Goal: Task Accomplishment & Management: Manage account settings

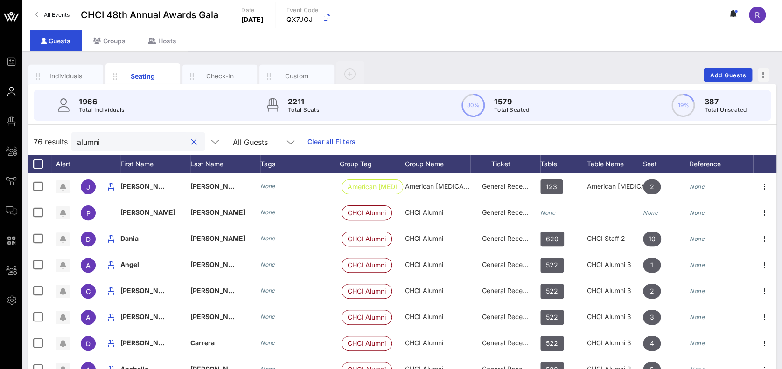
drag, startPoint x: 133, startPoint y: 140, endPoint x: 57, endPoint y: 142, distance: 76.0
click at [57, 142] on div "76 results alumni All Guests Clear all Filters" at bounding box center [402, 142] width 748 height 26
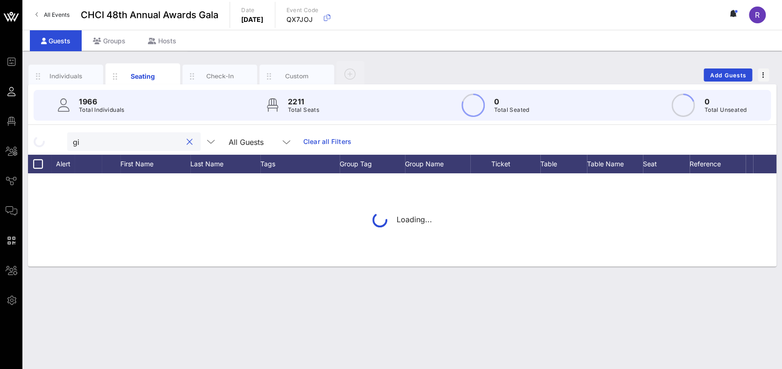
type input "g"
click at [64, 78] on div "Individuals" at bounding box center [66, 76] width 42 height 9
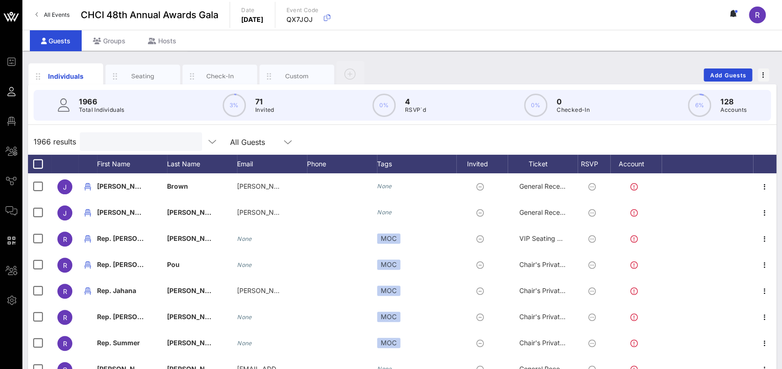
click at [121, 145] on input "text" at bounding box center [139, 142] width 109 height 12
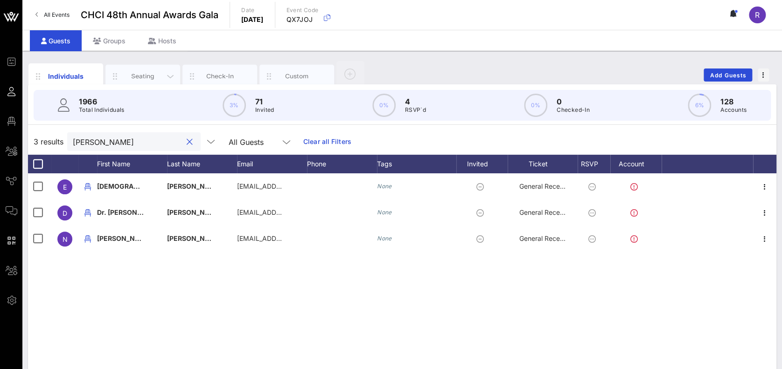
type input "[PERSON_NAME]"
click at [151, 70] on div "Seating" at bounding box center [142, 76] width 75 height 23
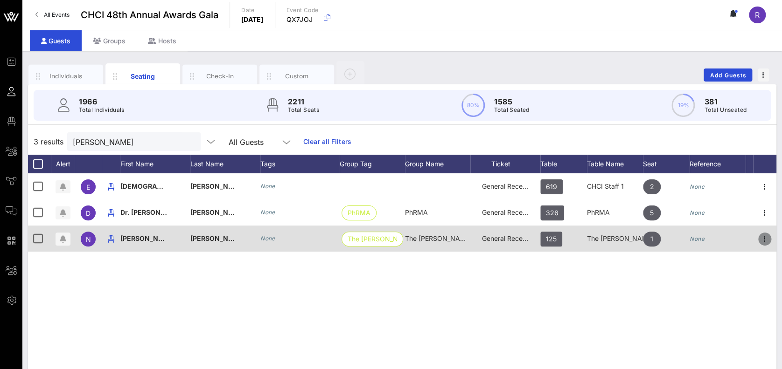
click at [764, 236] on icon "button" at bounding box center [764, 239] width 11 height 11
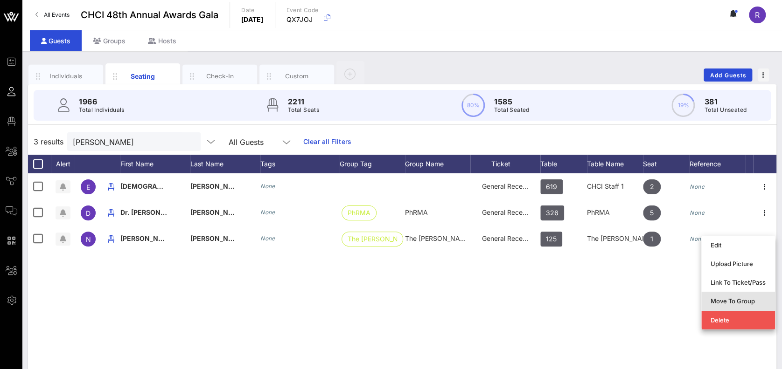
click at [734, 297] on div "Move To Group" at bounding box center [737, 301] width 55 height 15
type input "[PERSON_NAME]"
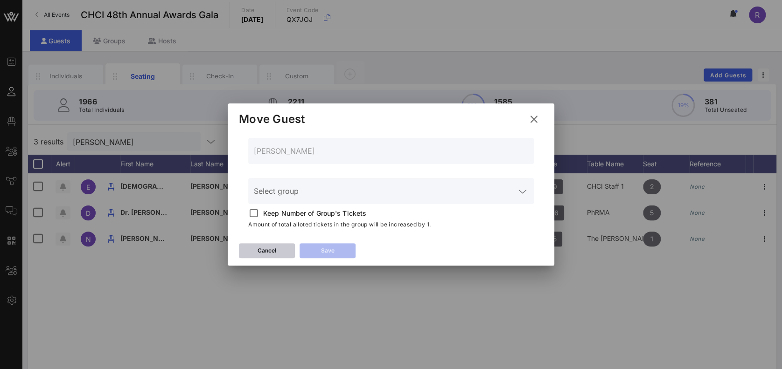
click at [258, 246] on button "Cancel" at bounding box center [267, 250] width 56 height 15
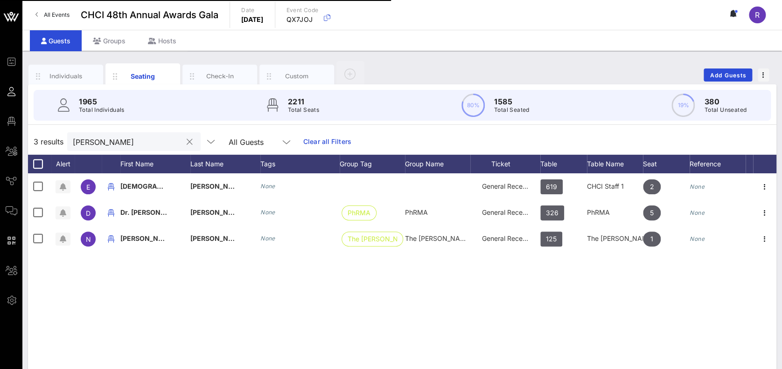
click at [103, 144] on input "[PERSON_NAME]" at bounding box center [127, 142] width 109 height 12
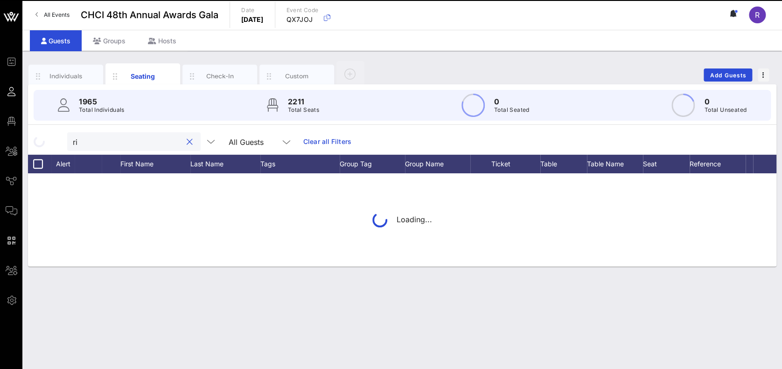
type input "r"
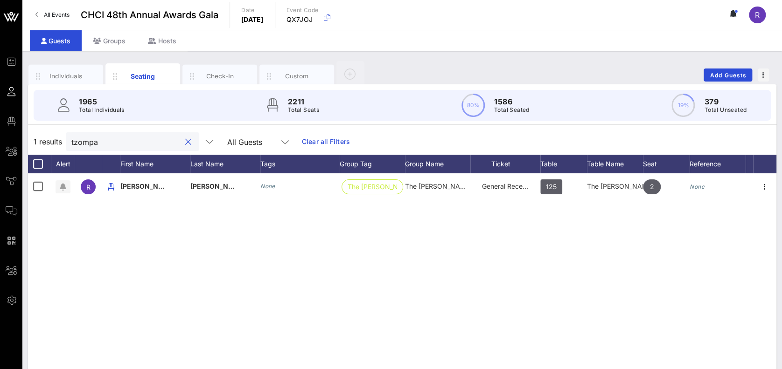
drag, startPoint x: 130, startPoint y: 146, endPoint x: 60, endPoint y: 138, distance: 70.9
click at [60, 138] on div "1 results tzompa All Guests Clear all Filters" at bounding box center [402, 142] width 748 height 26
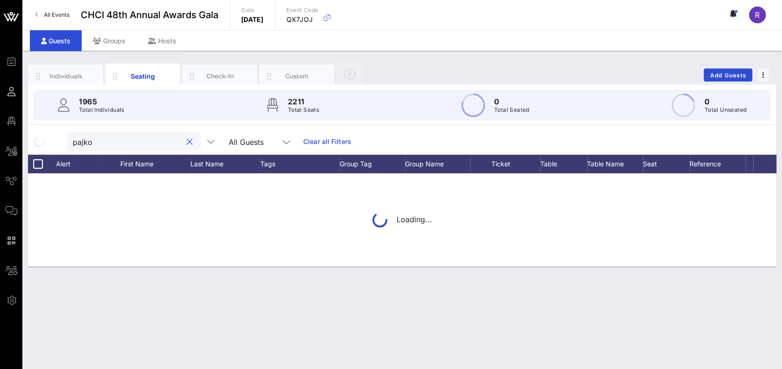
type input "[PERSON_NAME]"
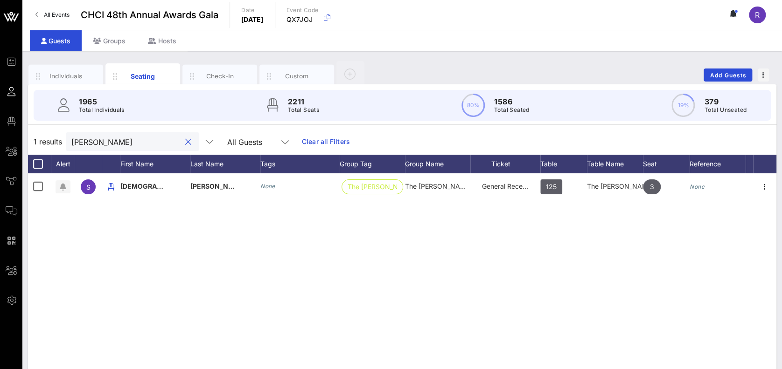
drag, startPoint x: 108, startPoint y: 143, endPoint x: 60, endPoint y: 142, distance: 47.6
click at [60, 142] on div "1 results [PERSON_NAME] All Guests Clear all Filters" at bounding box center [402, 142] width 748 height 26
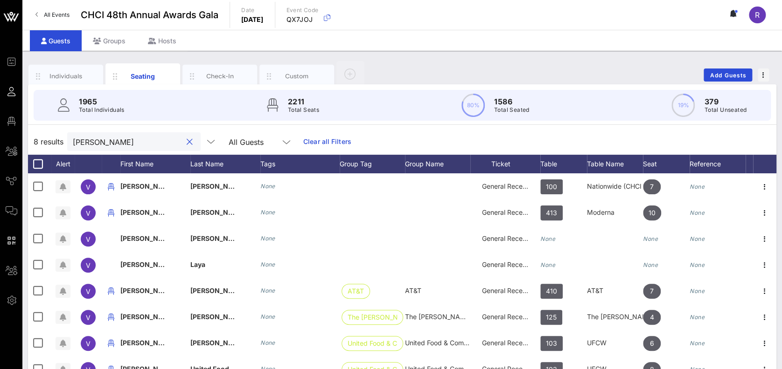
drag, startPoint x: 113, startPoint y: 142, endPoint x: 62, endPoint y: 139, distance: 51.9
click at [62, 139] on div "8 results [PERSON_NAME] All Guests Clear all Filters" at bounding box center [402, 142] width 748 height 26
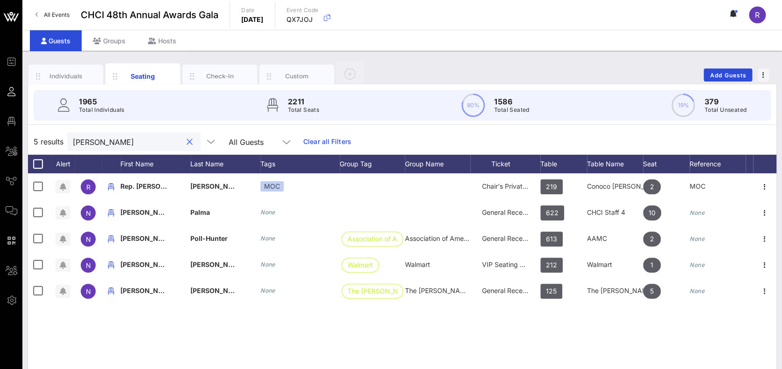
drag, startPoint x: 113, startPoint y: 142, endPoint x: 56, endPoint y: 142, distance: 57.4
click at [56, 142] on div "5 results [PERSON_NAME] All Guests Clear all Filters" at bounding box center [402, 142] width 748 height 26
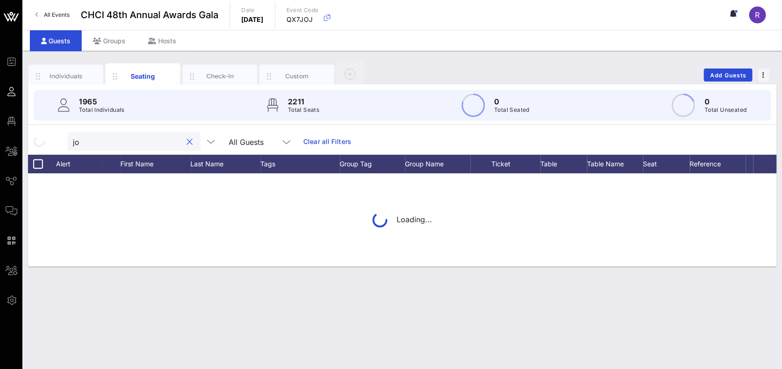
type input "j"
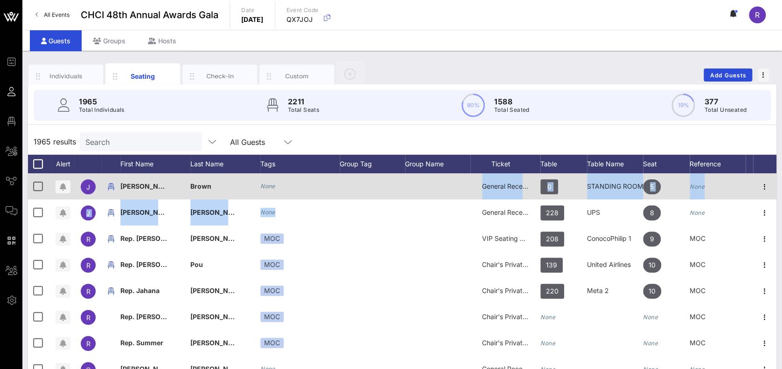
drag, startPoint x: 321, startPoint y: 210, endPoint x: 325, endPoint y: 194, distance: 17.1
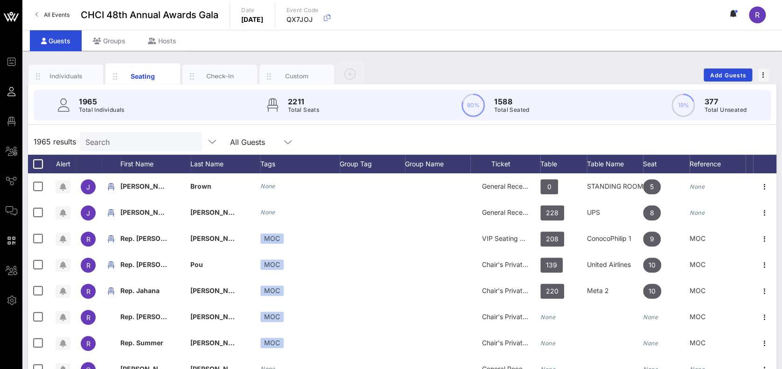
click at [147, 143] on input "Search" at bounding box center [139, 142] width 109 height 12
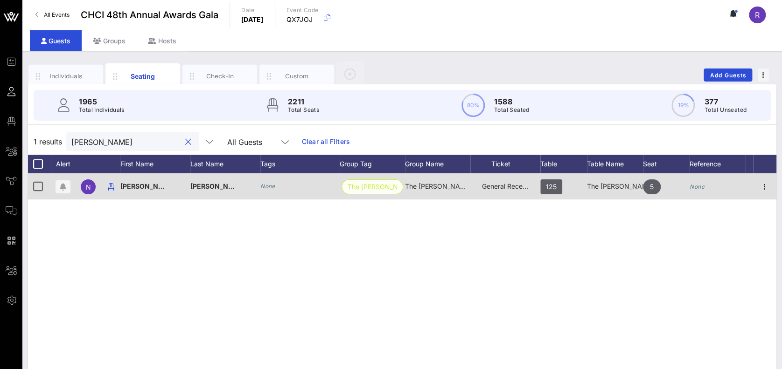
type input "[PERSON_NAME]"
click at [382, 184] on span "The [PERSON_NAME] & Jac…" at bounding box center [371, 187] width 49 height 14
click at [436, 187] on span "The [PERSON_NAME] & [PERSON_NAME] Foundation" at bounding box center [487, 186] width 164 height 8
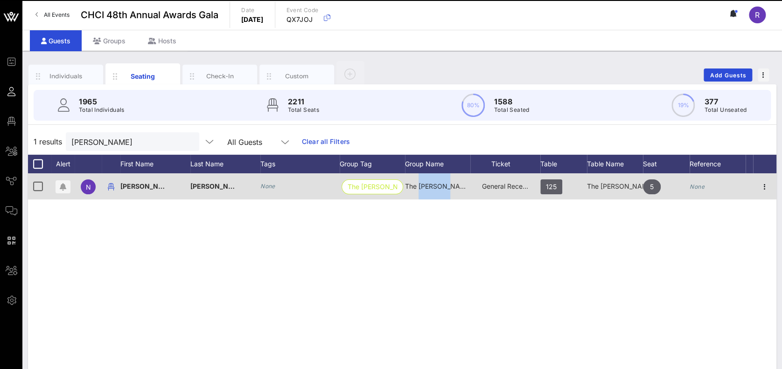
drag, startPoint x: 436, startPoint y: 187, endPoint x: 373, endPoint y: 194, distance: 63.3
click at [373, 194] on span "The [PERSON_NAME] & Jac…" at bounding box center [372, 187] width 62 height 15
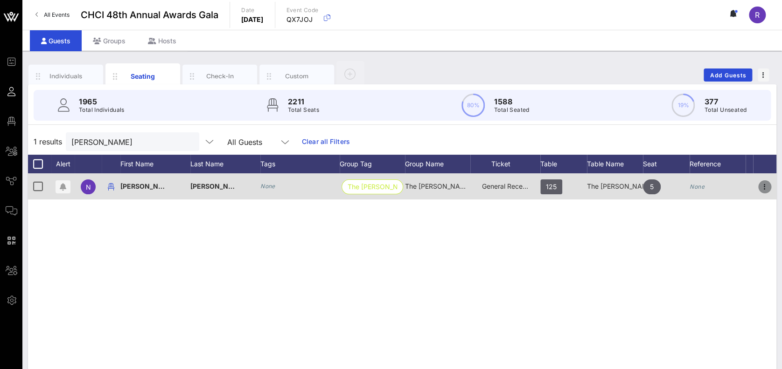
click at [760, 187] on icon "button" at bounding box center [764, 186] width 11 height 11
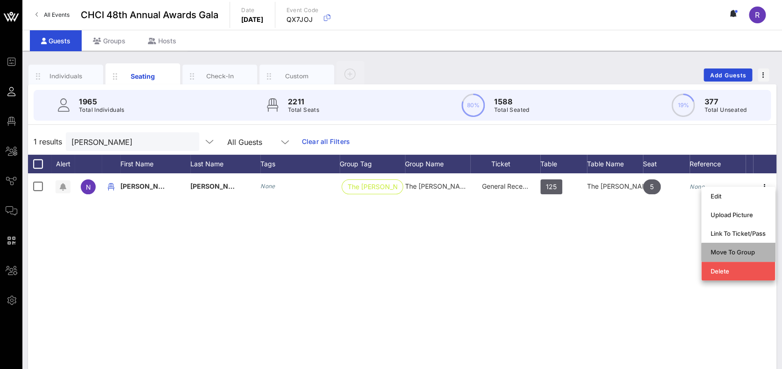
click at [745, 253] on div "Move To Group" at bounding box center [737, 252] width 55 height 7
type input "Norma Parraz"
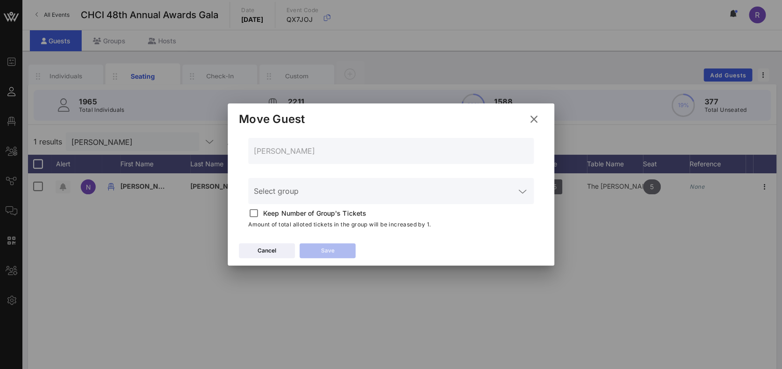
click at [520, 198] on div "Select group" at bounding box center [391, 191] width 274 height 26
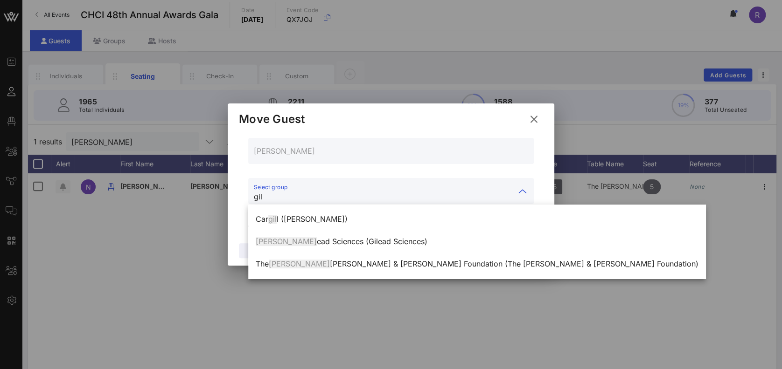
type input "gil"
click at [234, 156] on div "Norma Parraz Select group gil Keep Number of Group's Tickets Amount of total al…" at bounding box center [391, 188] width 326 height 101
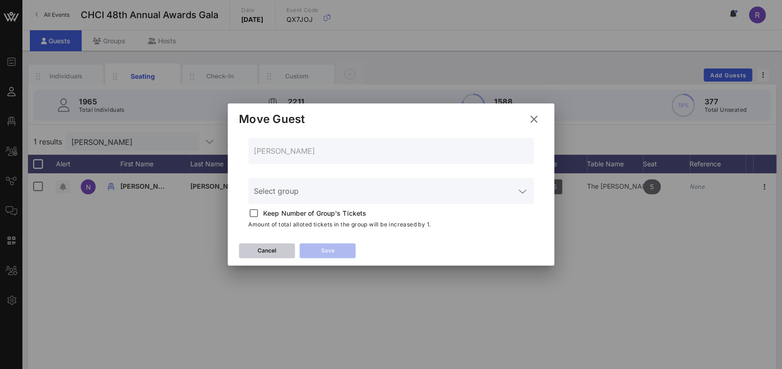
click at [262, 253] on div "Cancel" at bounding box center [266, 250] width 19 height 9
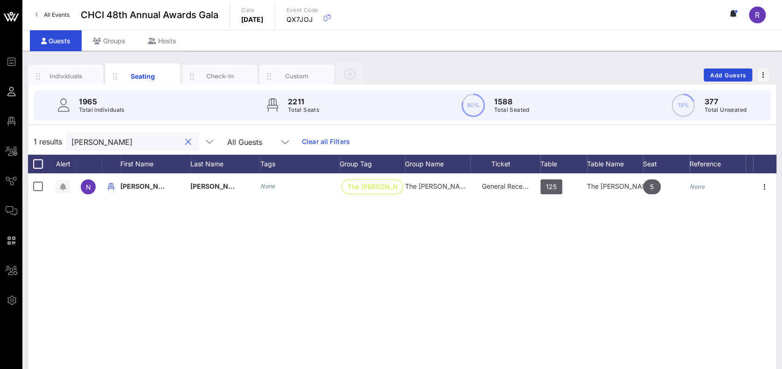
drag, startPoint x: 126, startPoint y: 143, endPoint x: 56, endPoint y: 142, distance: 70.4
click at [56, 142] on div "1 results parraz All Guests Clear all Filters" at bounding box center [402, 142] width 748 height 26
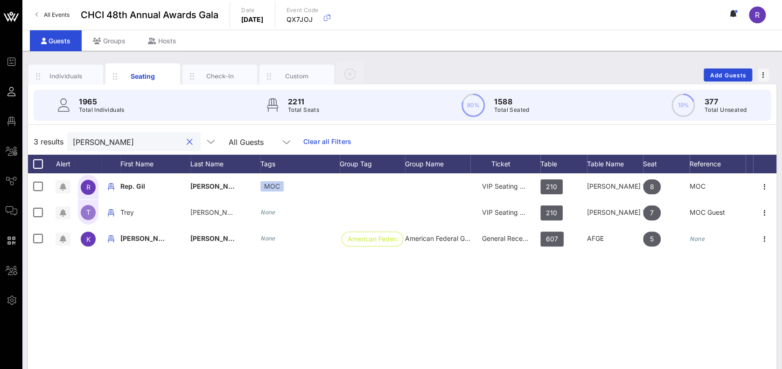
drag, startPoint x: 138, startPoint y: 140, endPoint x: 42, endPoint y: 129, distance: 95.8
click at [42, 129] on div "3 results johnston All Guests Clear all Filters" at bounding box center [402, 142] width 748 height 26
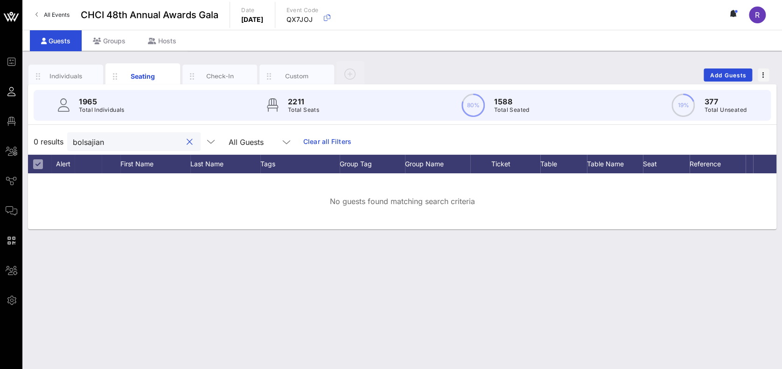
drag, startPoint x: 120, startPoint y: 142, endPoint x: 59, endPoint y: 138, distance: 61.2
click at [59, 138] on div "0 results bolsajian All Guests Clear all Filters" at bounding box center [402, 142] width 748 height 26
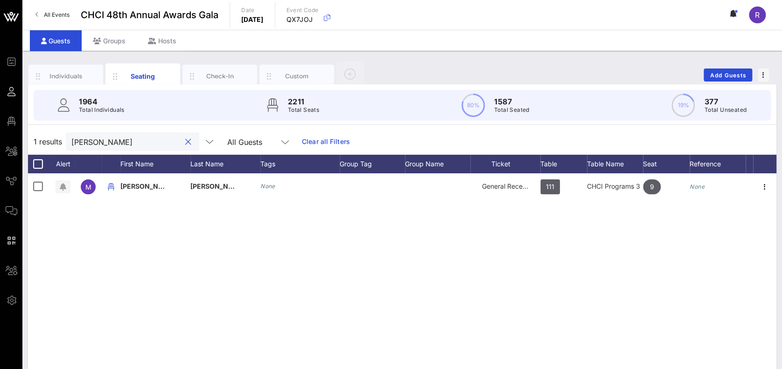
drag, startPoint x: 123, startPoint y: 139, endPoint x: 57, endPoint y: 144, distance: 65.5
click at [57, 144] on div "1 results monique All Guests Clear all Filters" at bounding box center [402, 142] width 748 height 26
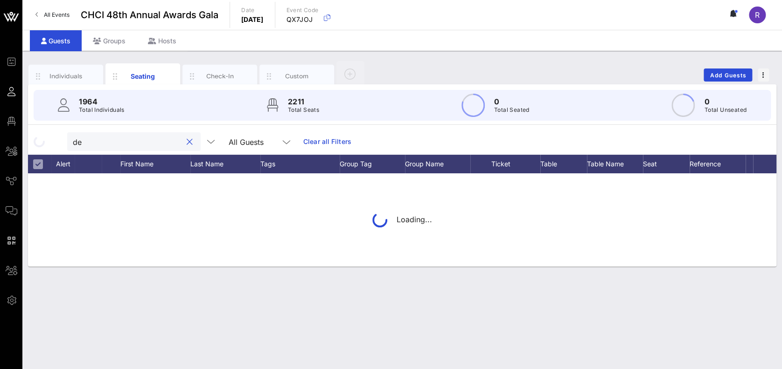
type input "d"
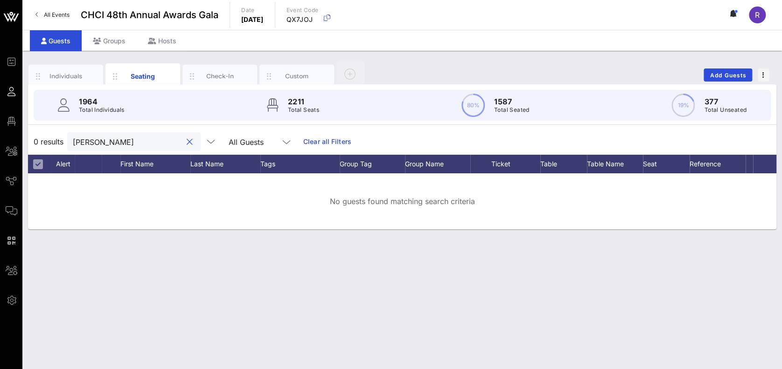
drag, startPoint x: 103, startPoint y: 143, endPoint x: 49, endPoint y: 142, distance: 53.7
click at [49, 142] on div "0 results taylor All Guests Clear all Filters" at bounding box center [402, 142] width 748 height 26
drag, startPoint x: 109, startPoint y: 142, endPoint x: 41, endPoint y: 149, distance: 68.4
click at [41, 149] on div "0 results edwards All Guests Clear all Filters" at bounding box center [402, 142] width 748 height 26
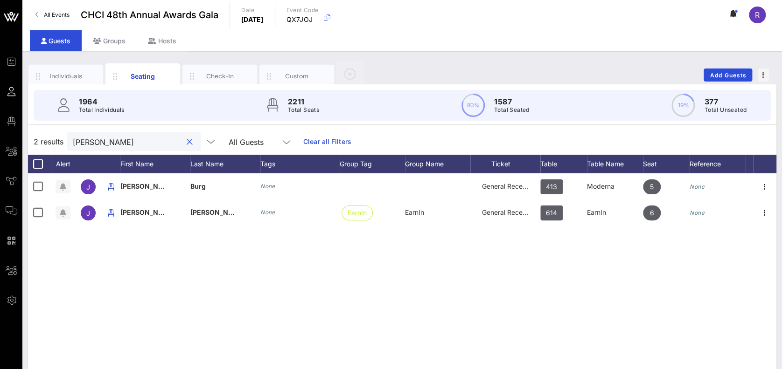
drag, startPoint x: 110, startPoint y: 142, endPoint x: 53, endPoint y: 137, distance: 57.2
click at [53, 137] on div "2 results jacob All Guests Clear all Filters" at bounding box center [402, 142] width 748 height 26
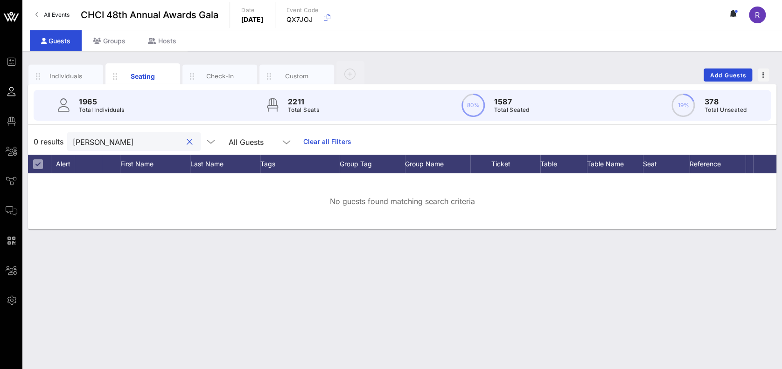
drag, startPoint x: 143, startPoint y: 138, endPoint x: 37, endPoint y: 141, distance: 105.5
click at [37, 141] on div "0 results zimmerman All Guests Clear all Filters" at bounding box center [402, 142] width 748 height 26
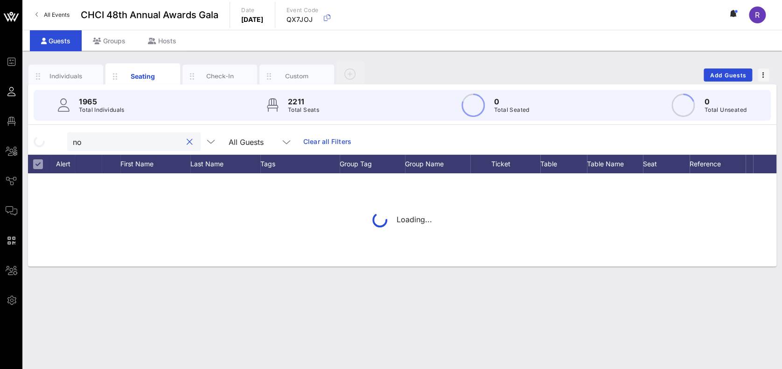
type input "n"
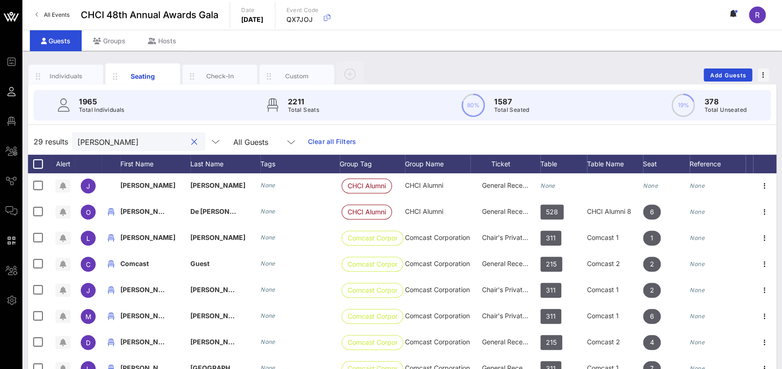
scroll to position [352, 0]
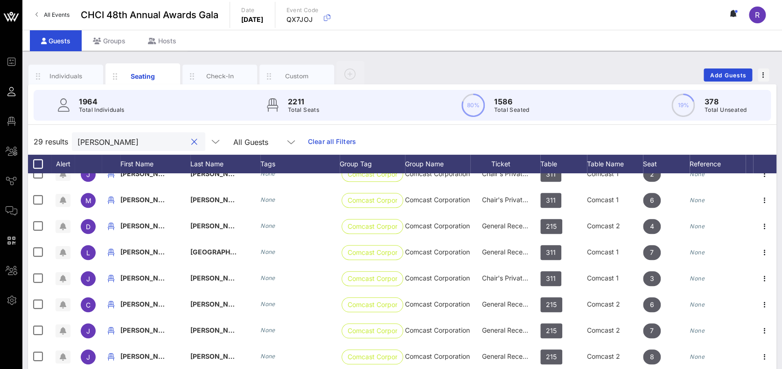
drag, startPoint x: 118, startPoint y: 142, endPoint x: 56, endPoint y: 141, distance: 62.5
click at [56, 141] on div "29 results leo All Guests Clear all Filters" at bounding box center [402, 142] width 748 height 26
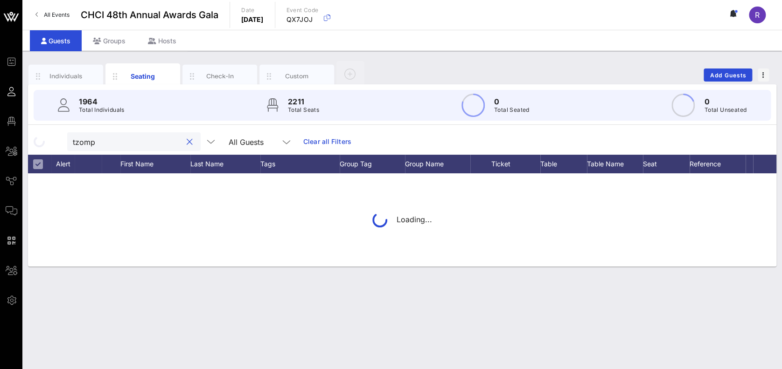
type input "tzompa"
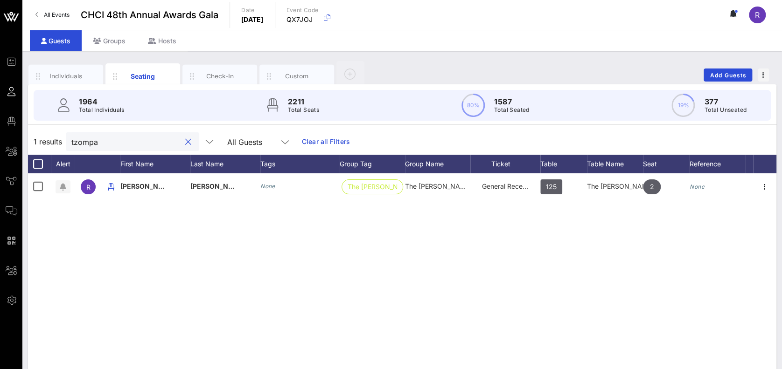
scroll to position [0, 0]
click at [185, 142] on button "clear icon" at bounding box center [188, 142] width 6 height 9
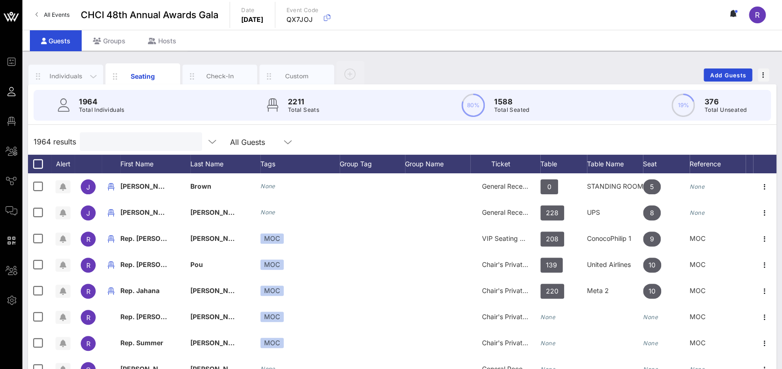
click at [63, 69] on div "Individuals" at bounding box center [65, 76] width 75 height 23
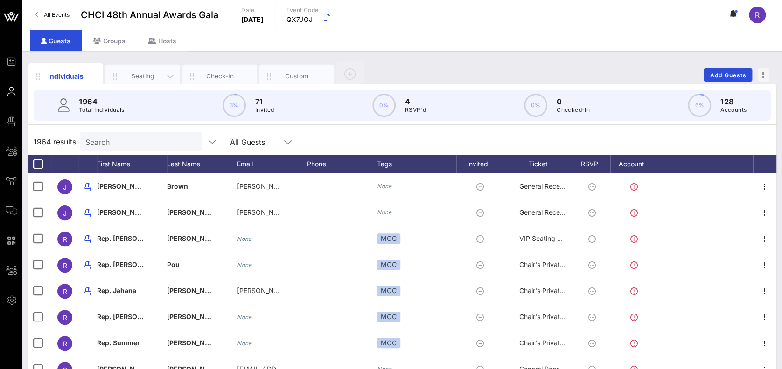
click at [131, 75] on div "Seating" at bounding box center [143, 76] width 42 height 9
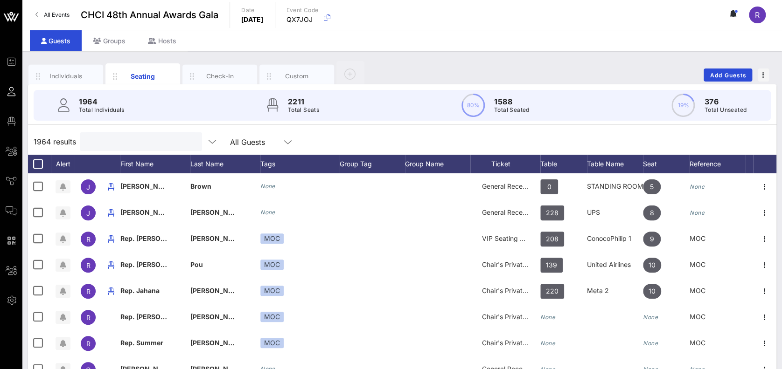
click at [131, 138] on input "text" at bounding box center [139, 142] width 109 height 12
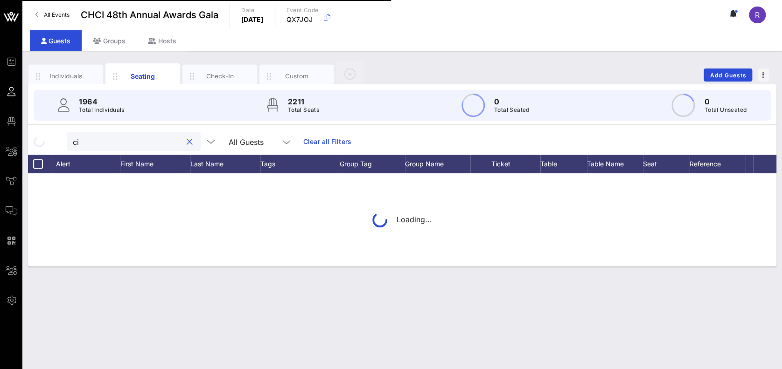
type input "c"
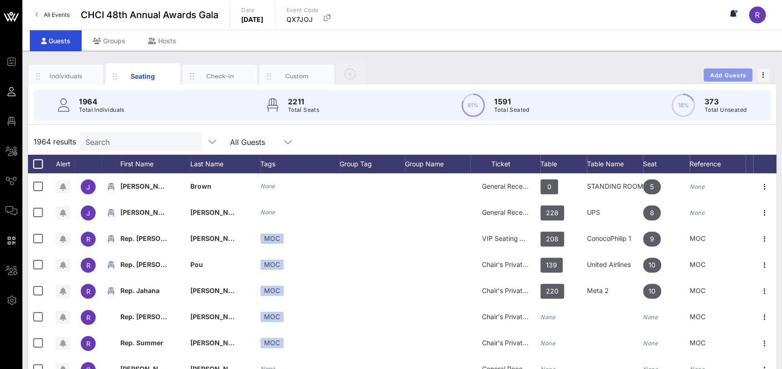
click at [721, 72] on span "Add Guests" at bounding box center [727, 75] width 37 height 7
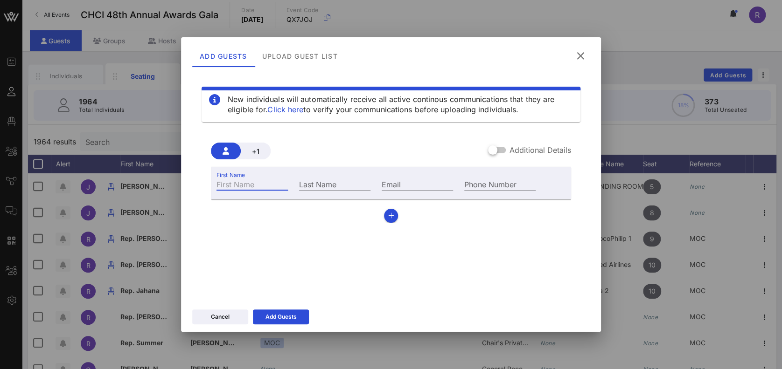
click at [256, 183] on input "First Name" at bounding box center [251, 184] width 71 height 12
type input "Monique"
type input "B"
paste input "Bolsajia"
type input "Bolsajian"
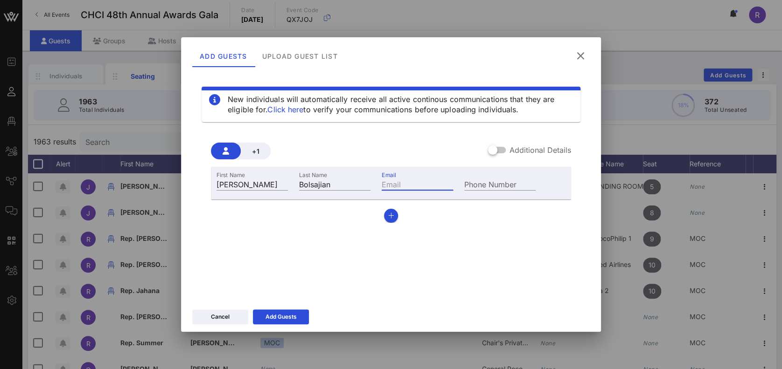
paste input "monique.bolsajian@mail.house.gov"
drag, startPoint x: 418, startPoint y: 185, endPoint x: 333, endPoint y: 175, distance: 85.9
click at [333, 175] on div "First Name Monique Last Name Bolsajian Email monique.bolsajian@mail.house.gov P…" at bounding box center [376, 183] width 330 height 25
type input "monique.bolsajian@mail.house.gov"
click at [278, 313] on button "Add Guests" at bounding box center [281, 317] width 56 height 15
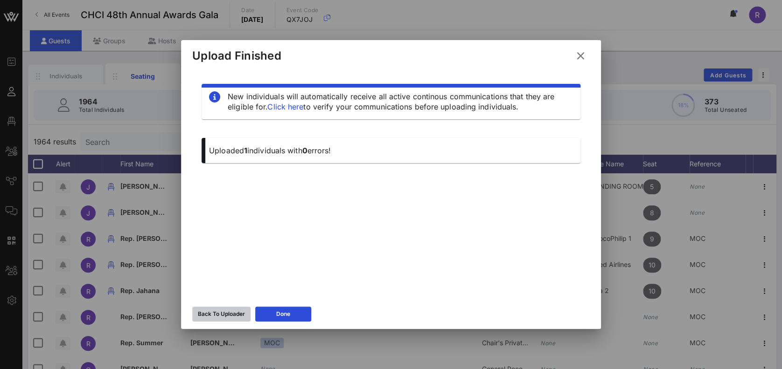
click at [230, 310] on div "Back To Uploader" at bounding box center [221, 314] width 47 height 9
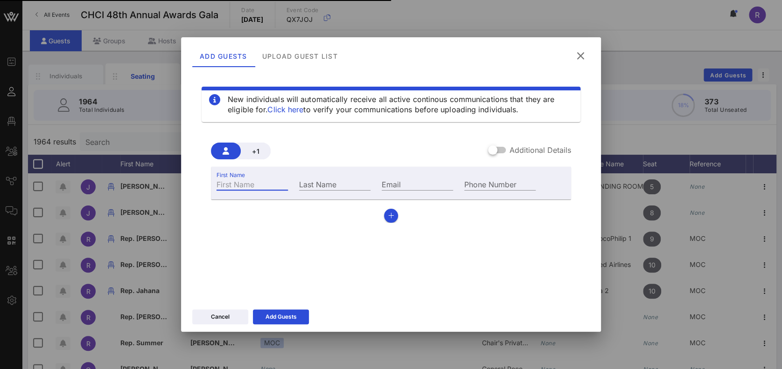
click at [242, 186] on input "First Name" at bounding box center [251, 184] width 71 height 12
type input "Taylor"
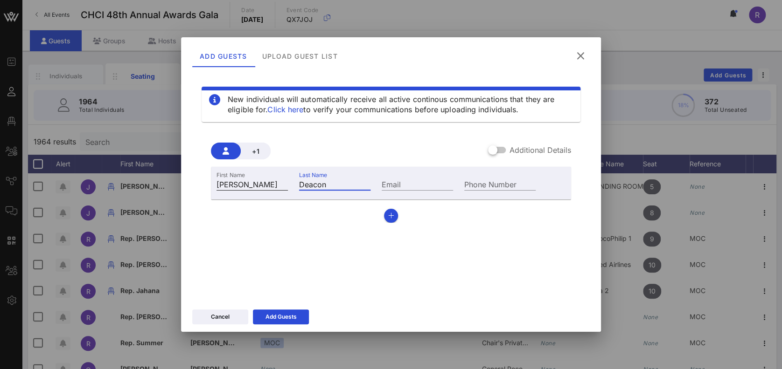
type input "Deacon"
paste input "taylor.deacon@mail.house.gov"
drag, startPoint x: 414, startPoint y: 186, endPoint x: 341, endPoint y: 183, distance: 73.3
click at [341, 183] on div "First Name Taylor Last Name Deacon Email taylor.deacon@mail.house.gov Phone Num…" at bounding box center [376, 183] width 330 height 25
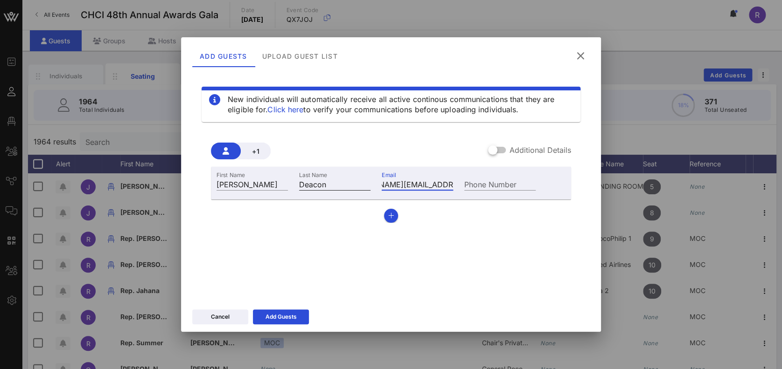
scroll to position [0, 0]
type input "taylor.deacon@mail.house.gov"
click at [288, 311] on button "Add Guests" at bounding box center [281, 317] width 56 height 15
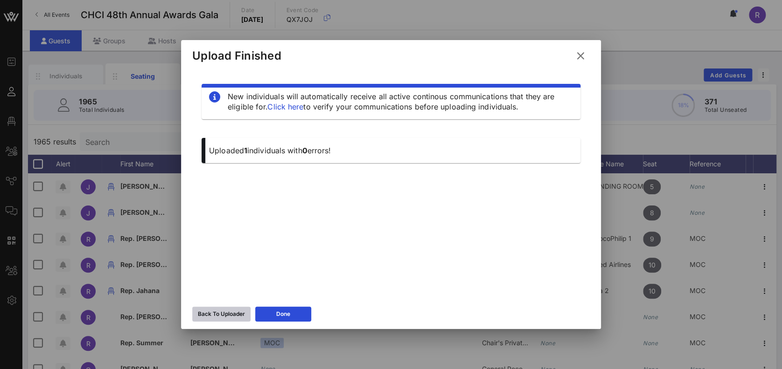
click at [220, 313] on icon at bounding box center [221, 314] width 7 height 6
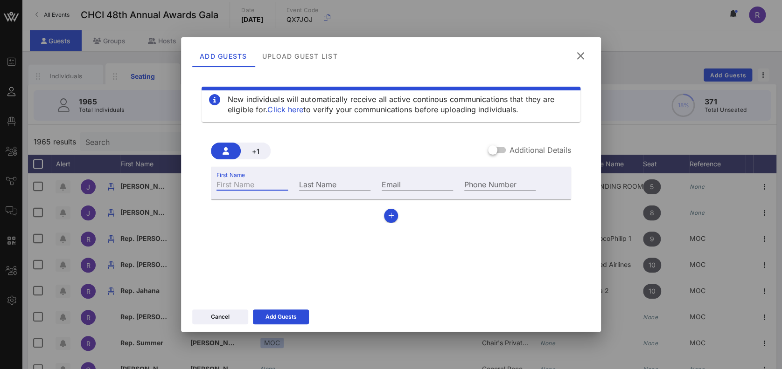
click at [258, 183] on input "First Name" at bounding box center [251, 184] width 71 height 12
type input "Jacob"
type input "Edwards"
paste input "jacob.b.edwards@mail.house.gov"
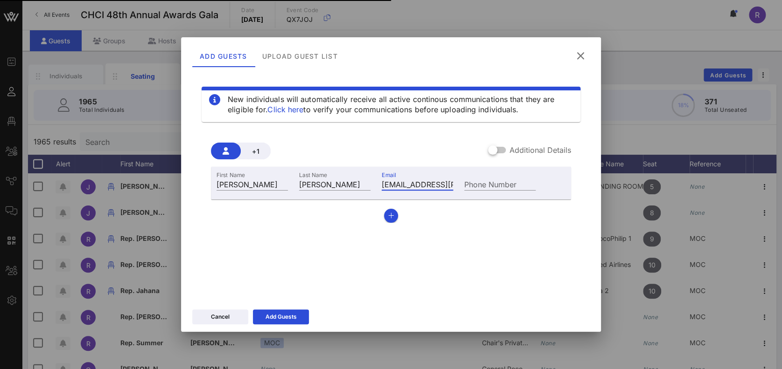
type input "jacob.b.edwards@mail.house.gov"
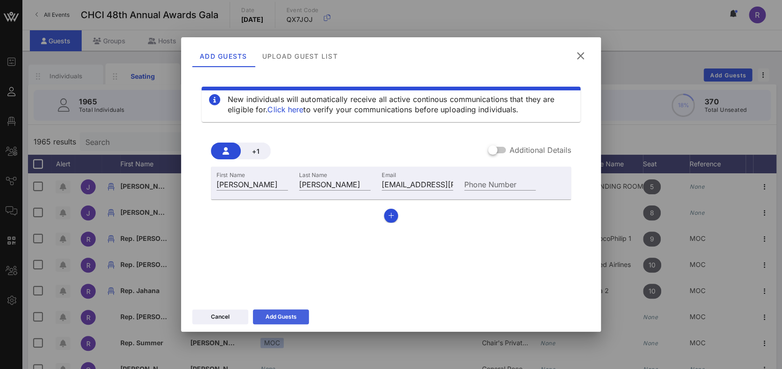
click at [277, 312] on div "Add Guests" at bounding box center [280, 316] width 31 height 9
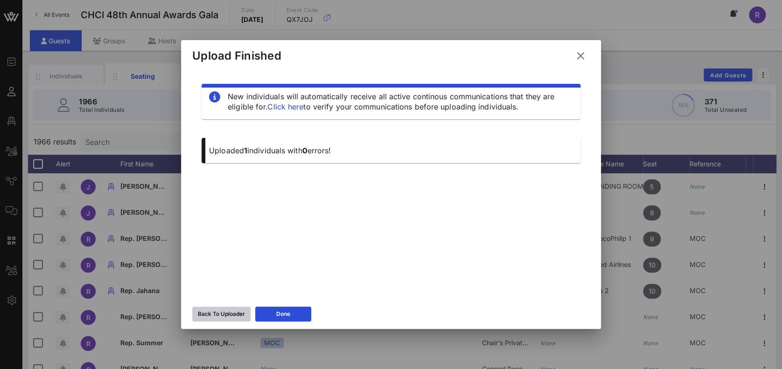
click at [228, 314] on div "Back To Uploader" at bounding box center [221, 314] width 47 height 9
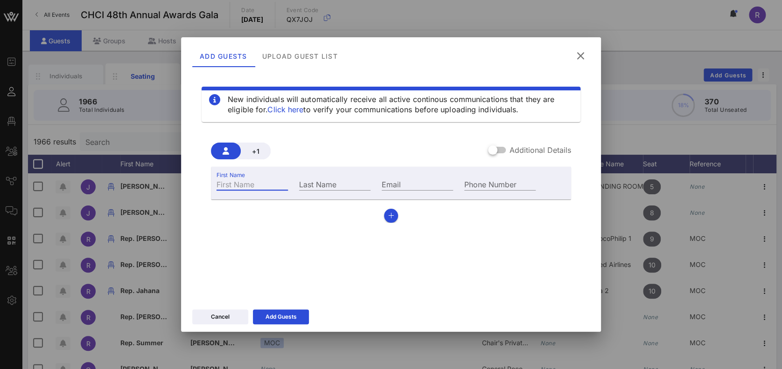
click at [236, 182] on div "First Name" at bounding box center [251, 184] width 71 height 12
type input "Katherine"
type input "A"
type input "Zimmermann"
click at [392, 180] on div "Email" at bounding box center [416, 184] width 71 height 12
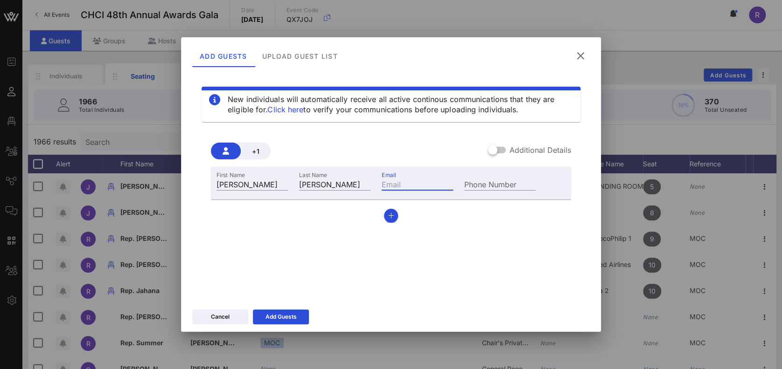
paste input "katherine.g.zimmermann@gmail.com"
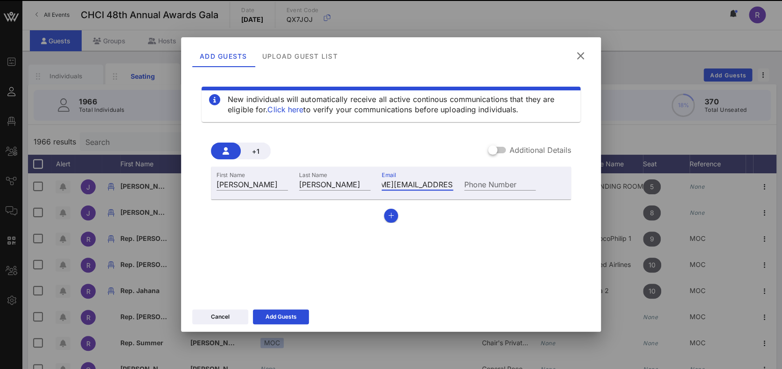
scroll to position [0, 60]
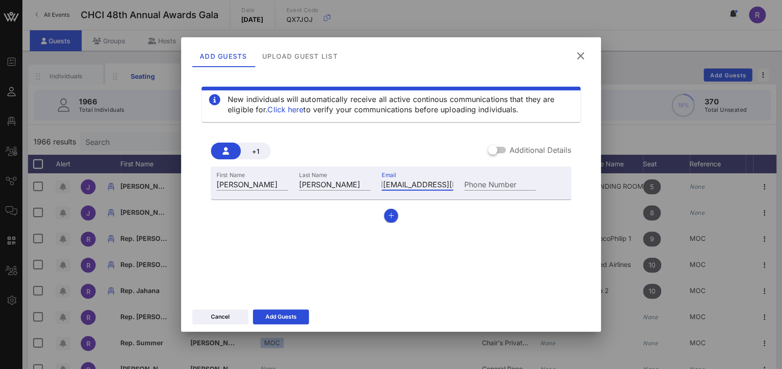
type input "katherine.g.zimmermann@gmail.com"
click at [287, 316] on div "Add Guests" at bounding box center [280, 316] width 31 height 9
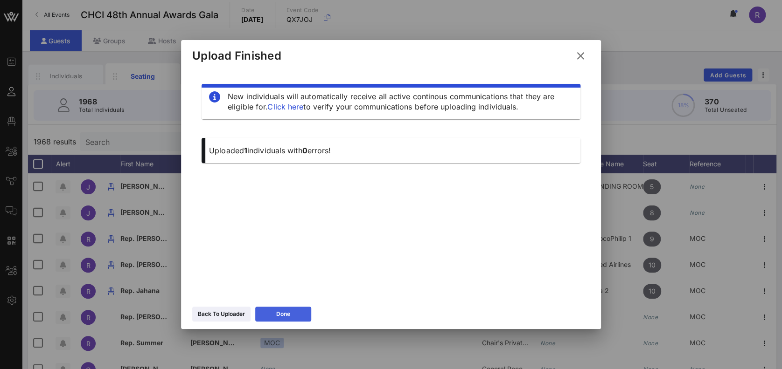
click at [301, 314] on button "Done" at bounding box center [283, 314] width 56 height 15
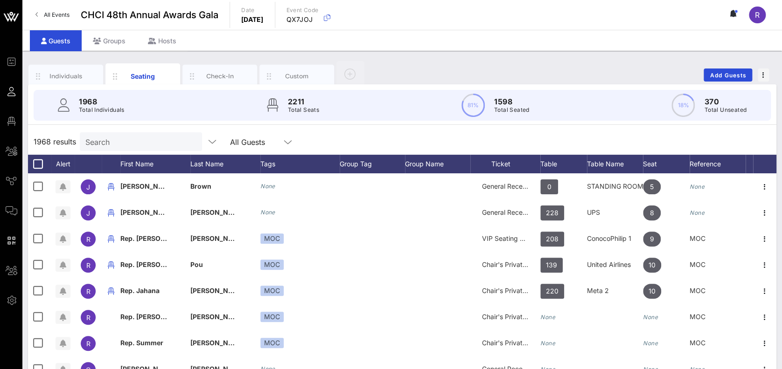
click at [141, 140] on input "Search" at bounding box center [139, 142] width 109 height 12
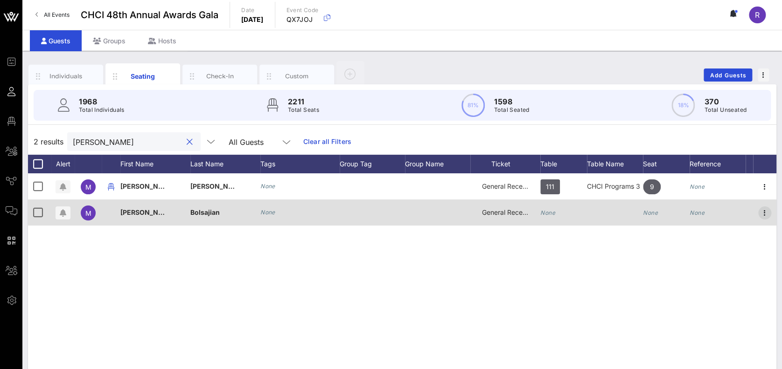
type input "monique"
click at [766, 213] on icon "button" at bounding box center [764, 213] width 11 height 11
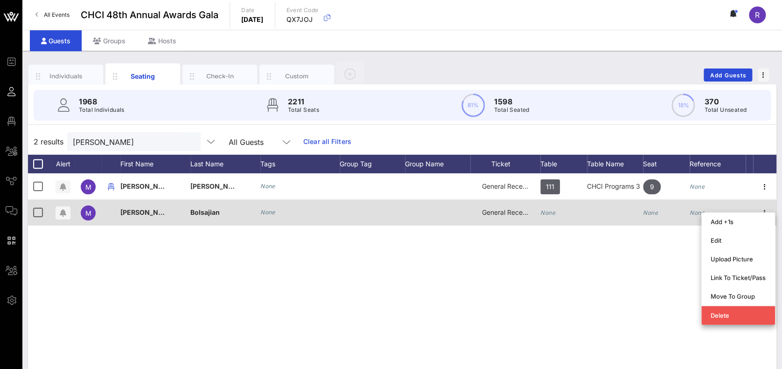
click at [615, 212] on div at bounding box center [615, 213] width 56 height 26
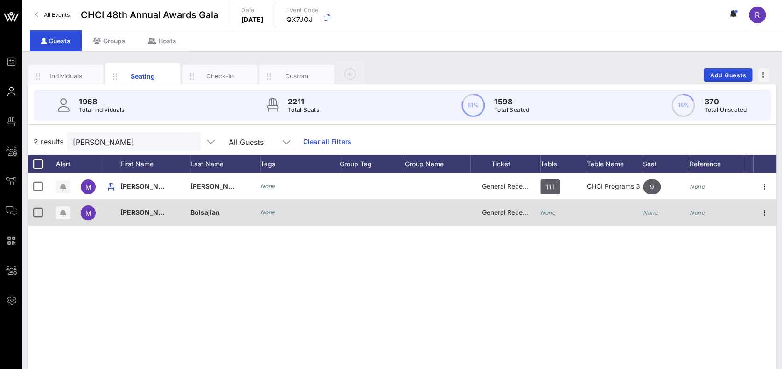
click at [546, 210] on icon "None" at bounding box center [547, 212] width 15 height 7
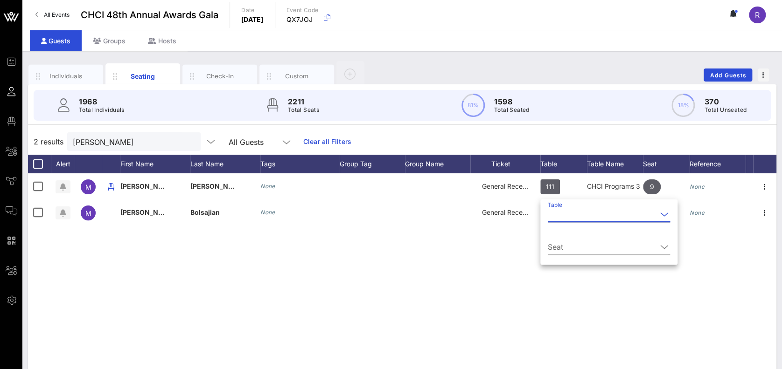
click at [660, 211] on icon at bounding box center [664, 214] width 8 height 11
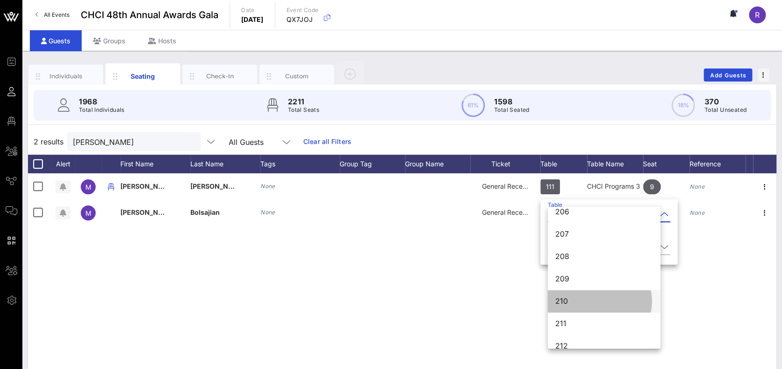
click at [603, 293] on div "210" at bounding box center [603, 301] width 97 height 20
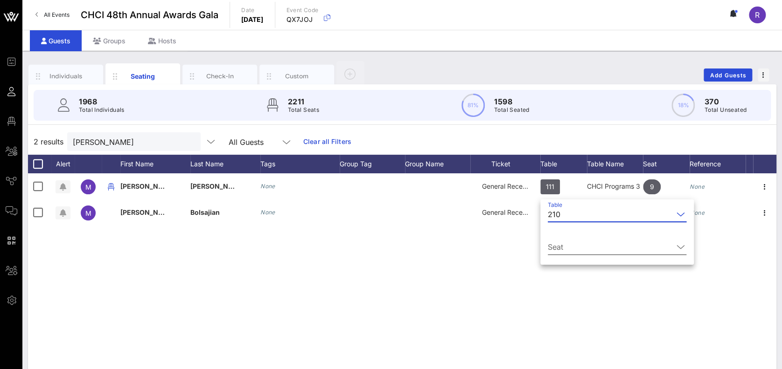
click at [676, 248] on icon at bounding box center [680, 247] width 8 height 11
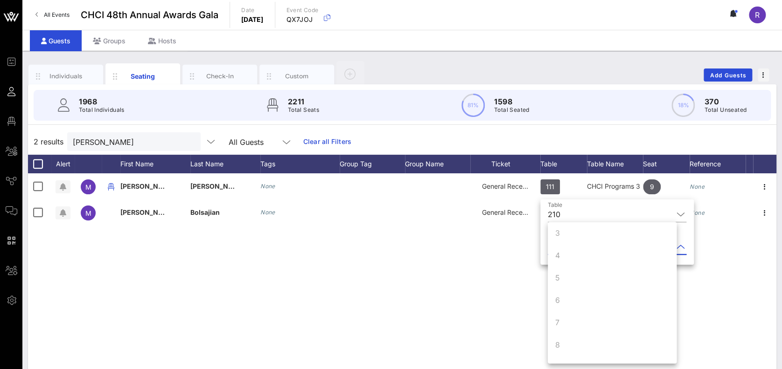
scroll to position [0, 0]
click at [493, 254] on div "M Monique Arroyo None General Reception 111 CHCI Programs 3 9 None M Monique Bo…" at bounding box center [402, 313] width 748 height 280
click at [135, 139] on input "monique" at bounding box center [127, 142] width 109 height 12
click at [187, 140] on button "clear icon" at bounding box center [190, 142] width 6 height 9
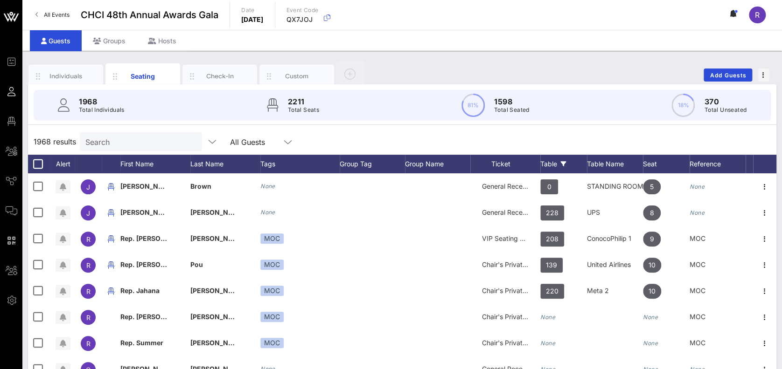
click at [552, 162] on div "Table" at bounding box center [563, 164] width 47 height 19
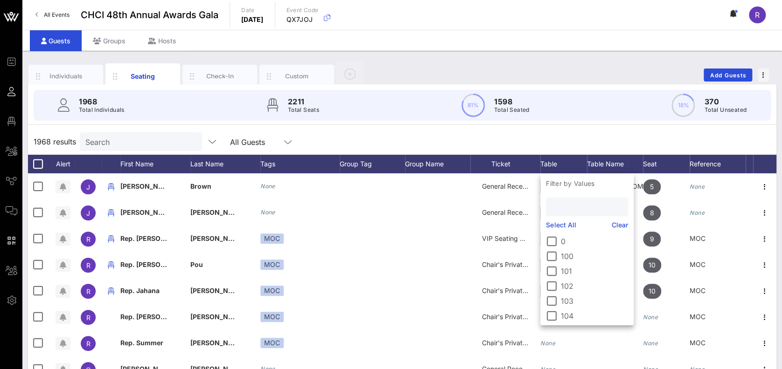
click at [583, 213] on input "text" at bounding box center [585, 207] width 69 height 12
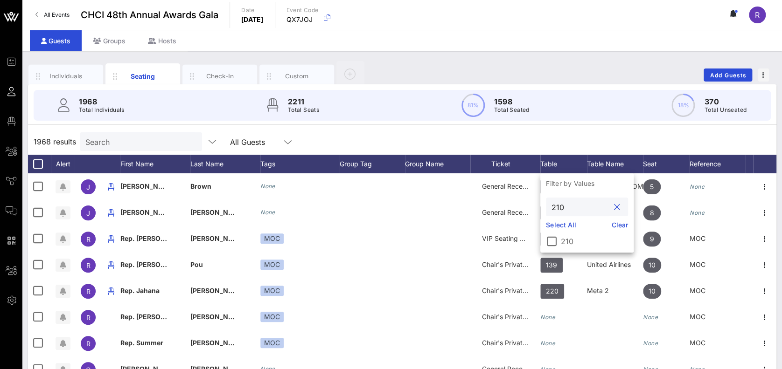
type input "210"
click at [553, 243] on div at bounding box center [551, 242] width 16 height 16
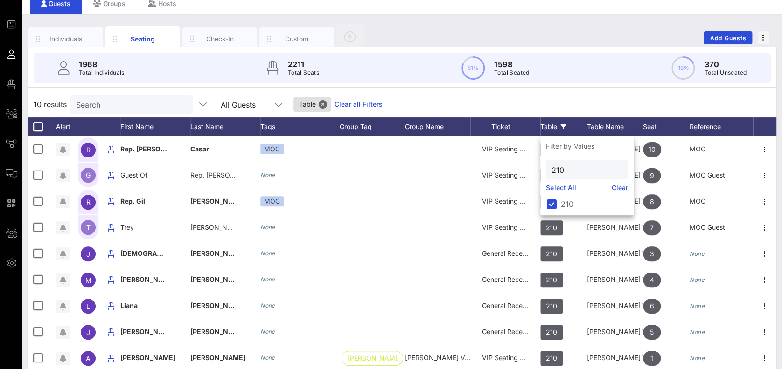
scroll to position [49, 0]
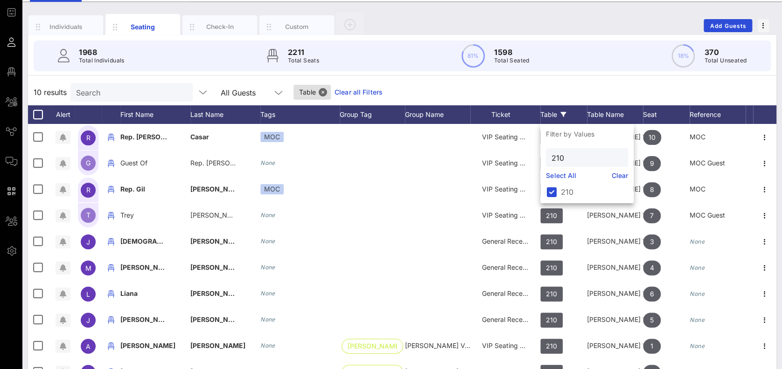
click at [545, 87] on div "10 results Search All Guests Table Clear all Filters" at bounding box center [402, 92] width 748 height 26
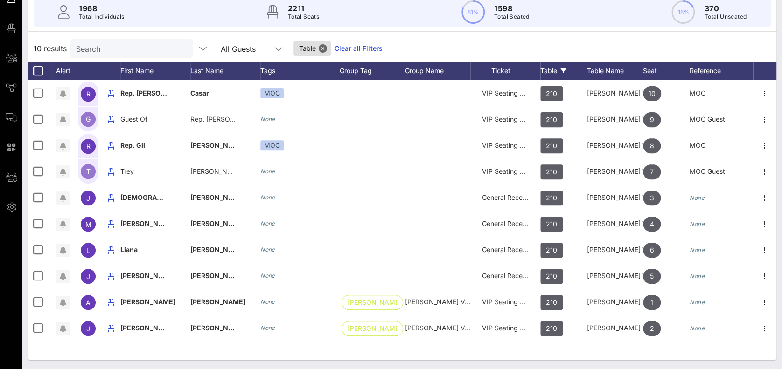
scroll to position [0, 0]
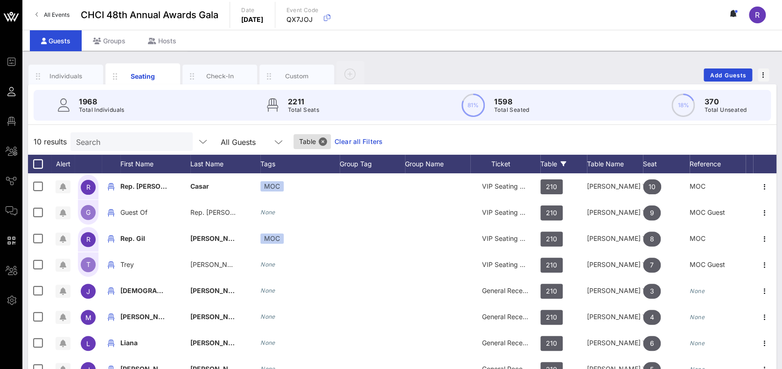
click at [127, 145] on input "Search" at bounding box center [130, 142] width 109 height 12
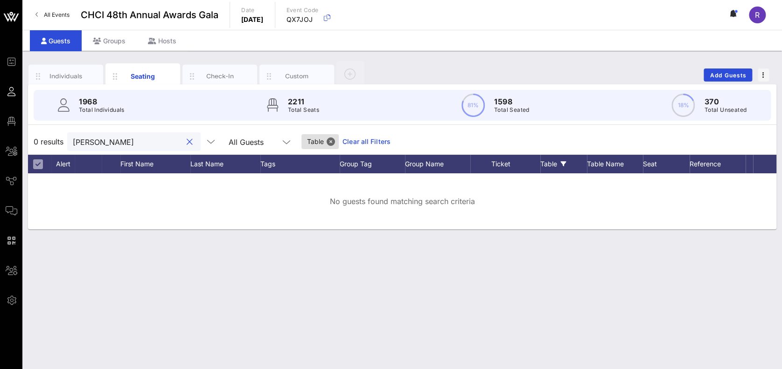
type input "rubi martinez"
drag, startPoint x: 129, startPoint y: 139, endPoint x: 36, endPoint y: 133, distance: 92.6
click at [36, 133] on div "0 results rubi martinez All Guests Table Clear all Filters" at bounding box center [402, 142] width 748 height 26
click at [354, 142] on link "Clear all Filters" at bounding box center [366, 142] width 48 height 10
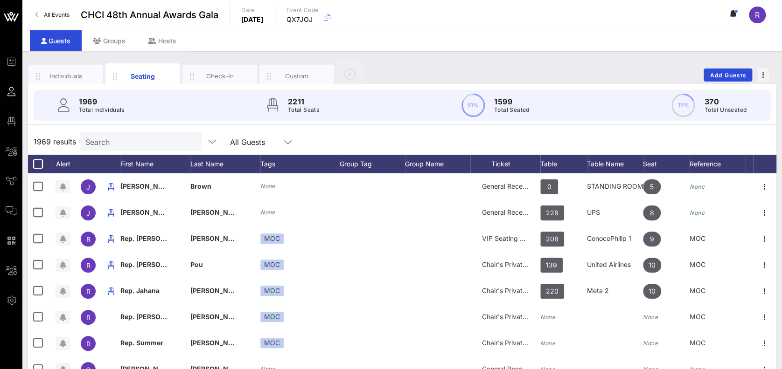
click at [138, 138] on input "Search" at bounding box center [139, 142] width 109 height 12
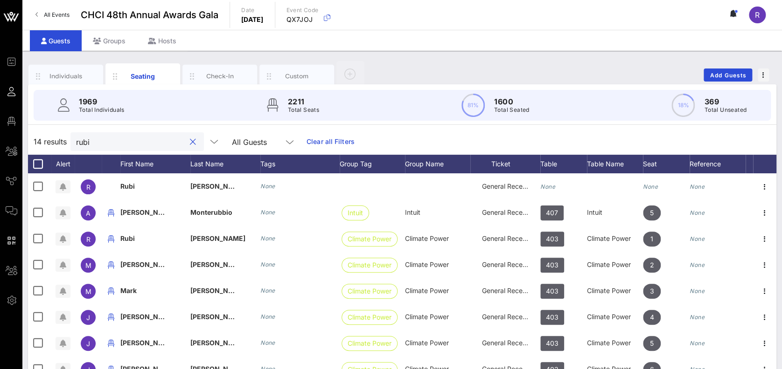
drag, startPoint x: 115, startPoint y: 140, endPoint x: 49, endPoint y: 127, distance: 67.0
click at [49, 127] on div "1969 Total Individuals 2211 Total Seats 81% 1600 Total Seated 18% 369 Total Uns…" at bounding box center [402, 268] width 748 height 369
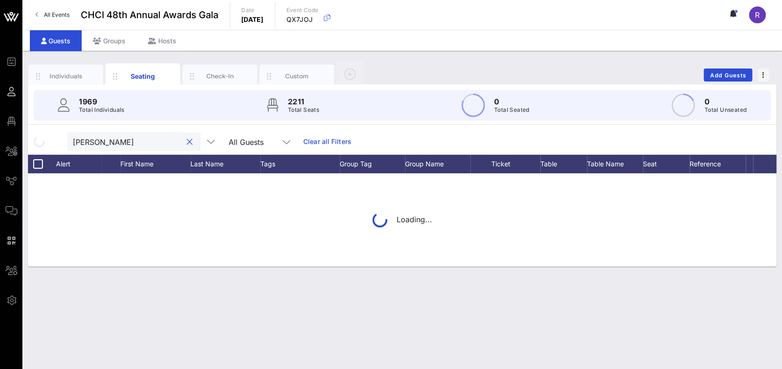
type input "cushman"
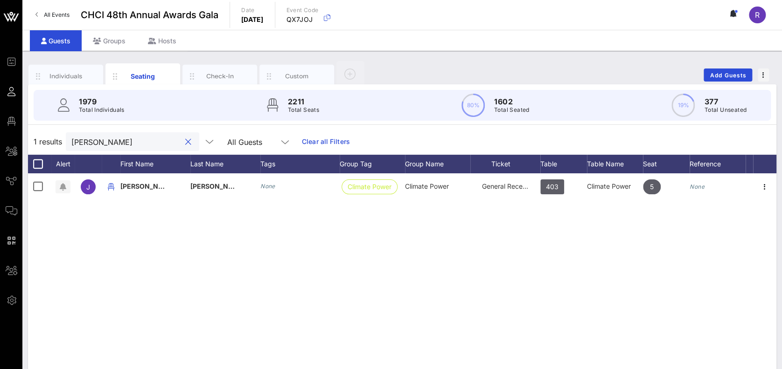
click at [185, 140] on button "clear icon" at bounding box center [188, 142] width 6 height 9
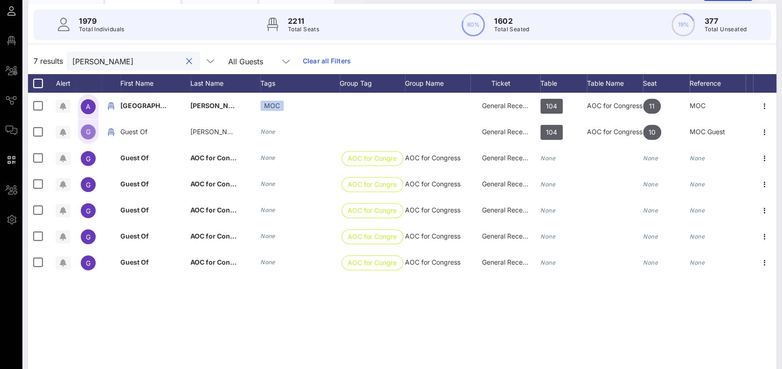
scroll to position [93, 0]
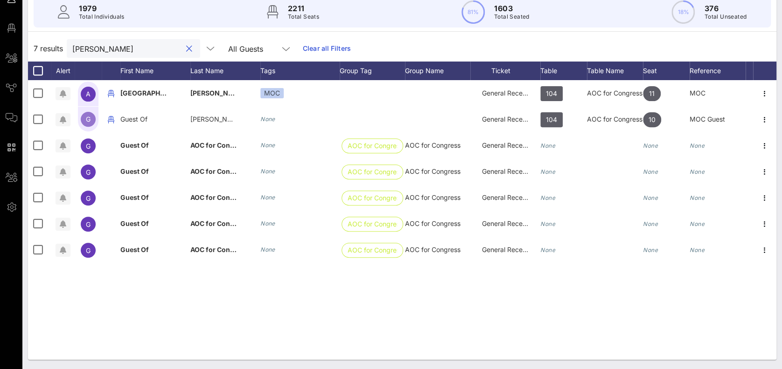
type input "ocasio"
click at [386, 294] on div "A Alexandria Ocasio Cortez MOC General Reception 104 AOC for Congress (5) / AOC…" at bounding box center [402, 220] width 748 height 280
click at [186, 45] on button "clear icon" at bounding box center [189, 48] width 6 height 9
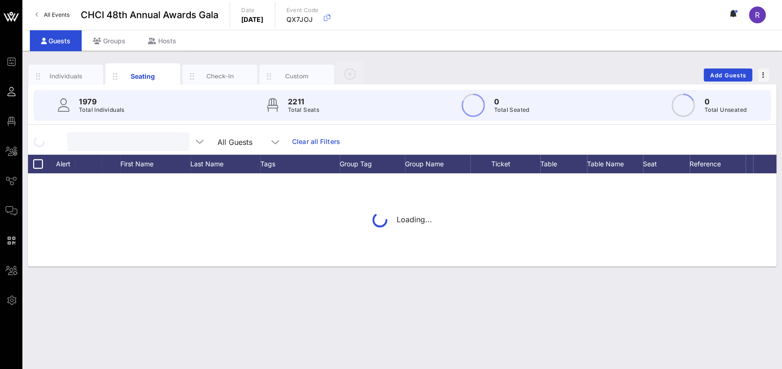
scroll to position [0, 0]
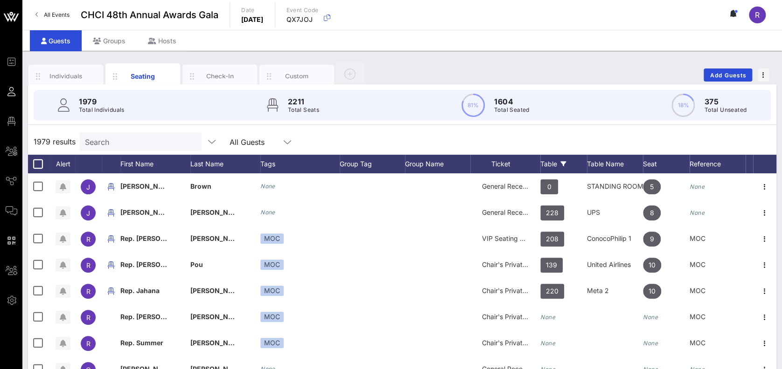
click at [551, 163] on div "Table" at bounding box center [563, 164] width 47 height 19
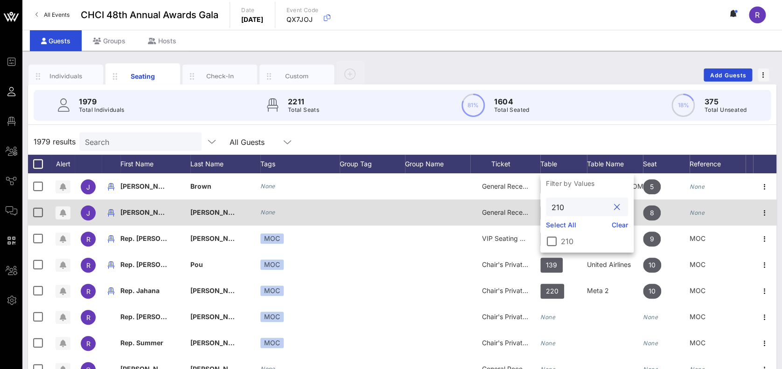
drag, startPoint x: 574, startPoint y: 207, endPoint x: 507, endPoint y: 207, distance: 66.2
click at [507, 207] on div "Event Builder Guests Floor Plan All Groups Journeys Comms QR Scanner Team Setti…" at bounding box center [391, 231] width 782 height 463
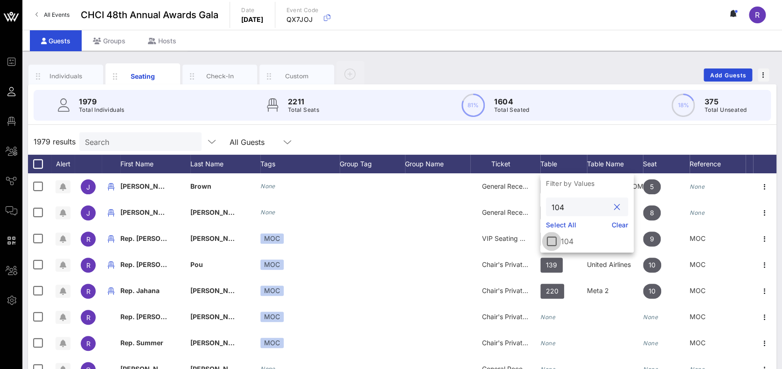
type input "104"
click at [551, 242] on div at bounding box center [551, 242] width 16 height 16
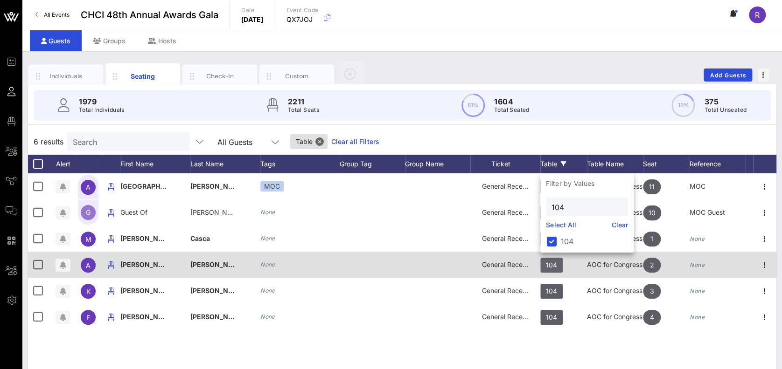
click at [543, 264] on span "104" at bounding box center [551, 265] width 22 height 15
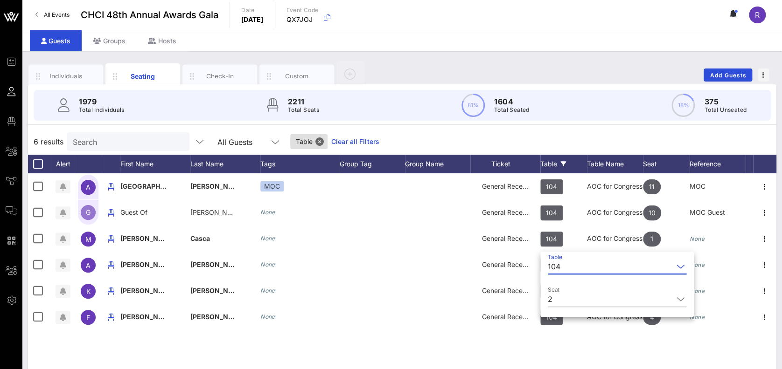
click at [561, 136] on div "6 results Search All Guests Table Clear all Filters" at bounding box center [402, 142] width 748 height 26
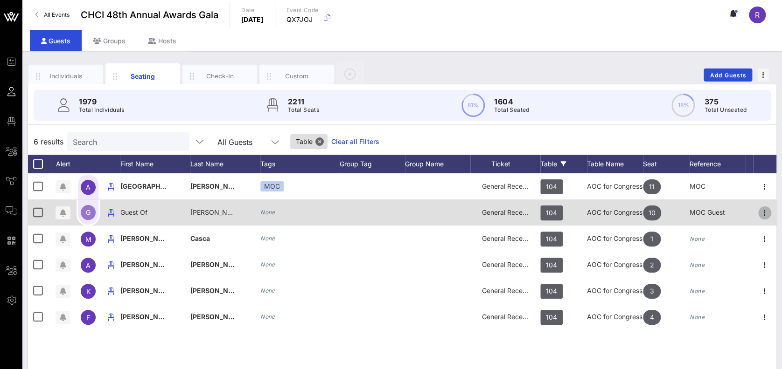
click at [763, 213] on icon "button" at bounding box center [764, 213] width 11 height 11
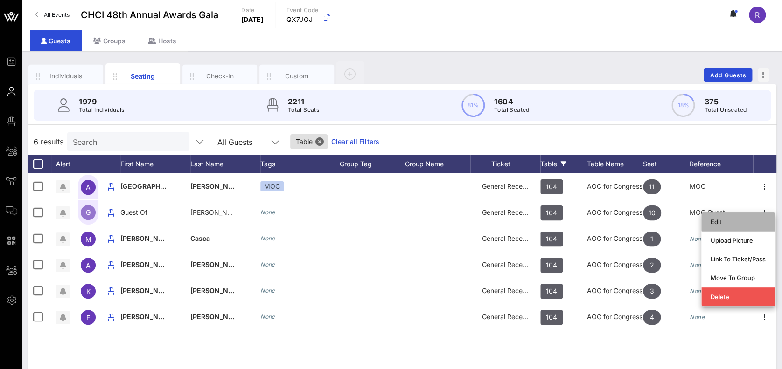
click at [727, 221] on div "Edit" at bounding box center [737, 221] width 55 height 7
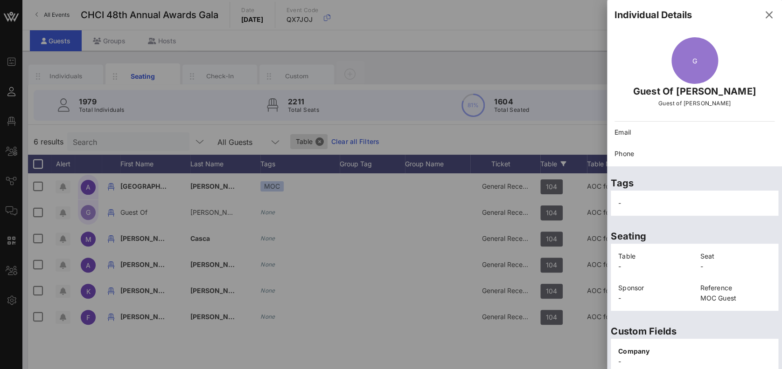
click at [664, 139] on div "Email" at bounding box center [694, 132] width 171 height 21
click at [665, 138] on p "Email" at bounding box center [694, 132] width 160 height 10
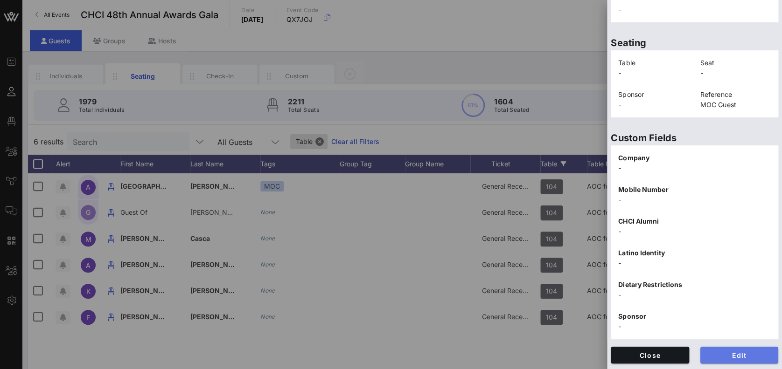
click at [729, 349] on button "Edit" at bounding box center [739, 355] width 78 height 17
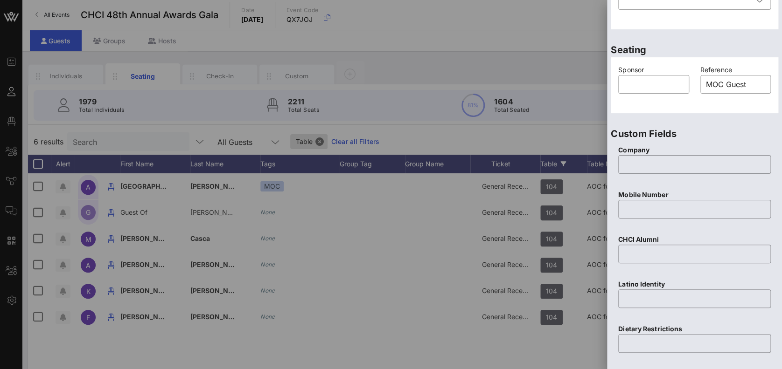
scroll to position [0, 0]
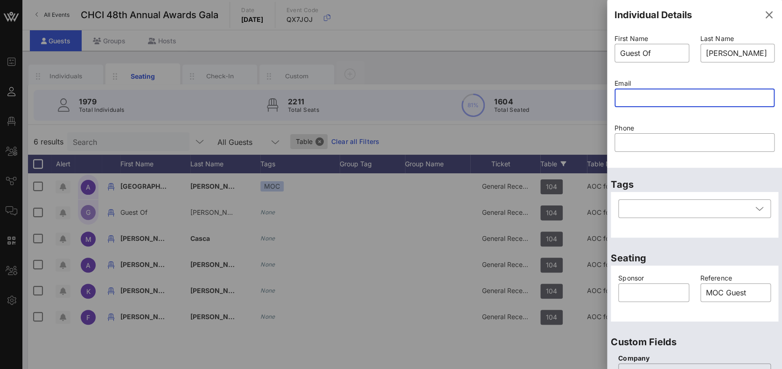
click at [673, 91] on input "text" at bounding box center [694, 97] width 149 height 15
paste input "Oliver@ocasiocortez.com"
type input "Oliver@ocasiocortez.com"
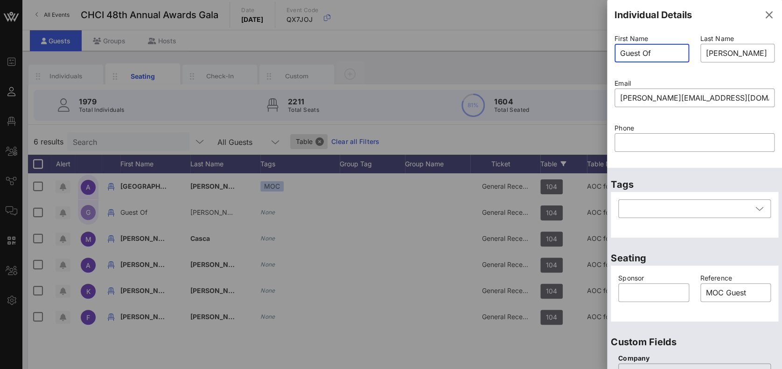
drag, startPoint x: 666, startPoint y: 49, endPoint x: 593, endPoint y: 52, distance: 72.3
click at [593, 52] on div "Event Builder Guests Floor Plan All Groups Journeys Comms QR Scanner Team Setti…" at bounding box center [391, 231] width 782 height 463
type input "Guest Ov"
type input "G"
click at [665, 53] on input "Guest Ofer" at bounding box center [651, 53] width 63 height 15
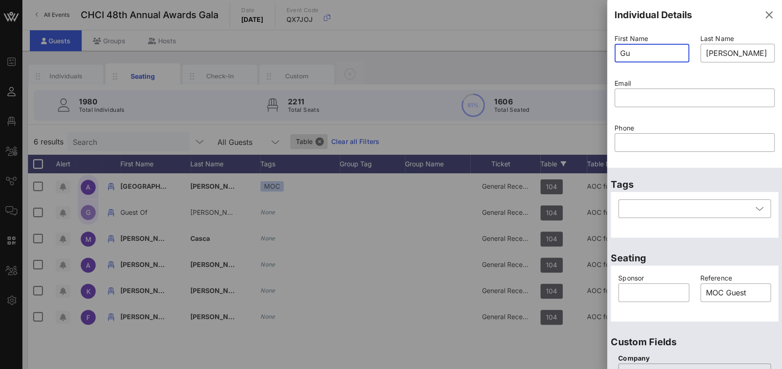
type input "G"
type input "P"
type input "Oliver"
type input "Hidalgo-Wohlleben"
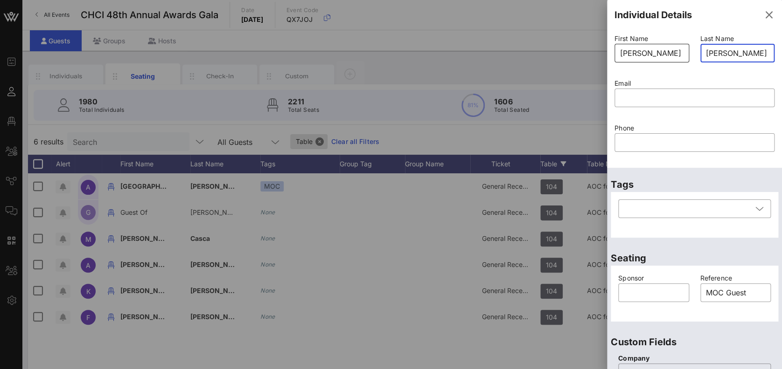
scroll to position [0, 0]
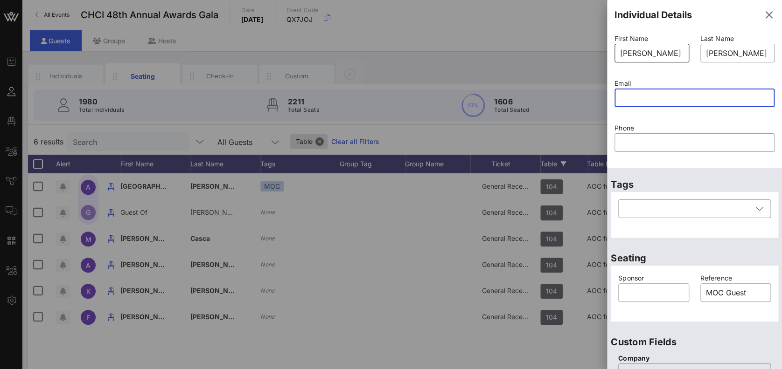
paste input "Oliver@ocasiocortez.com"
type input "Oliver@ocasiocortez.com"
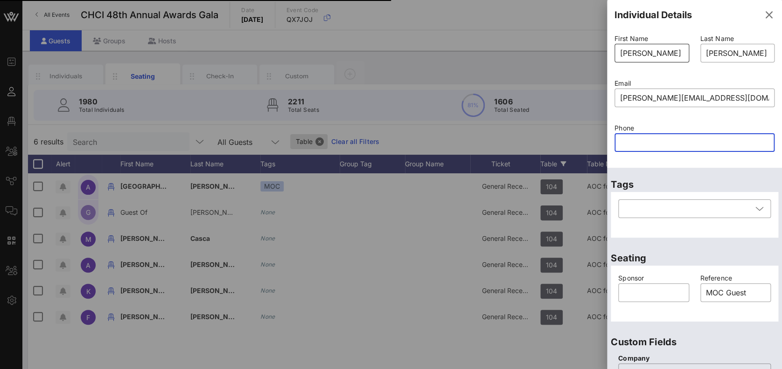
type input "Guest Of"
type input "Alexandria Ocasio Cortez"
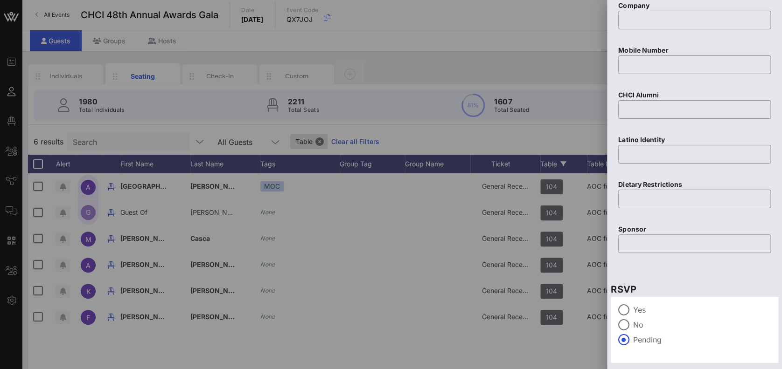
scroll to position [377, 0]
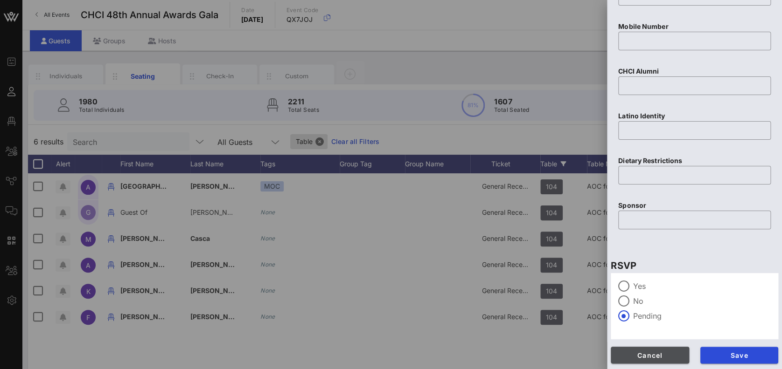
click at [664, 352] on span "Cancel" at bounding box center [649, 356] width 63 height 8
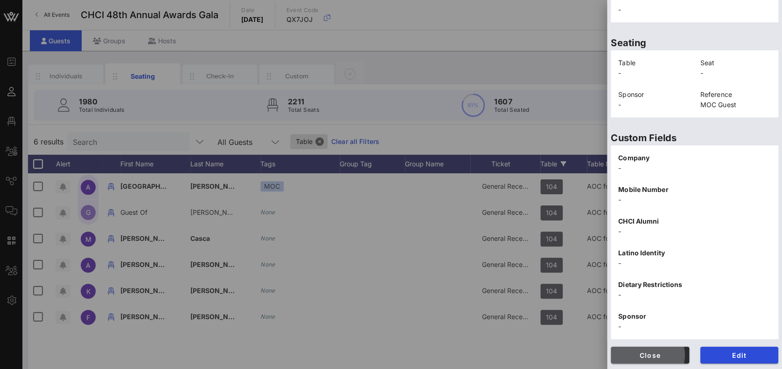
scroll to position [208, 0]
click at [640, 356] on span "Close" at bounding box center [649, 356] width 63 height 8
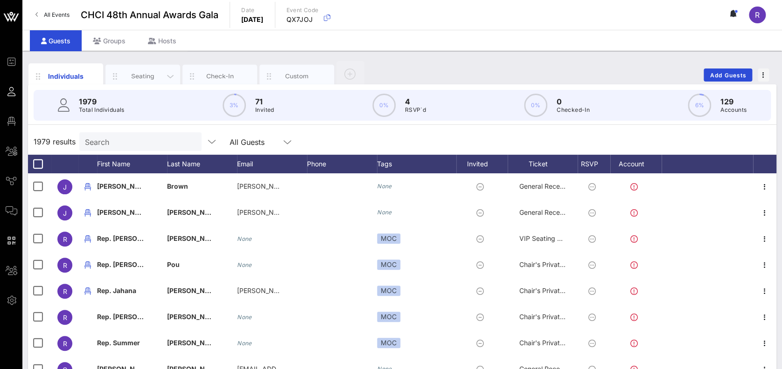
click at [153, 73] on div "Seating" at bounding box center [143, 76] width 42 height 9
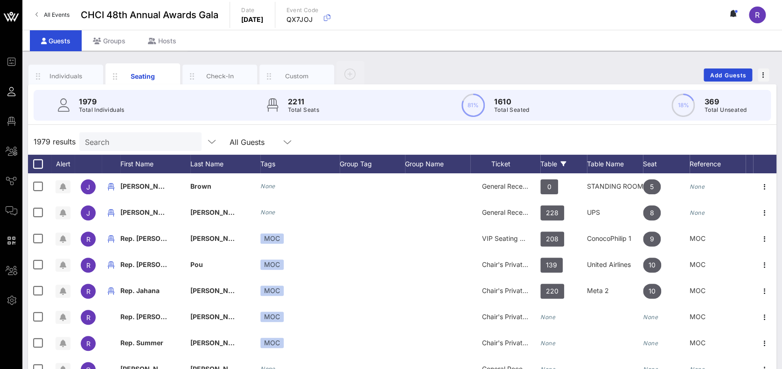
click at [553, 166] on div "Table" at bounding box center [563, 164] width 47 height 19
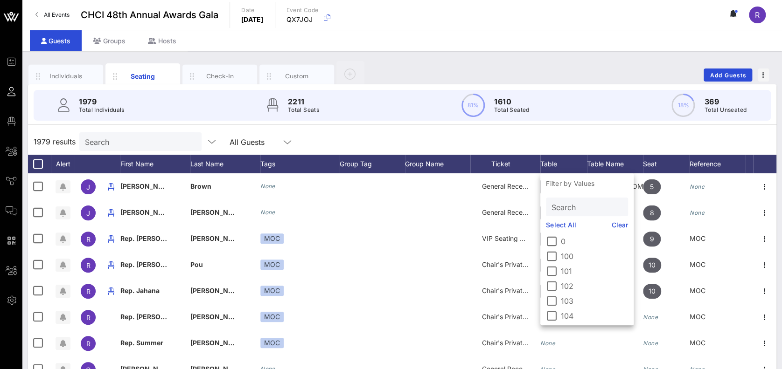
click at [562, 216] on div "Filter by Values Search Select All Clear 0 100 101 102 103 104 105 106 107 108 …" at bounding box center [586, 249] width 93 height 152
click at [581, 207] on input "Search" at bounding box center [585, 207] width 69 height 12
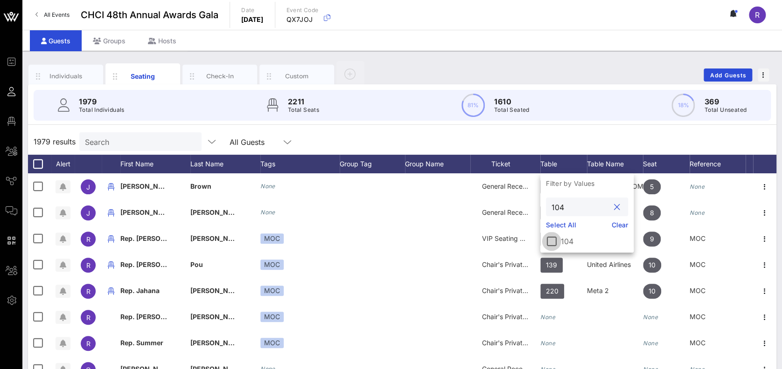
type input "104"
click at [551, 239] on div at bounding box center [551, 242] width 16 height 16
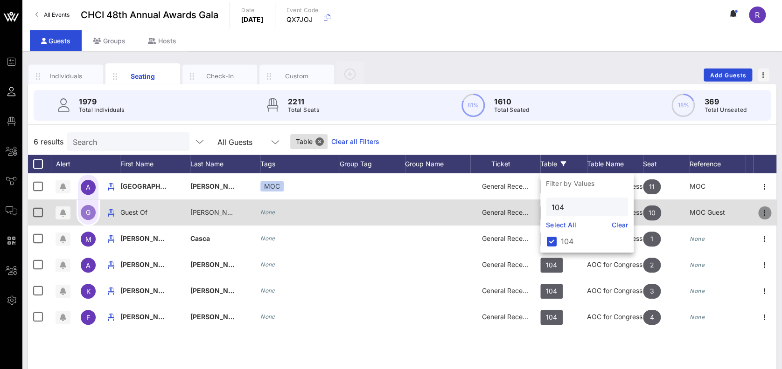
click at [766, 208] on icon "button" at bounding box center [764, 213] width 11 height 11
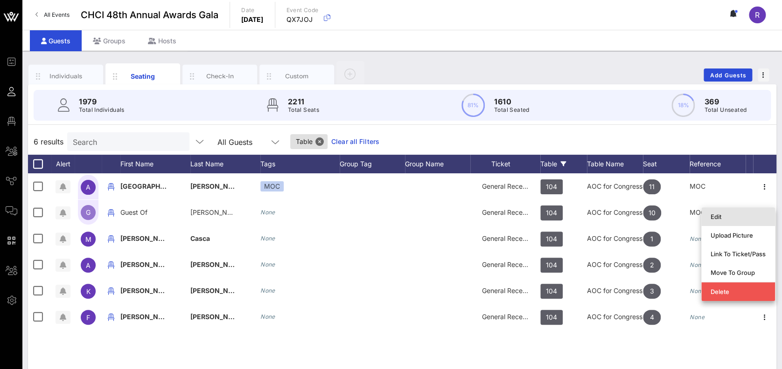
click at [733, 215] on div "Edit" at bounding box center [737, 216] width 55 height 7
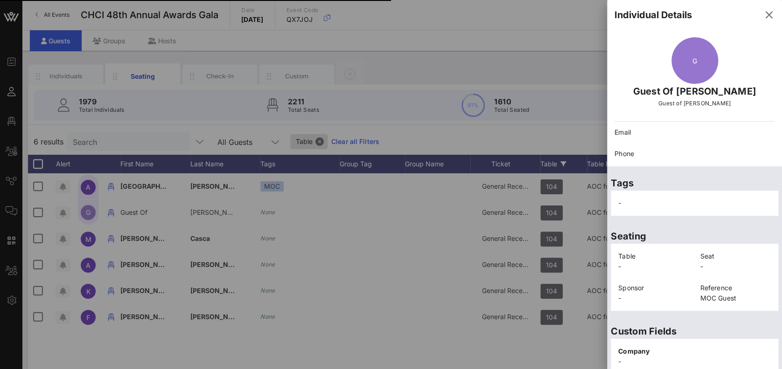
scroll to position [208, 0]
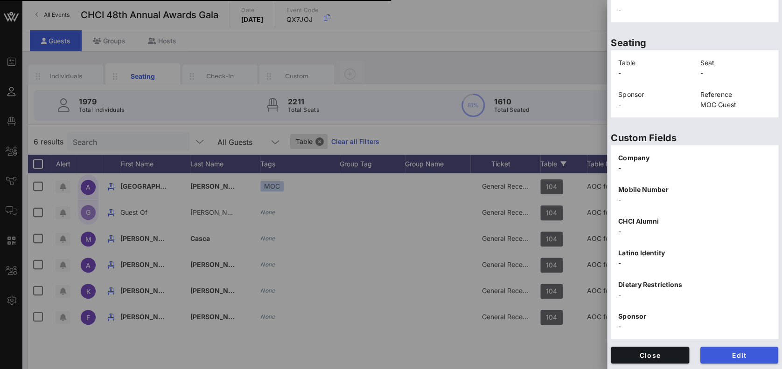
click at [716, 350] on button "Edit" at bounding box center [739, 355] width 78 height 17
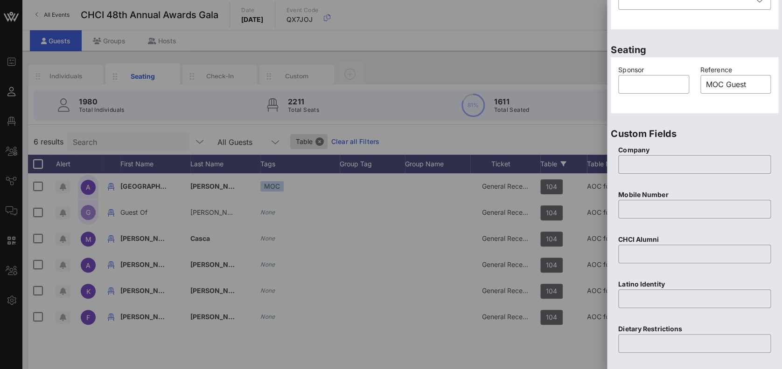
scroll to position [0, 0]
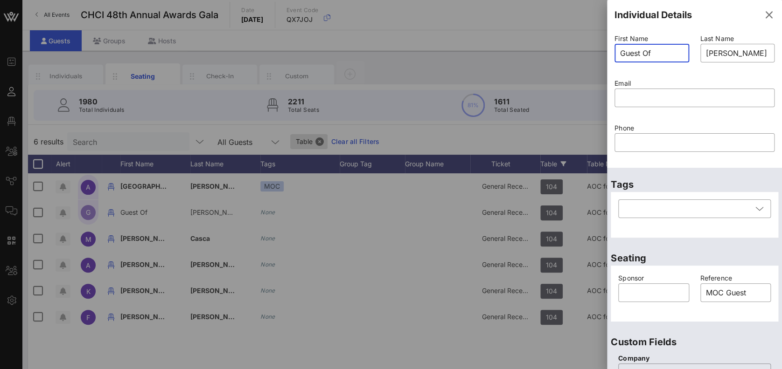
drag, startPoint x: 656, startPoint y: 49, endPoint x: 552, endPoint y: 43, distance: 104.2
click at [552, 43] on div "Event Builder Guests Floor Plan All Groups Journeys Comms QR Scanner Team Setti…" at bounding box center [391, 231] width 782 height 463
type input "[PERSON_NAME]"
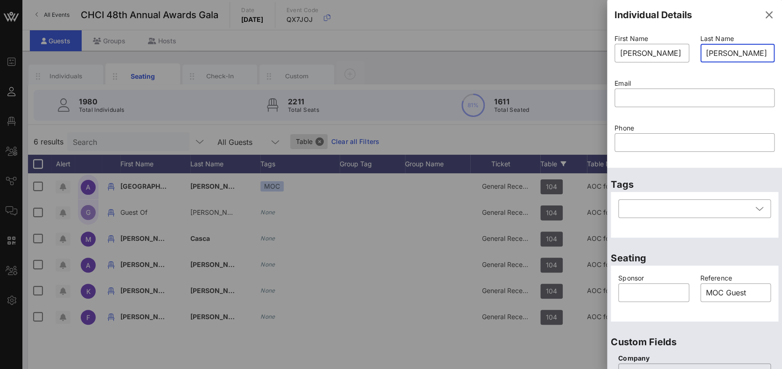
scroll to position [0, 0]
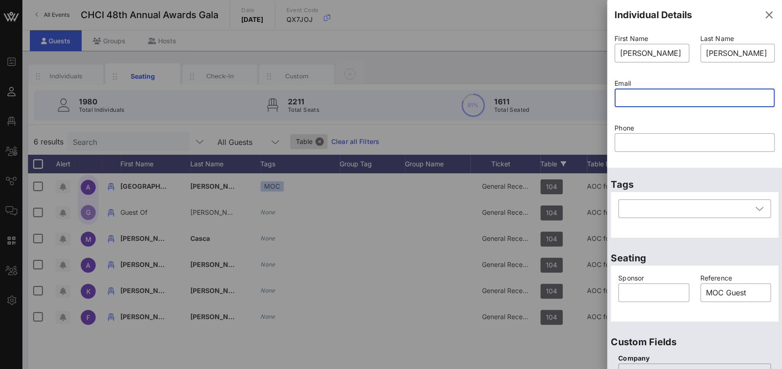
paste input "[PERSON_NAME][EMAIL_ADDRESS][DOMAIN_NAME]"
type input "[PERSON_NAME][EMAIL_ADDRESS][DOMAIN_NAME]"
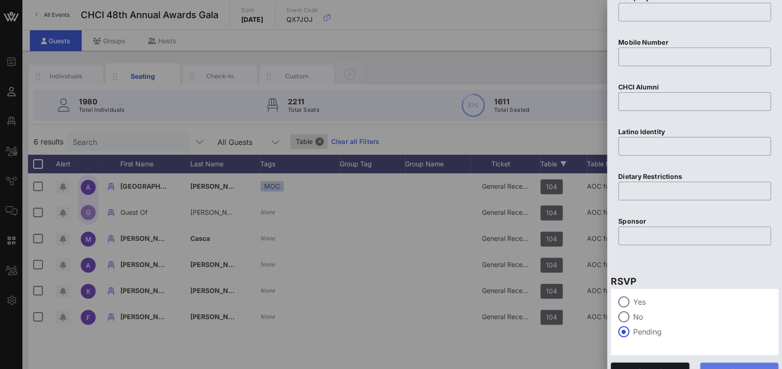
scroll to position [377, 0]
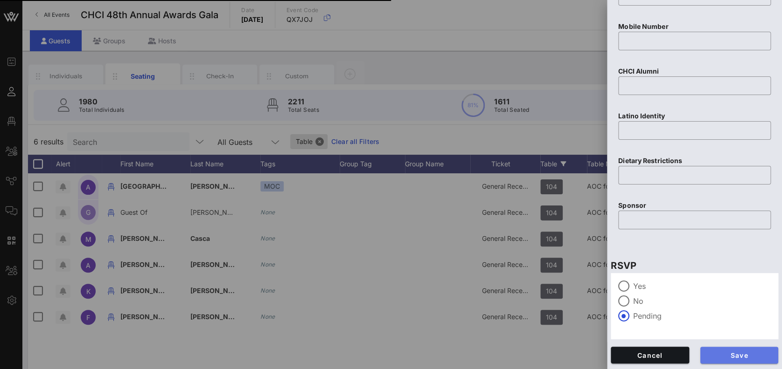
type input "Guest Of"
type input "[PERSON_NAME]"
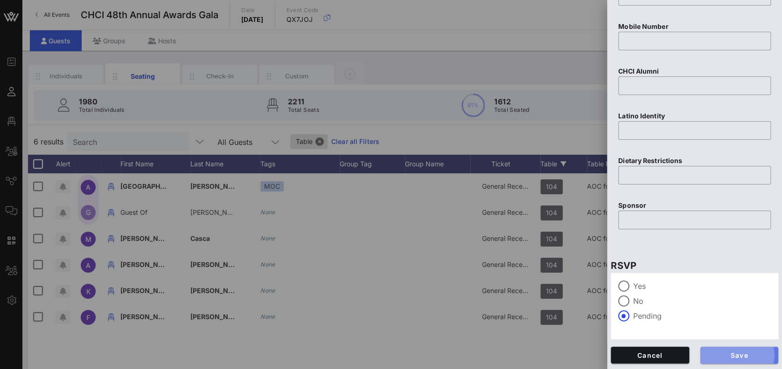
click at [729, 355] on span "Save" at bounding box center [738, 356] width 63 height 8
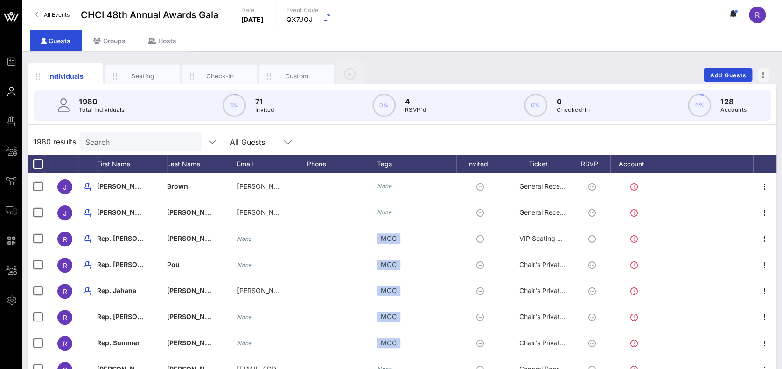
drag, startPoint x: 140, startPoint y: 78, endPoint x: 365, endPoint y: 113, distance: 227.0
click at [140, 78] on div "Seating" at bounding box center [143, 76] width 42 height 9
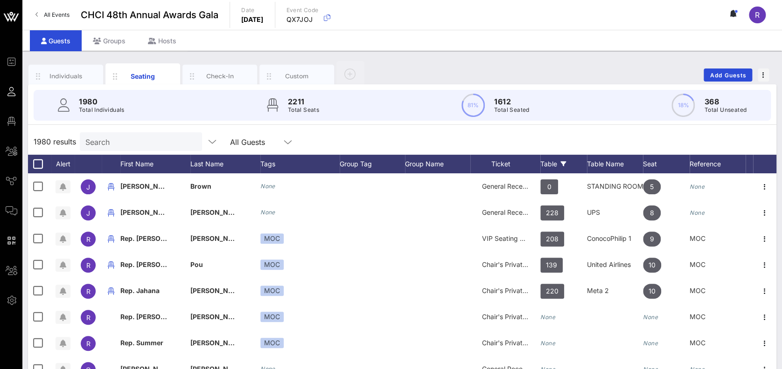
click at [558, 164] on div "Table" at bounding box center [563, 164] width 47 height 19
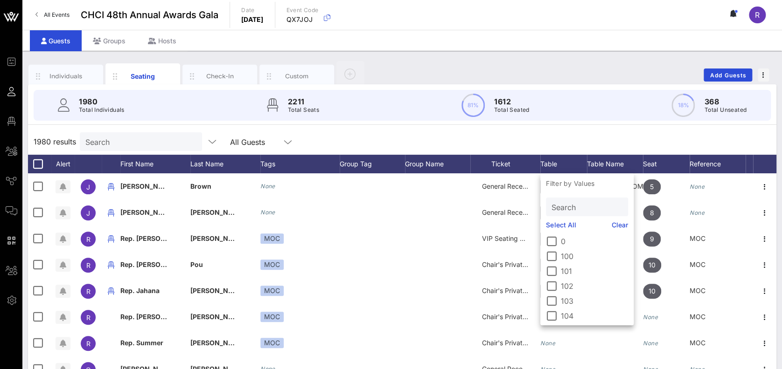
click at [566, 207] on input "Search" at bounding box center [585, 207] width 69 height 12
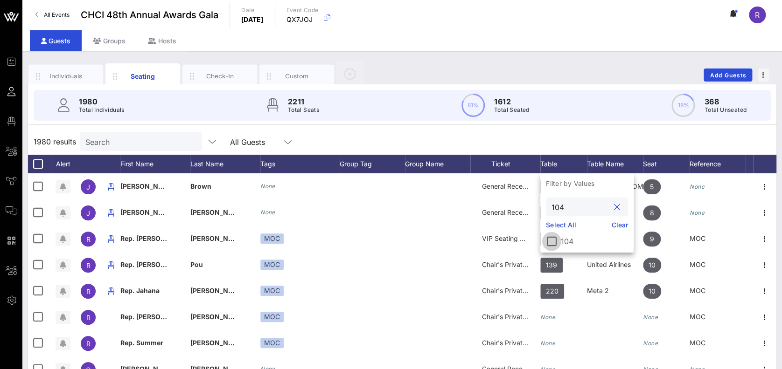
type input "104"
click at [549, 239] on div at bounding box center [551, 242] width 16 height 16
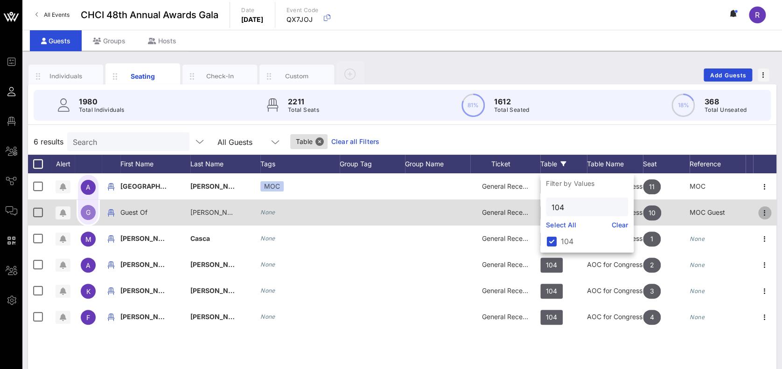
click at [768, 210] on icon "button" at bounding box center [764, 213] width 11 height 11
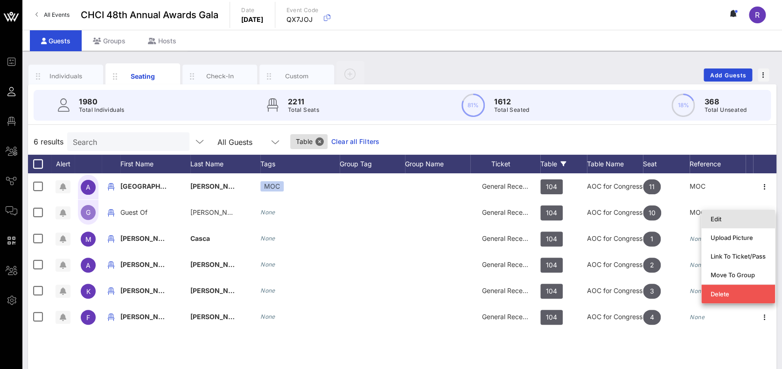
click at [725, 212] on div "Edit" at bounding box center [737, 219] width 55 height 15
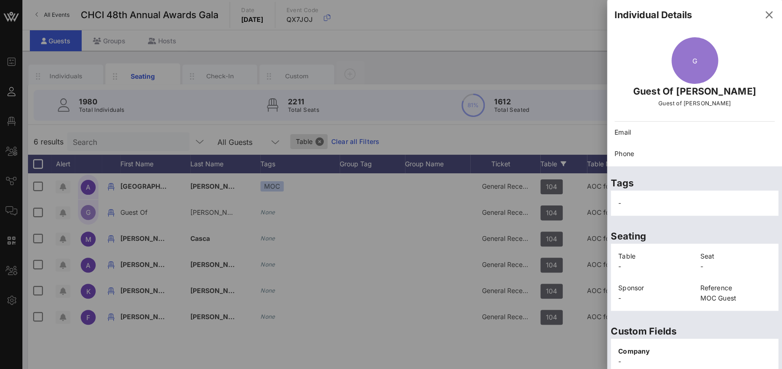
scroll to position [208, 0]
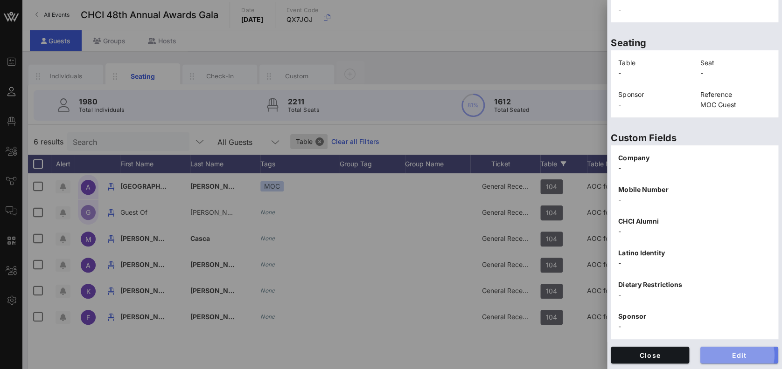
click at [727, 357] on span "Edit" at bounding box center [738, 356] width 63 height 8
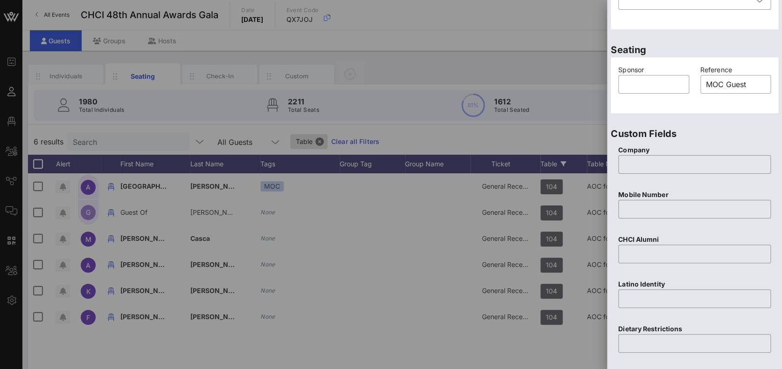
scroll to position [0, 0]
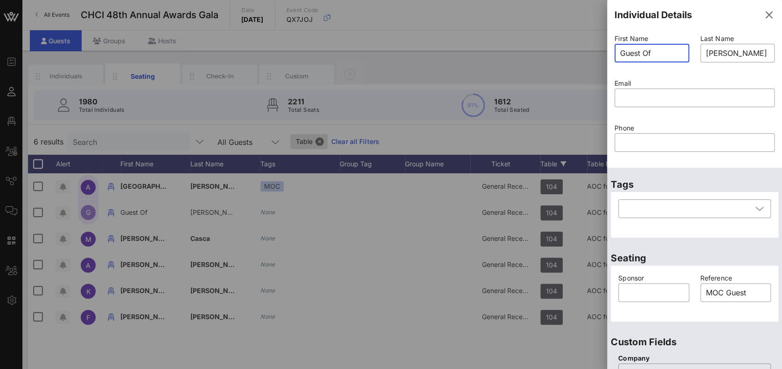
drag, startPoint x: 664, startPoint y: 49, endPoint x: 536, endPoint y: 49, distance: 128.3
click at [536, 49] on div "Event Builder Guests Floor Plan All Groups Journeys Comms QR Scanner Team Setti…" at bounding box center [391, 231] width 782 height 463
type input "Oliver"
type input "Hidalgo-Wohlleben"
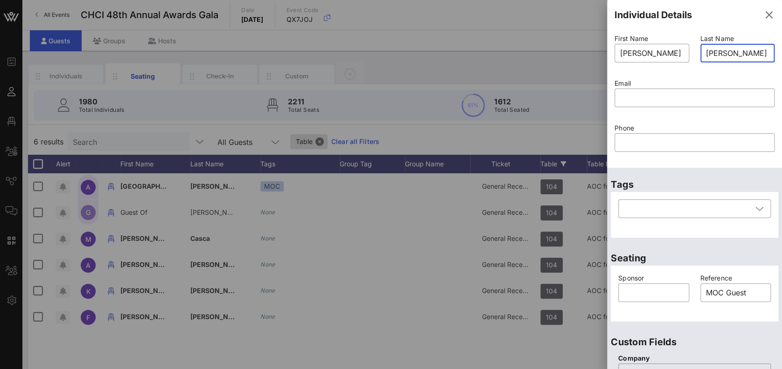
scroll to position [0, 0]
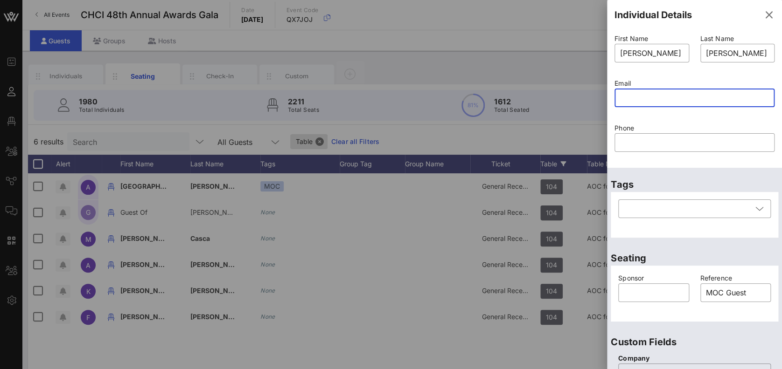
paste input "Oliver@ocasiocortez.com"
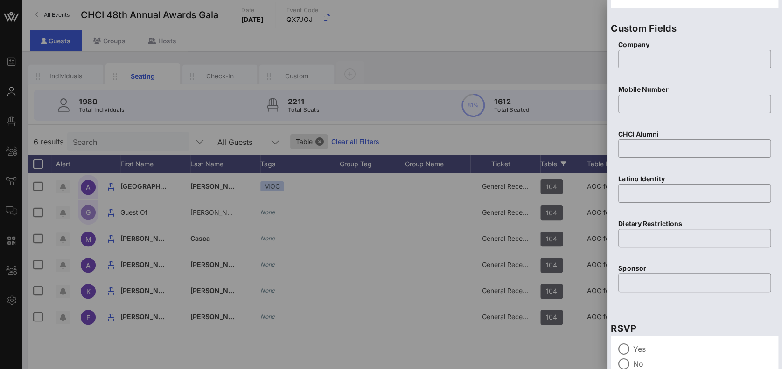
scroll to position [377, 0]
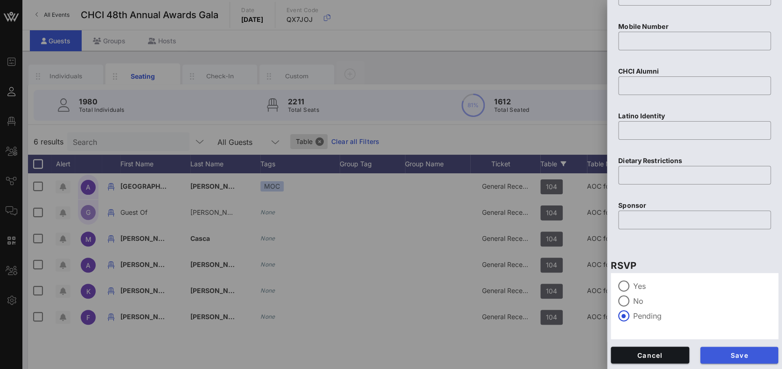
type input "Oliver@ocasiocortez.com"
click at [742, 352] on span "Save" at bounding box center [738, 356] width 63 height 8
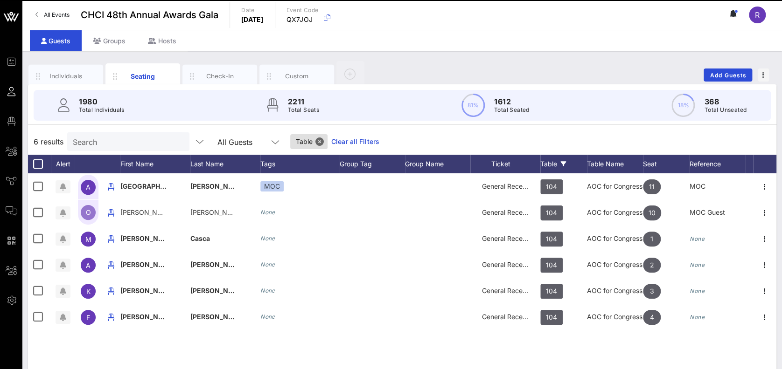
click at [362, 141] on link "Clear all Filters" at bounding box center [355, 142] width 48 height 10
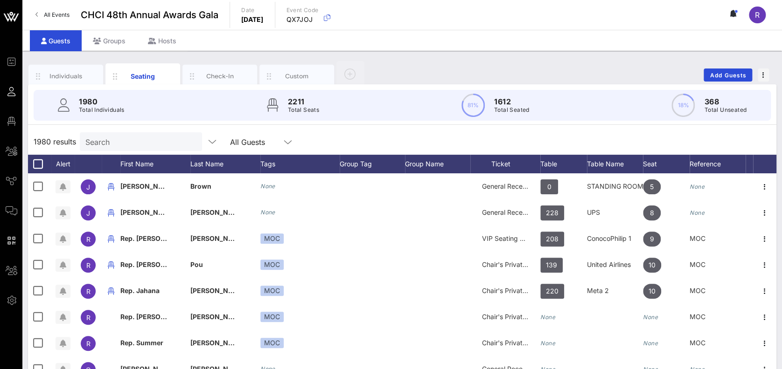
click at [149, 142] on input "Search" at bounding box center [139, 142] width 109 height 12
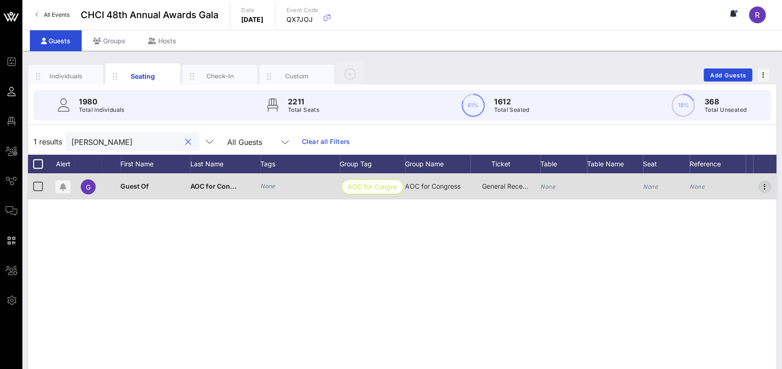
type input "fiorella"
click at [763, 187] on icon "button" at bounding box center [764, 186] width 11 height 11
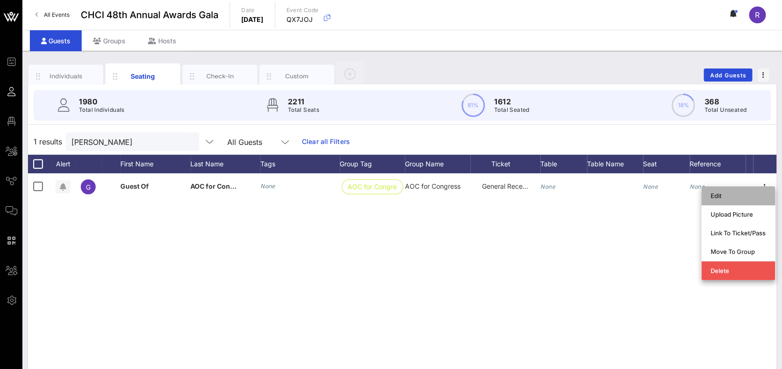
click at [740, 197] on div "Edit" at bounding box center [737, 195] width 55 height 7
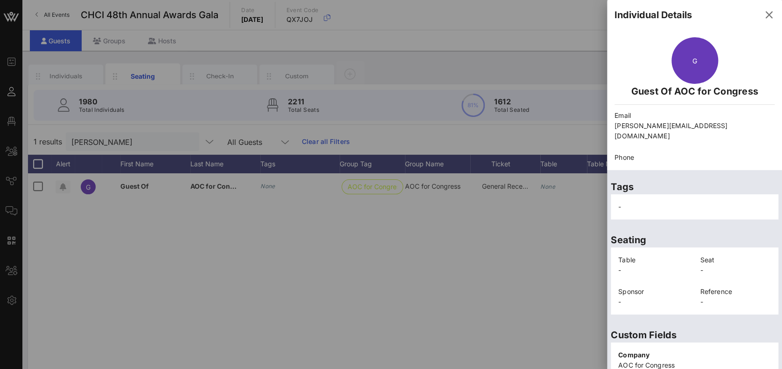
scroll to position [187, 0]
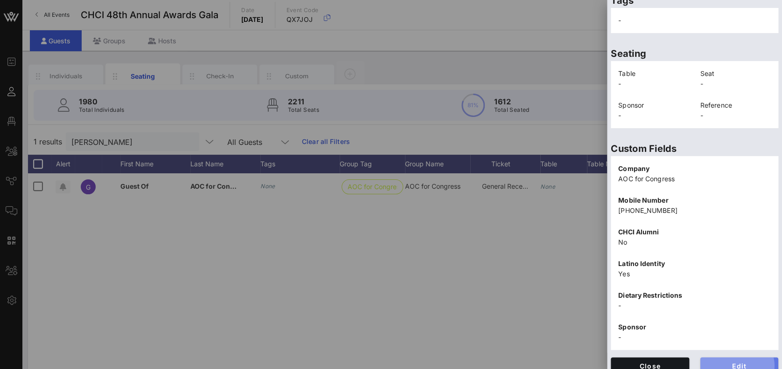
click at [741, 362] on span "Edit" at bounding box center [738, 366] width 63 height 8
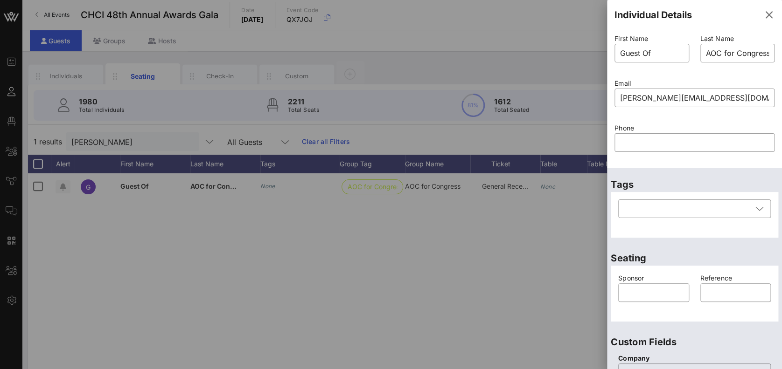
scroll to position [0, 0]
drag, startPoint x: 667, startPoint y: 51, endPoint x: 561, endPoint y: 46, distance: 106.5
click at [561, 46] on div "Event Builder Guests Floor Plan All Groups Journeys Comms QR Scanner Team Setti…" at bounding box center [391, 231] width 782 height 463
type input "Fiorella"
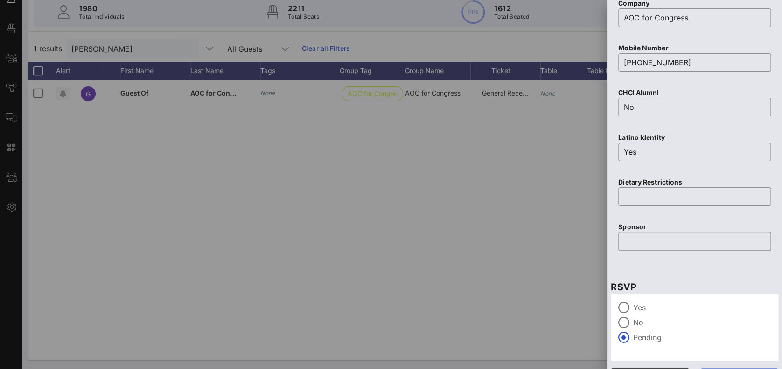
scroll to position [377, 0]
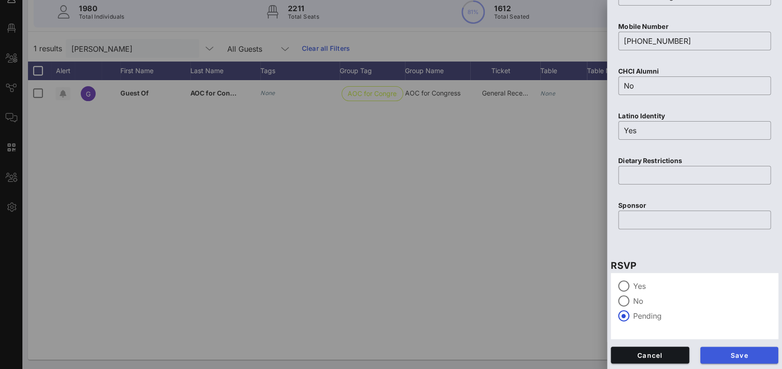
type input "Bini"
click at [748, 354] on span "Save" at bounding box center [738, 356] width 63 height 8
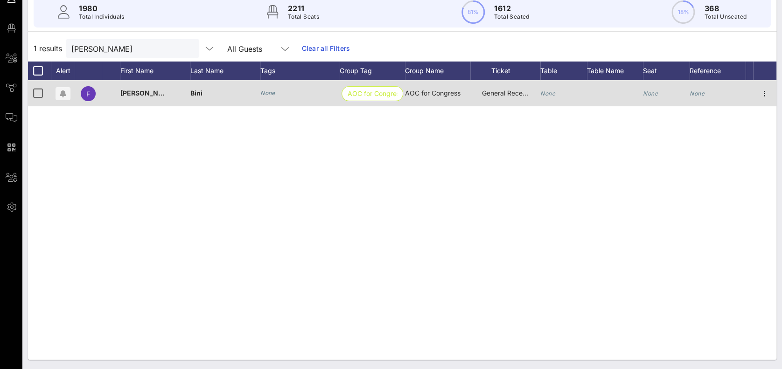
click at [549, 85] on div "None" at bounding box center [547, 93] width 15 height 26
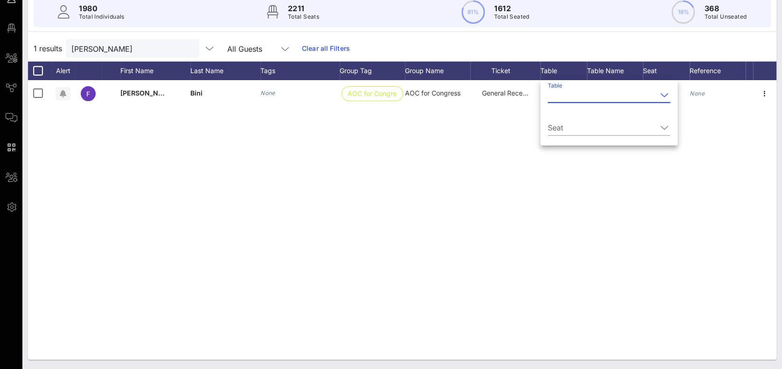
click at [660, 95] on icon at bounding box center [664, 95] width 8 height 11
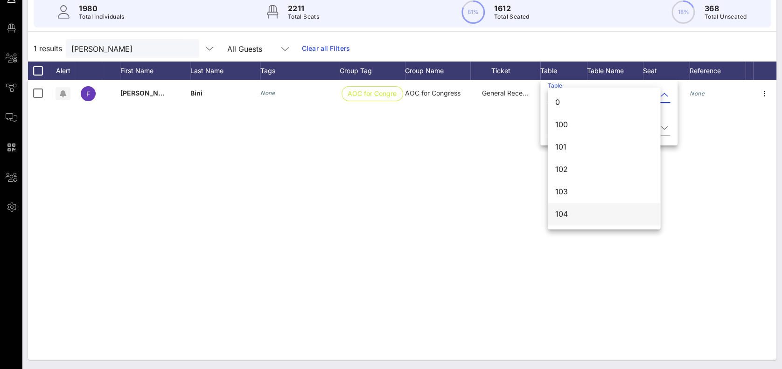
click at [586, 213] on div "104" at bounding box center [603, 214] width 97 height 9
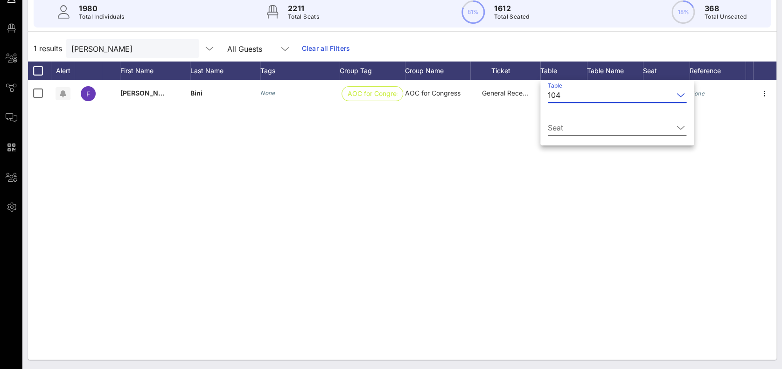
click at [676, 126] on icon at bounding box center [680, 127] width 8 height 11
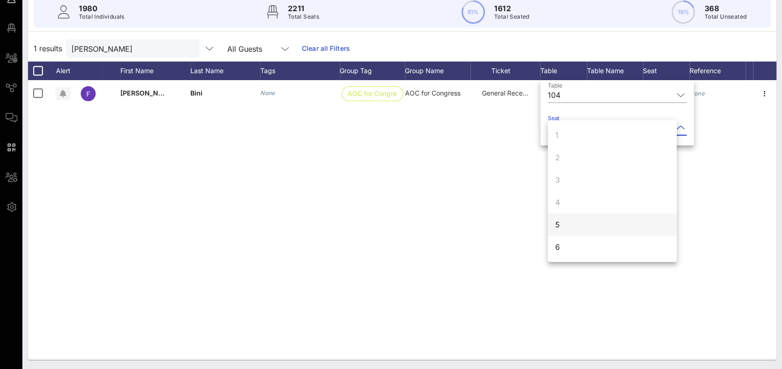
click at [594, 220] on div "5" at bounding box center [612, 225] width 129 height 22
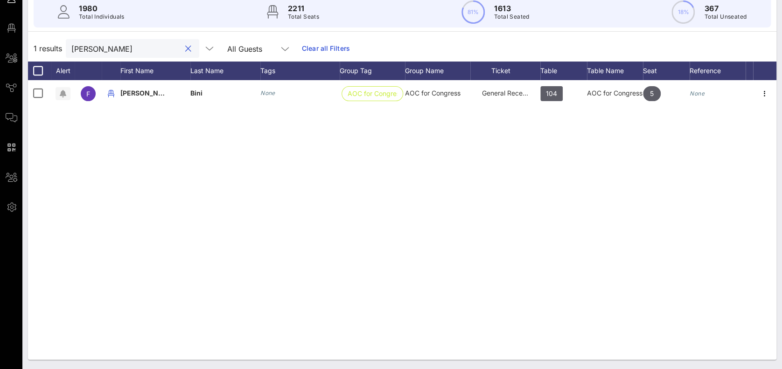
drag, startPoint x: 118, startPoint y: 48, endPoint x: 50, endPoint y: 52, distance: 68.2
click at [50, 52] on div "1 results fiorella All Guests Clear all Filters" at bounding box center [402, 48] width 748 height 26
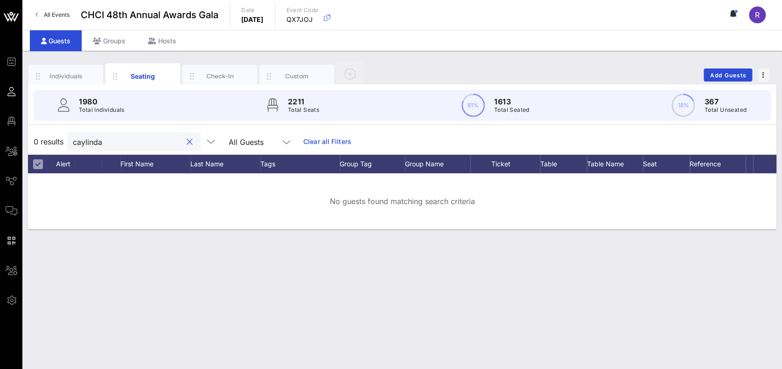
drag, startPoint x: 103, startPoint y: 147, endPoint x: 45, endPoint y: 131, distance: 60.2
click at [45, 131] on div "0 results caylinda All Guests Clear all Filters" at bounding box center [402, 142] width 748 height 26
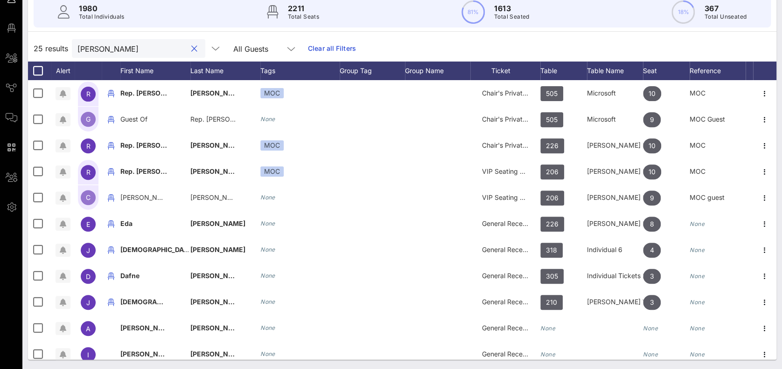
drag, startPoint x: 122, startPoint y: 52, endPoint x: 53, endPoint y: 37, distance: 70.6
click at [53, 37] on div "25 results garcia All Guests Clear all Filters" at bounding box center [402, 48] width 748 height 26
paste input "aylindaca27@gmail.com"
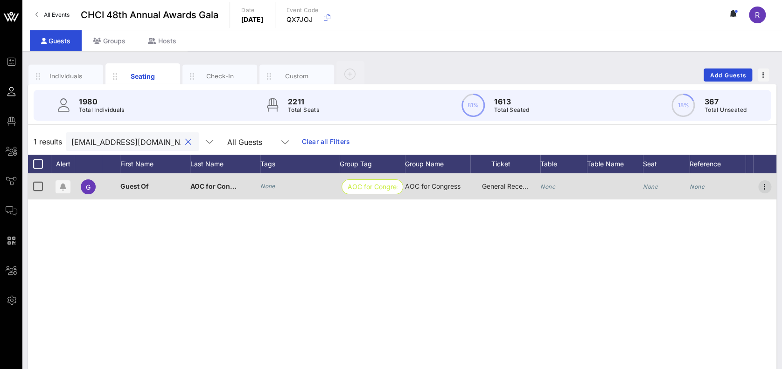
type input "aylindaca27@gmail.com"
click at [760, 187] on icon "button" at bounding box center [764, 186] width 11 height 11
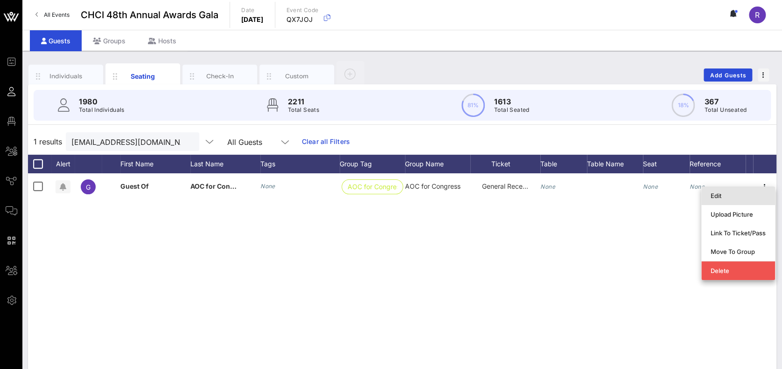
click at [746, 192] on div "Edit" at bounding box center [737, 195] width 55 height 7
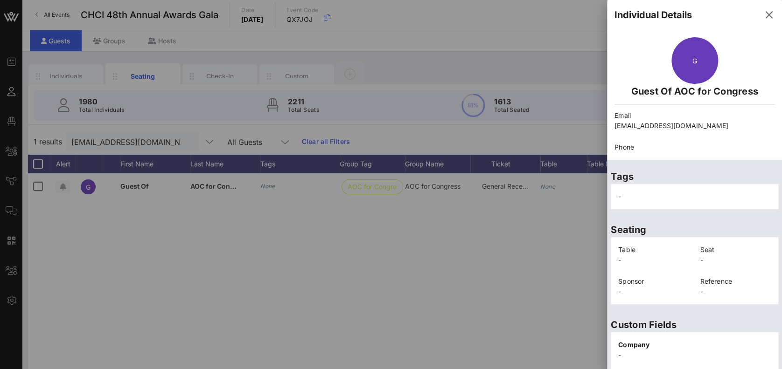
scroll to position [187, 0]
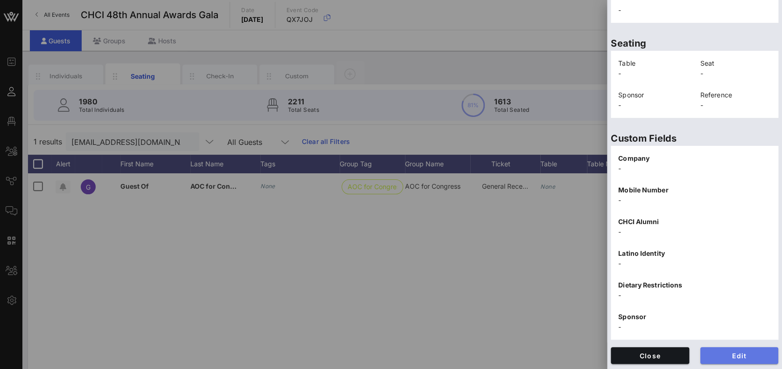
click at [727, 361] on button "Edit" at bounding box center [739, 355] width 78 height 17
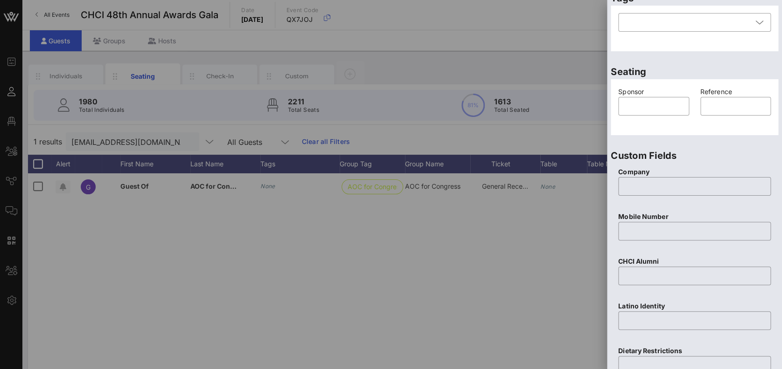
scroll to position [0, 0]
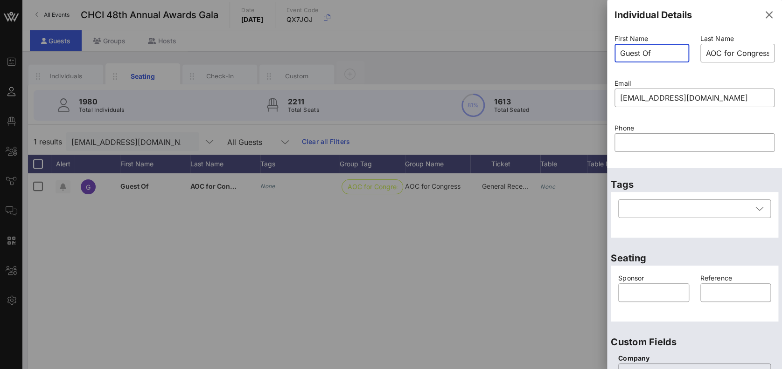
drag, startPoint x: 667, startPoint y: 52, endPoint x: 563, endPoint y: 45, distance: 104.3
click at [563, 45] on div "Event Builder Guests Floor Plan All Groups Journeys Comms QR Scanner Team Setti…" at bounding box center [391, 231] width 782 height 463
type input "Caylinda"
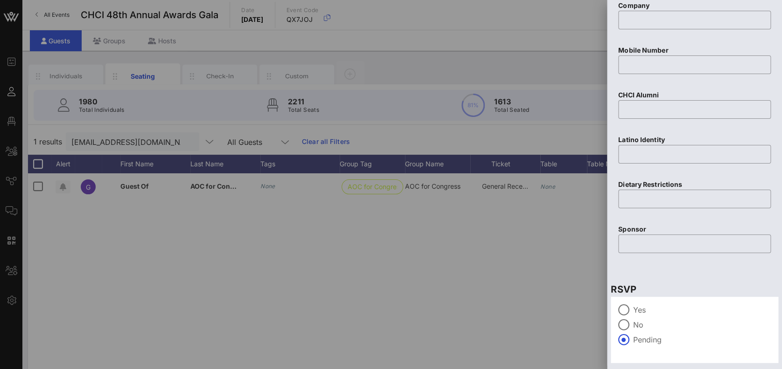
scroll to position [377, 0]
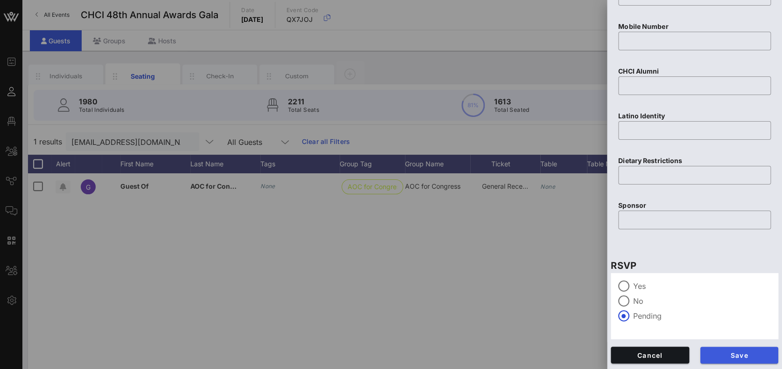
type input "Garcia"
click at [742, 356] on span "Save" at bounding box center [738, 356] width 63 height 8
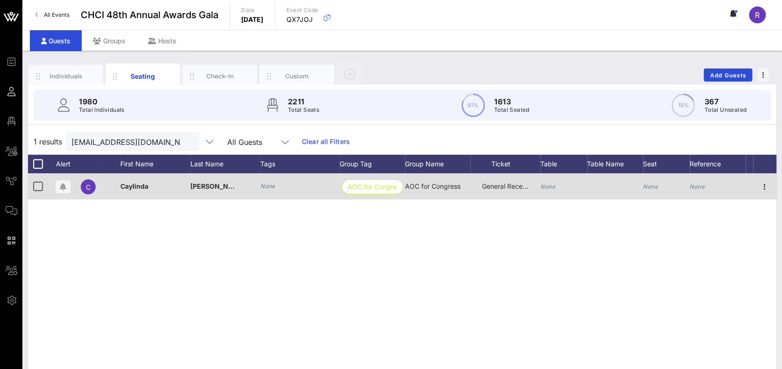
click at [550, 182] on div "None" at bounding box center [547, 186] width 15 height 26
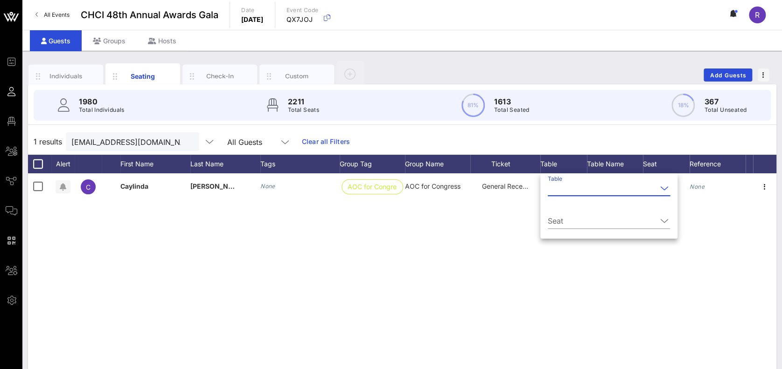
click at [660, 188] on icon at bounding box center [664, 188] width 8 height 11
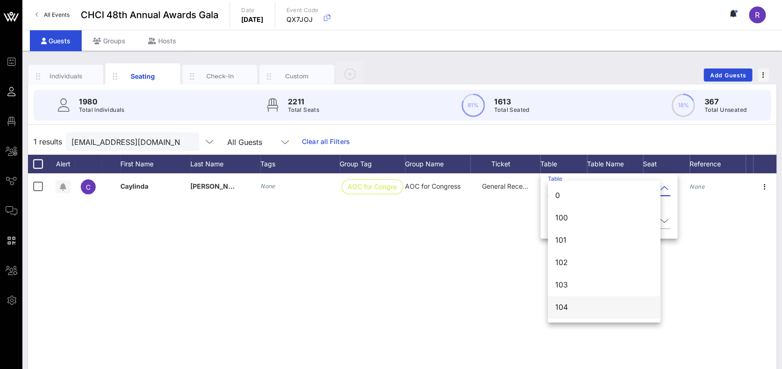
click at [609, 305] on div "104" at bounding box center [603, 307] width 97 height 9
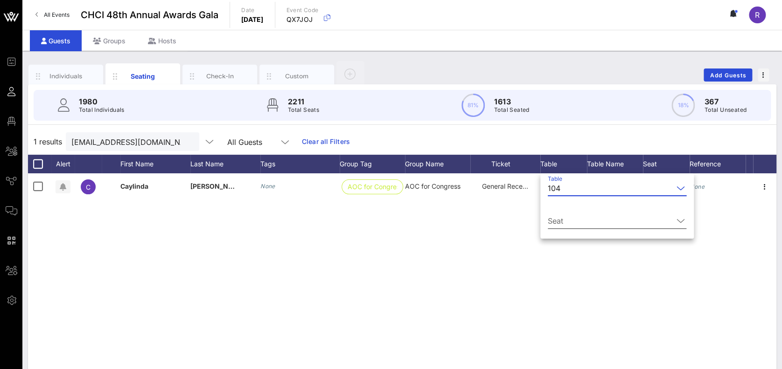
click at [676, 221] on icon at bounding box center [680, 220] width 8 height 11
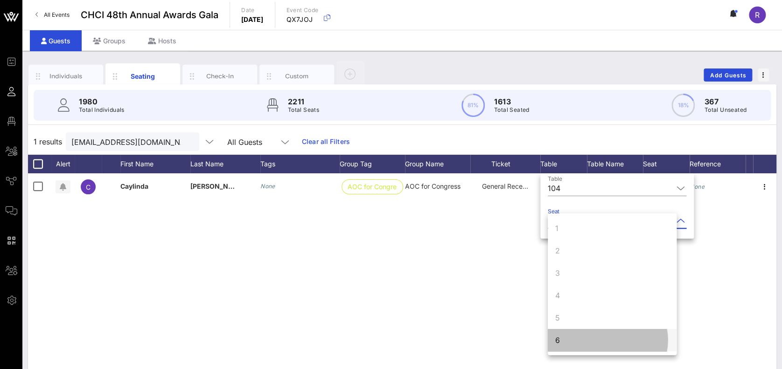
click at [615, 340] on div "6" at bounding box center [612, 340] width 129 height 22
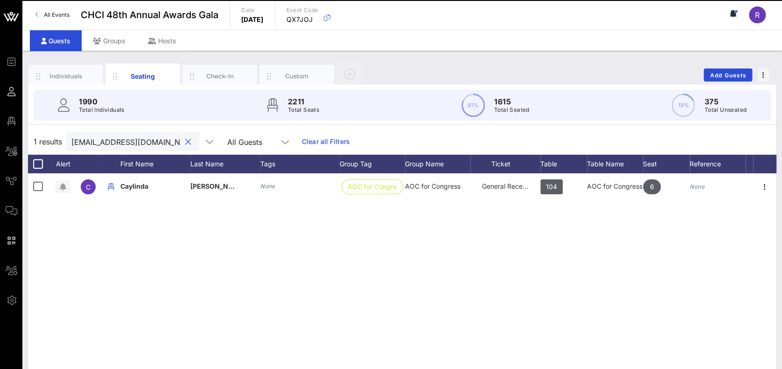
click at [164, 136] on input "aylindaca27@gmail.com" at bounding box center [125, 142] width 109 height 12
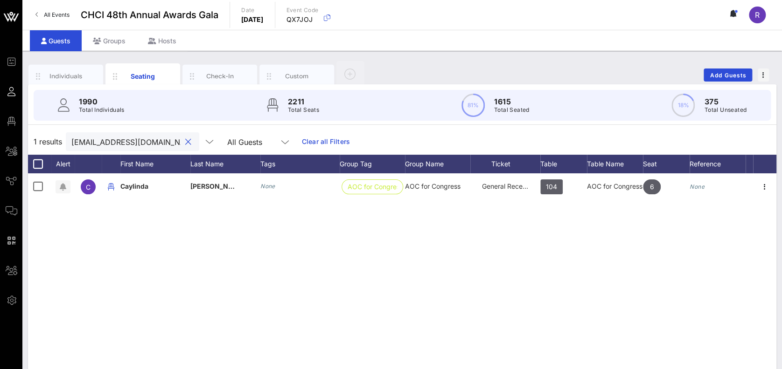
click at [185, 139] on button "clear icon" at bounding box center [188, 142] width 6 height 9
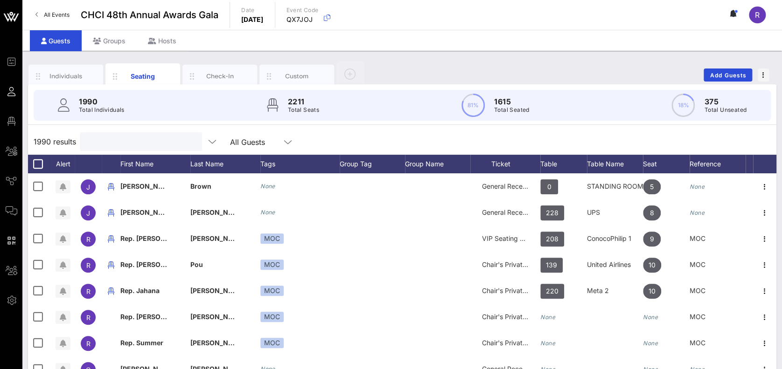
paste input "Socrates@ocasiocortez.com"
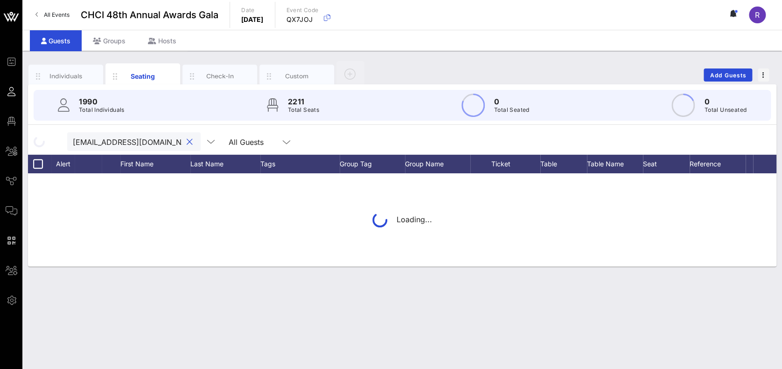
scroll to position [0, 2]
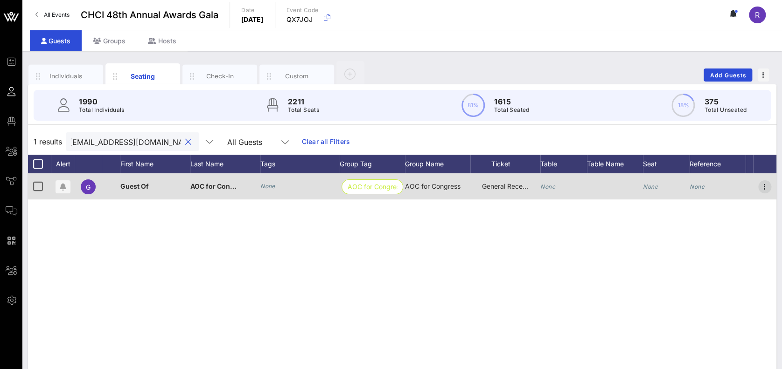
type input "Socrates@ocasiocortez.com"
click at [764, 185] on icon "button" at bounding box center [764, 186] width 11 height 11
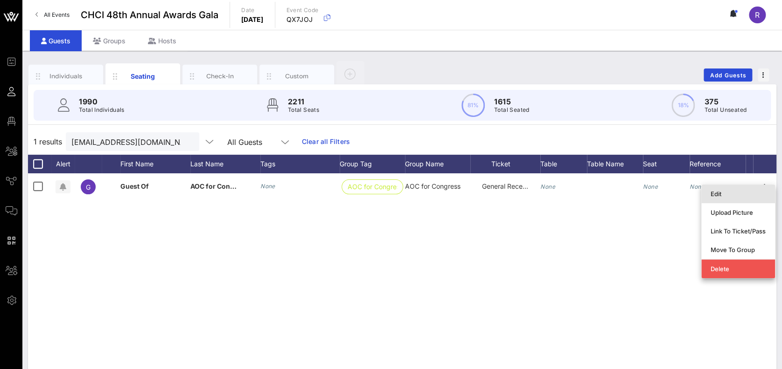
click at [742, 198] on div "Edit" at bounding box center [737, 193] width 55 height 7
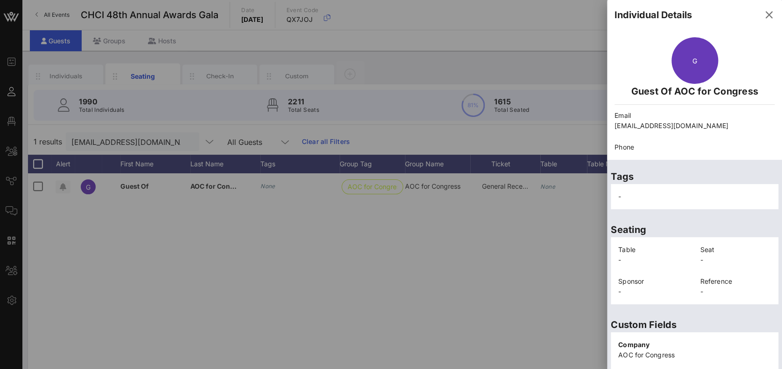
scroll to position [187, 0]
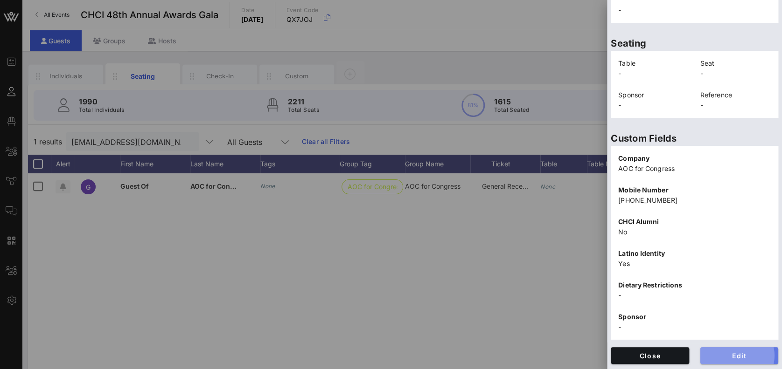
click at [736, 356] on span "Edit" at bounding box center [738, 356] width 63 height 8
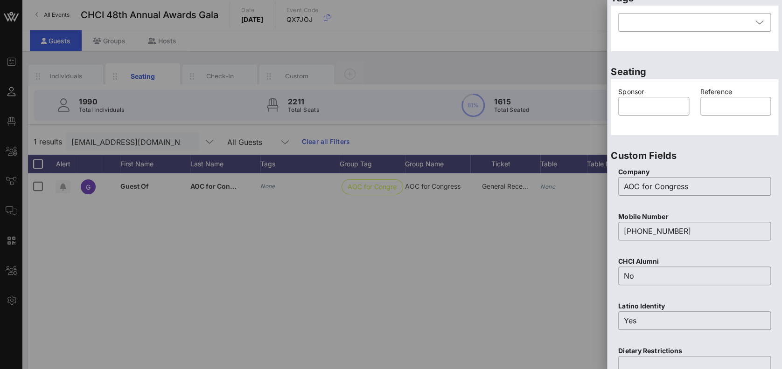
scroll to position [0, 0]
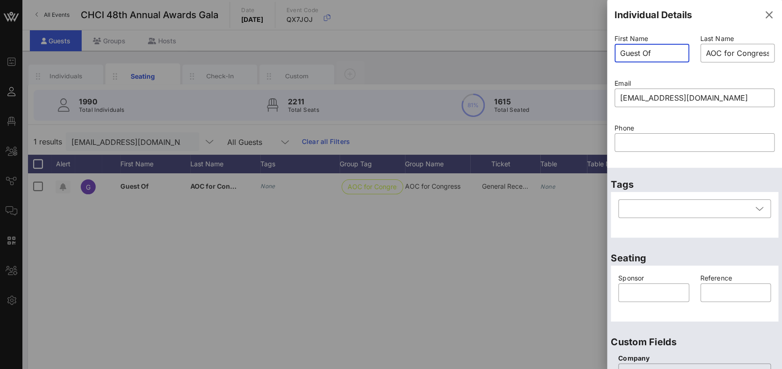
drag, startPoint x: 662, startPoint y: 56, endPoint x: 552, endPoint y: 48, distance: 110.3
click at [552, 48] on div "Event Builder Guests Floor Plan All Groups Journeys Comms QR Scanner Team Setti…" at bounding box center [391, 231] width 782 height 463
type input "Socrates"
type input "Rodriguez Cruz"
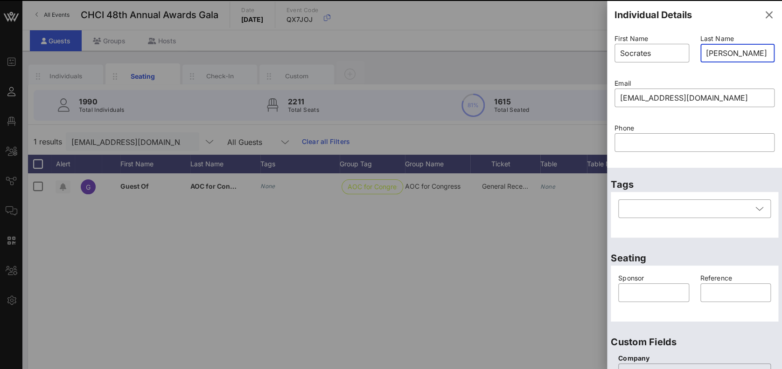
type input "Guest Of"
type input "AOC for Congress"
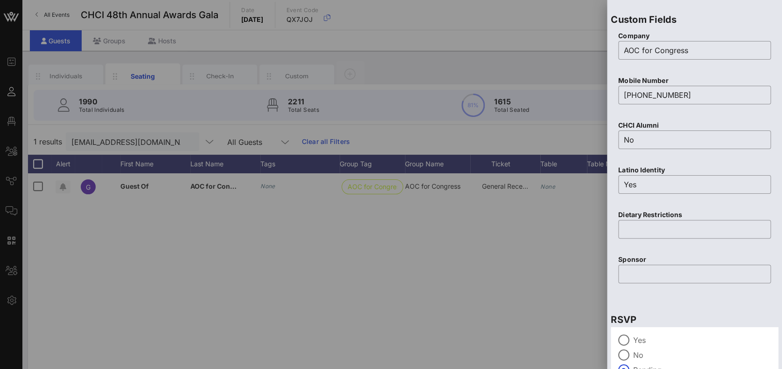
scroll to position [377, 0]
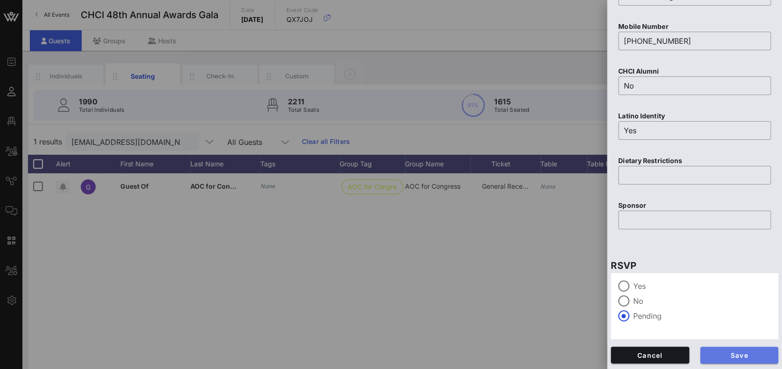
click at [745, 350] on button "Save" at bounding box center [739, 355] width 78 height 17
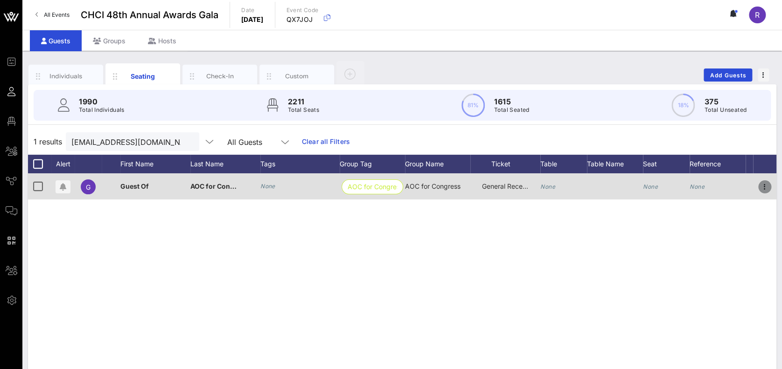
click at [763, 187] on icon "button" at bounding box center [764, 186] width 11 height 11
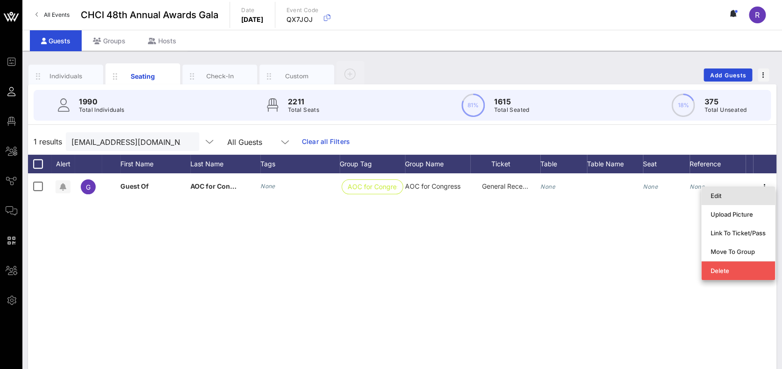
click at [726, 194] on div "Edit" at bounding box center [737, 195] width 55 height 7
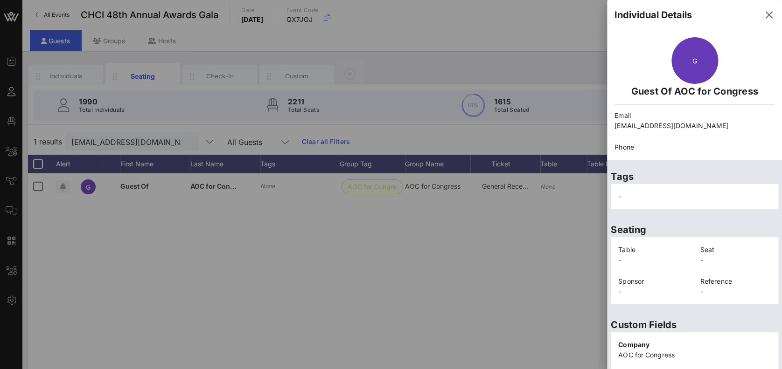
scroll to position [187, 0]
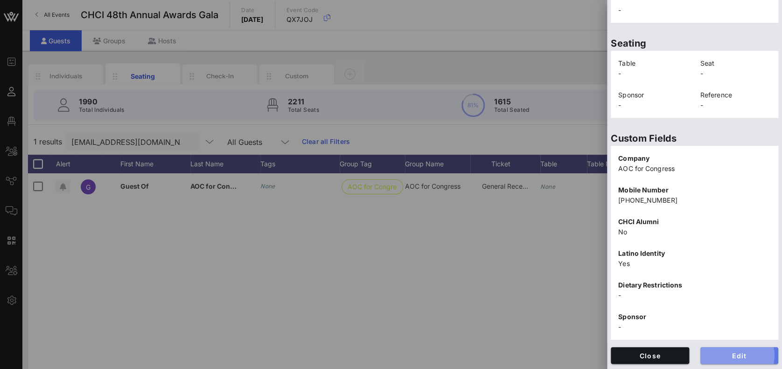
click at [735, 352] on span "Edit" at bounding box center [738, 356] width 63 height 8
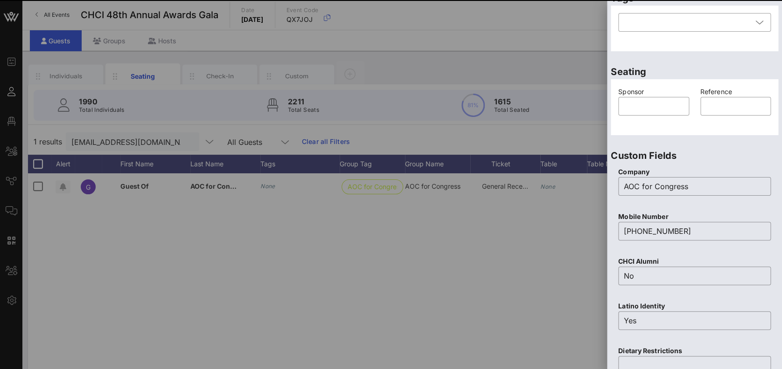
scroll to position [0, 0]
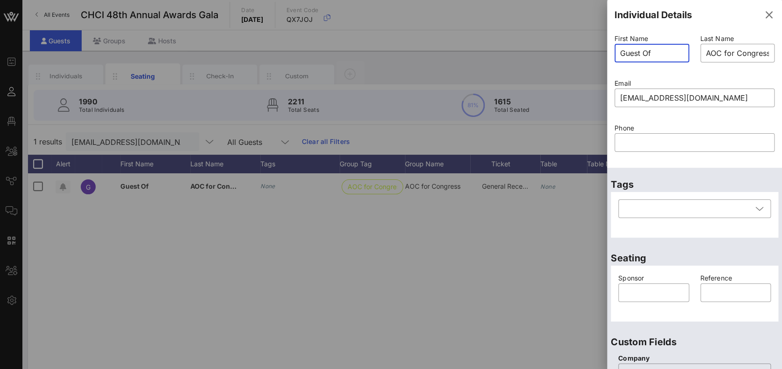
drag, startPoint x: 656, startPoint y: 53, endPoint x: 567, endPoint y: 56, distance: 89.6
click at [567, 56] on div "Event Builder Guests Floor Plan All Groups Journeys Comms QR Scanner Team Setti…" at bounding box center [391, 231] width 782 height 463
type input "Guest Of"
click at [763, 12] on icon "button" at bounding box center [768, 14] width 11 height 11
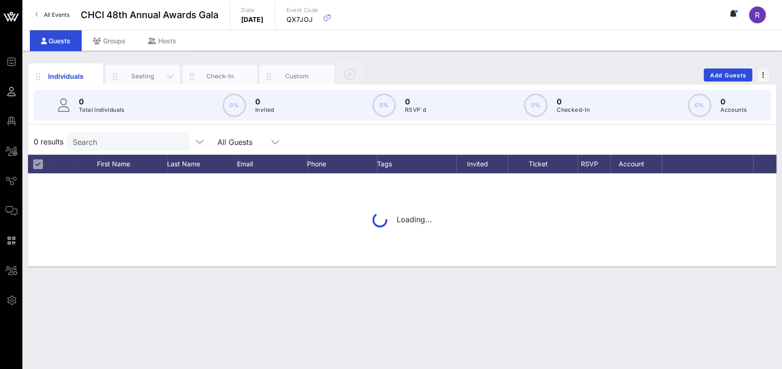
click at [137, 76] on div "Seating" at bounding box center [143, 76] width 42 height 9
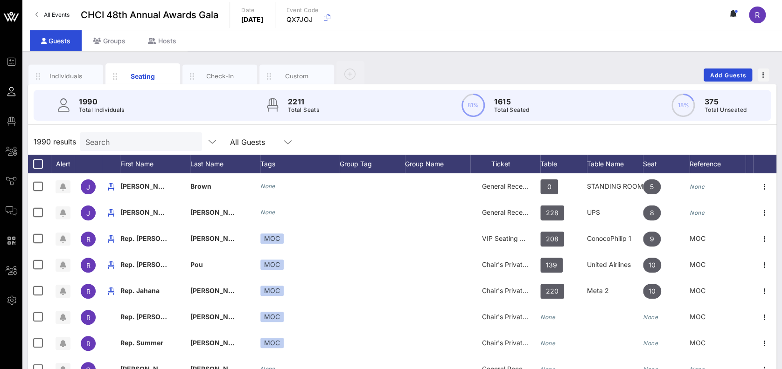
click at [154, 142] on input "Search" at bounding box center [139, 142] width 109 height 12
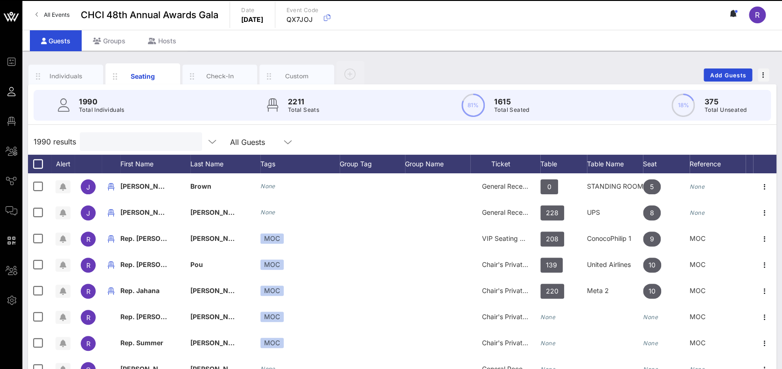
paste input "Socrates@ocasiocortez.com"
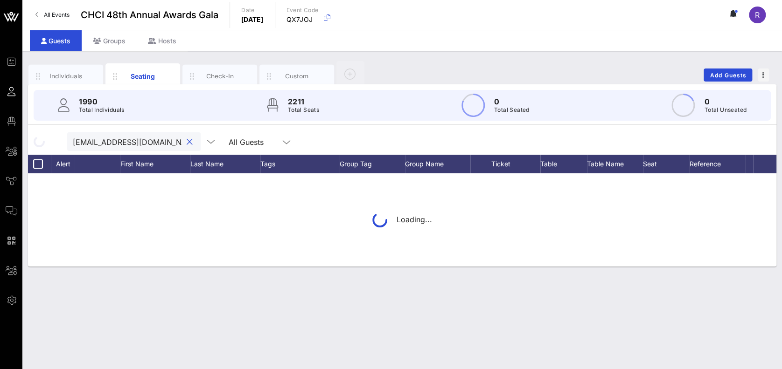
scroll to position [0, 2]
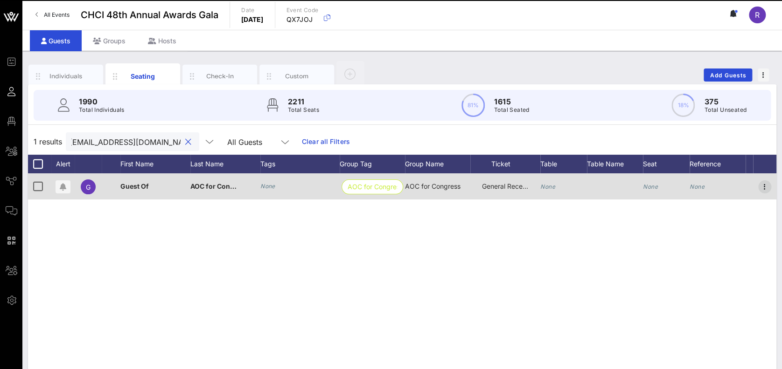
type input "Socrates@ocasiocortez.com"
click at [766, 188] on icon "button" at bounding box center [764, 186] width 11 height 11
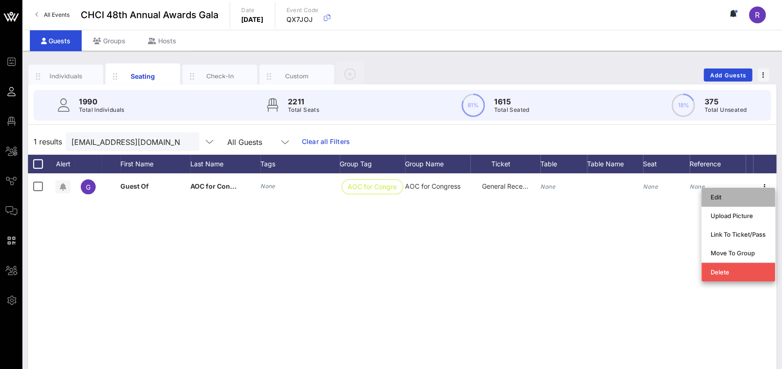
click at [731, 195] on div "Edit" at bounding box center [737, 197] width 55 height 7
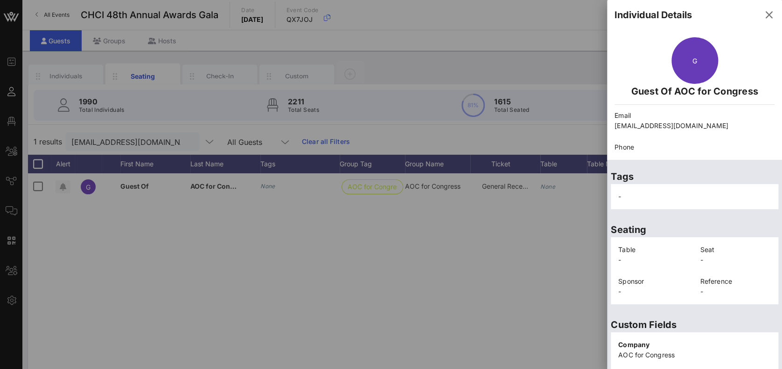
scroll to position [187, 0]
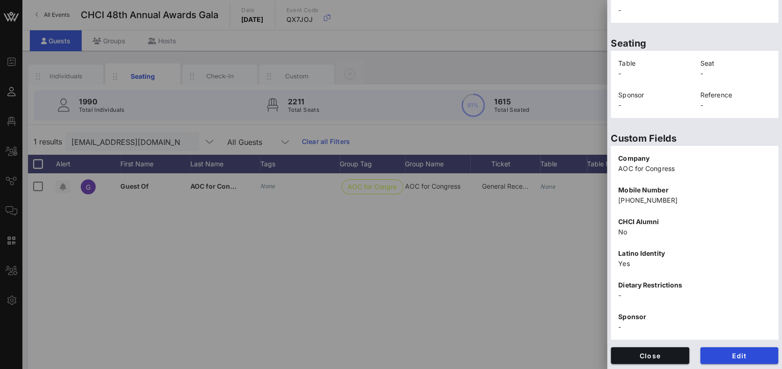
click at [736, 347] on div "Edit" at bounding box center [739, 356] width 90 height 28
click at [736, 352] on span "Edit" at bounding box center [738, 356] width 63 height 8
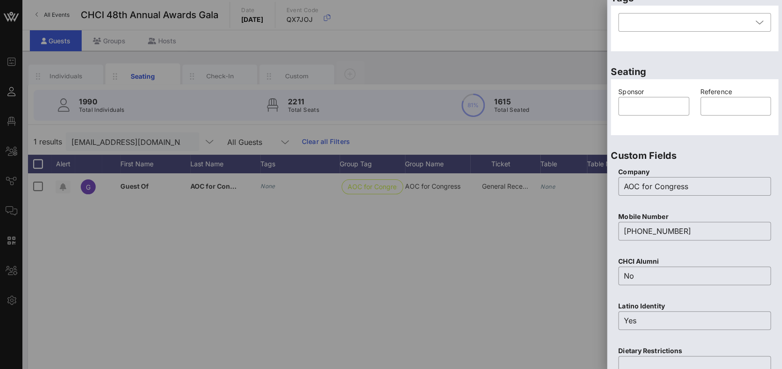
scroll to position [0, 0]
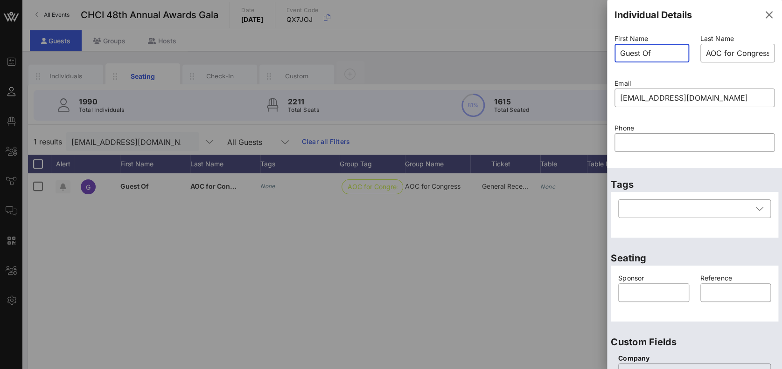
drag, startPoint x: 659, startPoint y: 54, endPoint x: 530, endPoint y: 55, distance: 129.7
click at [530, 55] on div "Event Builder Guests Floor Plan All Groups Journeys Comms QR Scanner Team Setti…" at bounding box center [391, 231] width 782 height 463
type input "Socrates"
paste input "Rodriguez Cruz"
type input "AOC for Congress"
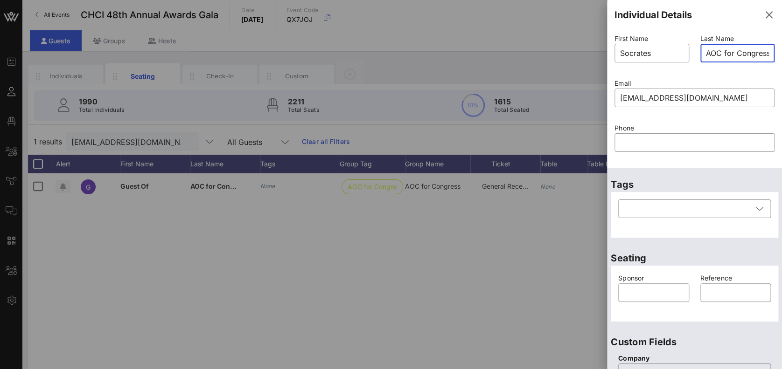
type input "Guest Of"
type input "socrates@ocasiocortez.com"
type input "AOC for Congress"
type input "949-903-8850"
type input "No"
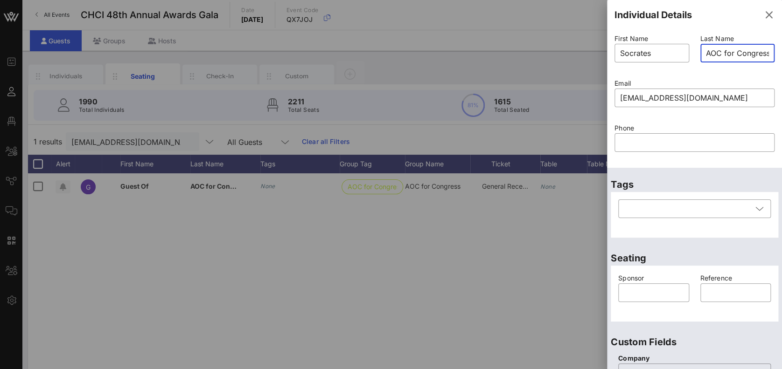
type input "Yes"
drag, startPoint x: 670, startPoint y: 54, endPoint x: 567, endPoint y: 51, distance: 103.6
click at [567, 51] on div "Event Builder Guests Floor Plan All Groups Journeys Comms QR Scanner Team Setti…" at bounding box center [391, 231] width 782 height 463
type input "Socrates"
paste input "Rodriguez Cruz"
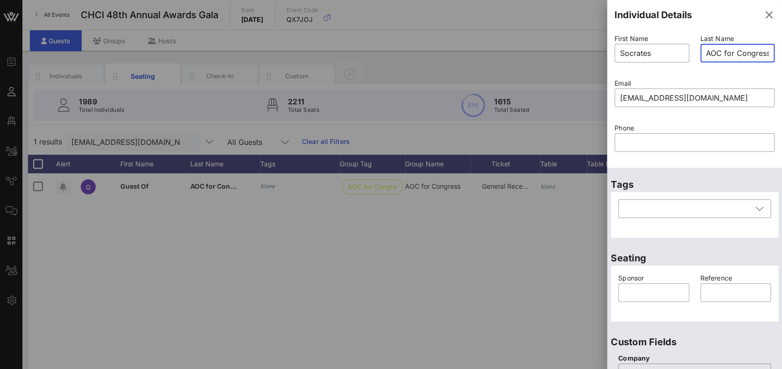
type input "Rodriguez Cruz"
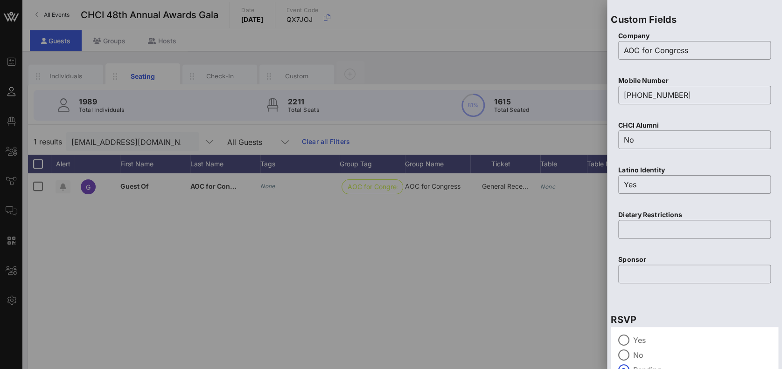
type input "Guest Of"
type input "AOC for Congress"
type input "socrates@ocasiocortez.com"
type input "AOC for Congress"
type input "949-903-8850"
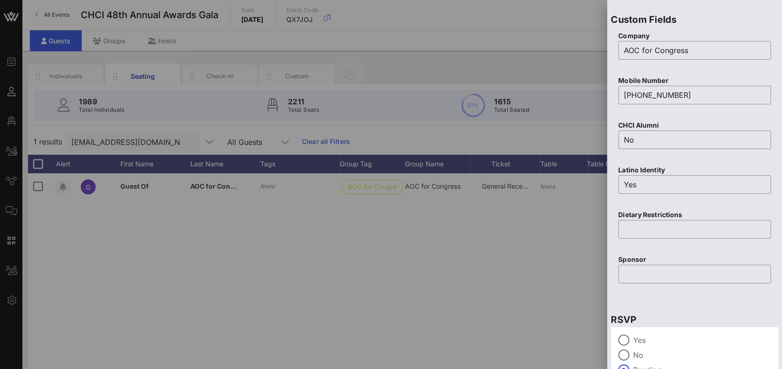
type input "No"
type input "Yes"
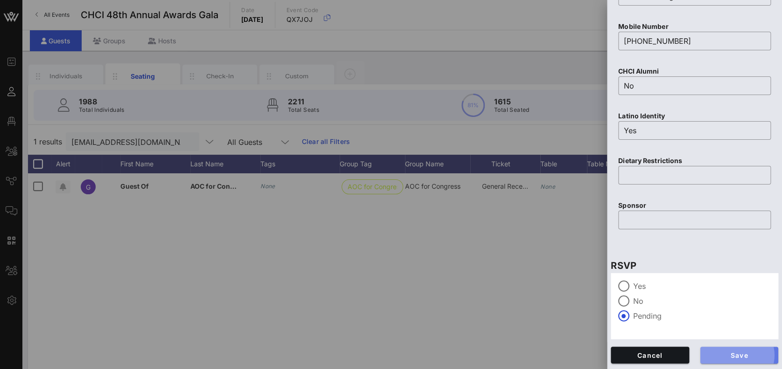
click at [744, 353] on span "Save" at bounding box center [738, 356] width 63 height 8
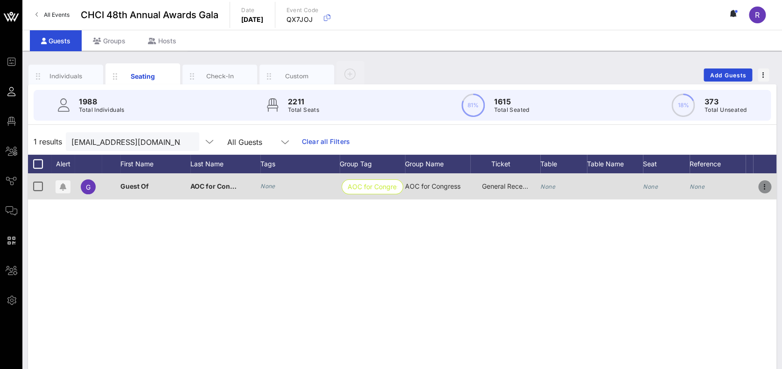
click at [765, 187] on icon "button" at bounding box center [764, 186] width 11 height 11
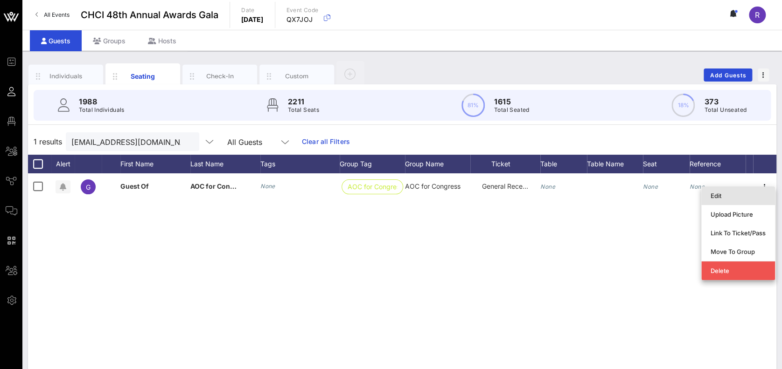
click at [732, 198] on div "Edit" at bounding box center [737, 195] width 55 height 7
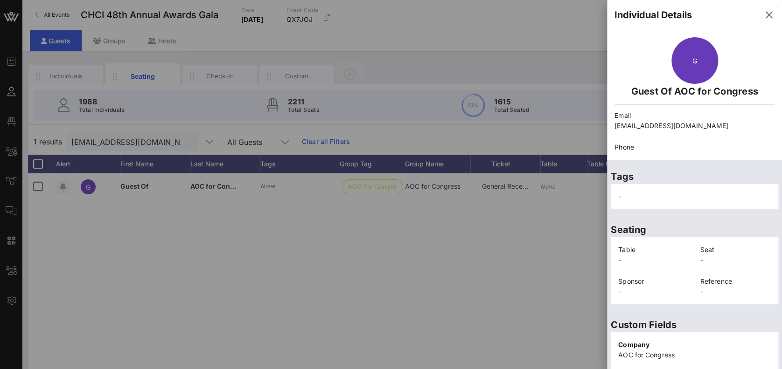
scroll to position [187, 0]
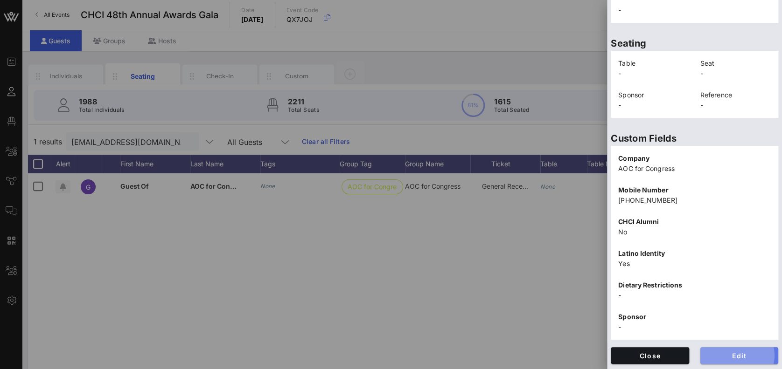
click at [735, 352] on span "Edit" at bounding box center [738, 356] width 63 height 8
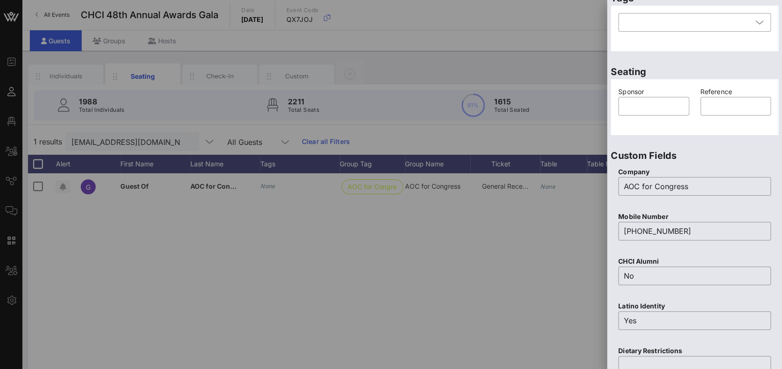
scroll to position [0, 0]
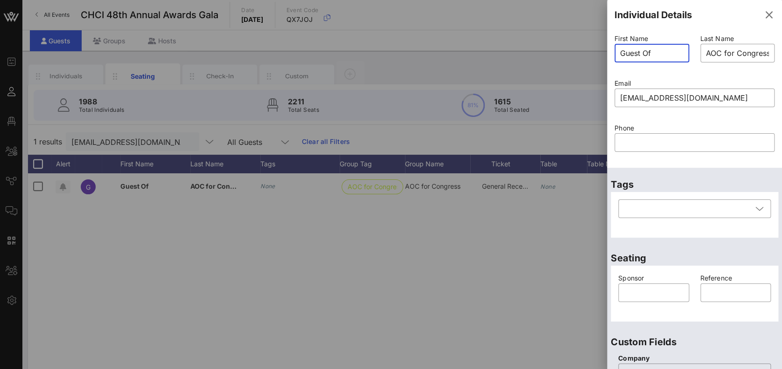
drag, startPoint x: 671, startPoint y: 55, endPoint x: 564, endPoint y: 64, distance: 106.7
click at [564, 64] on div "Event Builder Guests Floor Plan All Groups Journeys Comms QR Scanner Team Setti…" at bounding box center [391, 231] width 782 height 463
type input "Socrates"
paste input "Rodriguez Cruz"
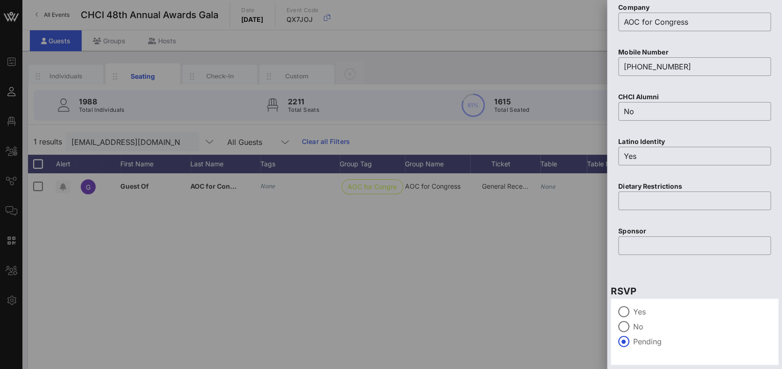
scroll to position [377, 0]
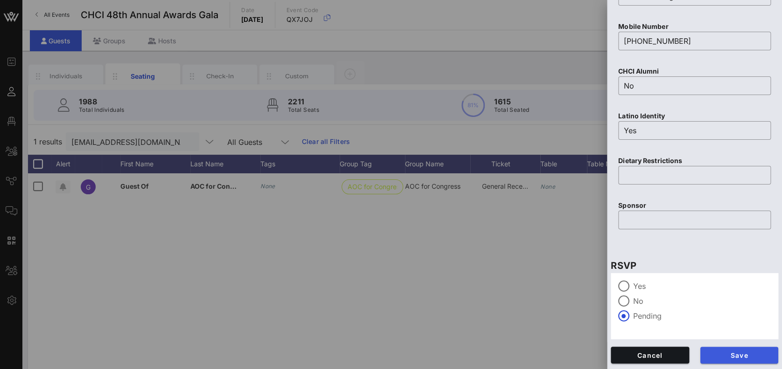
type input "Rodriguez Cruz"
click at [742, 355] on span "Save" at bounding box center [738, 356] width 63 height 8
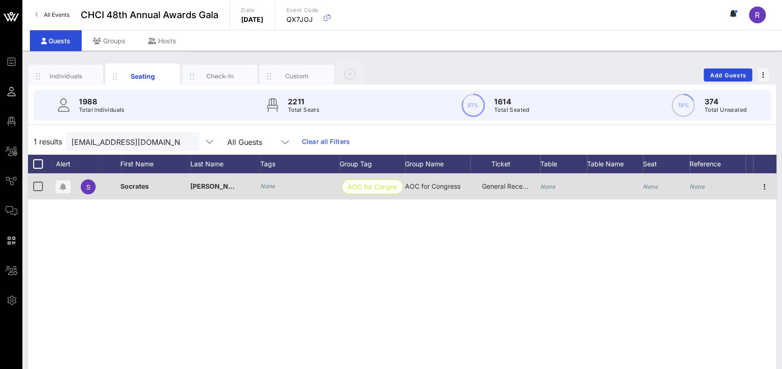
click at [549, 185] on icon "None" at bounding box center [547, 186] width 15 height 7
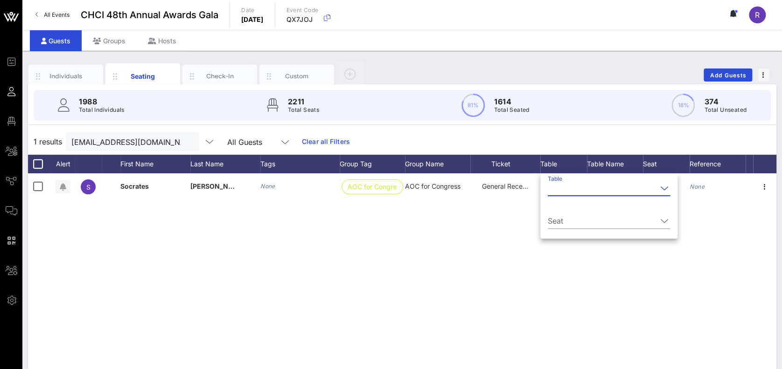
click at [660, 190] on icon at bounding box center [664, 188] width 8 height 11
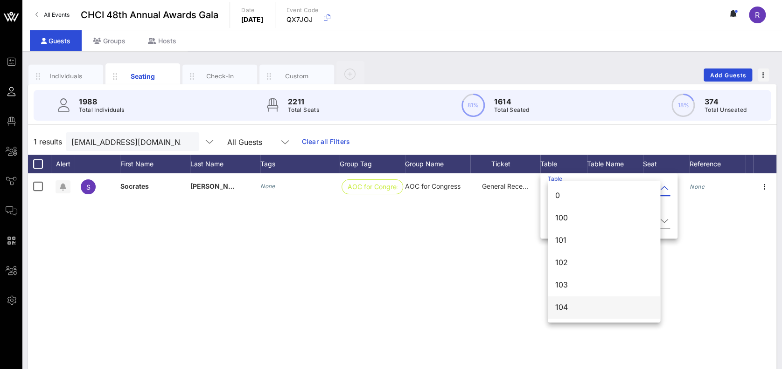
click at [573, 304] on div "104" at bounding box center [603, 307] width 97 height 9
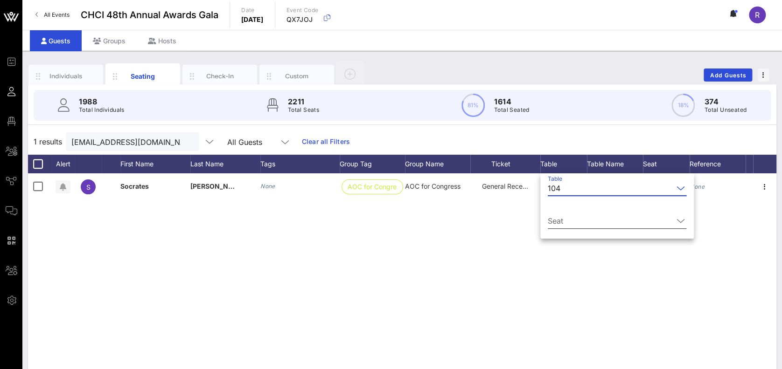
click at [673, 223] on div at bounding box center [679, 220] width 13 height 11
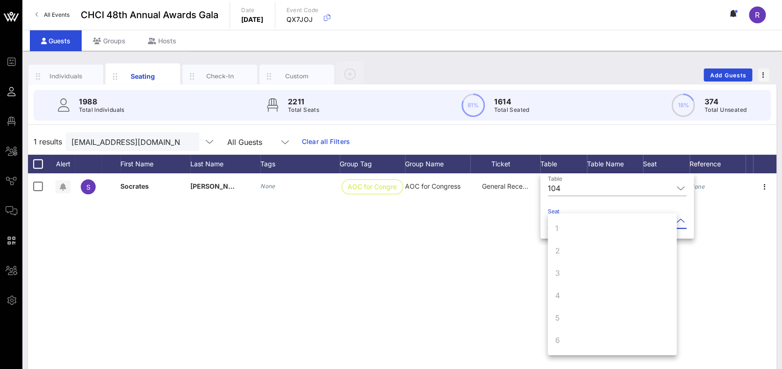
scroll to position [112, 0]
click at [593, 252] on div "7" at bounding box center [612, 251] width 129 height 22
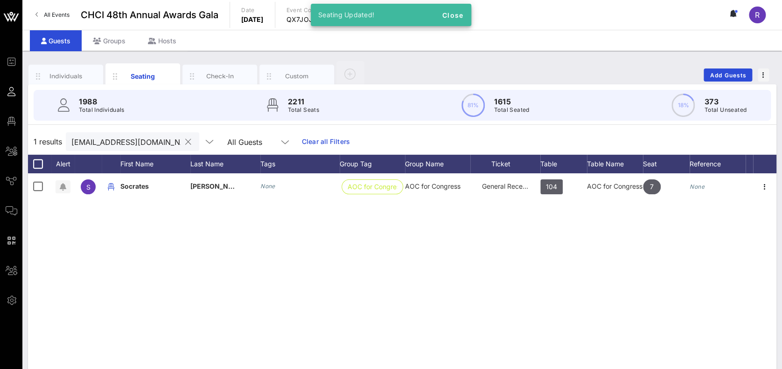
click at [185, 140] on button "clear icon" at bounding box center [188, 142] width 6 height 9
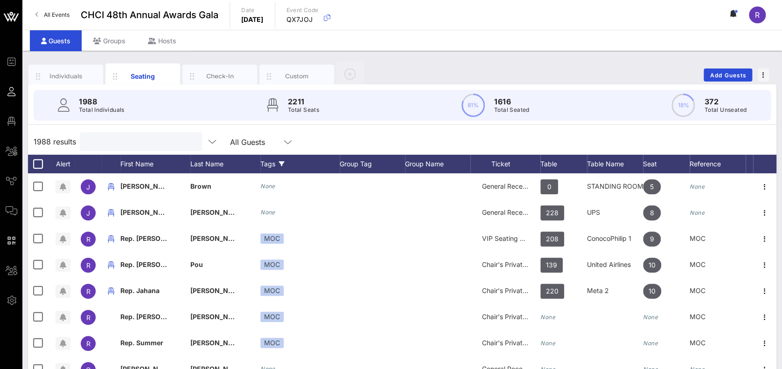
paste input "Zena.Wolf@gmail.com"
type input "Zena.Wolf@gmail.com"
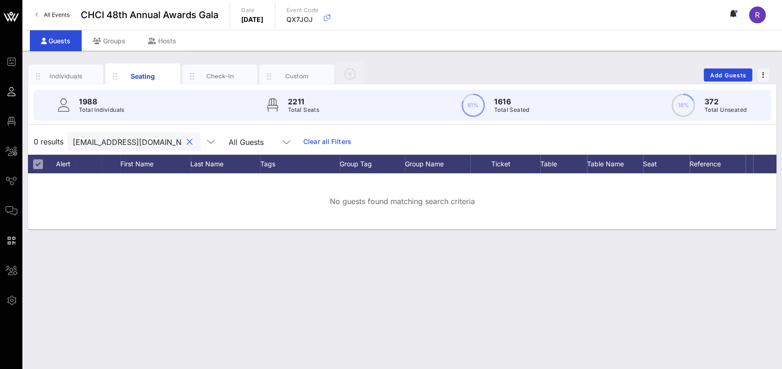
click at [187, 139] on button "clear icon" at bounding box center [190, 142] width 6 height 9
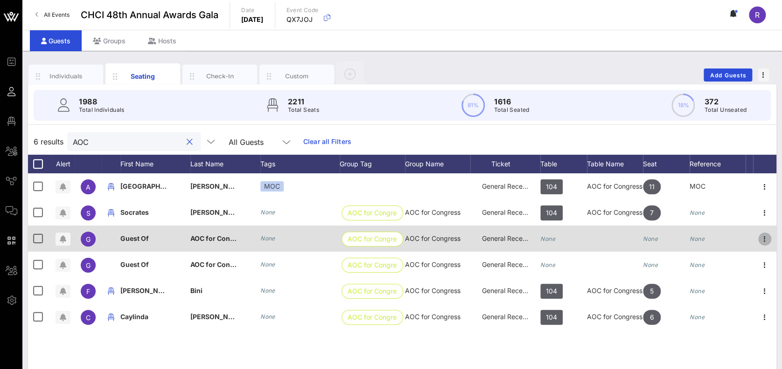
click at [759, 237] on icon "button" at bounding box center [764, 239] width 11 height 11
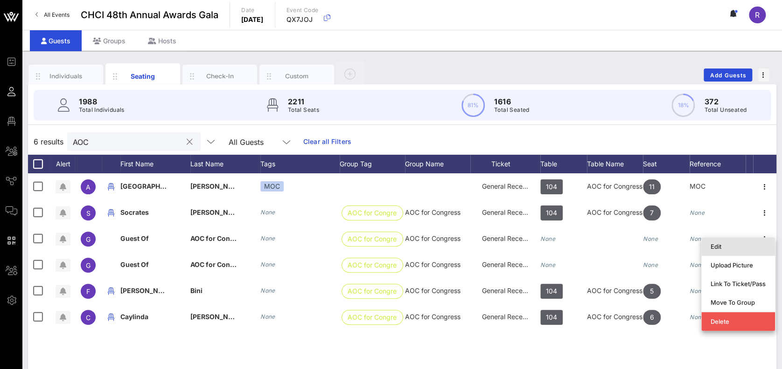
click at [713, 241] on div "Edit" at bounding box center [737, 246] width 55 height 15
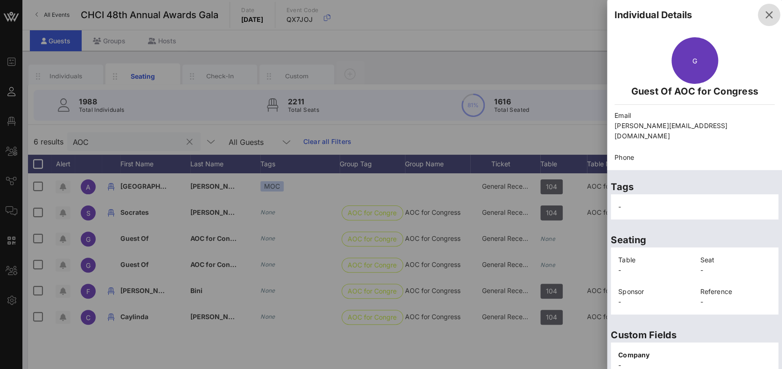
click at [763, 14] on icon "button" at bounding box center [768, 14] width 11 height 11
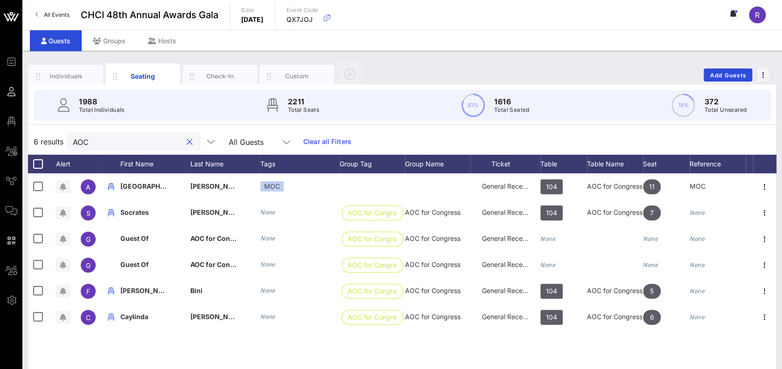
drag, startPoint x: 122, startPoint y: 140, endPoint x: 43, endPoint y: 137, distance: 78.9
click at [43, 137] on div "6 results AOC All Guests Clear all Filters" at bounding box center [402, 142] width 748 height 26
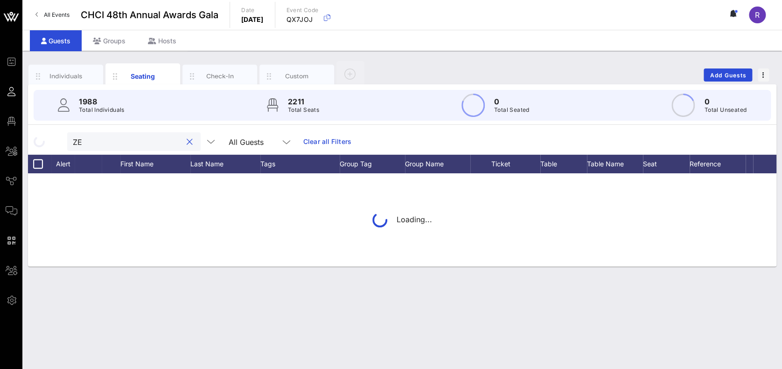
type input "Z"
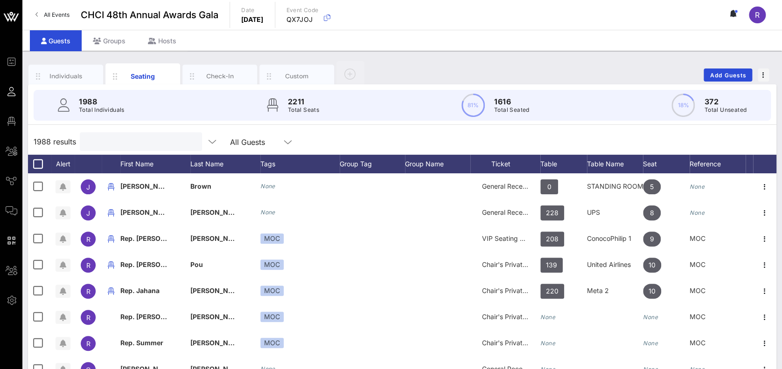
paste input "Zena.Wolf@gmail.com"
type input "Zena.Wolf@gmail.com"
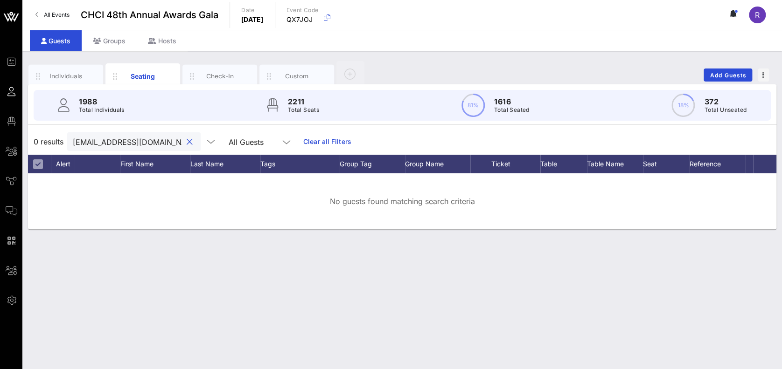
click at [187, 142] on button "clear icon" at bounding box center [190, 142] width 6 height 9
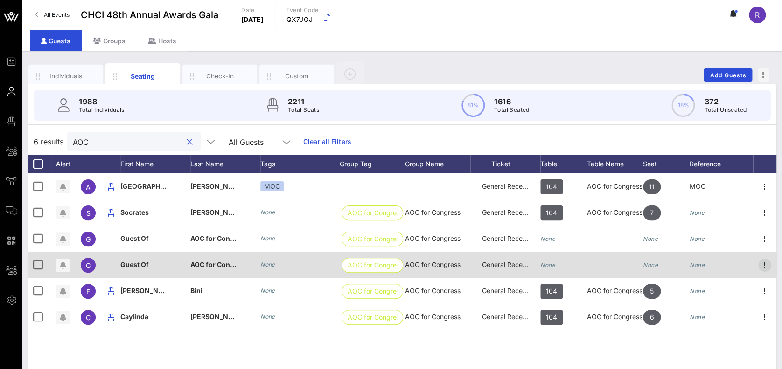
type input "AOC"
click at [767, 263] on icon "button" at bounding box center [764, 265] width 11 height 11
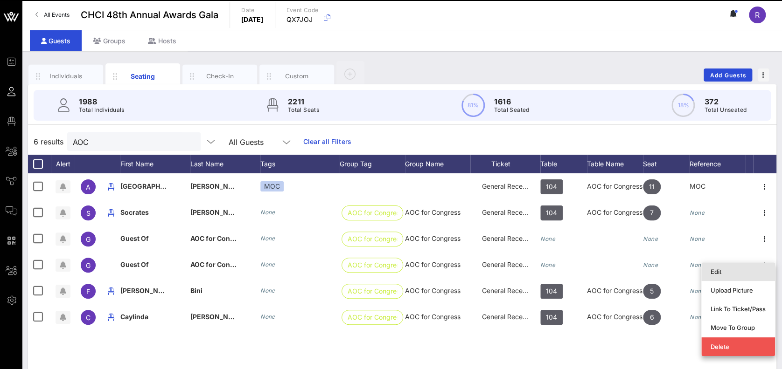
click at [747, 263] on div "Edit" at bounding box center [738, 272] width 74 height 19
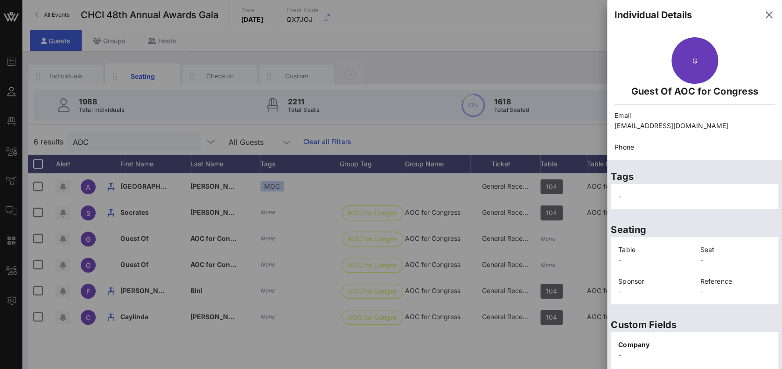
scroll to position [187, 0]
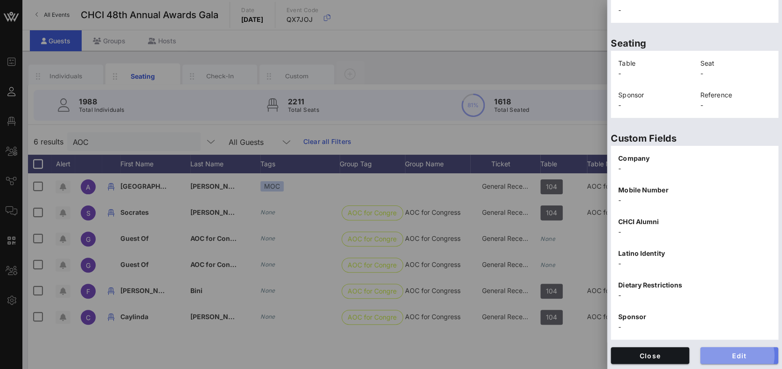
click at [743, 353] on span "Edit" at bounding box center [738, 356] width 63 height 8
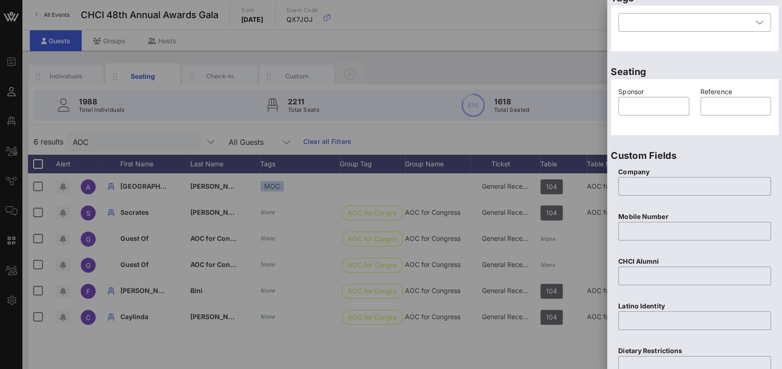
scroll to position [0, 0]
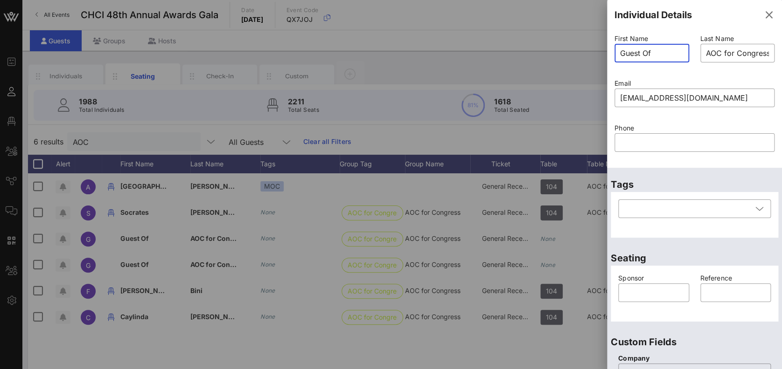
drag, startPoint x: 669, startPoint y: 54, endPoint x: 548, endPoint y: 61, distance: 121.0
click at [548, 61] on div "Event Builder Guests Floor Plan All Groups Journeys Comms QR Scanner Team Setti…" at bounding box center [391, 231] width 782 height 463
type input "z"
type input "Zena"
type input "Wolf"
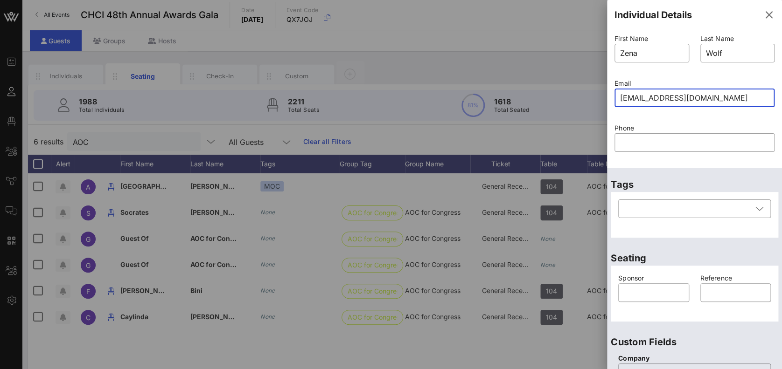
paste input "Zena.Wolf"
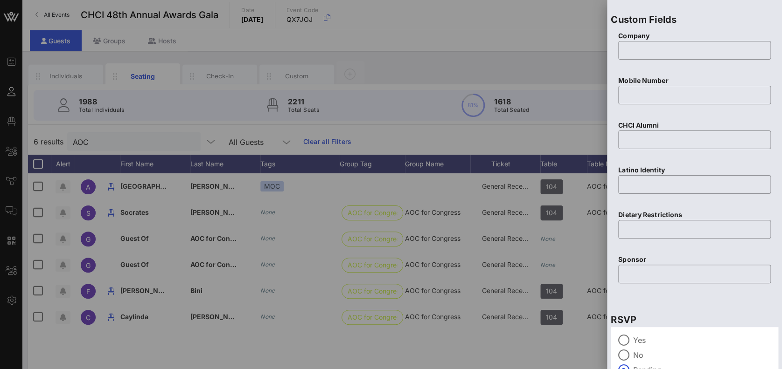
scroll to position [377, 0]
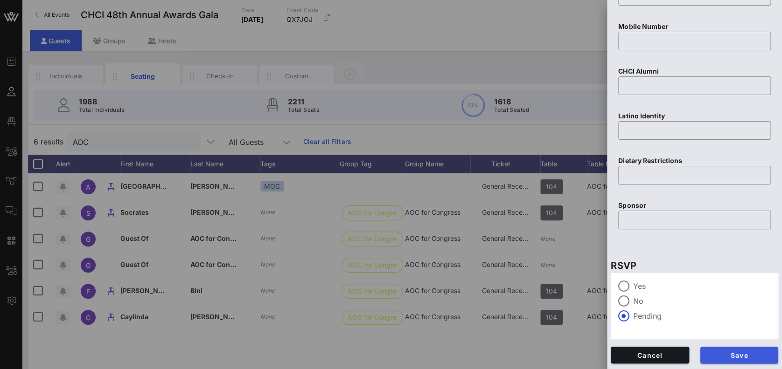
type input "Zena.Wolf@gmail.com"
click at [742, 356] on span "Save" at bounding box center [738, 356] width 63 height 8
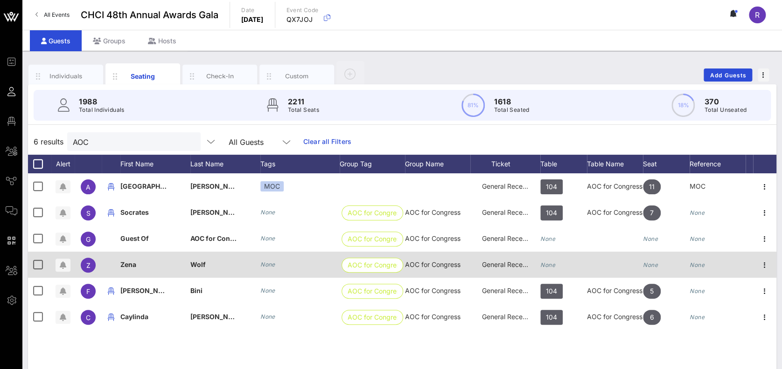
click at [551, 268] on icon "None" at bounding box center [547, 265] width 15 height 7
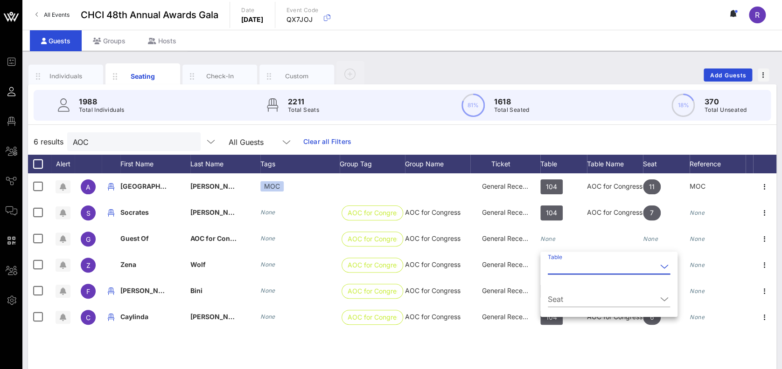
click at [660, 265] on icon at bounding box center [664, 266] width 8 height 11
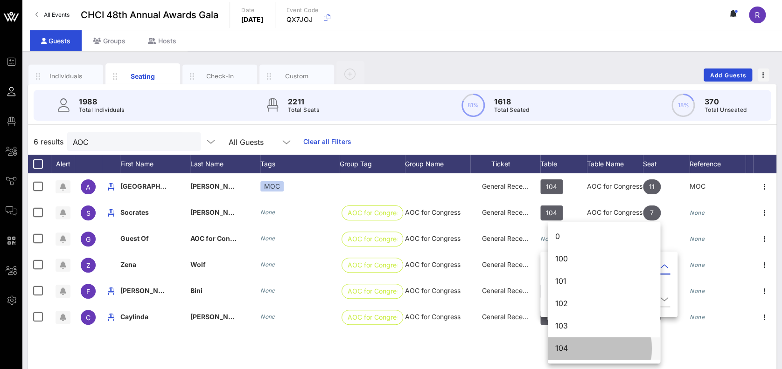
click at [619, 345] on div "104" at bounding box center [603, 348] width 97 height 9
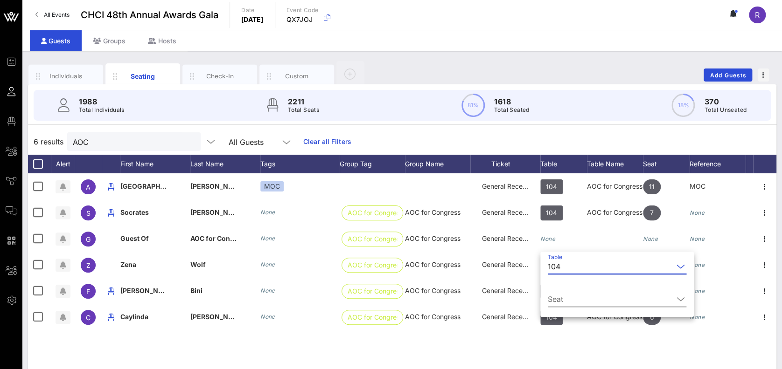
click at [676, 298] on icon at bounding box center [680, 299] width 8 height 11
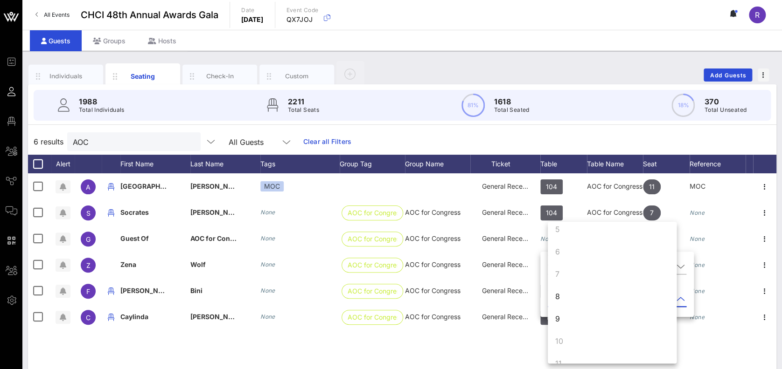
scroll to position [112, 0]
click at [612, 307] on div "9" at bounding box center [612, 304] width 129 height 22
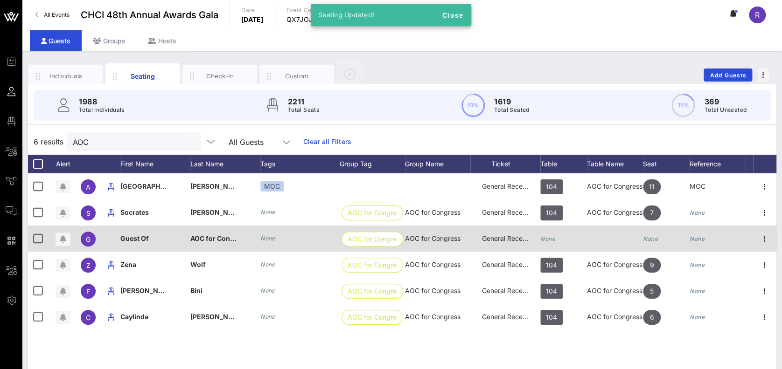
click at [756, 240] on div at bounding box center [764, 239] width 23 height 26
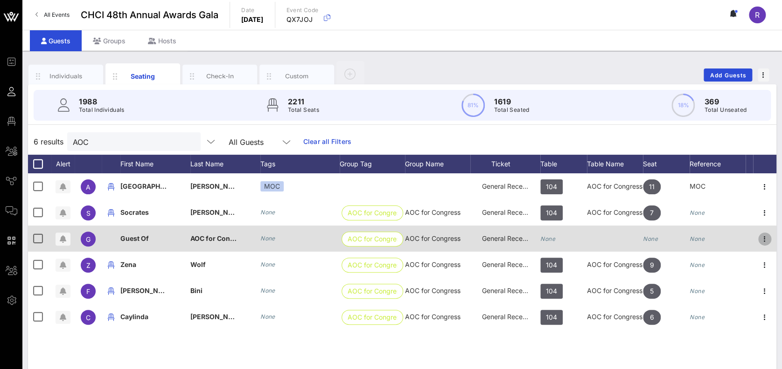
click at [764, 240] on icon "button" at bounding box center [764, 239] width 11 height 11
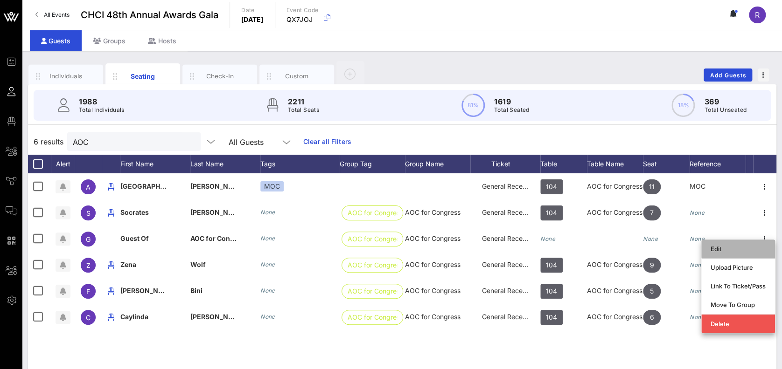
click at [720, 253] on div "Edit" at bounding box center [737, 249] width 55 height 15
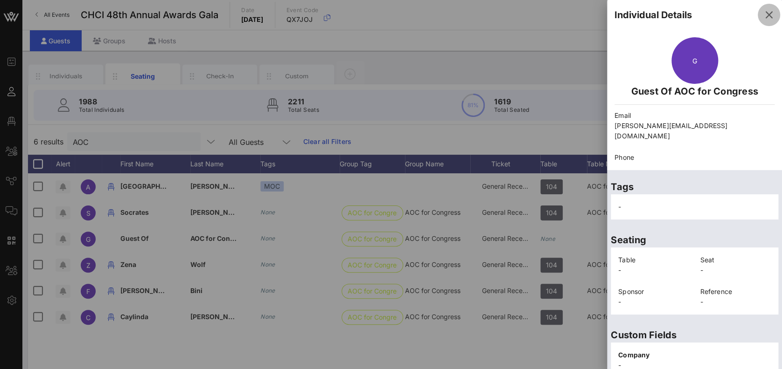
click at [763, 10] on icon "button" at bounding box center [768, 14] width 11 height 11
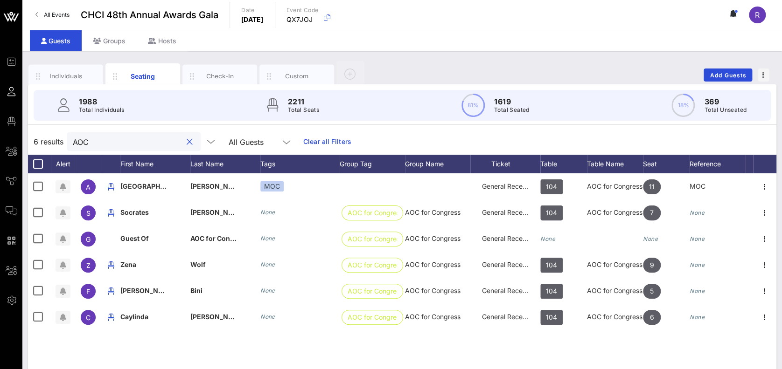
drag, startPoint x: 131, startPoint y: 141, endPoint x: 45, endPoint y: 134, distance: 85.6
click at [45, 134] on div "6 results AOC All Guests Clear all Filters" at bounding box center [402, 142] width 748 height 26
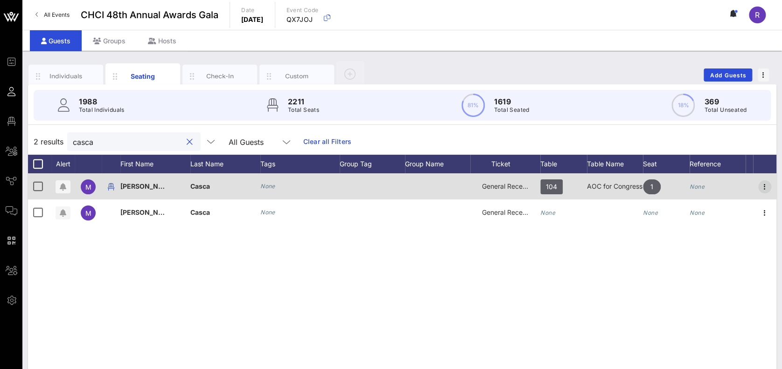
type input "casca"
click at [764, 188] on icon "button" at bounding box center [764, 186] width 11 height 11
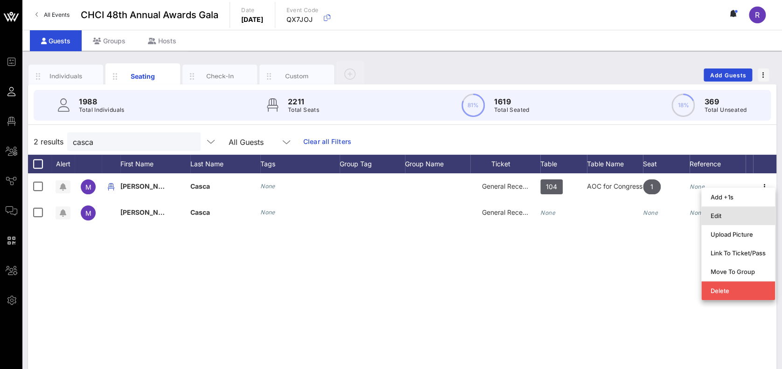
click at [733, 211] on div "Edit" at bounding box center [737, 215] width 55 height 15
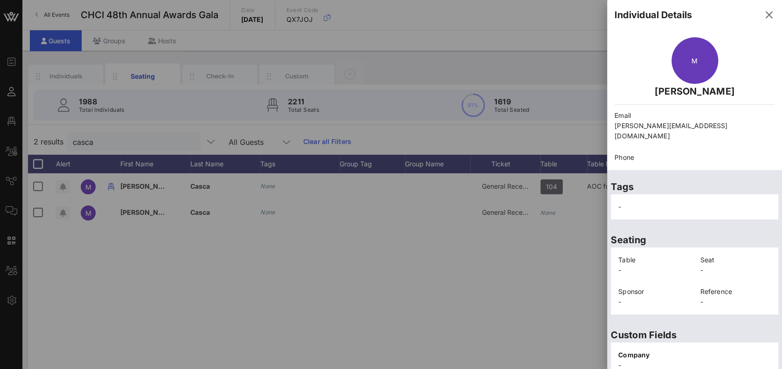
scroll to position [187, 0]
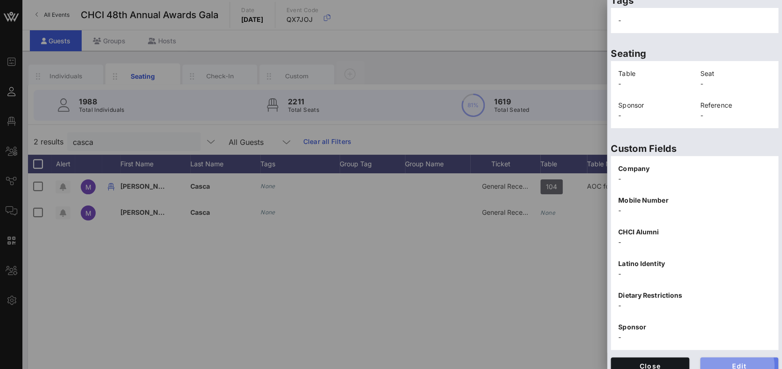
click at [725, 362] on span "Edit" at bounding box center [738, 366] width 63 height 8
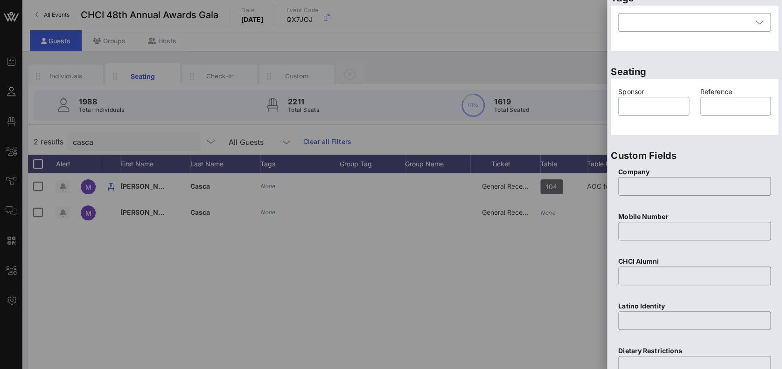
scroll to position [0, 0]
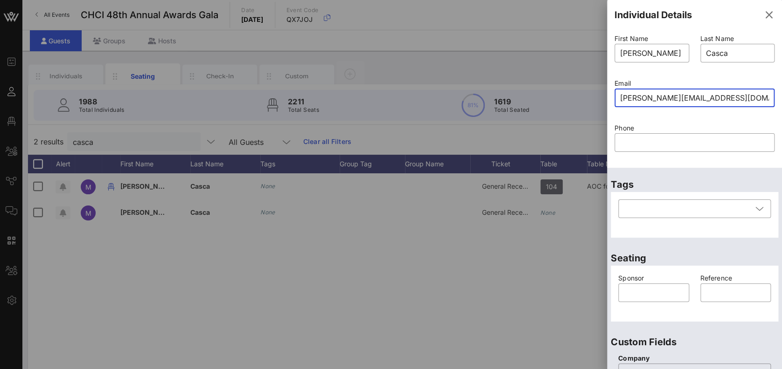
click at [697, 95] on input "mike.casca@mail.hoise.gov" at bounding box center [694, 97] width 149 height 15
click at [695, 94] on input "mike.casca@mail.hoise.gov" at bounding box center [694, 97] width 149 height 15
type input "mike.casca@mail.house.gov"
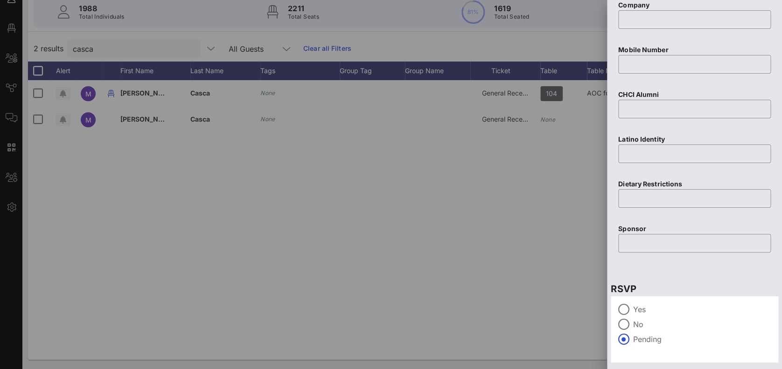
scroll to position [377, 0]
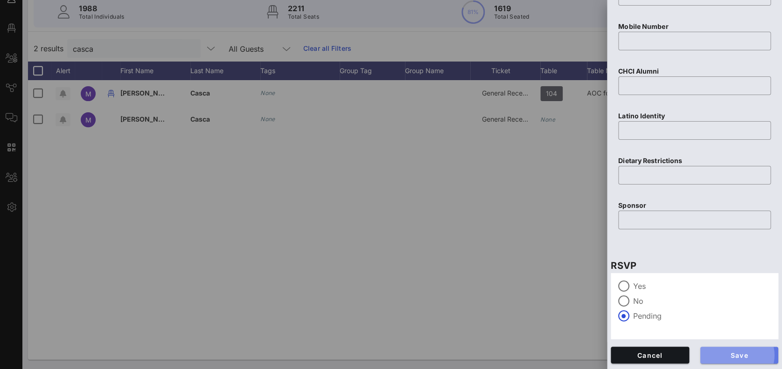
click at [756, 353] on span "Save" at bounding box center [738, 356] width 63 height 8
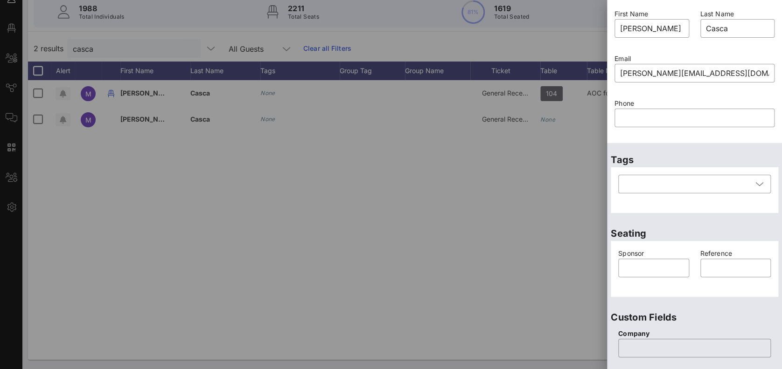
scroll to position [0, 0]
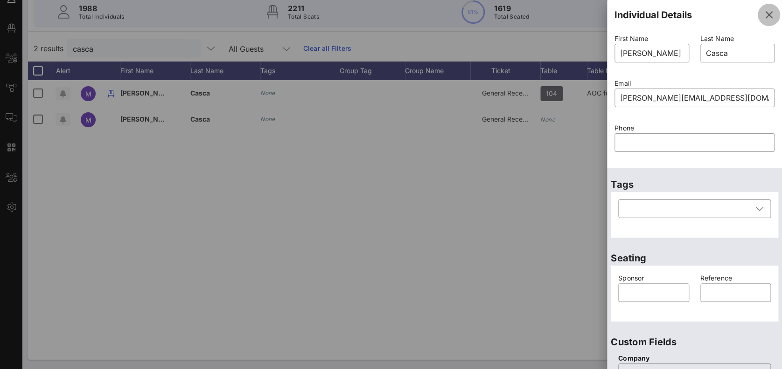
click at [763, 17] on icon "button" at bounding box center [768, 14] width 11 height 11
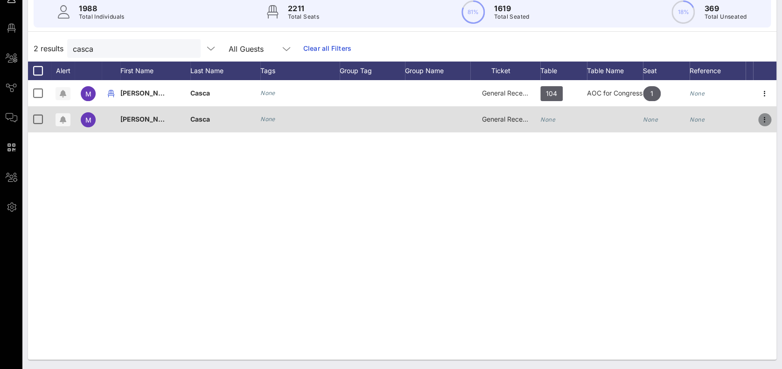
click at [761, 121] on icon "button" at bounding box center [764, 119] width 11 height 11
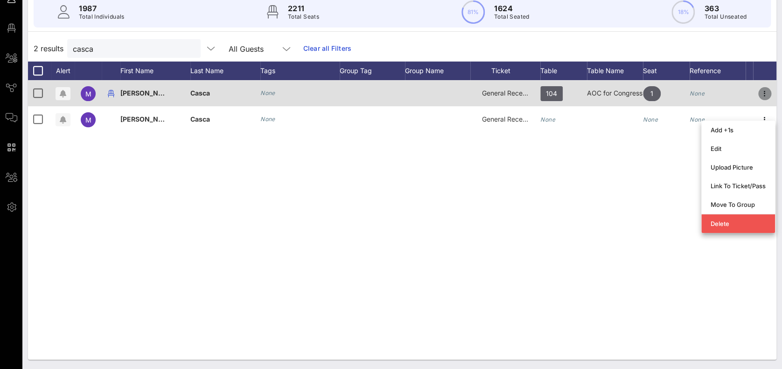
click at [761, 94] on icon "button" at bounding box center [764, 93] width 11 height 11
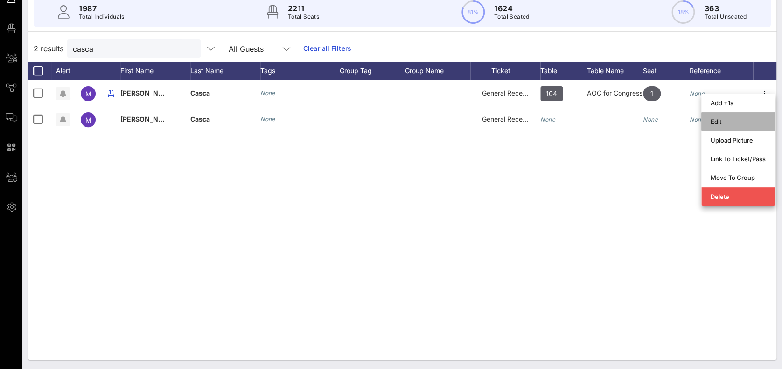
click at [727, 123] on div "Edit" at bounding box center [737, 121] width 55 height 7
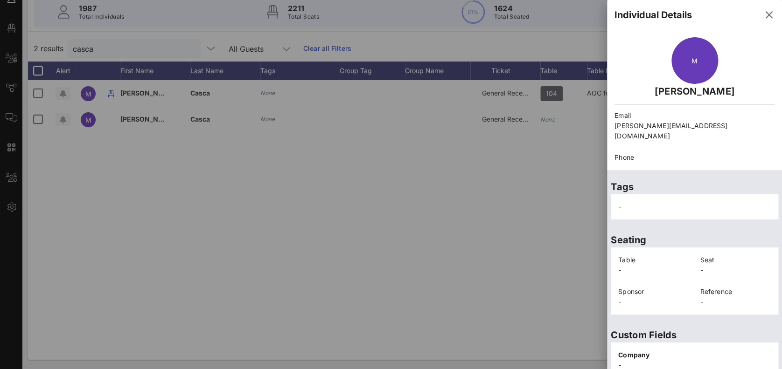
scroll to position [187, 0]
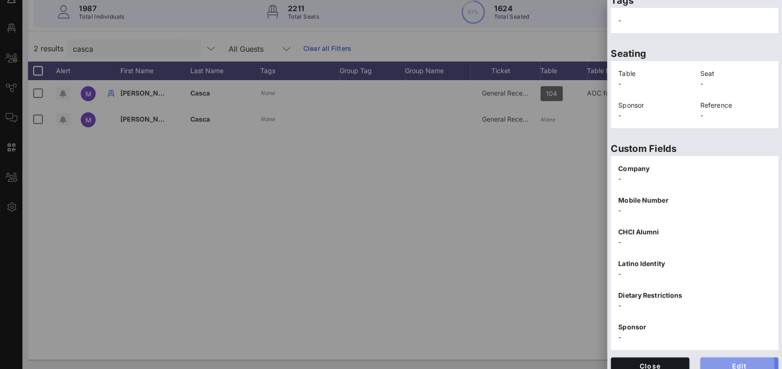
click at [737, 362] on span "Edit" at bounding box center [738, 366] width 63 height 8
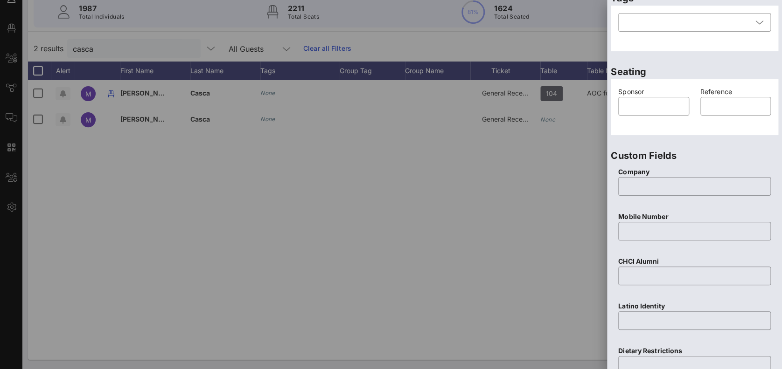
scroll to position [0, 0]
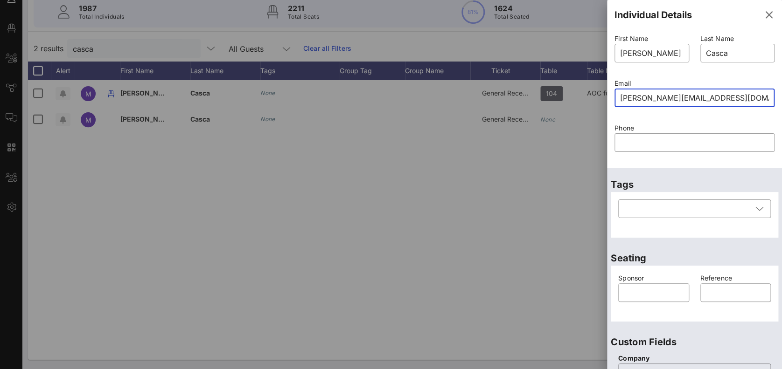
click at [692, 96] on input "mike.casca@mail.hoise.gov" at bounding box center [694, 97] width 149 height 15
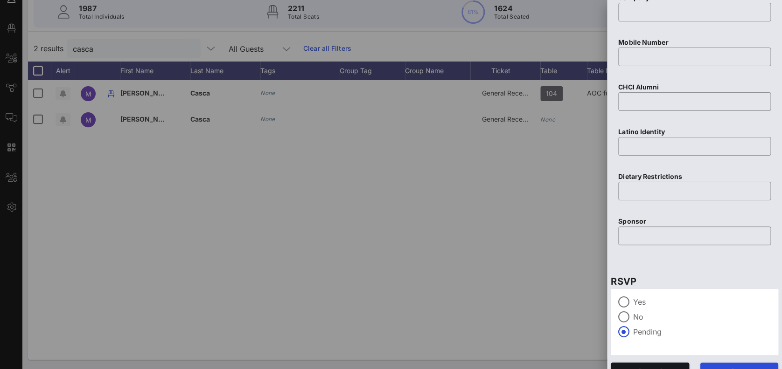
scroll to position [377, 0]
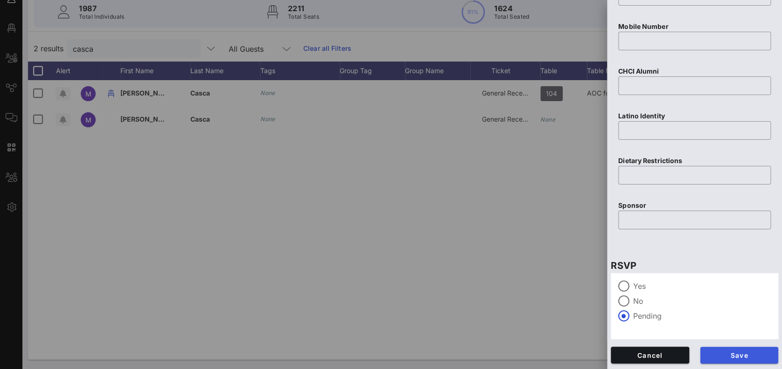
type input "mike.casca@mail.house.gov"
click at [748, 348] on button "Save" at bounding box center [739, 355] width 78 height 17
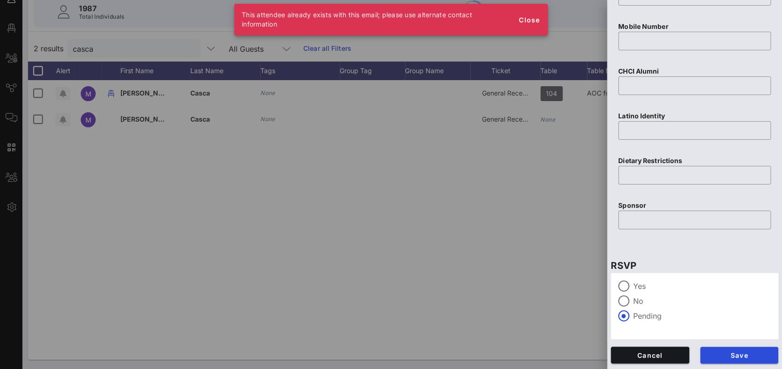
click at [661, 344] on div "Cancel" at bounding box center [650, 355] width 90 height 28
click at [659, 357] on span "Cancel" at bounding box center [649, 356] width 63 height 8
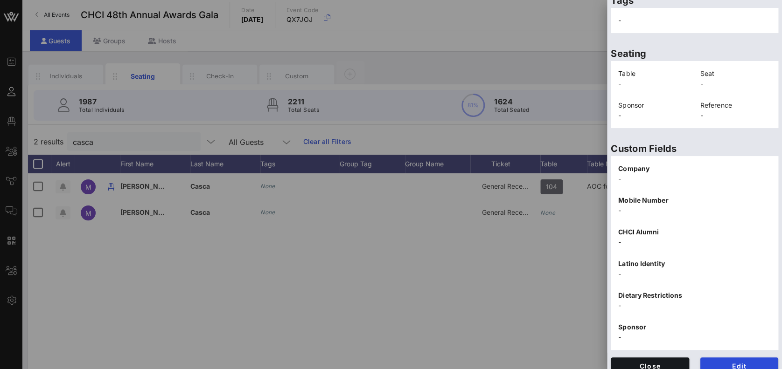
scroll to position [0, 0]
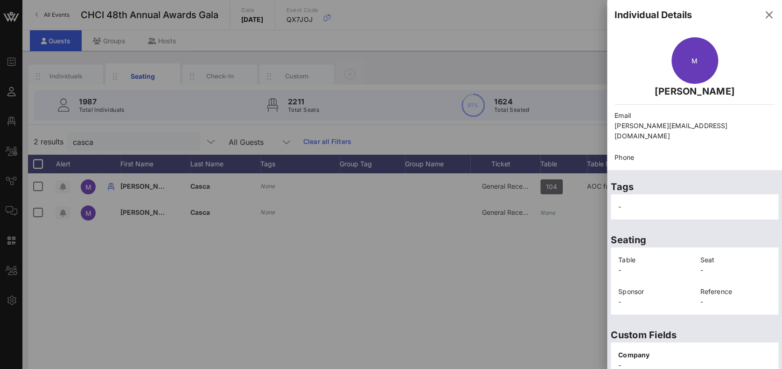
click at [490, 230] on div at bounding box center [391, 184] width 782 height 369
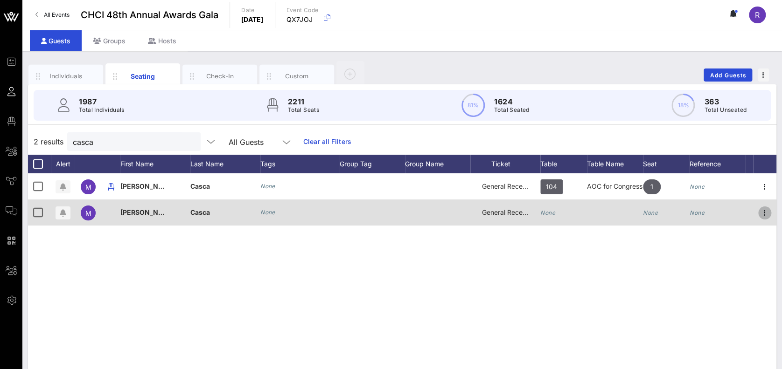
click at [765, 213] on icon "button" at bounding box center [764, 213] width 11 height 11
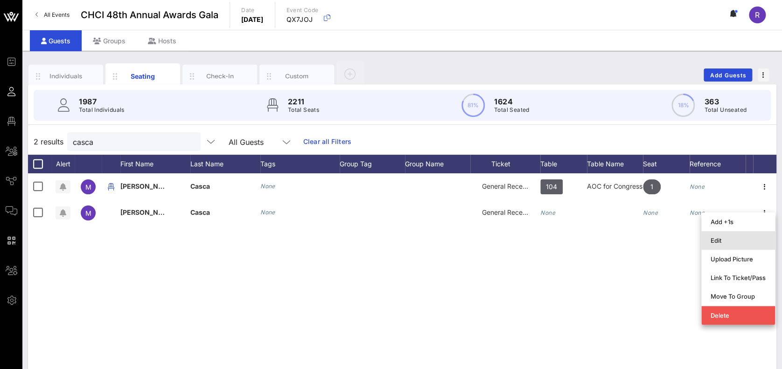
click at [747, 238] on div "Edit" at bounding box center [737, 240] width 55 height 7
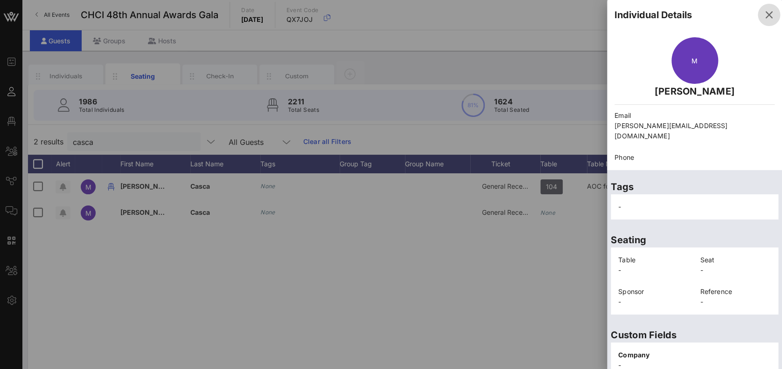
click at [757, 21] on button "button" at bounding box center [768, 15] width 22 height 22
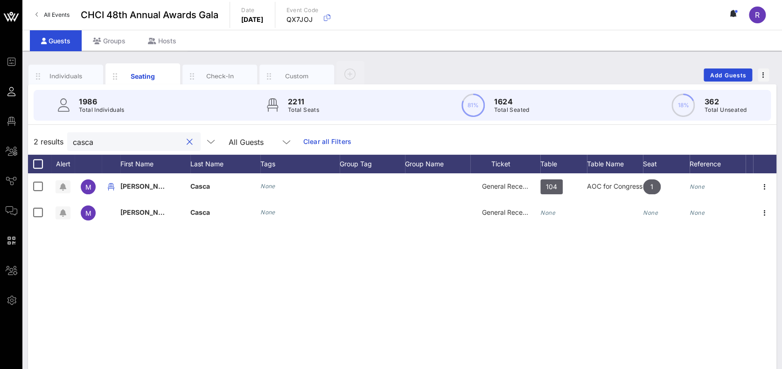
drag, startPoint x: 118, startPoint y: 141, endPoint x: 53, endPoint y: 142, distance: 65.3
click at [53, 142] on div "2 results casca All Guests Clear all Filters" at bounding box center [402, 142] width 748 height 26
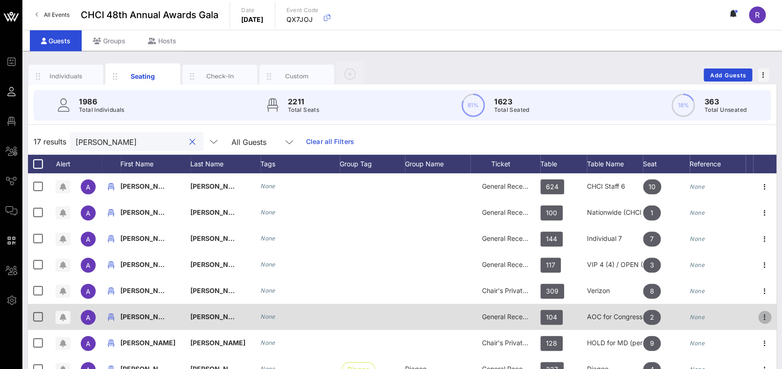
click at [759, 321] on icon "button" at bounding box center [764, 317] width 11 height 11
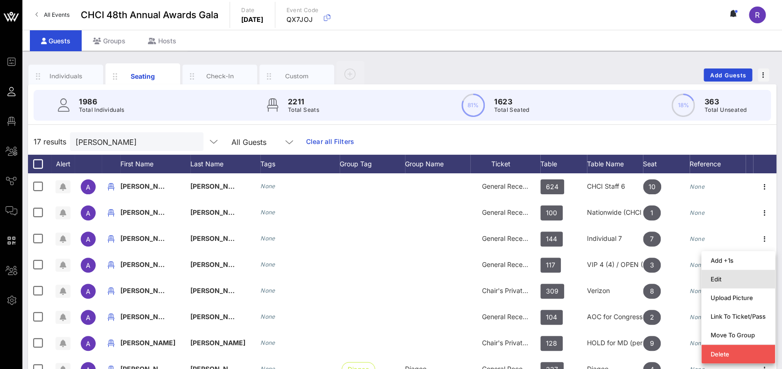
click at [710, 278] on div "Edit" at bounding box center [737, 279] width 55 height 7
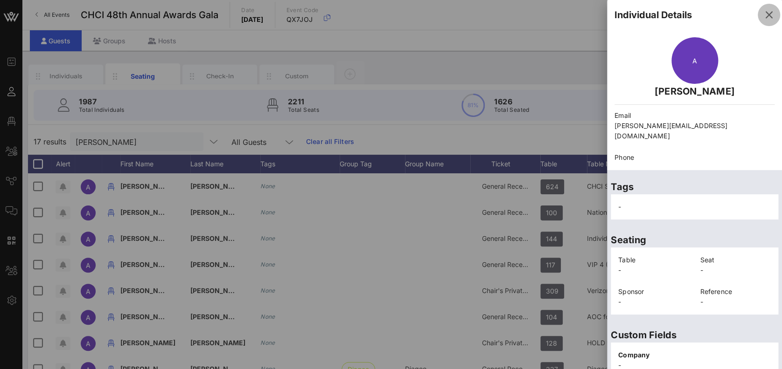
click at [763, 14] on icon "button" at bounding box center [768, 14] width 11 height 11
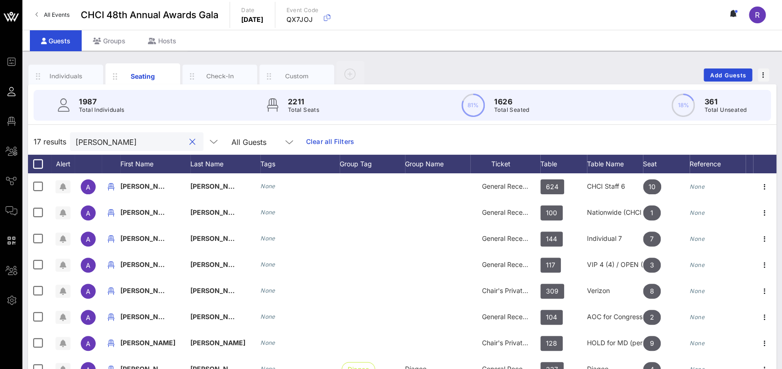
drag, startPoint x: 113, startPoint y: 147, endPoint x: 40, endPoint y: 134, distance: 74.3
click at [40, 134] on div "17 results alejandra All Guests Clear all Filters" at bounding box center [402, 142] width 748 height 26
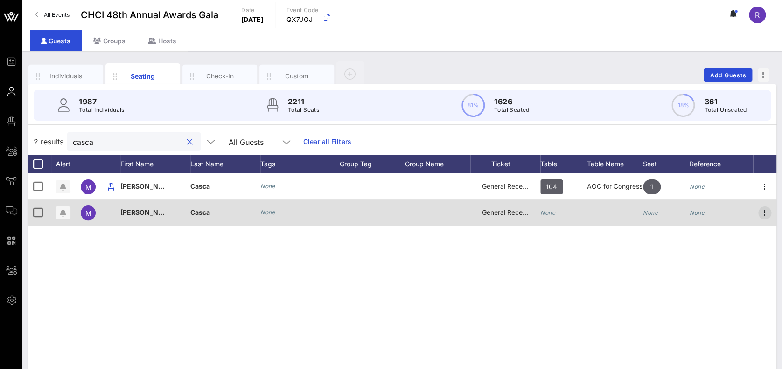
type input "casca"
click at [763, 212] on icon "button" at bounding box center [764, 213] width 11 height 11
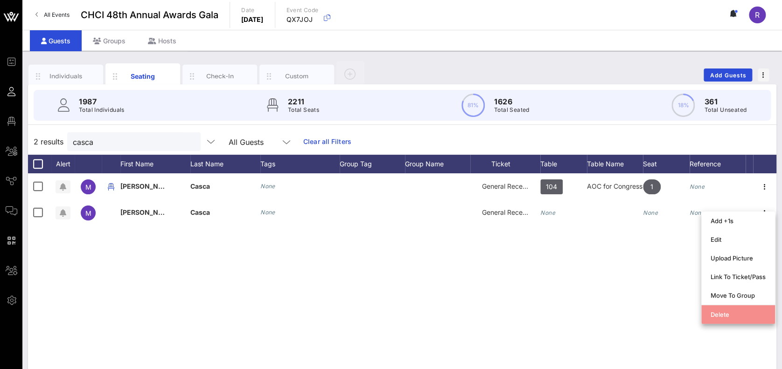
click at [725, 317] on div "Delete" at bounding box center [737, 314] width 55 height 7
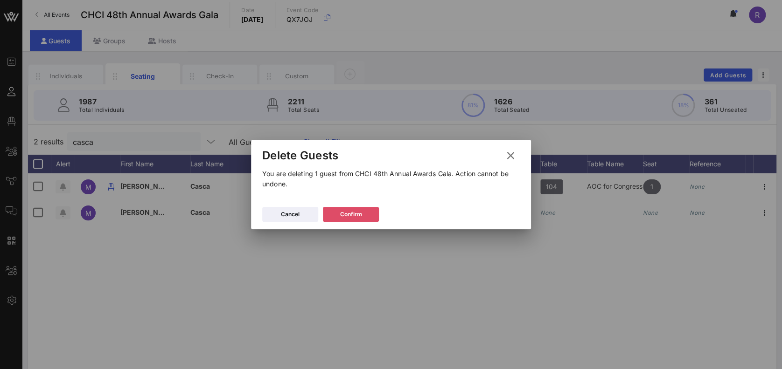
click at [359, 214] on div "Confirm" at bounding box center [351, 214] width 22 height 9
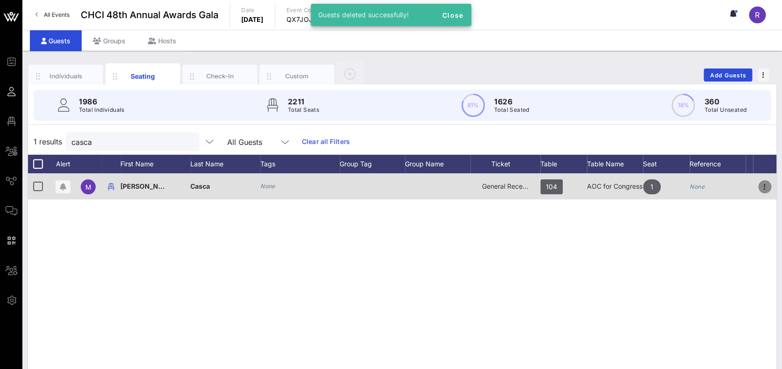
click at [769, 187] on icon "button" at bounding box center [764, 186] width 11 height 11
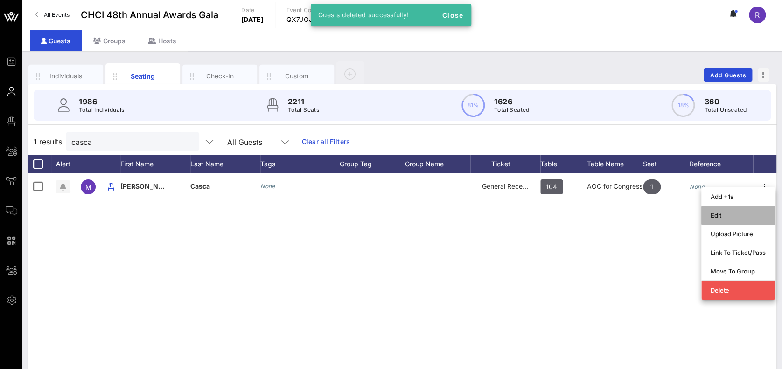
click at [713, 215] on div "Edit" at bounding box center [737, 215] width 55 height 7
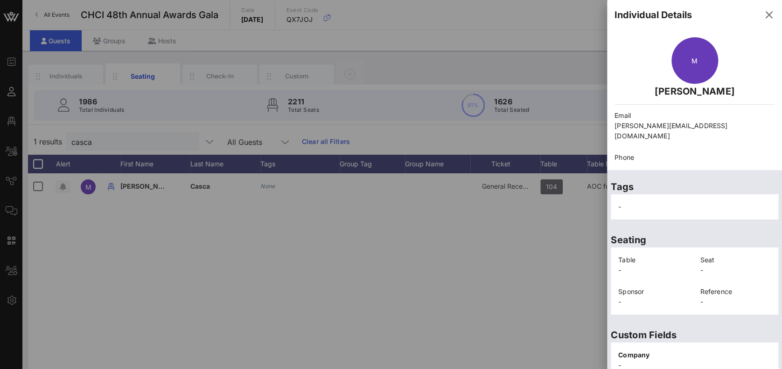
scroll to position [187, 0]
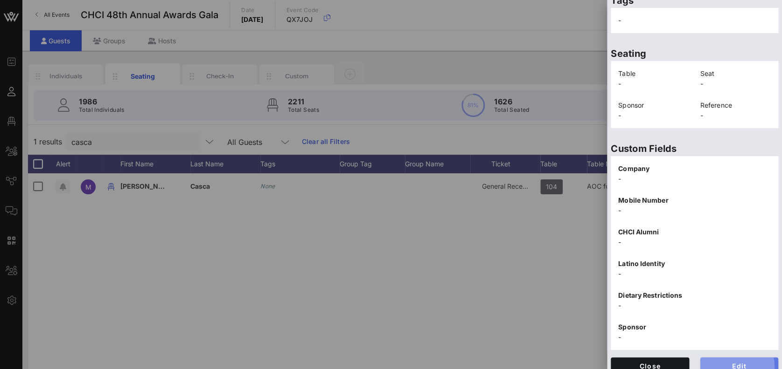
click at [742, 363] on button "Edit" at bounding box center [739, 366] width 78 height 17
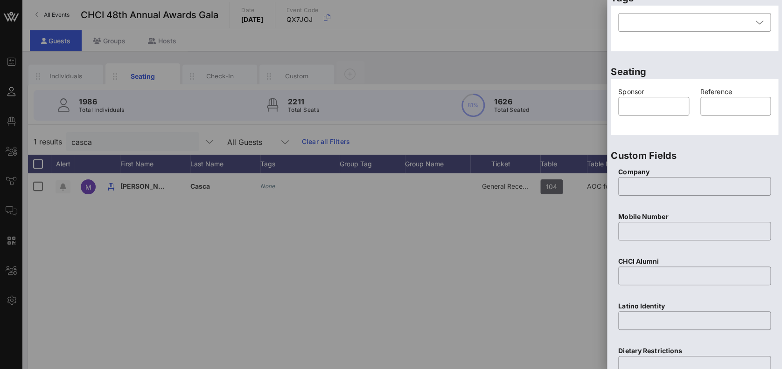
scroll to position [0, 0]
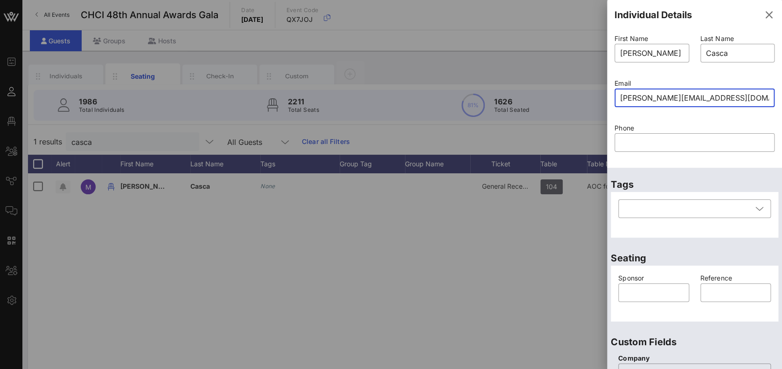
click at [694, 98] on input "mike.casca@mail.hoise.gov" at bounding box center [694, 97] width 149 height 15
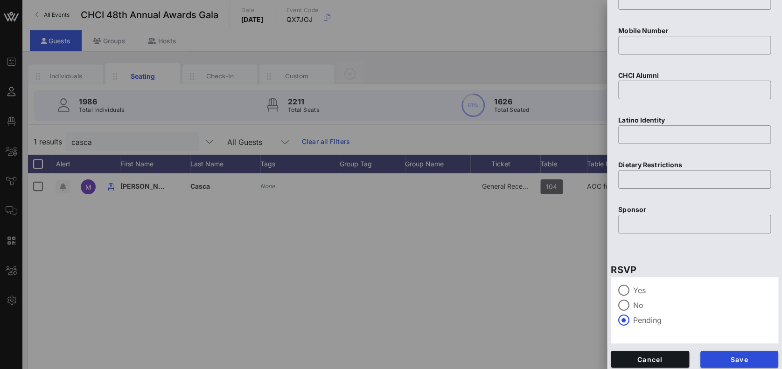
scroll to position [377, 0]
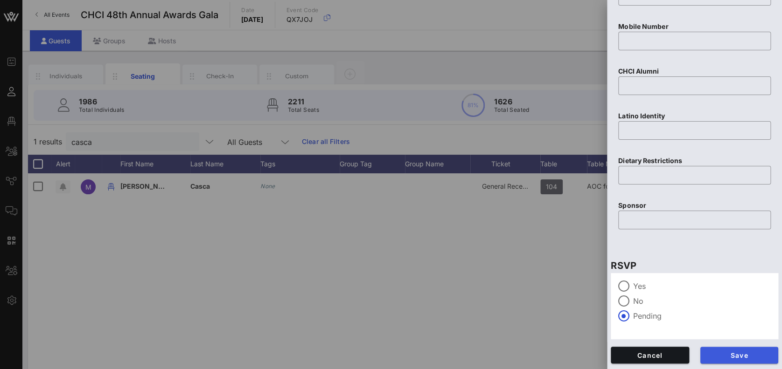
type input "mike.casca@mail.house.gov"
click at [752, 358] on span "Save" at bounding box center [738, 356] width 63 height 8
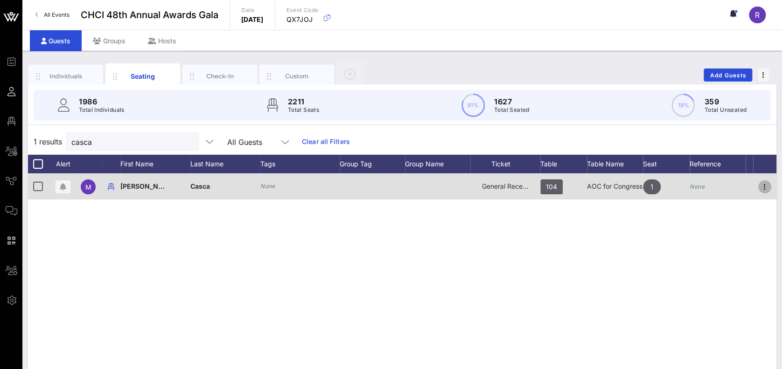
click at [764, 183] on icon "button" at bounding box center [764, 186] width 11 height 11
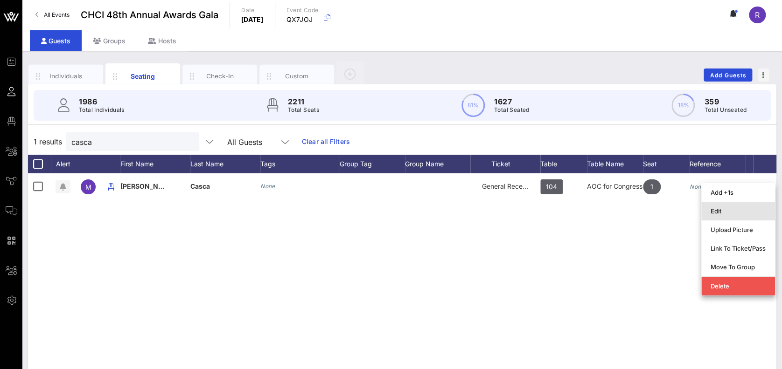
click at [736, 209] on div "Edit" at bounding box center [737, 211] width 55 height 7
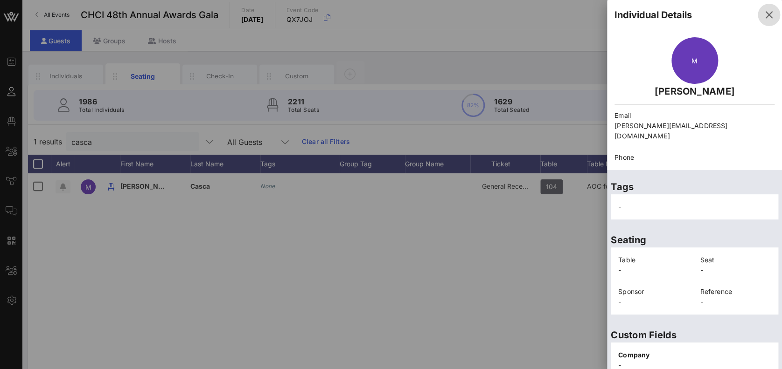
click at [763, 14] on icon "button" at bounding box center [768, 14] width 11 height 11
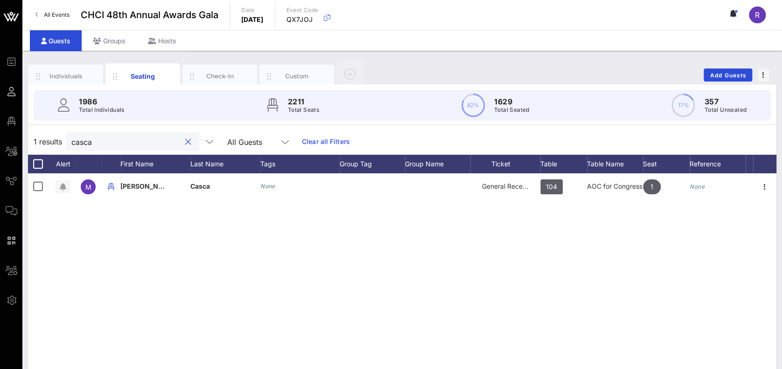
drag, startPoint x: 131, startPoint y: 146, endPoint x: 64, endPoint y: 136, distance: 67.9
click at [64, 136] on div "1 results casca All Guests Clear all Filters" at bounding box center [402, 142] width 748 height 26
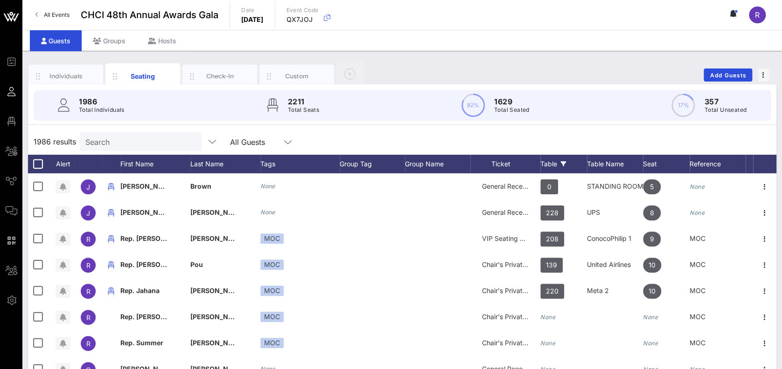
click at [555, 168] on div "Table" at bounding box center [563, 164] width 47 height 19
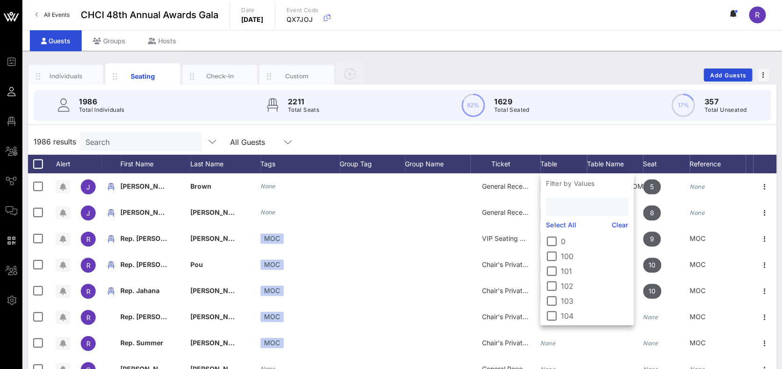
click at [582, 210] on input "text" at bounding box center [585, 207] width 69 height 12
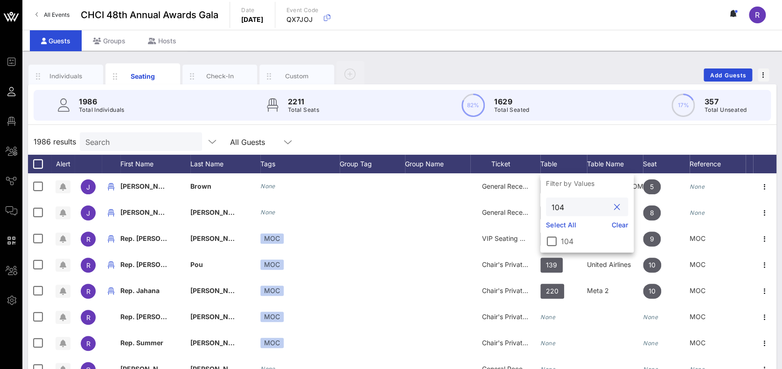
type input "104"
click at [568, 239] on label "104" at bounding box center [594, 241] width 67 height 9
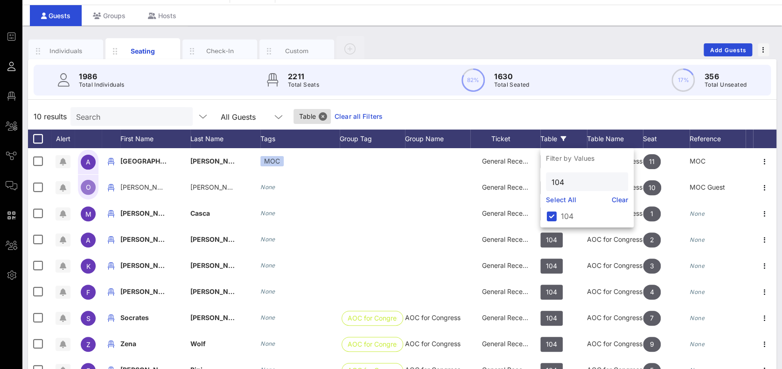
scroll to position [26, 0]
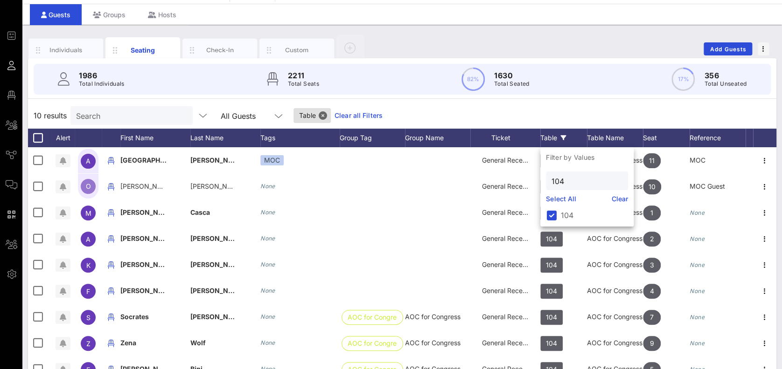
click at [478, 115] on div "10 results Search All Guests Table Clear all Filters" at bounding box center [402, 116] width 748 height 26
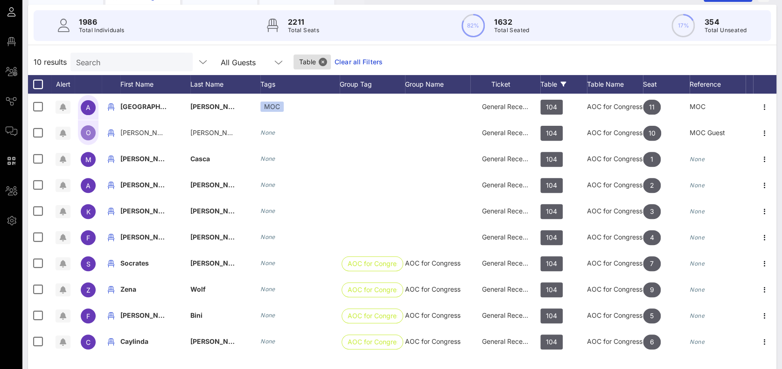
scroll to position [68, 0]
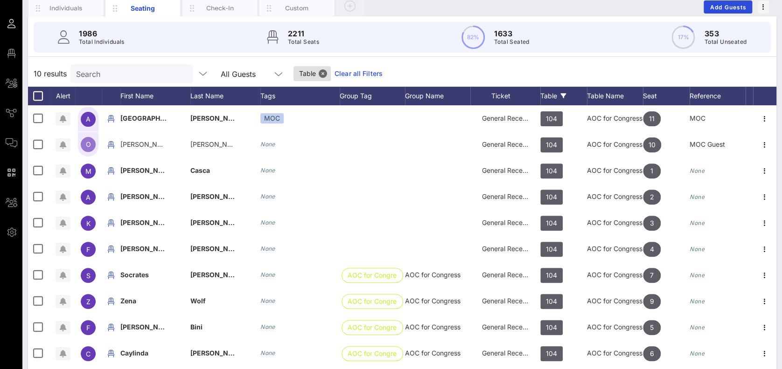
click at [344, 71] on link "Clear all Filters" at bounding box center [358, 74] width 48 height 10
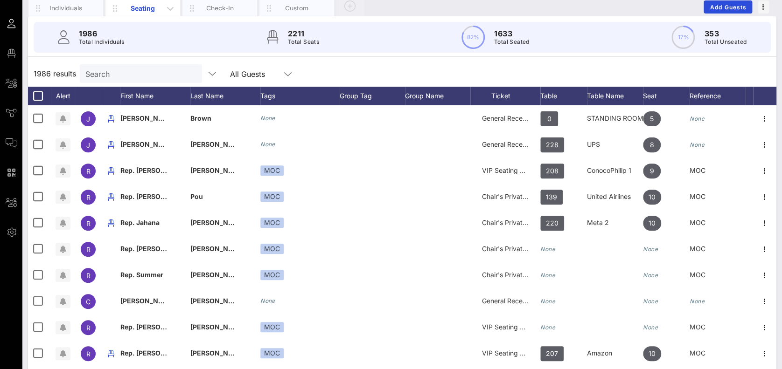
scroll to position [0, 0]
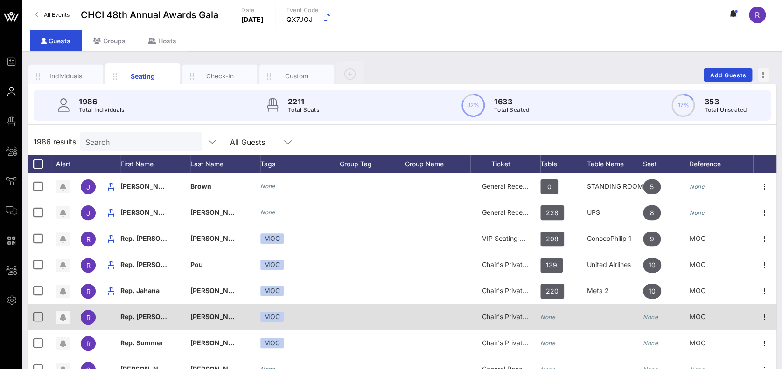
click at [551, 319] on icon "None" at bounding box center [547, 317] width 15 height 7
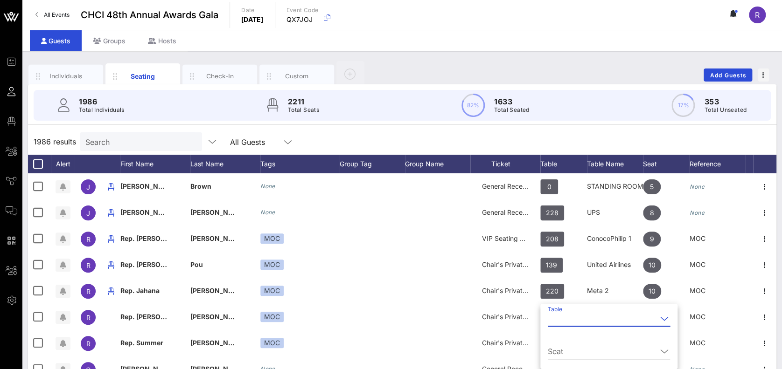
click at [660, 318] on icon at bounding box center [664, 318] width 8 height 11
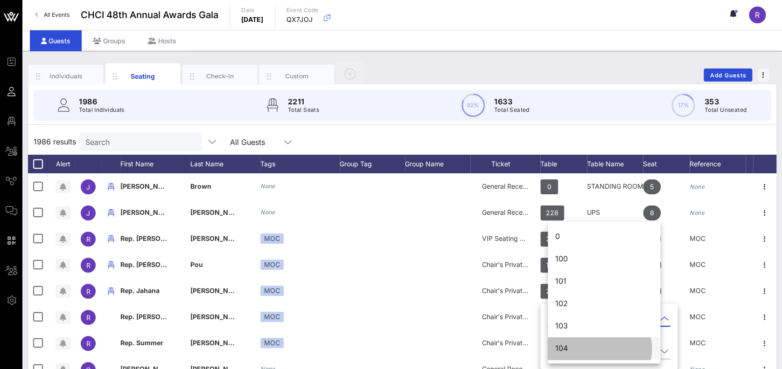
click at [597, 354] on div "104" at bounding box center [603, 349] width 97 height 20
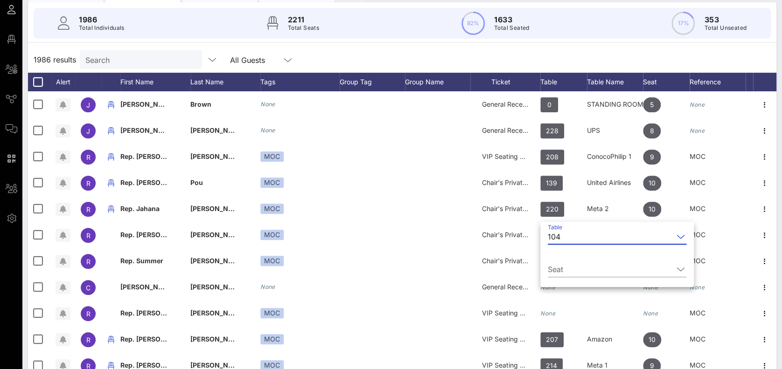
scroll to position [93, 0]
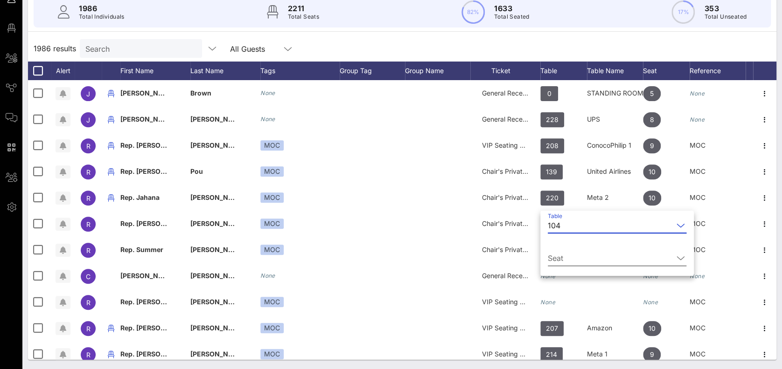
click at [676, 258] on icon at bounding box center [680, 258] width 8 height 11
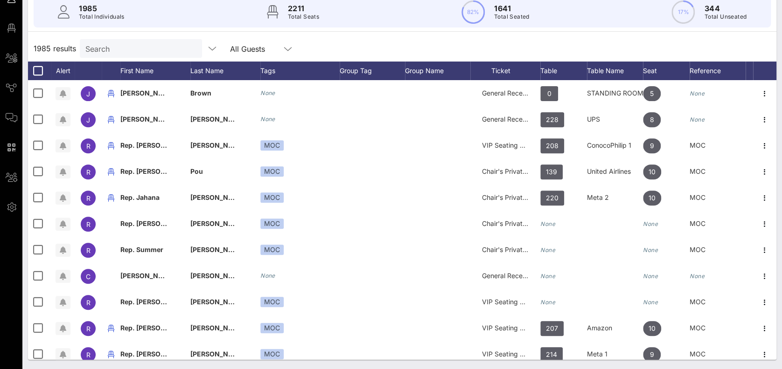
scroll to position [0, 0]
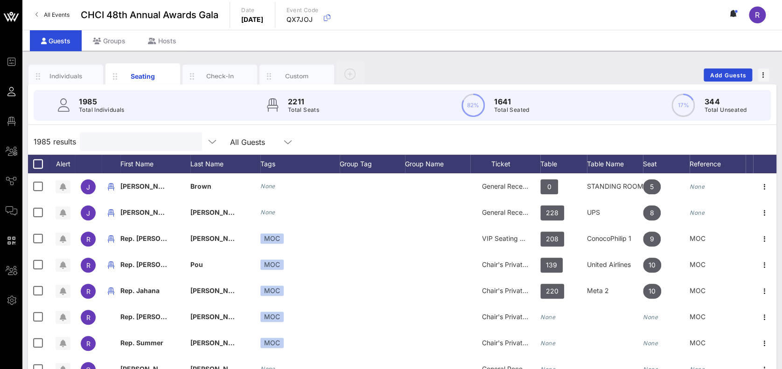
click at [123, 139] on input "text" at bounding box center [139, 142] width 109 height 12
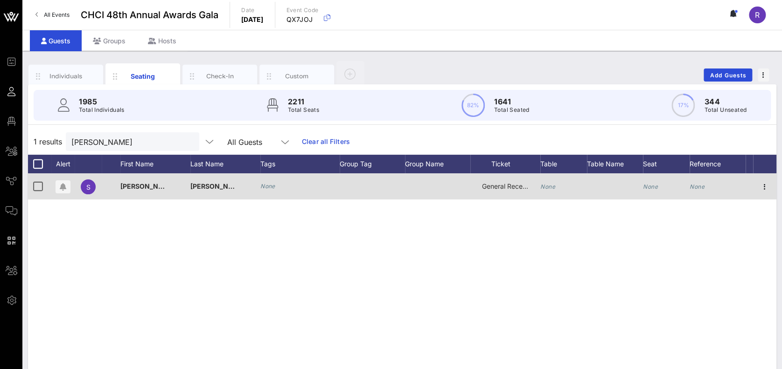
click at [547, 183] on div "None" at bounding box center [547, 186] width 15 height 26
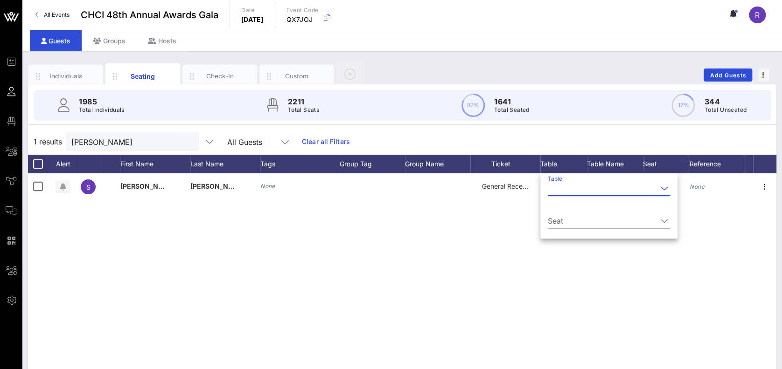
click at [660, 190] on icon at bounding box center [664, 188] width 8 height 11
click at [582, 190] on div "0" at bounding box center [603, 196] width 97 height 20
click at [582, 190] on input "Table" at bounding box center [610, 188] width 109 height 15
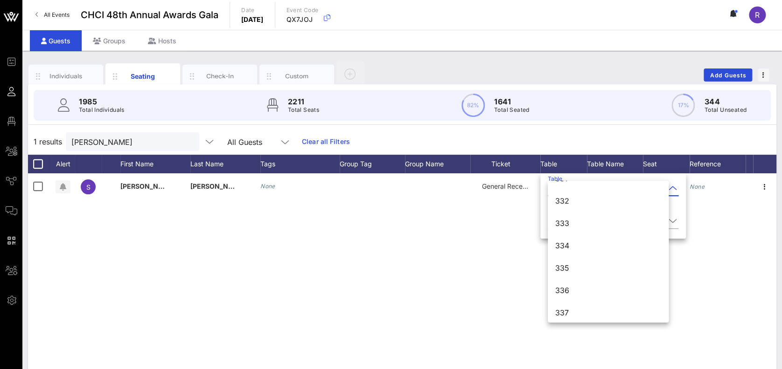
scroll to position [2525, 0]
click at [606, 312] on div "338" at bounding box center [608, 312] width 106 height 9
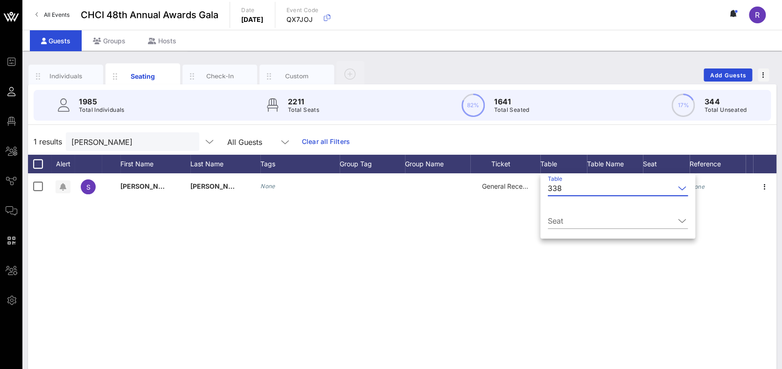
scroll to position [0, 0]
click at [678, 223] on icon at bounding box center [682, 220] width 8 height 11
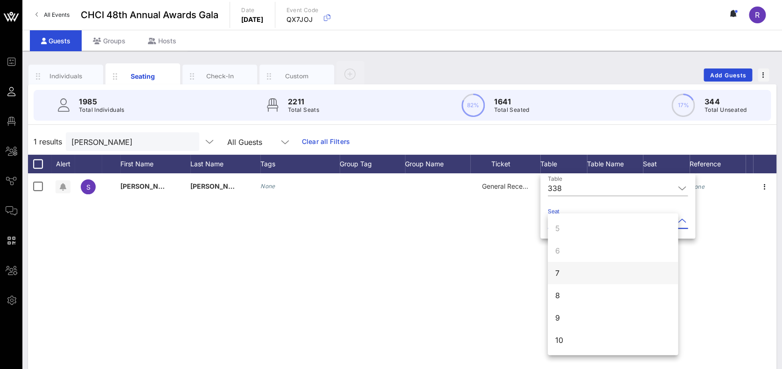
click at [607, 273] on div "7" at bounding box center [613, 273] width 130 height 22
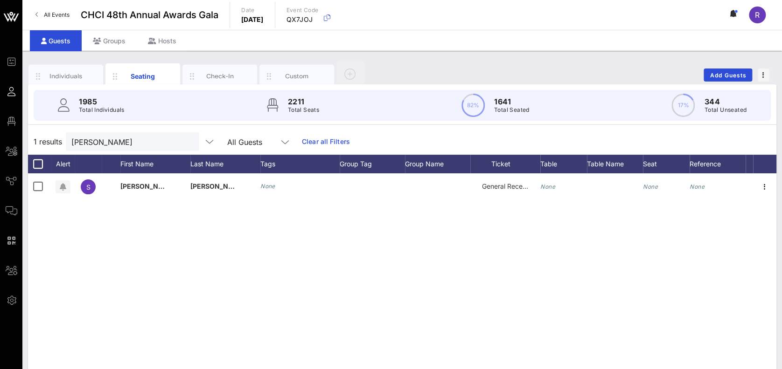
scroll to position [0, 0]
drag, startPoint x: 125, startPoint y: 139, endPoint x: 38, endPoint y: 148, distance: 87.2
click at [38, 148] on div "1 results fairchild All Guests Clear all Filters" at bounding box center [402, 142] width 748 height 26
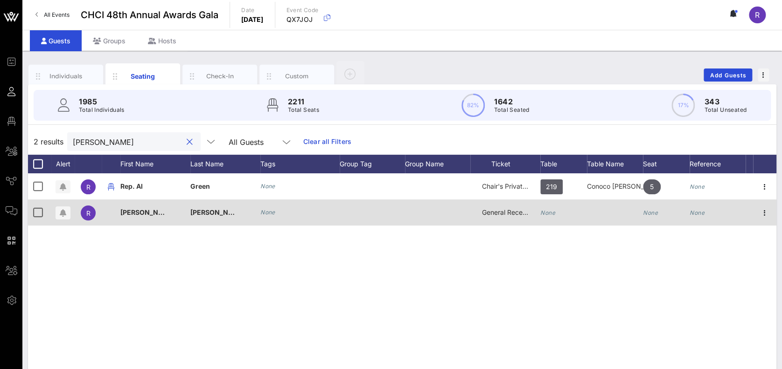
click at [554, 214] on icon "None" at bounding box center [547, 212] width 15 height 7
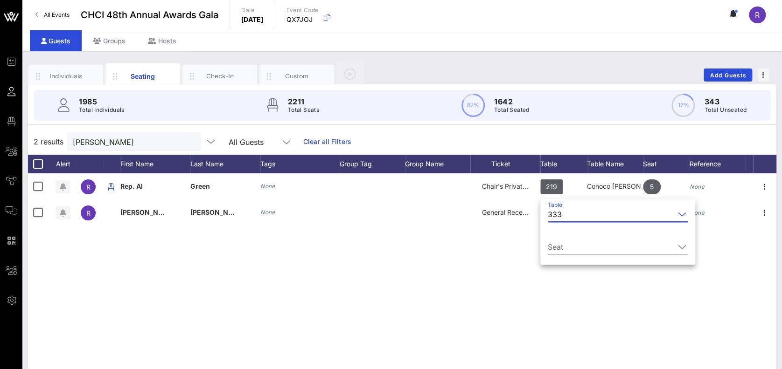
click at [678, 216] on icon at bounding box center [682, 214] width 8 height 11
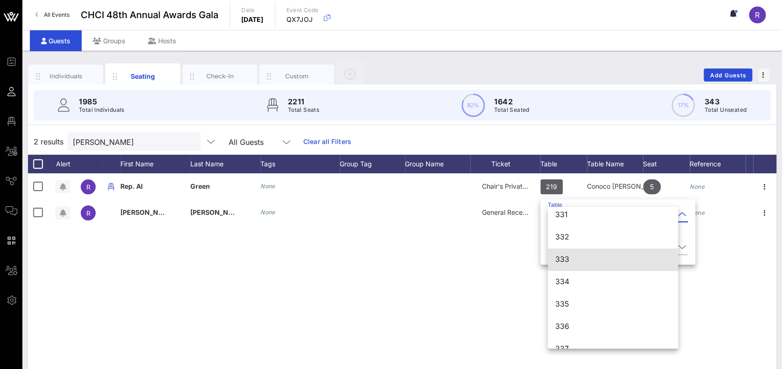
scroll to position [2615, 0]
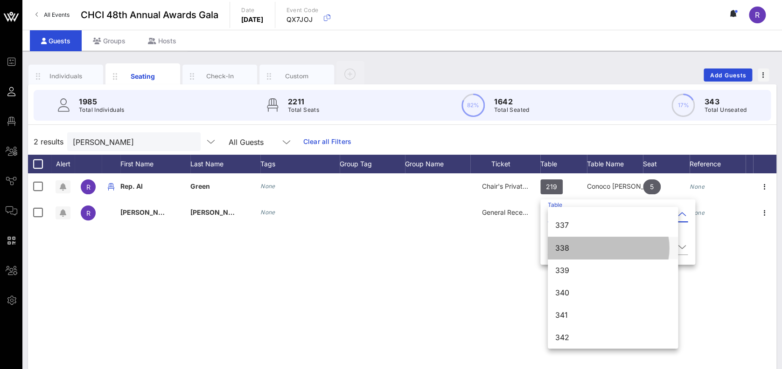
click at [614, 244] on div "338" at bounding box center [612, 247] width 115 height 9
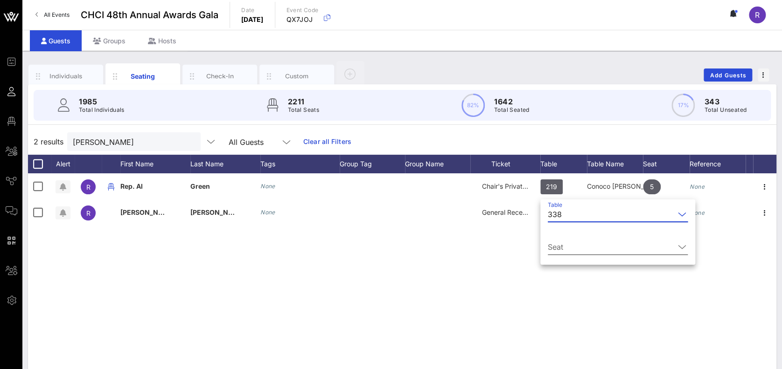
click at [678, 245] on icon at bounding box center [682, 247] width 8 height 11
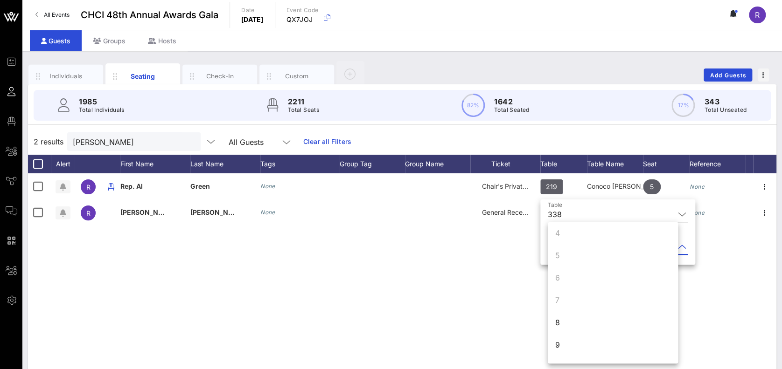
scroll to position [90, 0]
click at [593, 310] on div "8" at bounding box center [613, 304] width 130 height 22
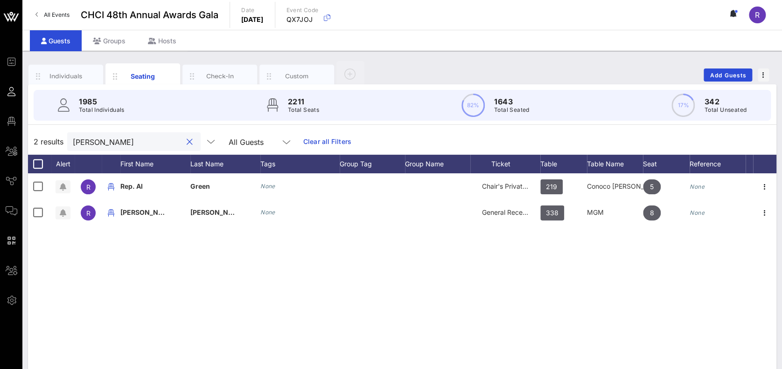
drag, startPoint x: 128, startPoint y: 144, endPoint x: 51, endPoint y: 139, distance: 77.5
click at [51, 139] on div "2 results reese All Guests Clear all Filters" at bounding box center [402, 142] width 748 height 26
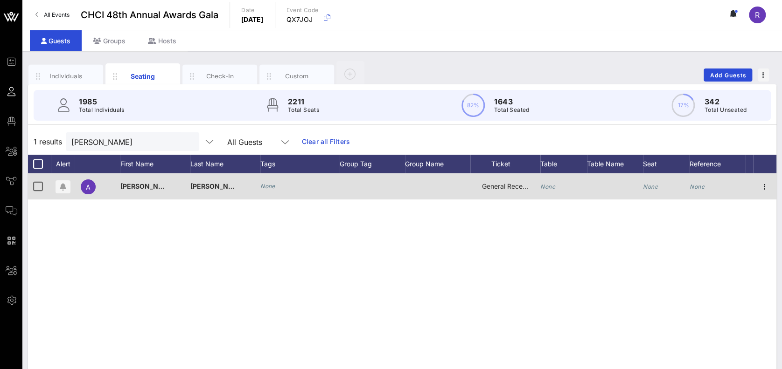
click at [552, 190] on div "None" at bounding box center [547, 186] width 15 height 26
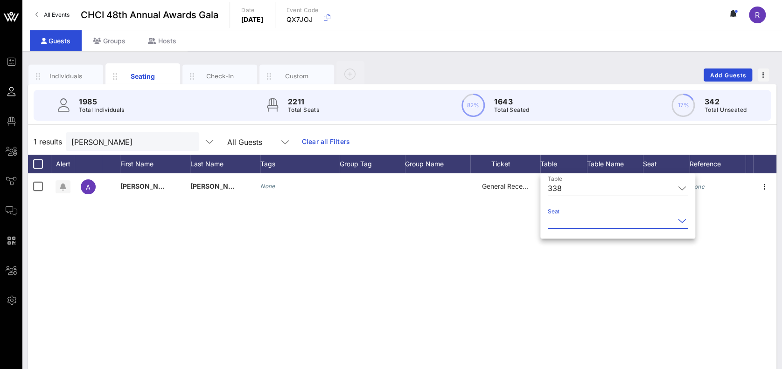
click at [678, 224] on icon at bounding box center [682, 220] width 8 height 11
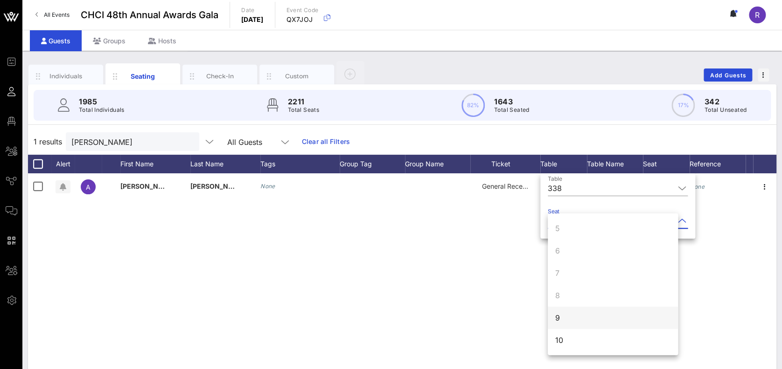
click at [598, 317] on div "9" at bounding box center [613, 318] width 130 height 22
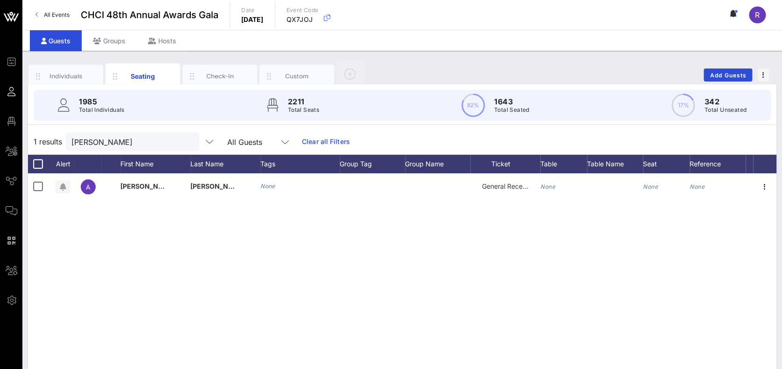
scroll to position [0, 0]
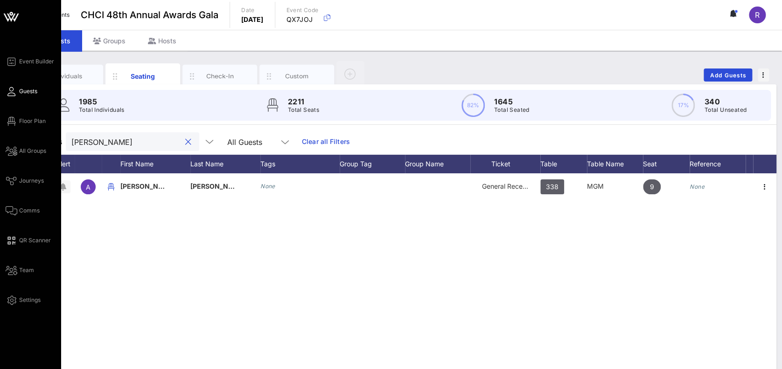
drag, startPoint x: 106, startPoint y: 137, endPoint x: 19, endPoint y: 145, distance: 88.0
click at [19, 145] on div "Event Builder Guests Floor Plan All Groups Journeys Comms QR Scanner Team Setti…" at bounding box center [391, 231] width 782 height 463
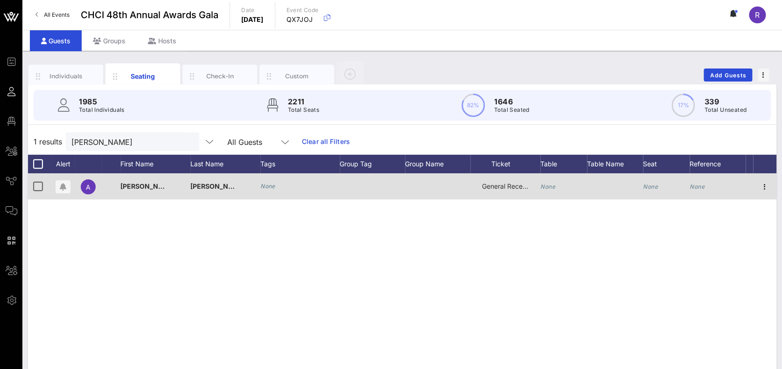
click at [555, 182] on div "None" at bounding box center [563, 191] width 47 height 37
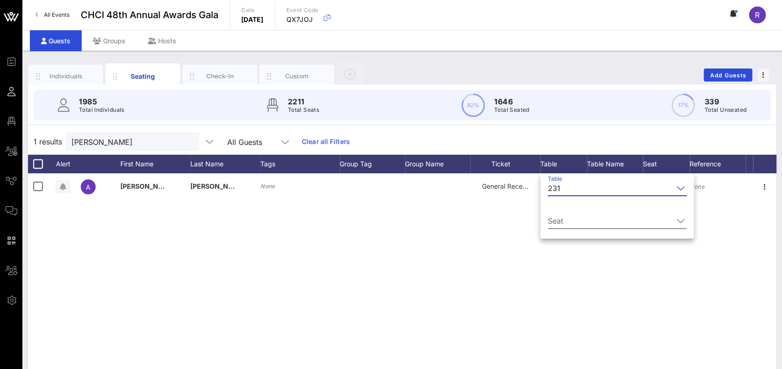
click at [676, 227] on icon at bounding box center [680, 220] width 8 height 11
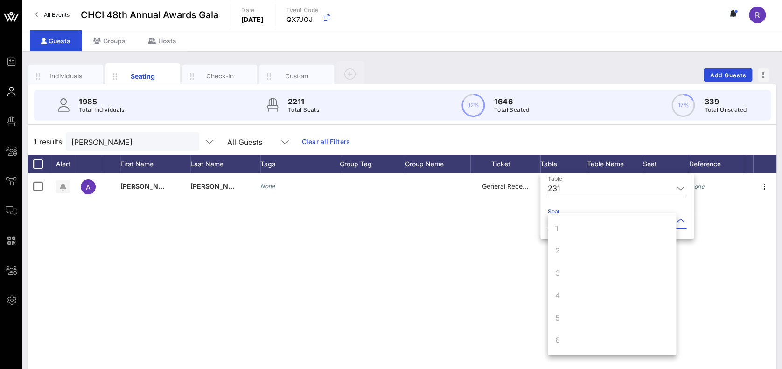
scroll to position [90, 0]
click at [595, 270] on div "7" at bounding box center [612, 273] width 128 height 22
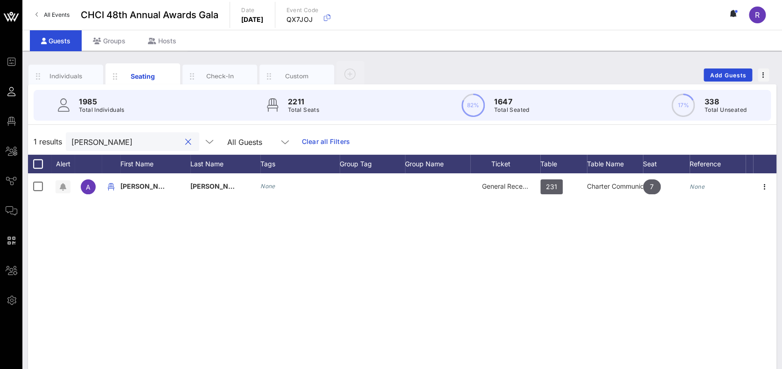
drag, startPoint x: 147, startPoint y: 145, endPoint x: 46, endPoint y: 138, distance: 101.4
click at [46, 138] on div "1 results ahmed All Guests Clear all Filters" at bounding box center [402, 142] width 748 height 26
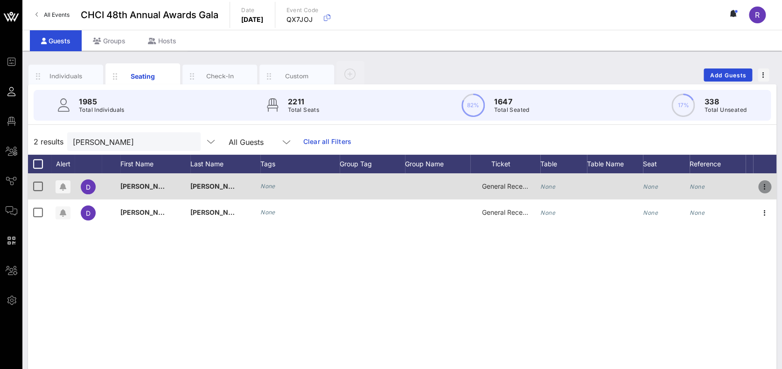
click at [764, 183] on icon "button" at bounding box center [764, 186] width 11 height 11
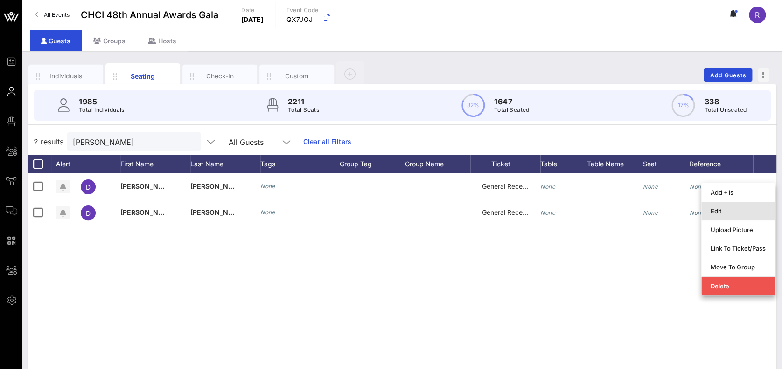
click at [725, 209] on div "Edit" at bounding box center [737, 211] width 55 height 7
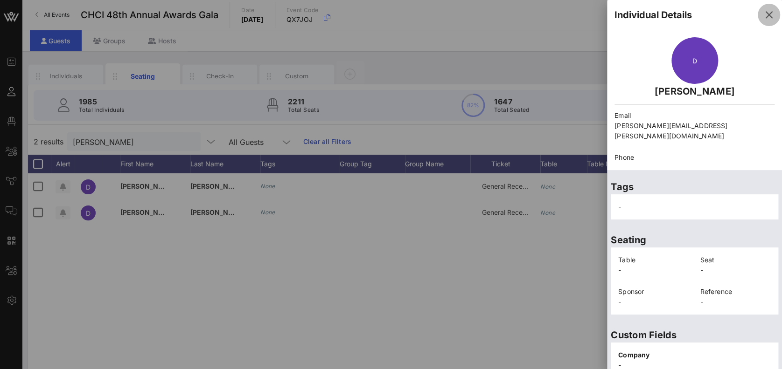
click at [763, 19] on icon "button" at bounding box center [768, 14] width 11 height 11
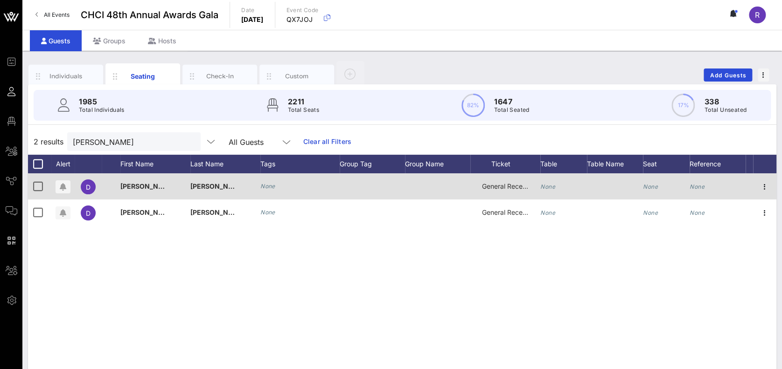
click at [553, 182] on div "None" at bounding box center [547, 186] width 15 height 26
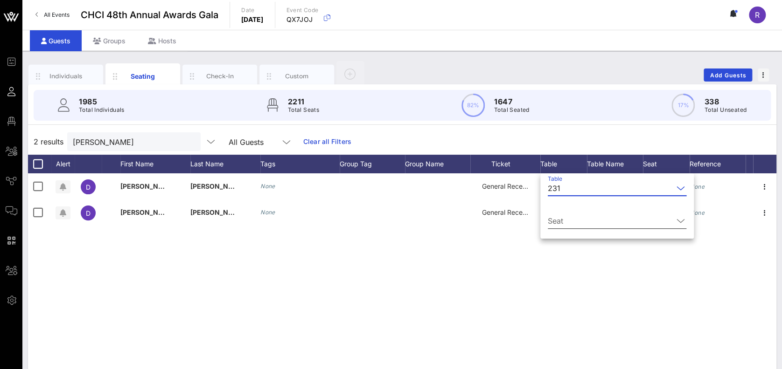
click at [676, 220] on icon at bounding box center [680, 220] width 8 height 11
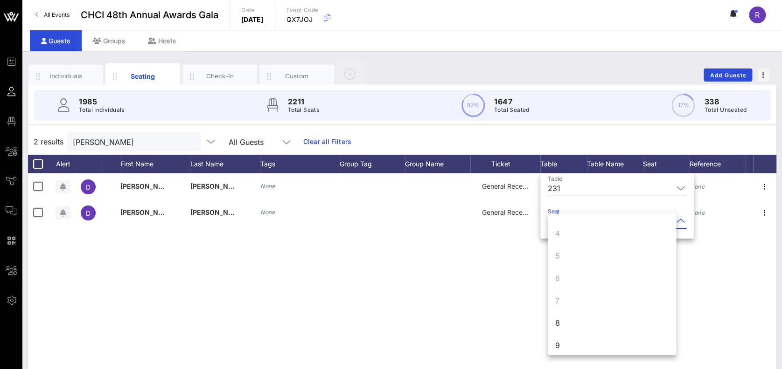
scroll to position [90, 0]
click at [608, 300] on div "8" at bounding box center [612, 295] width 128 height 22
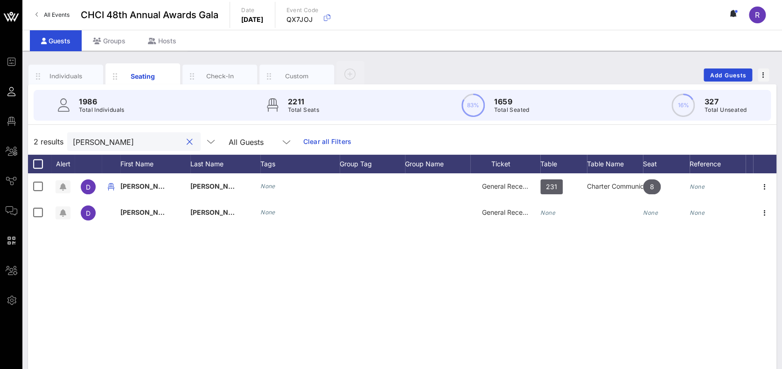
drag, startPoint x: 106, startPoint y: 145, endPoint x: 38, endPoint y: 131, distance: 69.5
click at [38, 131] on div "2 results danny All Guests Clear all Filters" at bounding box center [402, 142] width 748 height 26
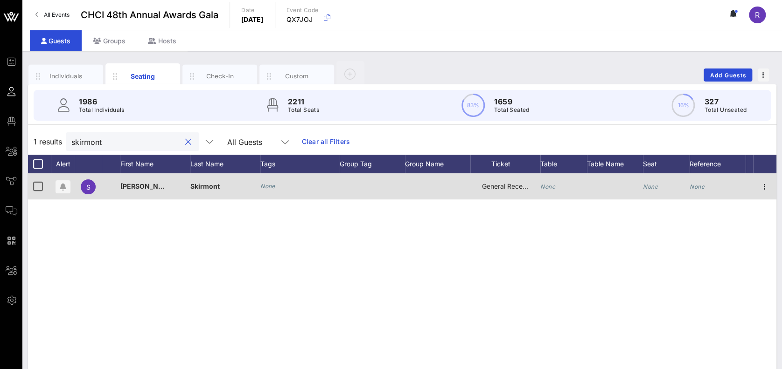
click at [549, 179] on div "None" at bounding box center [547, 186] width 15 height 26
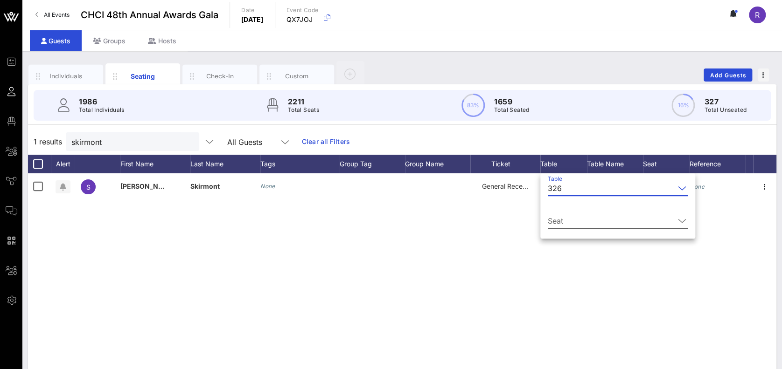
click at [678, 223] on icon at bounding box center [682, 220] width 8 height 11
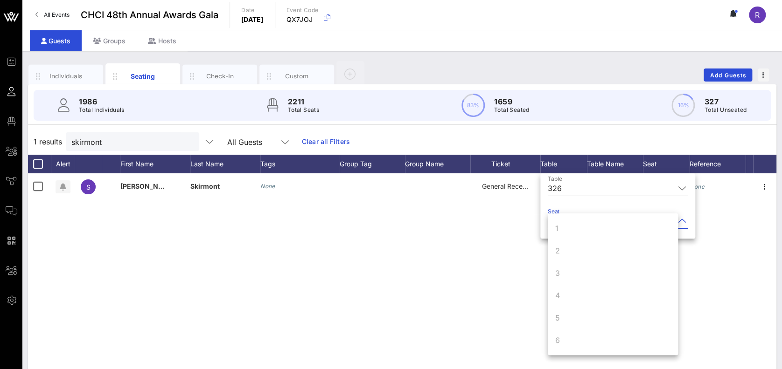
scroll to position [90, 0]
click at [617, 270] on div "7" at bounding box center [613, 273] width 130 height 22
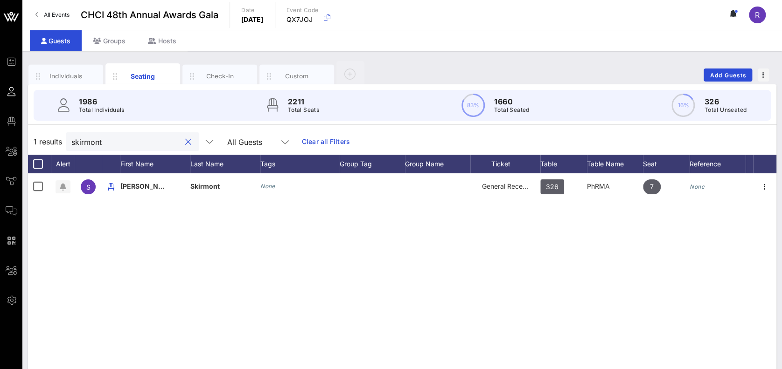
drag, startPoint x: 138, startPoint y: 139, endPoint x: 47, endPoint y: 135, distance: 90.6
click at [47, 135] on div "1 results skirmont All Guests Clear all Filters" at bounding box center [402, 142] width 748 height 26
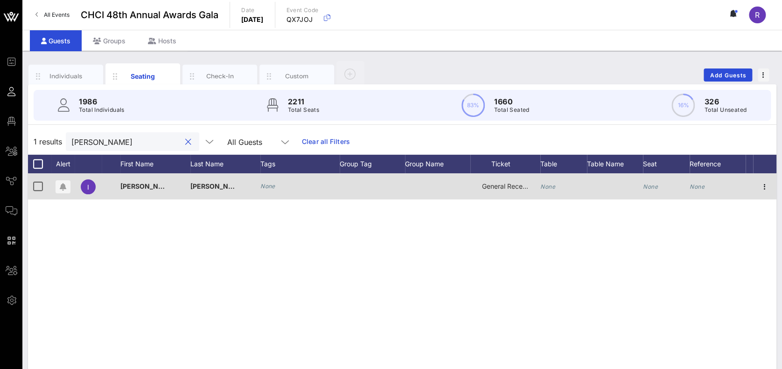
click at [541, 188] on icon "None" at bounding box center [547, 186] width 15 height 7
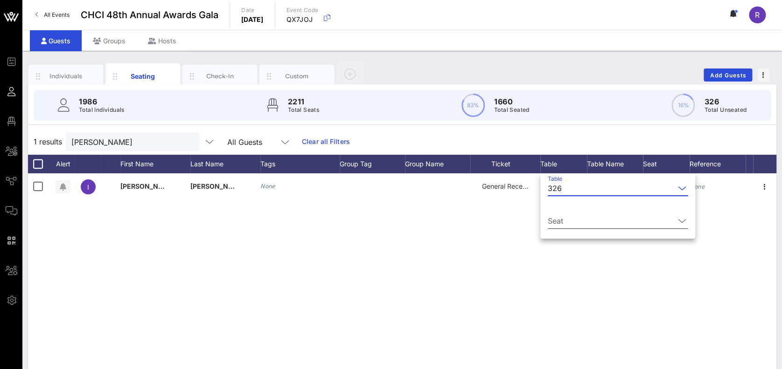
click at [678, 216] on icon at bounding box center [682, 220] width 8 height 11
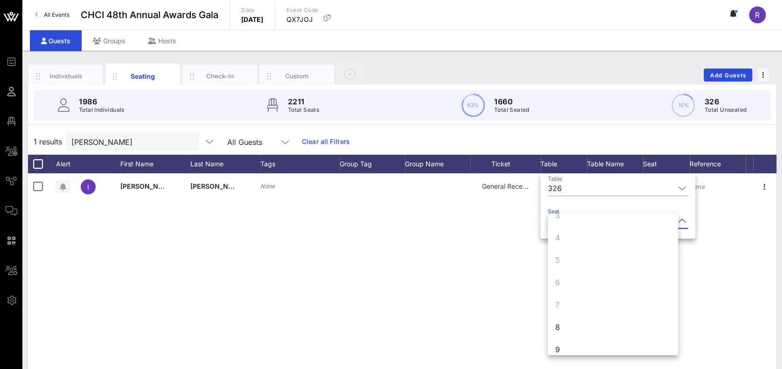
scroll to position [90, 0]
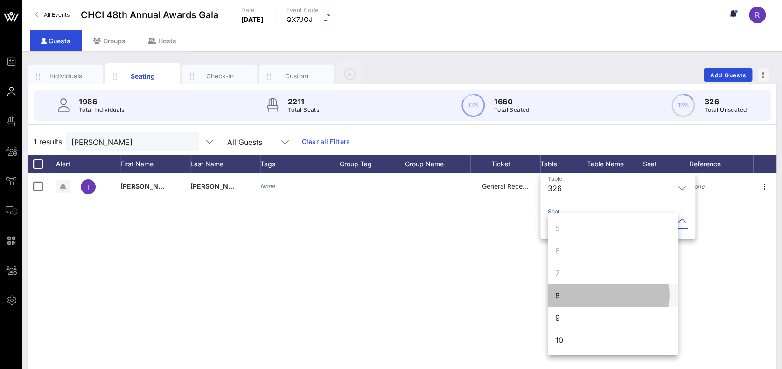
click at [589, 293] on div "8" at bounding box center [613, 295] width 130 height 22
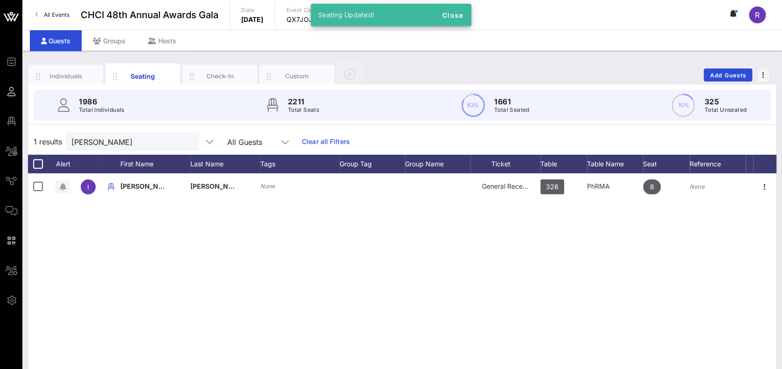
drag, startPoint x: 162, startPoint y: 135, endPoint x: 53, endPoint y: 141, distance: 108.9
click at [53, 141] on div "1 results isrrael All Guests Clear all Filters" at bounding box center [402, 142] width 748 height 26
drag, startPoint x: 113, startPoint y: 143, endPoint x: 29, endPoint y: 144, distance: 83.5
click at [29, 144] on div "1 results isrrael All Guests Clear all Filters" at bounding box center [402, 142] width 748 height 26
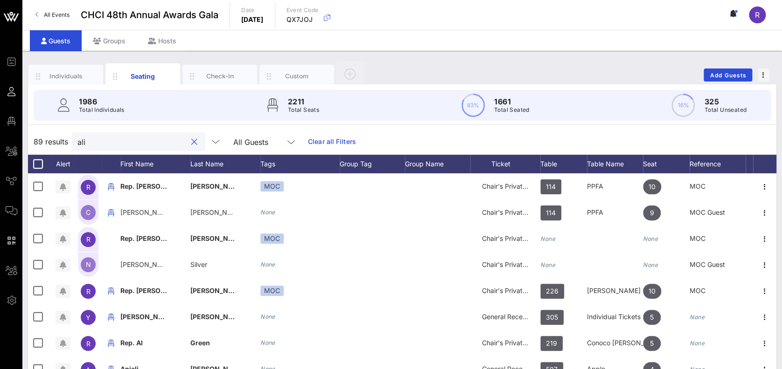
drag, startPoint x: 93, startPoint y: 141, endPoint x: 42, endPoint y: 141, distance: 50.8
click at [42, 141] on div "89 results ali All Guests Clear all Filters" at bounding box center [402, 142] width 748 height 26
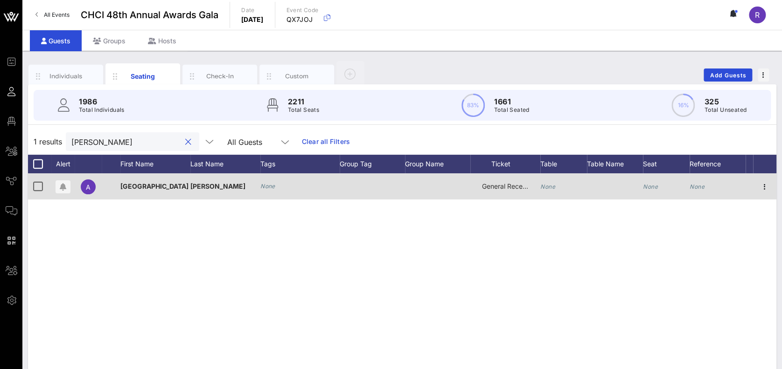
click at [551, 182] on div "None" at bounding box center [547, 186] width 15 height 26
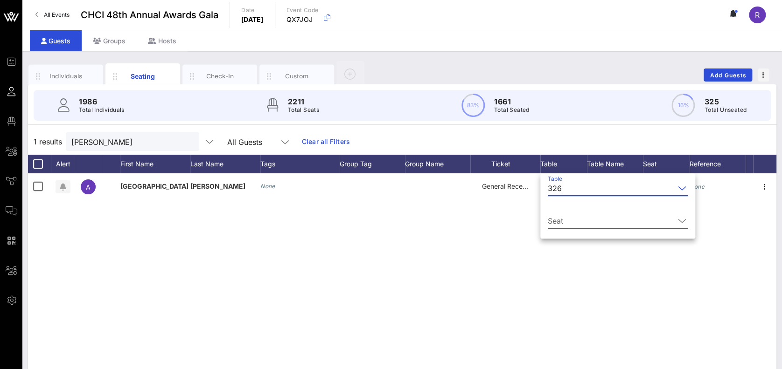
click at [678, 219] on icon at bounding box center [682, 220] width 8 height 11
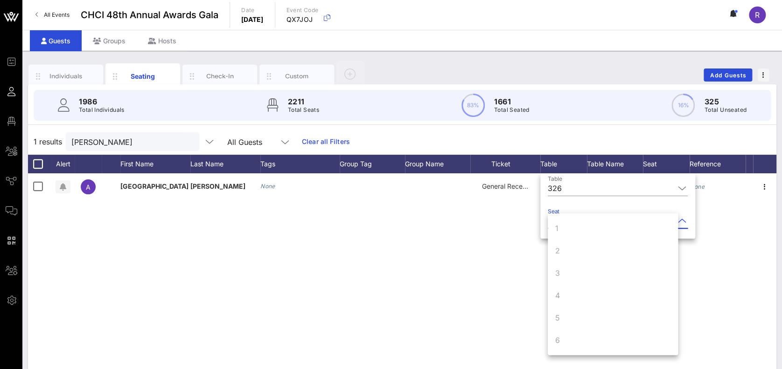
scroll to position [90, 0]
click at [578, 316] on div "9" at bounding box center [613, 318] width 130 height 22
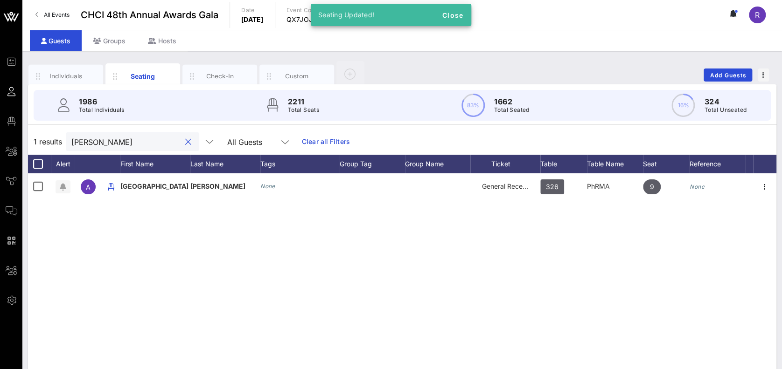
drag, startPoint x: 136, startPoint y: 139, endPoint x: 25, endPoint y: 145, distance: 110.7
click at [25, 145] on div "Individuals Seating Check-In Custom Add Guests 1986 Total Individuals 2211 Tota…" at bounding box center [401, 257] width 759 height 412
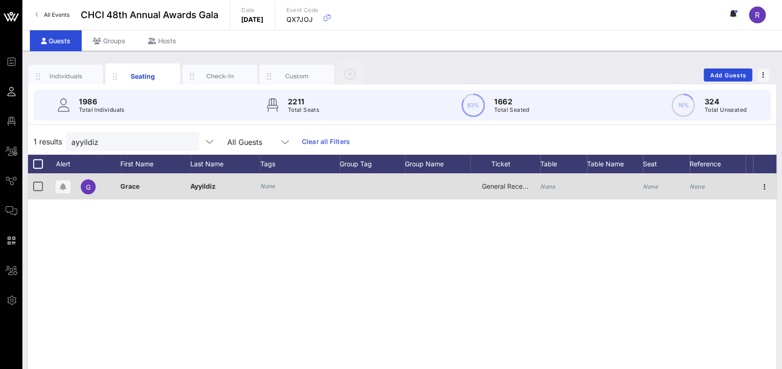
click at [554, 184] on icon "None" at bounding box center [547, 186] width 15 height 7
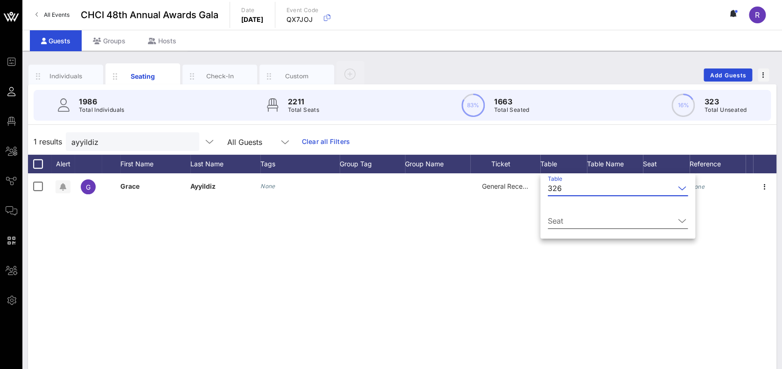
click at [678, 220] on icon at bounding box center [682, 220] width 8 height 11
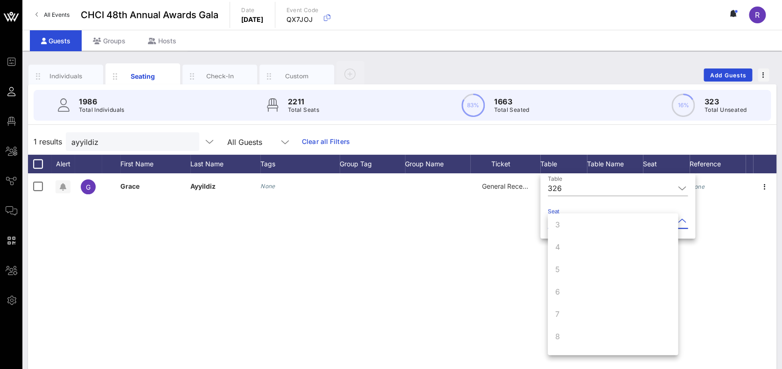
scroll to position [90, 0]
click at [627, 341] on div "10" at bounding box center [613, 340] width 130 height 22
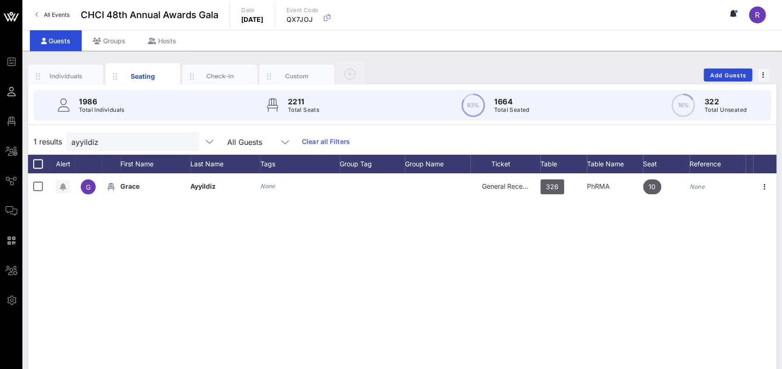
click at [269, 228] on div "G Grace Ayyildiz None General Reception 326 PhRMA 10 None" at bounding box center [402, 313] width 748 height 280
drag, startPoint x: 125, startPoint y: 146, endPoint x: 42, endPoint y: 136, distance: 83.6
click at [42, 136] on div "1 results ayyildiz All Guests Clear all Filters" at bounding box center [402, 142] width 748 height 26
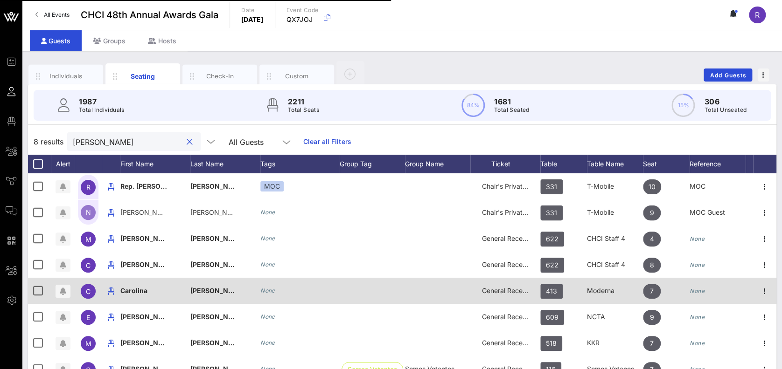
click at [227, 289] on span "Gomez Rivas-Vasquez" at bounding box center [245, 291] width 111 height 8
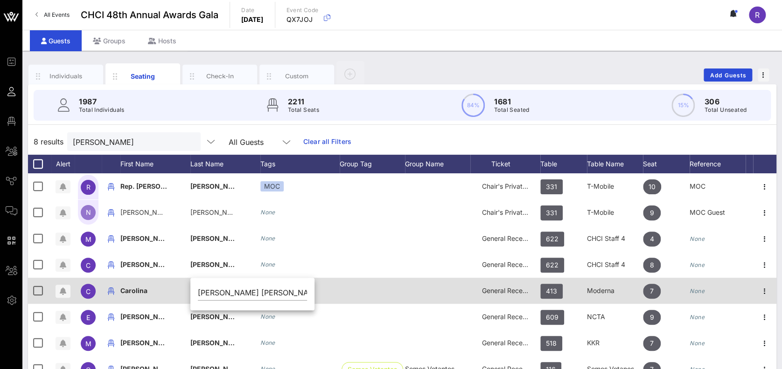
click at [145, 287] on span "Carolina" at bounding box center [133, 291] width 27 height 8
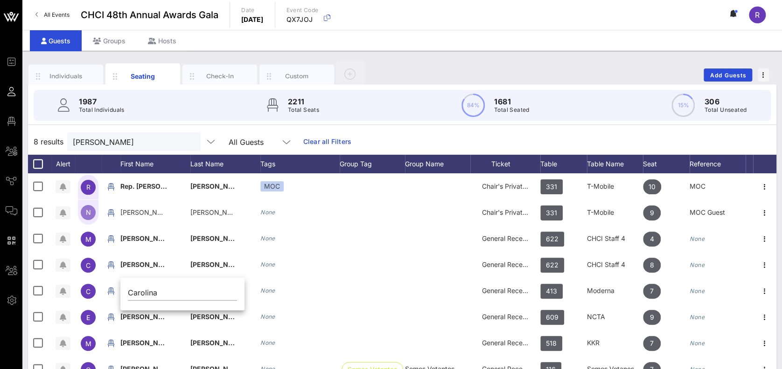
click at [392, 137] on div "8 results rivas All Guests Clear all Filters" at bounding box center [402, 142] width 748 height 26
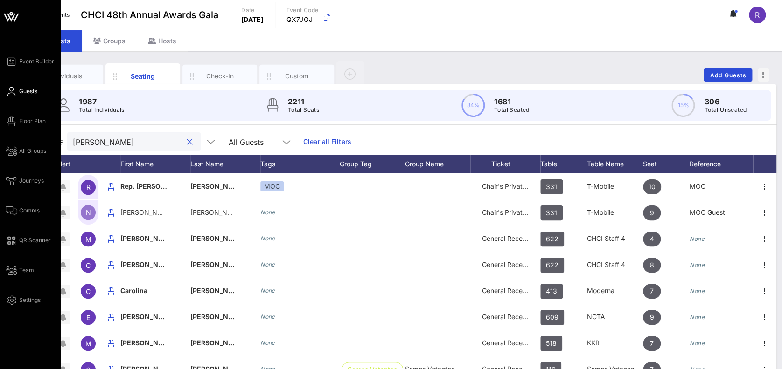
drag, startPoint x: 100, startPoint y: 140, endPoint x: 16, endPoint y: 142, distance: 84.4
click at [16, 142] on div "Event Builder Guests Floor Plan All Groups Journeys Comms QR Scanner Team Setti…" at bounding box center [391, 231] width 782 height 463
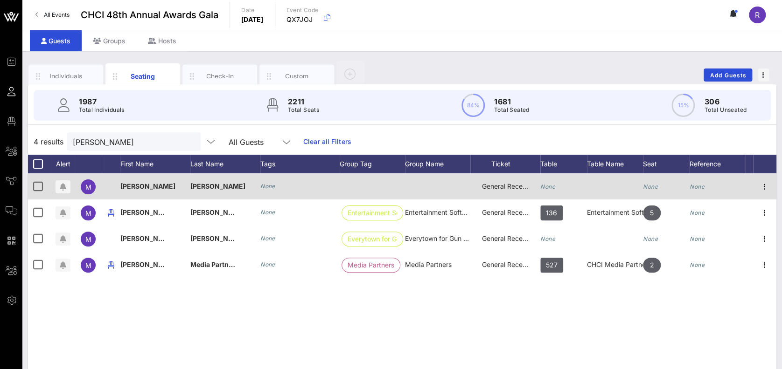
click at [548, 182] on div "None" at bounding box center [547, 186] width 15 height 26
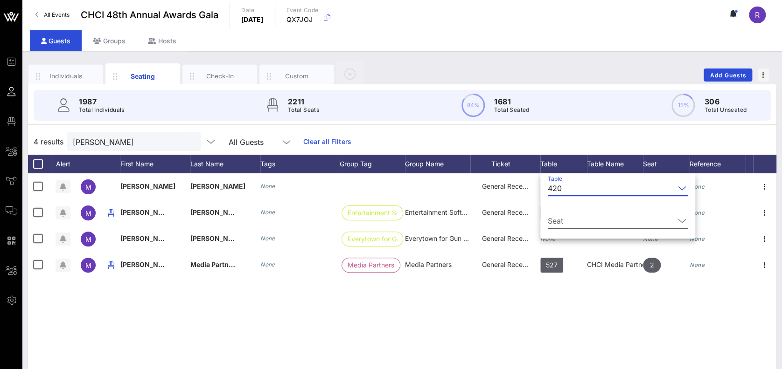
click at [678, 223] on icon at bounding box center [682, 220] width 8 height 11
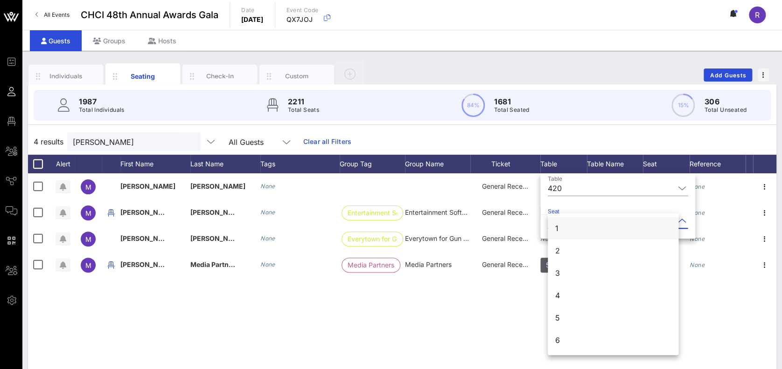
click at [637, 231] on div "1" at bounding box center [613, 228] width 131 height 22
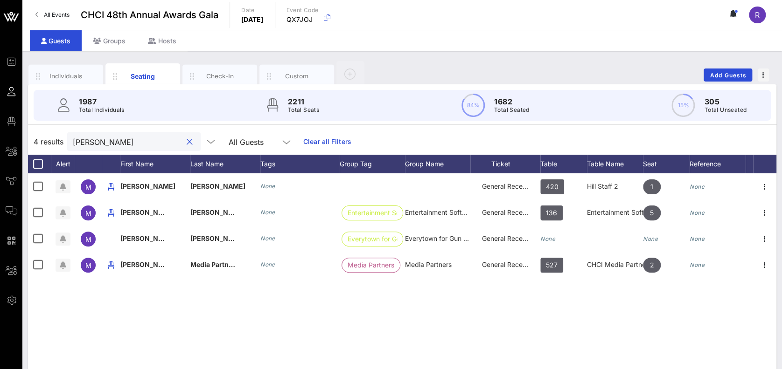
drag, startPoint x: 126, startPoint y: 144, endPoint x: 28, endPoint y: 141, distance: 98.9
click at [28, 141] on div "4 results marcos All Guests Clear all Filters" at bounding box center [402, 142] width 748 height 26
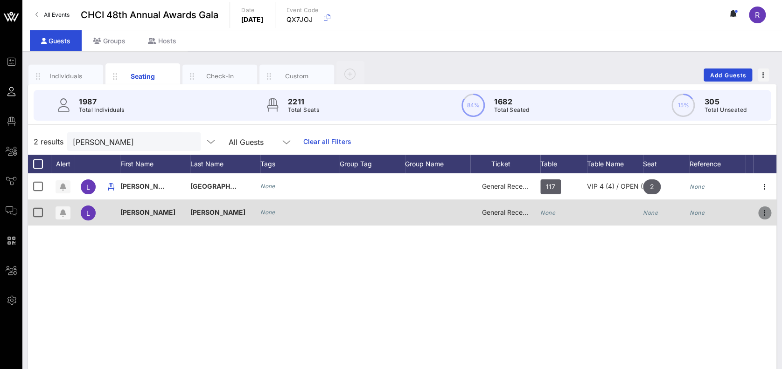
click at [762, 215] on icon "button" at bounding box center [764, 213] width 11 height 11
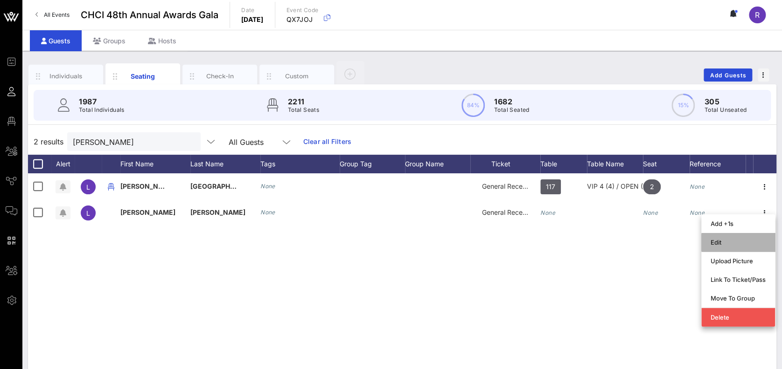
click at [731, 245] on div "Edit" at bounding box center [737, 242] width 55 height 7
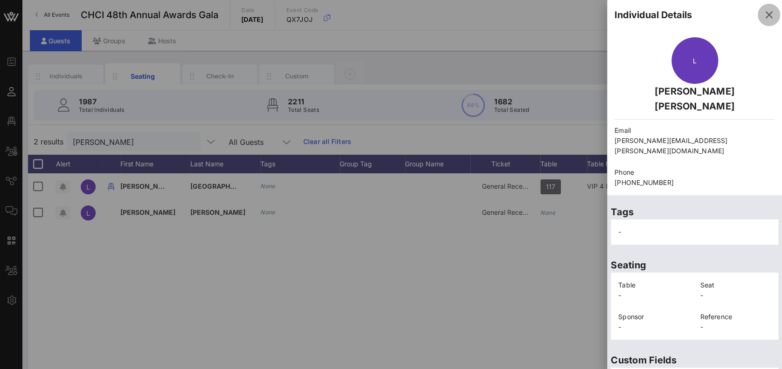
click at [763, 16] on icon "button" at bounding box center [768, 14] width 11 height 11
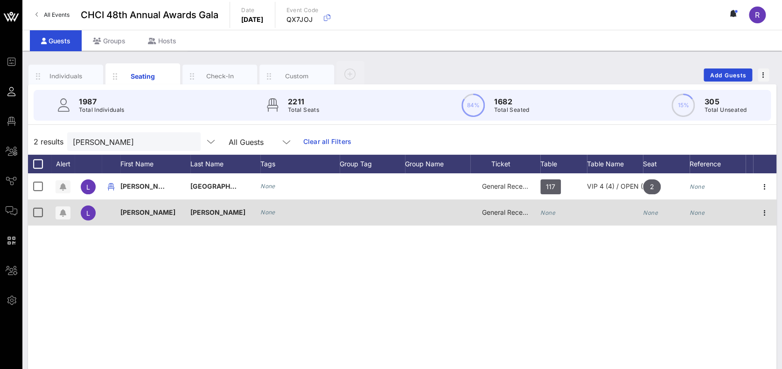
click at [555, 206] on div "None" at bounding box center [563, 218] width 47 height 37
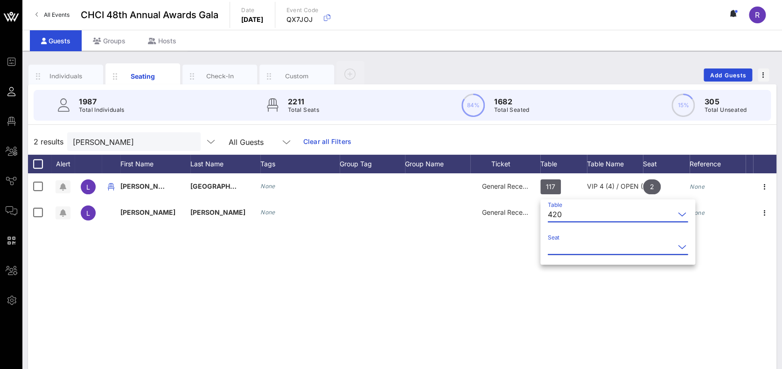
click at [582, 242] on input "Seat" at bounding box center [611, 247] width 127 height 15
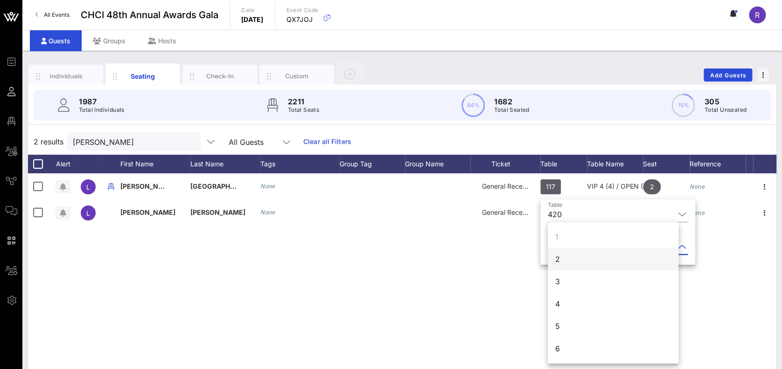
click at [638, 261] on div "2" at bounding box center [613, 259] width 131 height 22
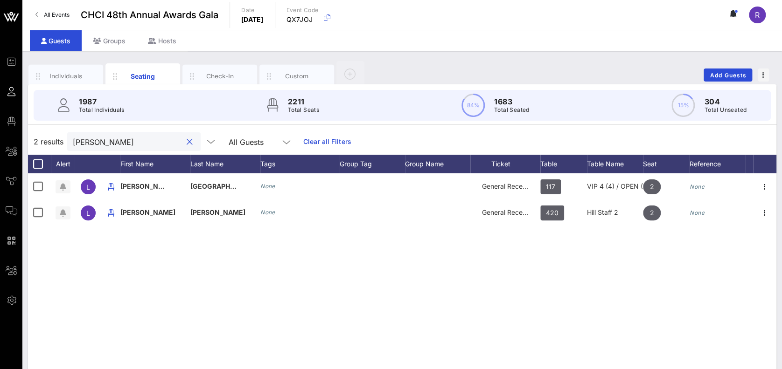
drag, startPoint x: 108, startPoint y: 142, endPoint x: 37, endPoint y: 142, distance: 70.4
click at [37, 142] on div "2 results leonardo All Guests Clear all Filters" at bounding box center [402, 142] width 748 height 26
click at [26, 121] on div "1987 Total Individuals 2211 Total Seats 84% 1683 Total Seated 15% 304 Total Uns…" at bounding box center [401, 105] width 759 height 42
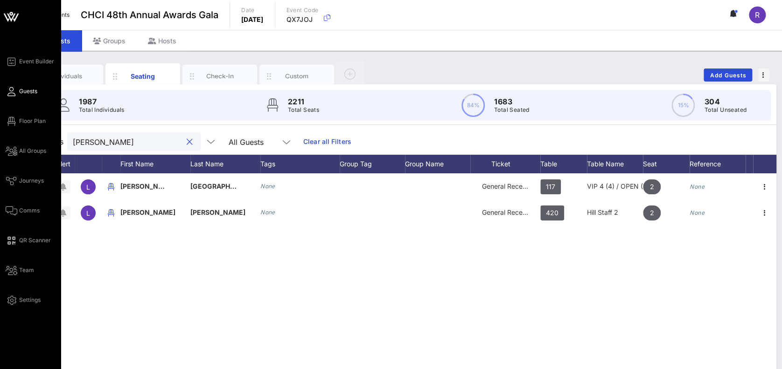
drag, startPoint x: 118, startPoint y: 142, endPoint x: 20, endPoint y: 136, distance: 99.0
click at [20, 136] on div "Event Builder Guests Floor Plan All Groups Journeys Comms QR Scanner Team Setti…" at bounding box center [391, 231] width 782 height 463
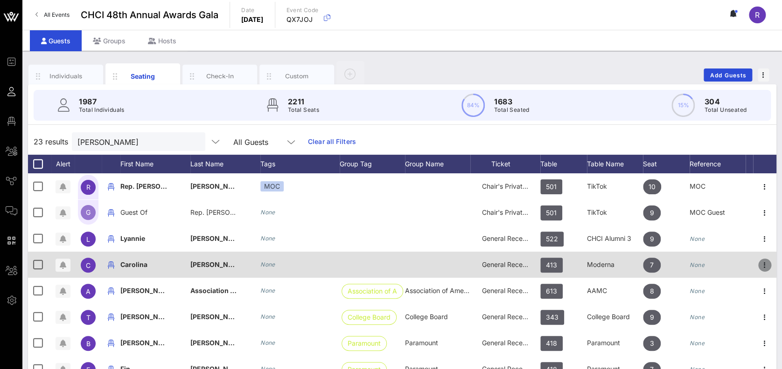
click at [759, 265] on icon "button" at bounding box center [764, 265] width 11 height 11
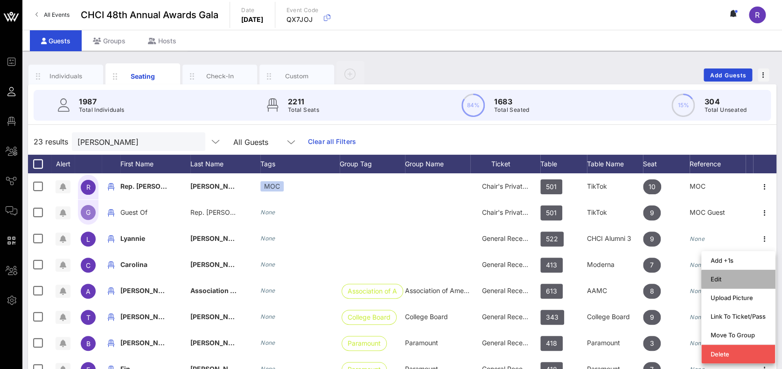
click at [728, 282] on div "Edit" at bounding box center [737, 279] width 55 height 7
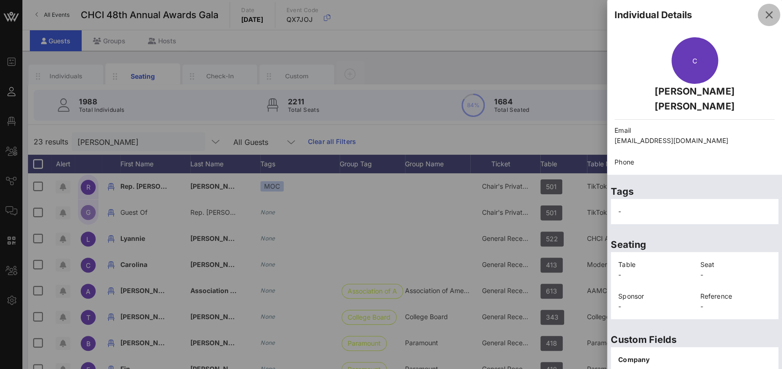
click at [763, 14] on icon "button" at bounding box center [768, 14] width 11 height 11
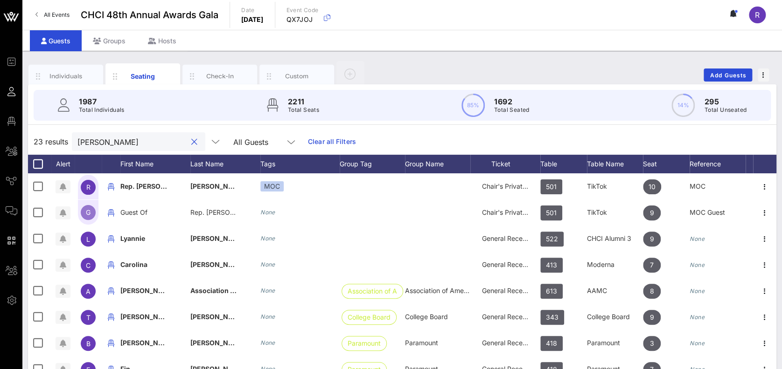
drag, startPoint x: 151, startPoint y: 145, endPoint x: 60, endPoint y: 139, distance: 90.7
click at [60, 139] on div "23 results gomez All Guests Clear all Filters" at bounding box center [402, 142] width 748 height 26
paste input "Guillermo Aviles Mendoza"
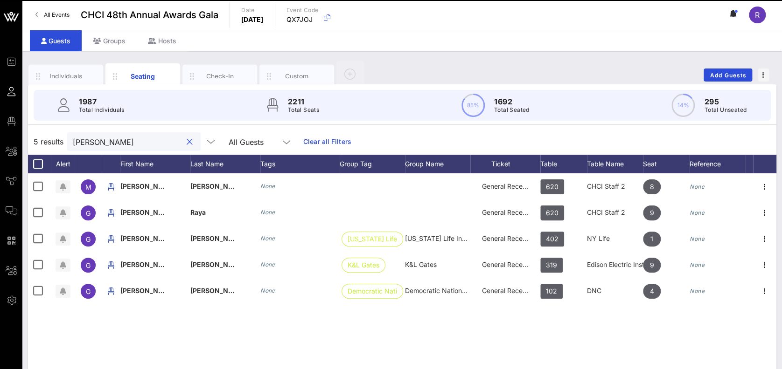
click at [132, 142] on input "Guillermo" at bounding box center [127, 142] width 109 height 12
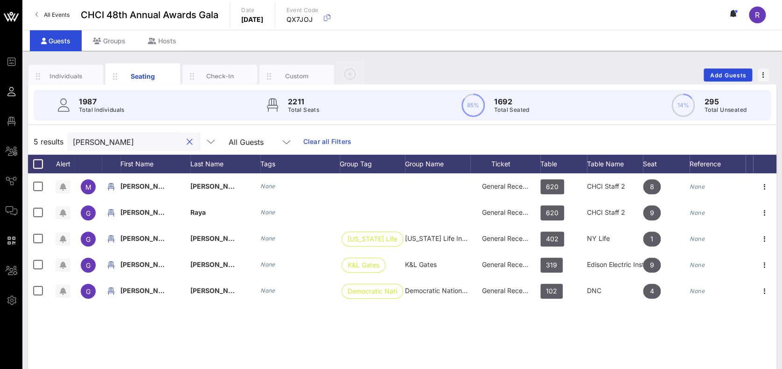
drag, startPoint x: 119, startPoint y: 138, endPoint x: 23, endPoint y: 132, distance: 96.3
click at [23, 132] on div "Individuals Seating Check-In Custom Add Guests 1987 Total Individuals 2211 Tota…" at bounding box center [401, 257] width 759 height 412
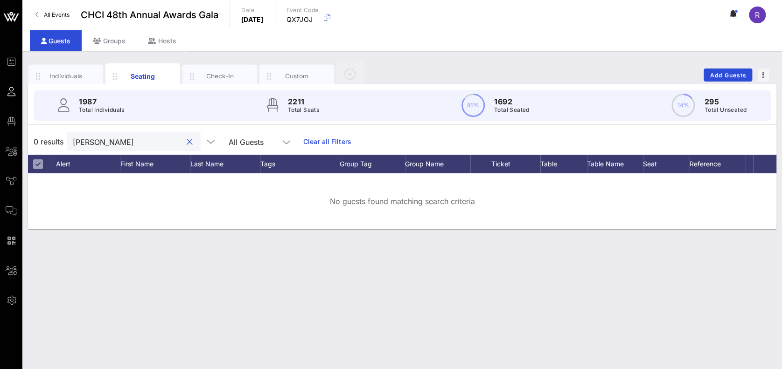
drag, startPoint x: 105, startPoint y: 140, endPoint x: 23, endPoint y: 130, distance: 82.2
click at [23, 130] on div "Individuals Seating Check-In Custom Add Guests 1987 Total Individuals 2211 Tota…" at bounding box center [401, 210] width 759 height 319
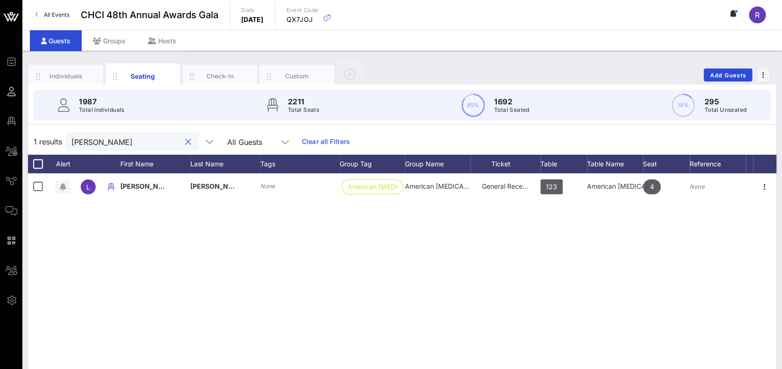
click at [70, 140] on div "lillian" at bounding box center [132, 141] width 133 height 19
type input "lilian"
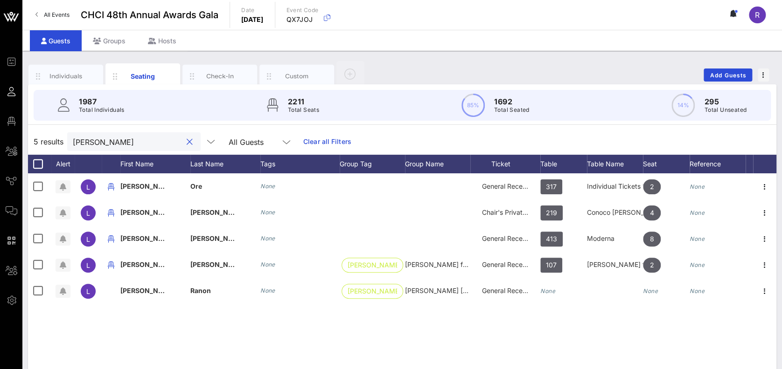
click at [184, 141] on div at bounding box center [189, 142] width 11 height 11
click at [187, 141] on button "clear icon" at bounding box center [190, 142] width 6 height 9
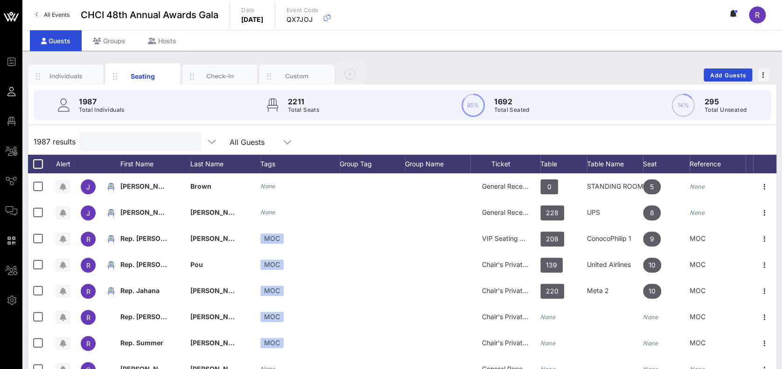
click at [136, 147] on input "text" at bounding box center [139, 142] width 109 height 12
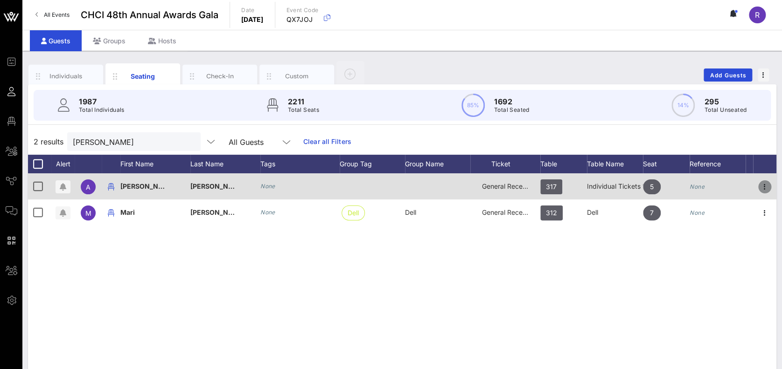
click at [764, 188] on icon "button" at bounding box center [764, 186] width 11 height 11
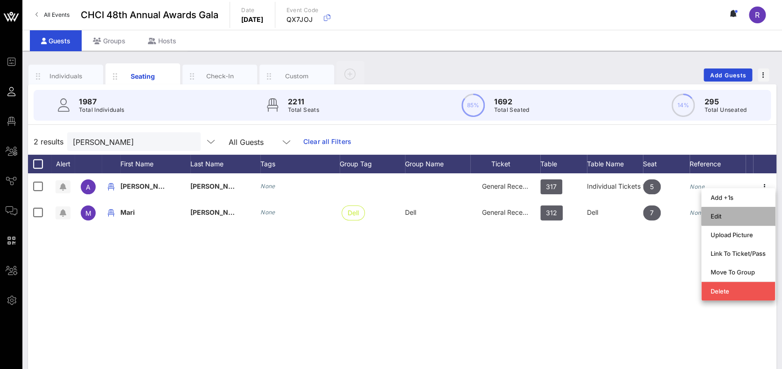
click at [735, 215] on div "Edit" at bounding box center [737, 216] width 55 height 7
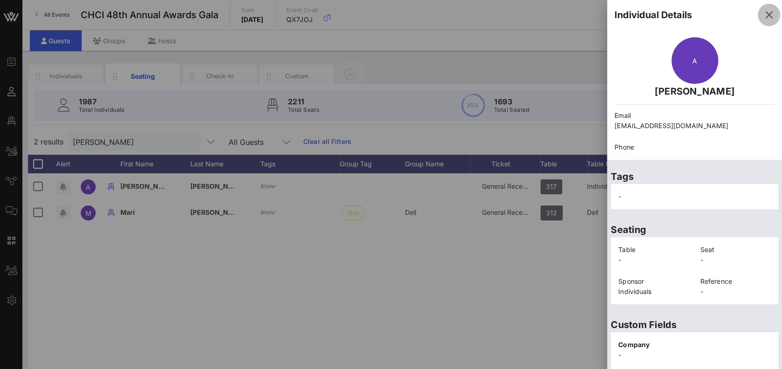
click at [763, 12] on icon "button" at bounding box center [768, 14] width 11 height 11
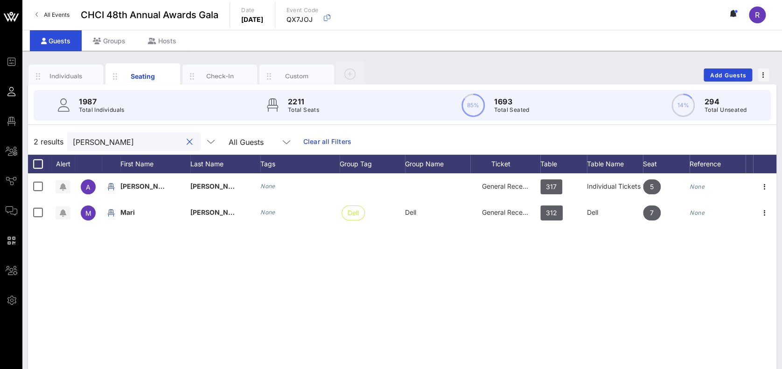
drag, startPoint x: 110, startPoint y: 143, endPoint x: 33, endPoint y: 125, distance: 79.2
click at [33, 125] on div "1987 Total Individuals 2211 Total Seats 85% 1693 Total Seated 14% 294 Total Uns…" at bounding box center [402, 268] width 748 height 369
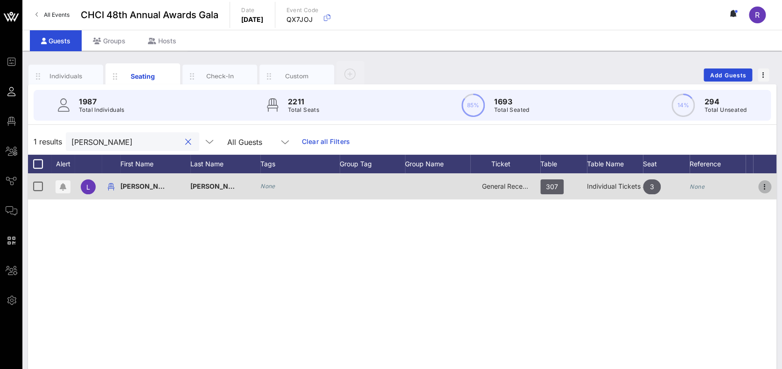
click at [760, 187] on icon "button" at bounding box center [764, 186] width 11 height 11
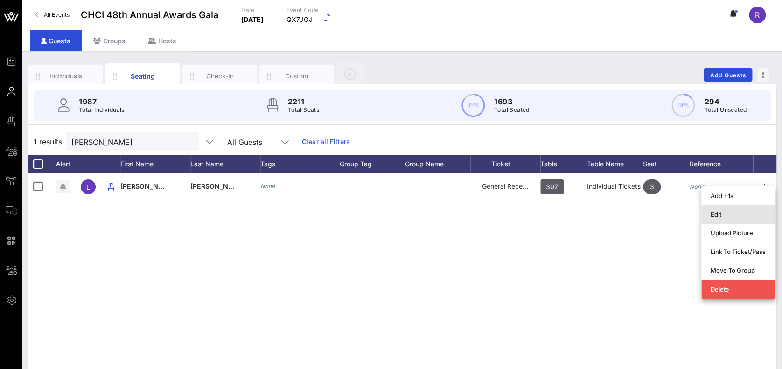
click at [737, 210] on div "Edit" at bounding box center [737, 214] width 55 height 15
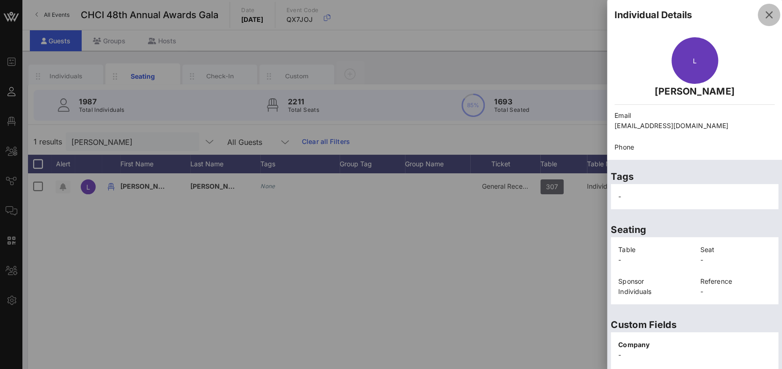
click at [763, 20] on icon "button" at bounding box center [768, 14] width 11 height 11
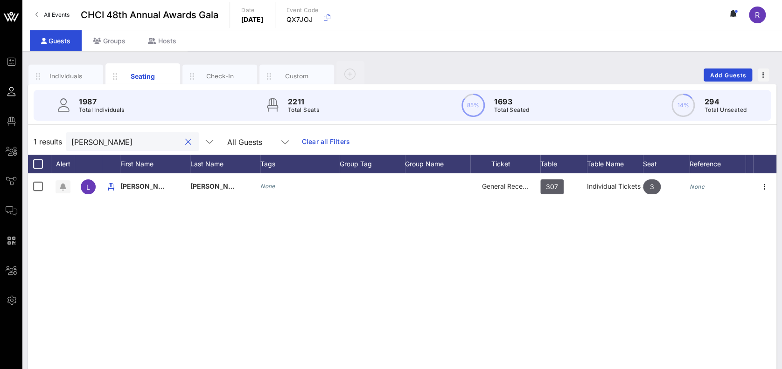
drag, startPoint x: 161, startPoint y: 140, endPoint x: 34, endPoint y: 142, distance: 126.9
click at [34, 142] on div "1 results hanten All Guests Clear all Filters" at bounding box center [402, 142] width 748 height 26
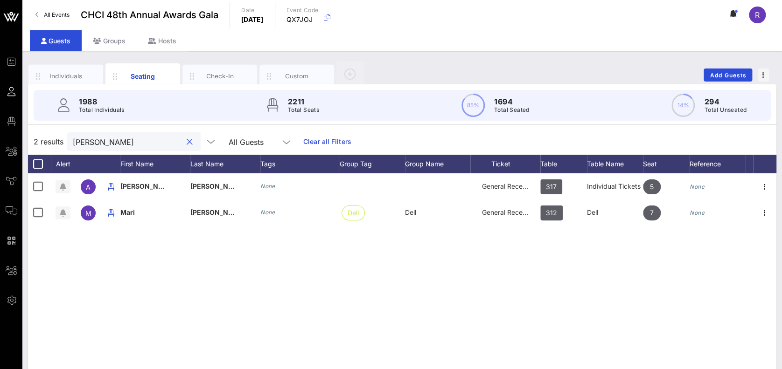
drag, startPoint x: 101, startPoint y: 141, endPoint x: 51, endPoint y: 142, distance: 50.4
click at [51, 142] on div "2 results aric All Guests Clear all Filters" at bounding box center [402, 142] width 748 height 26
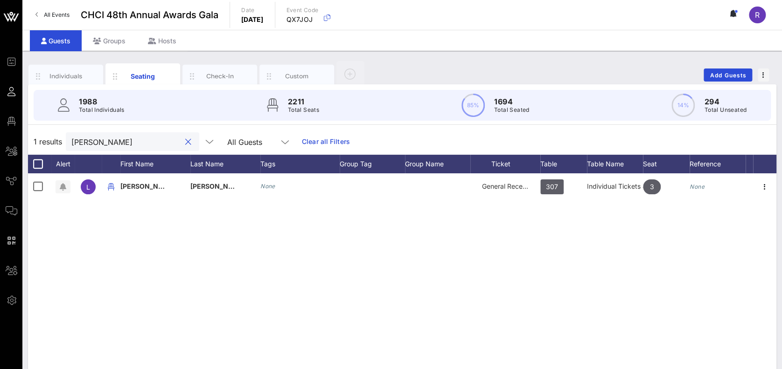
drag, startPoint x: 150, startPoint y: 143, endPoint x: 32, endPoint y: 147, distance: 117.6
click at [32, 147] on div "1 results hanten All Guests Clear all Filters" at bounding box center [402, 142] width 748 height 26
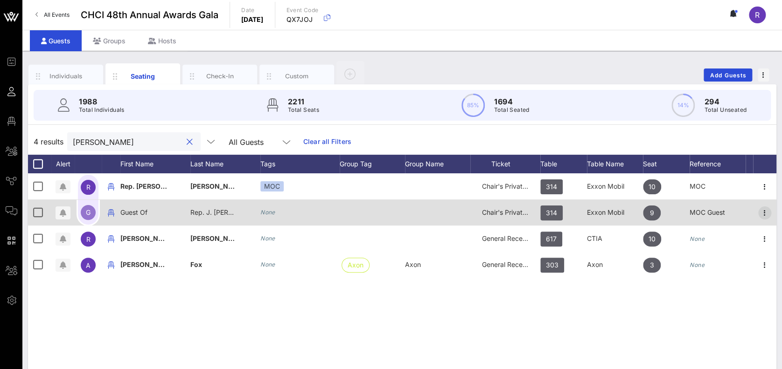
type input "correa"
click at [767, 210] on icon "button" at bounding box center [764, 213] width 11 height 11
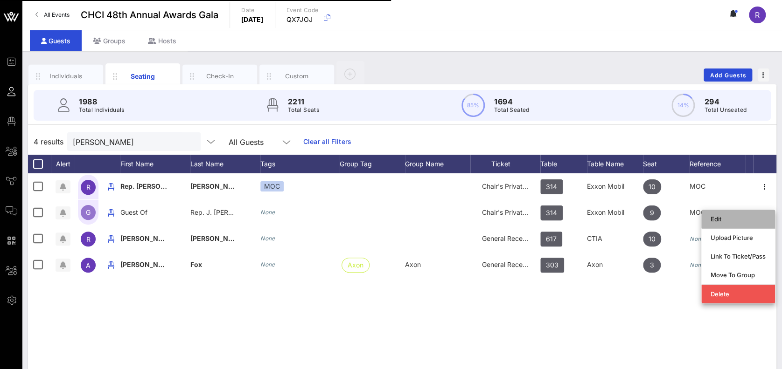
click at [723, 221] on div "Edit" at bounding box center [737, 218] width 55 height 7
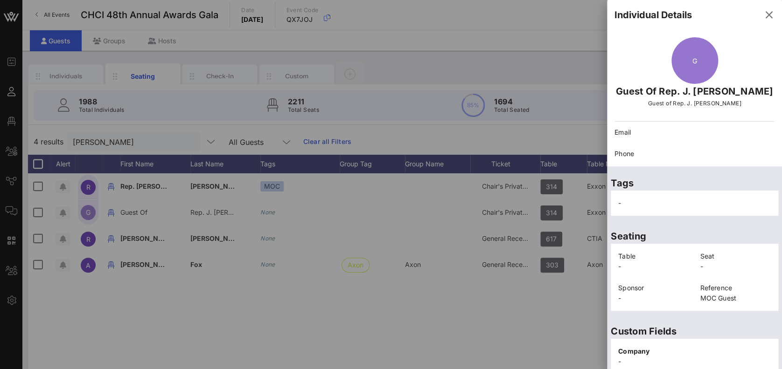
scroll to position [194, 0]
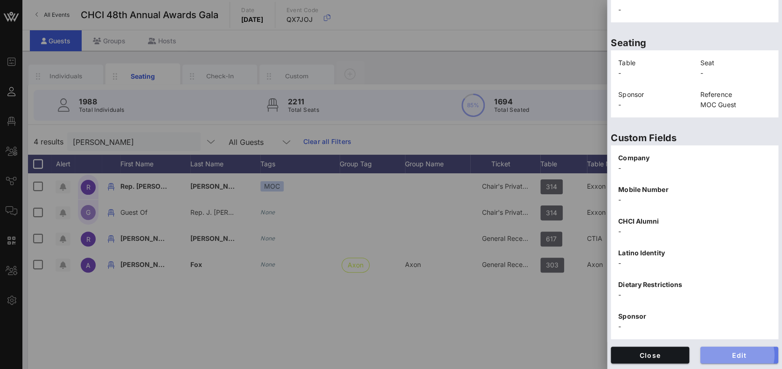
click at [737, 354] on span "Edit" at bounding box center [738, 356] width 63 height 8
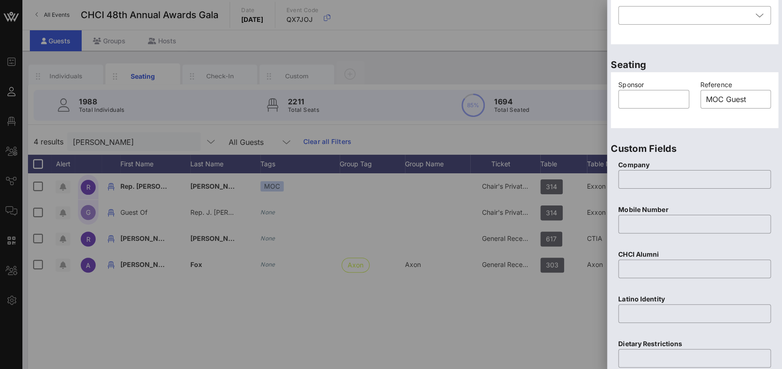
scroll to position [0, 0]
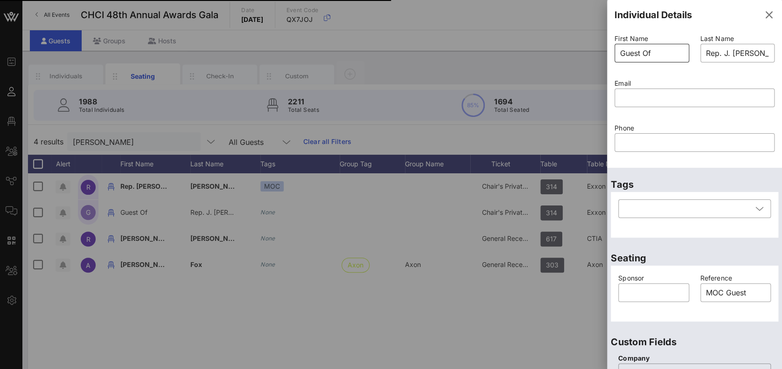
click at [668, 50] on input "Guest Of" at bounding box center [651, 53] width 63 height 15
drag, startPoint x: 668, startPoint y: 50, endPoint x: 571, endPoint y: 51, distance: 97.0
click at [571, 51] on div "Event Builder Guests Floor Plan All Groups Journeys Comms QR Scanner Team Setti…" at bounding box center [391, 231] width 782 height 463
type input "Les"
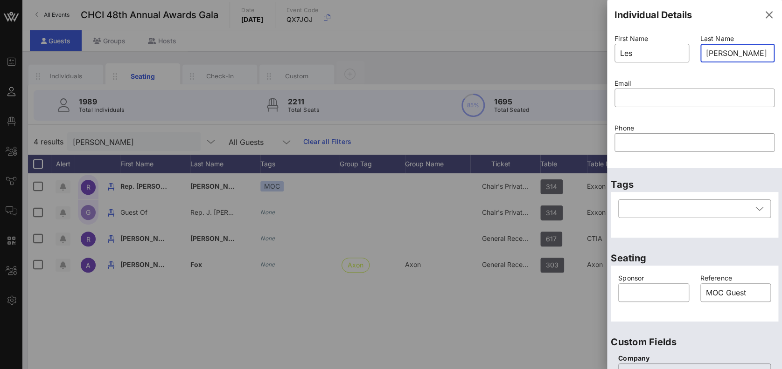
type input "Jacobowitz"
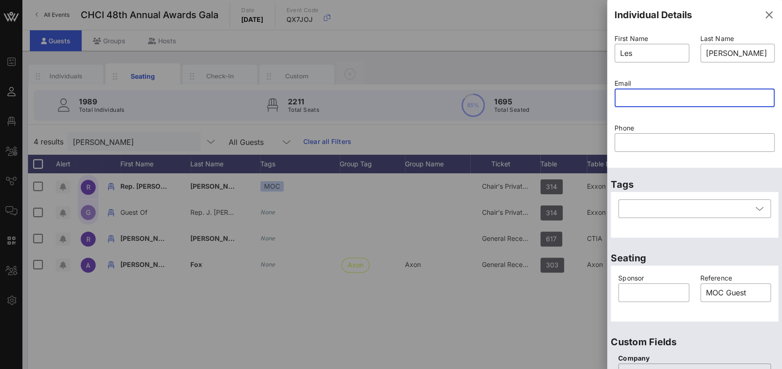
paste input "oclou@mail.house.gov"
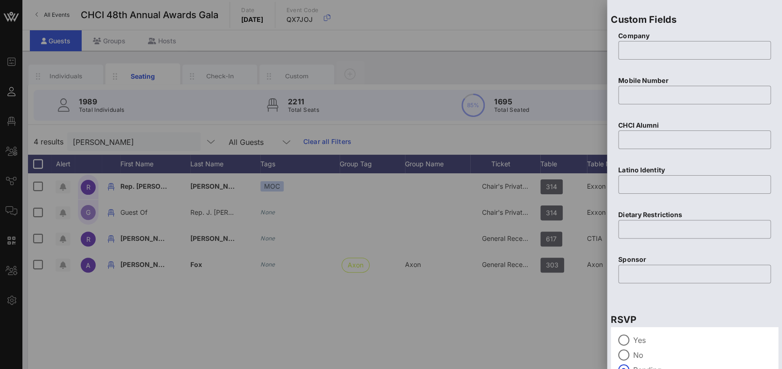
scroll to position [377, 0]
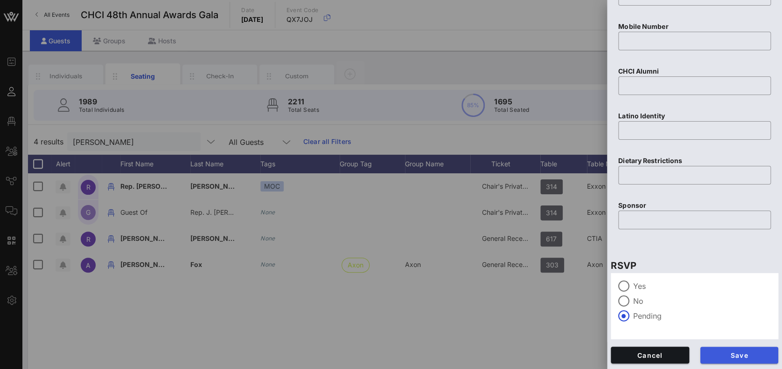
type input "oclou@mail.house.gov"
click at [748, 353] on span "Save" at bounding box center [738, 356] width 63 height 8
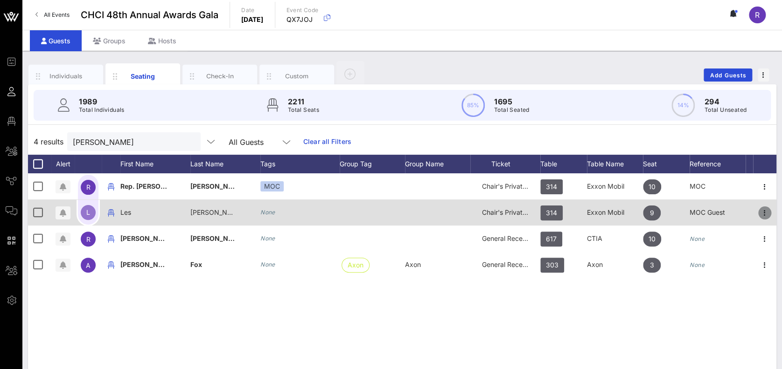
click at [759, 215] on icon "button" at bounding box center [764, 213] width 11 height 11
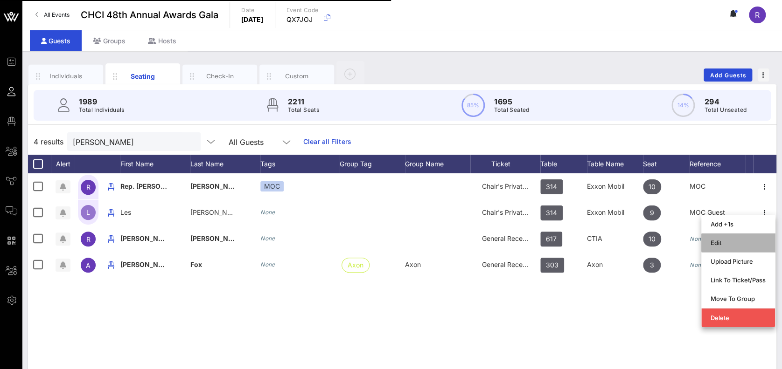
click at [731, 241] on div "Edit" at bounding box center [737, 242] width 55 height 7
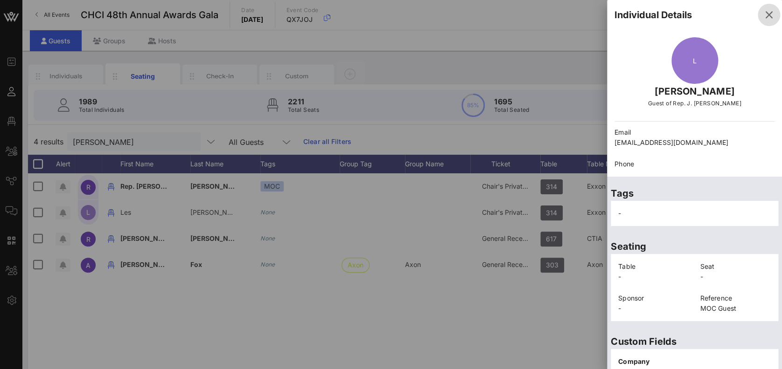
click at [763, 13] on icon "button" at bounding box center [768, 14] width 11 height 11
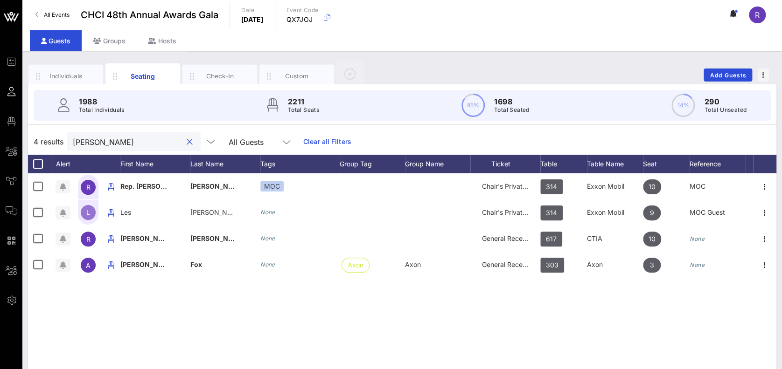
drag, startPoint x: 129, startPoint y: 145, endPoint x: 47, endPoint y: 143, distance: 82.6
click at [47, 143] on div "4 results correa All Guests Clear all Filters" at bounding box center [402, 142] width 748 height 26
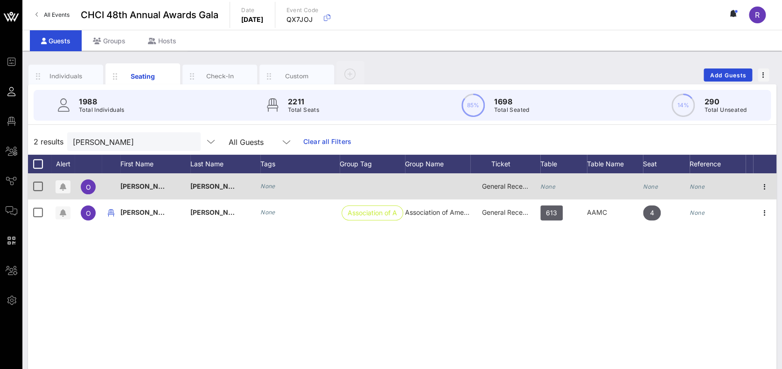
click at [548, 187] on icon "None" at bounding box center [547, 186] width 15 height 7
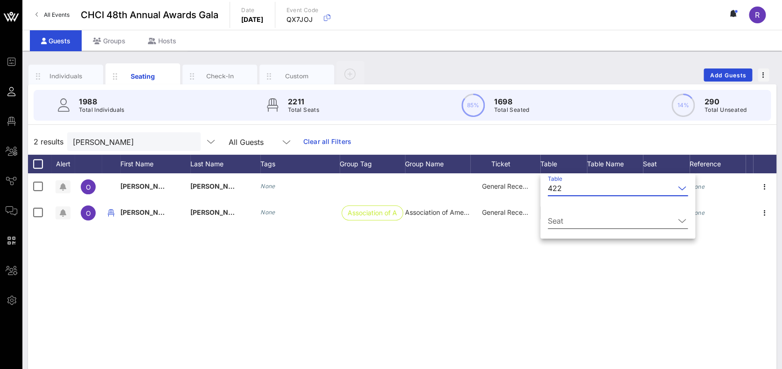
click at [678, 219] on icon at bounding box center [682, 220] width 8 height 11
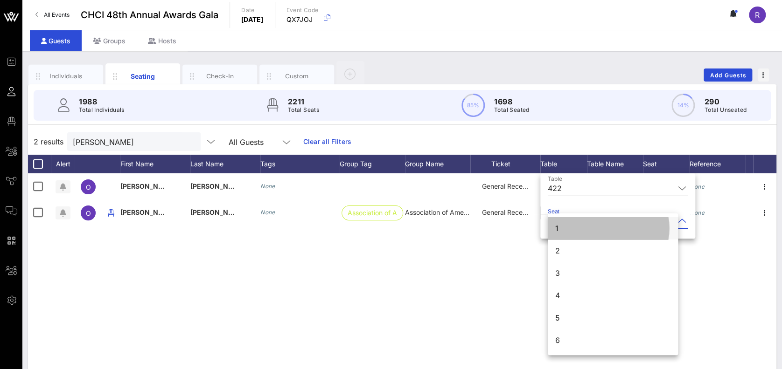
click at [616, 229] on div "1" at bounding box center [613, 228] width 130 height 22
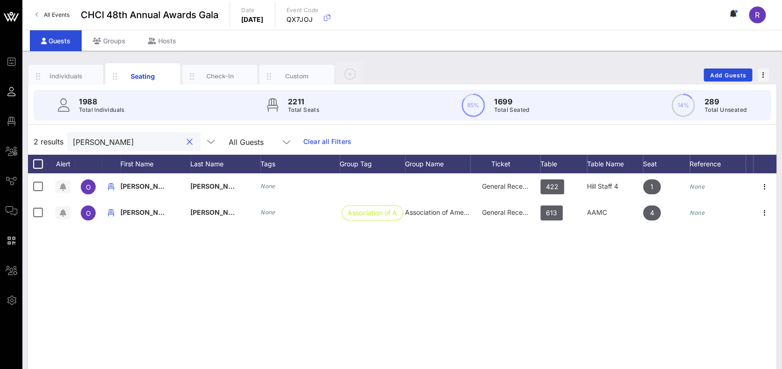
drag, startPoint x: 112, startPoint y: 142, endPoint x: 55, endPoint y: 137, distance: 56.7
click at [55, 137] on div "2 results olga All Guests Clear all Filters" at bounding box center [402, 142] width 748 height 26
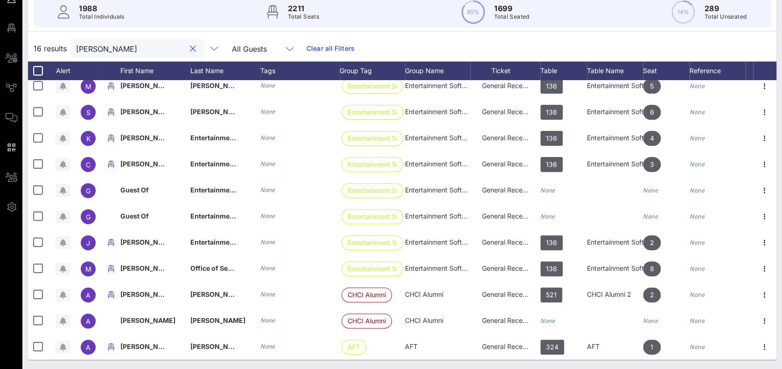
scroll to position [0, 0]
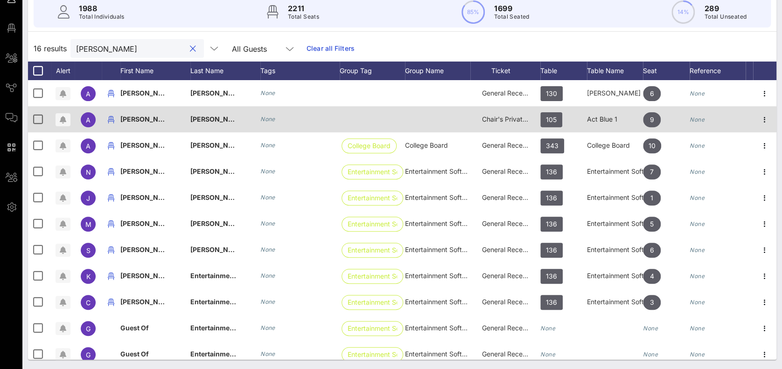
click at [754, 126] on div at bounding box center [764, 119] width 23 height 26
click at [760, 118] on icon "button" at bounding box center [764, 119] width 11 height 11
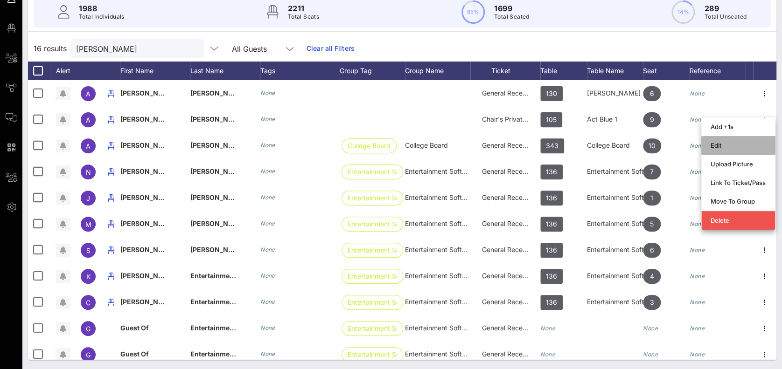
click at [735, 146] on div "Edit" at bounding box center [737, 145] width 55 height 7
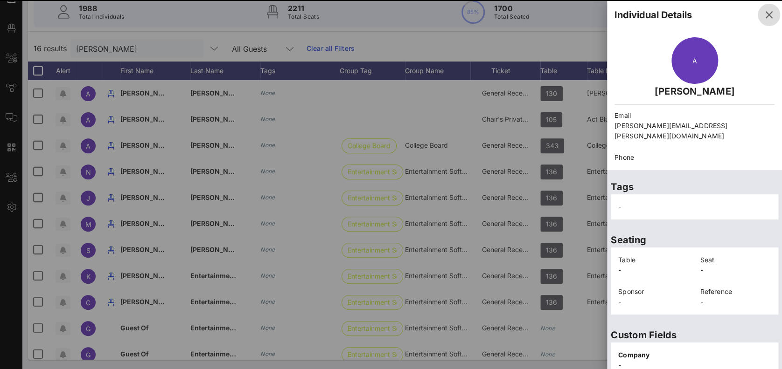
click at [763, 15] on icon "button" at bounding box center [768, 14] width 11 height 11
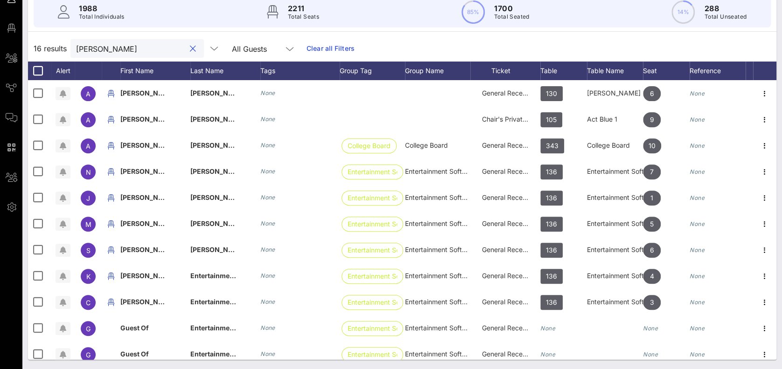
drag, startPoint x: 114, startPoint y: 46, endPoint x: 66, endPoint y: 43, distance: 47.7
click at [66, 43] on div "16 results adriana All Guests Clear all Filters" at bounding box center [402, 48] width 748 height 26
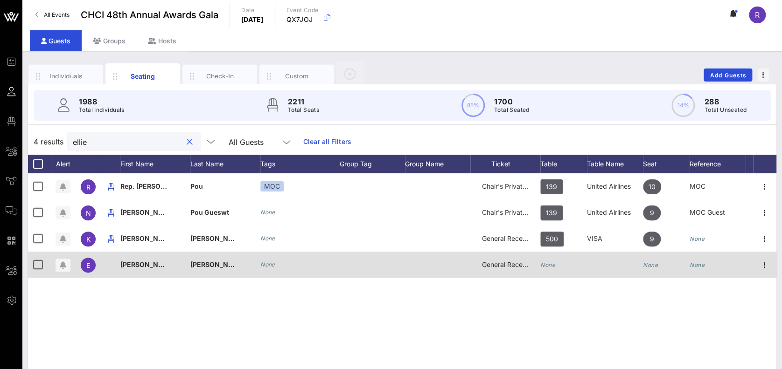
click at [552, 268] on icon "None" at bounding box center [547, 265] width 15 height 7
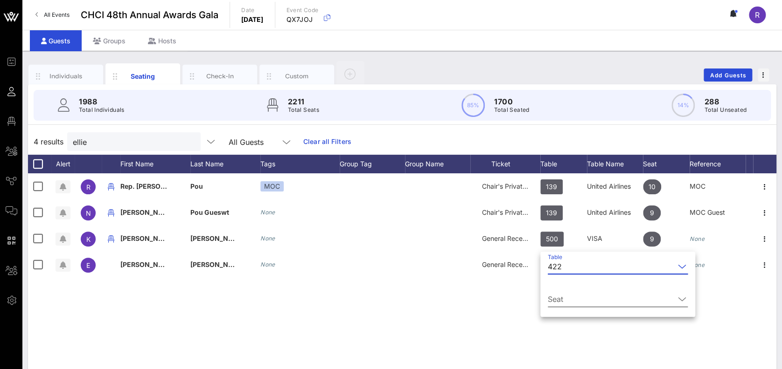
click at [674, 298] on div at bounding box center [680, 299] width 13 height 11
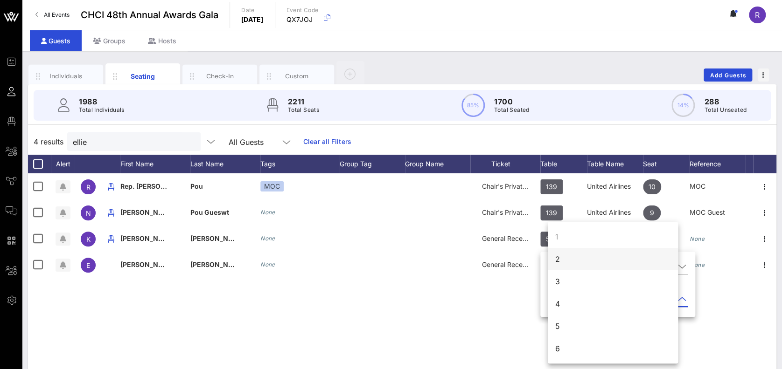
click at [593, 261] on div "2" at bounding box center [613, 259] width 130 height 22
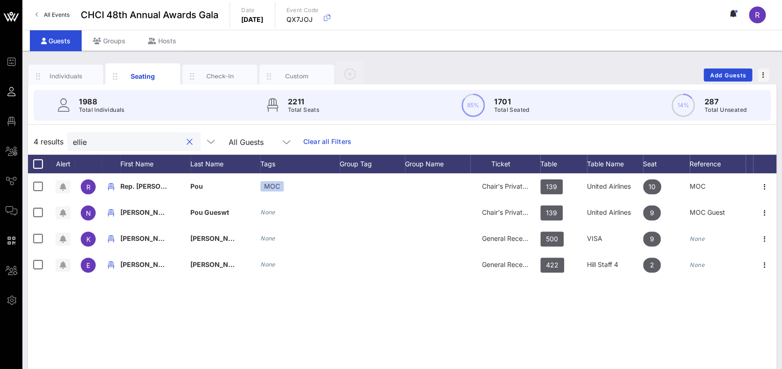
drag, startPoint x: 102, startPoint y: 143, endPoint x: 58, endPoint y: 149, distance: 44.3
click at [58, 149] on div "4 results ellie All Guests Clear all Filters" at bounding box center [402, 142] width 748 height 26
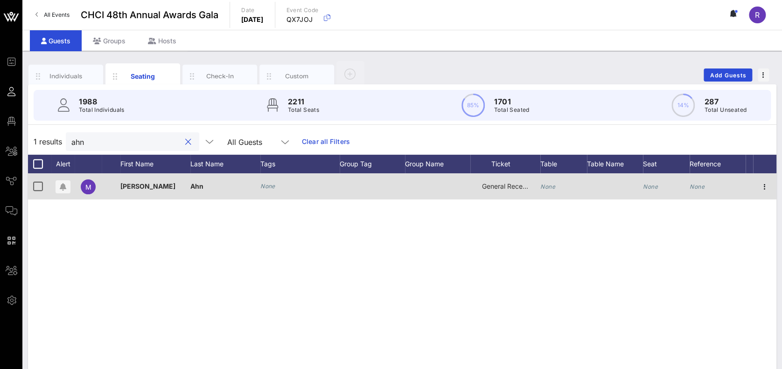
click at [553, 183] on div "None" at bounding box center [547, 186] width 15 height 26
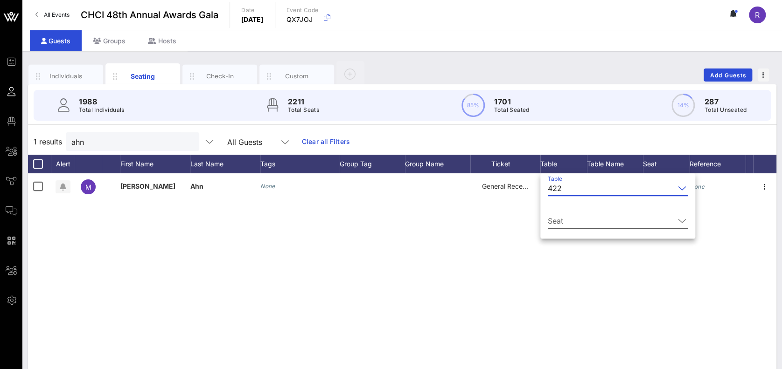
click at [678, 223] on icon at bounding box center [682, 220] width 8 height 11
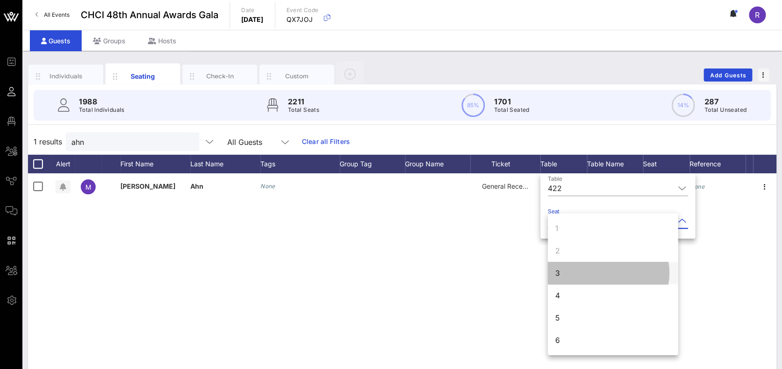
click at [562, 266] on div "3" at bounding box center [613, 273] width 130 height 22
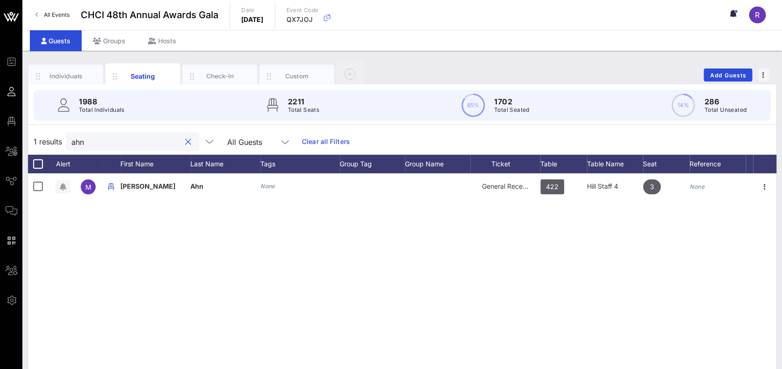
drag, startPoint x: 118, startPoint y: 140, endPoint x: 47, endPoint y: 142, distance: 71.8
click at [47, 142] on div "1 results ahn All Guests Clear all Filters" at bounding box center [402, 142] width 748 height 26
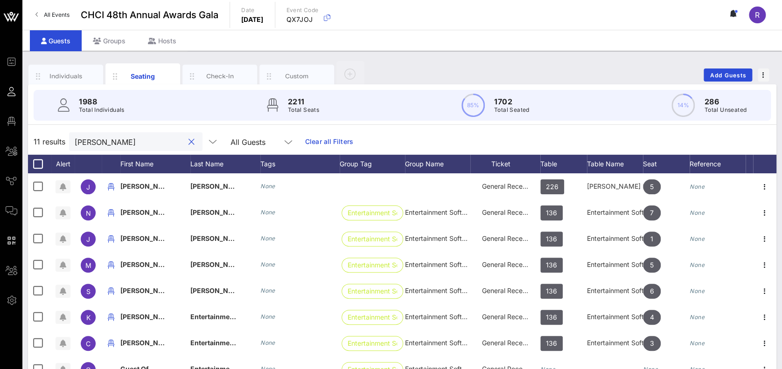
drag, startPoint x: 116, startPoint y: 138, endPoint x: 67, endPoint y: 139, distance: 49.0
click at [67, 139] on div "11 results barajas All Guests Clear all Filters" at bounding box center [402, 142] width 748 height 26
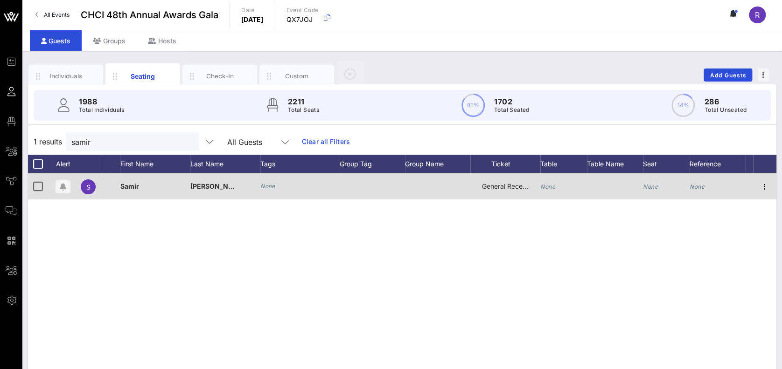
click at [550, 181] on div "None" at bounding box center [547, 186] width 15 height 26
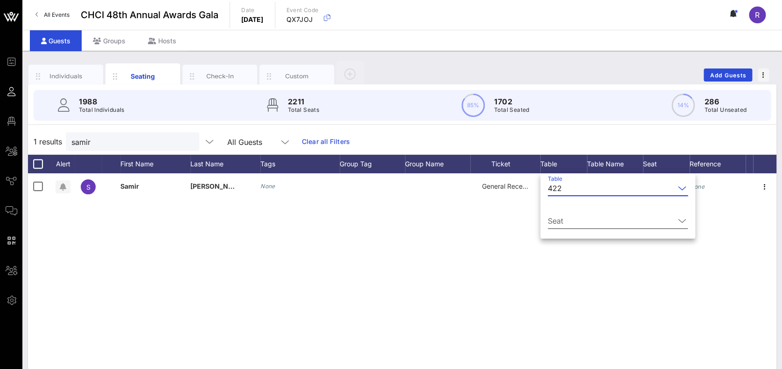
click at [678, 222] on icon at bounding box center [682, 220] width 8 height 11
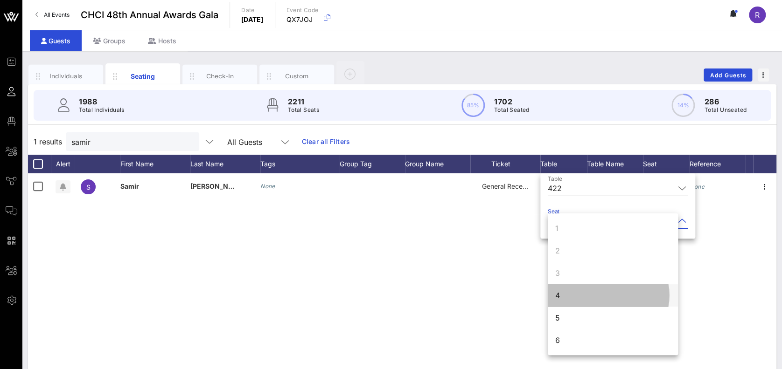
click at [570, 289] on div "4" at bounding box center [613, 295] width 130 height 22
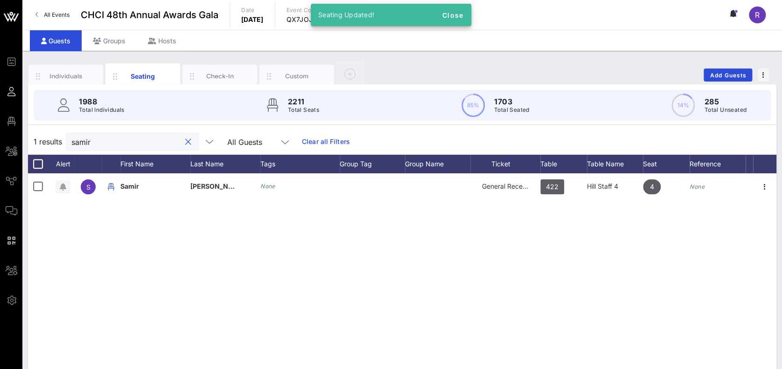
drag, startPoint x: 125, startPoint y: 142, endPoint x: 48, endPoint y: 150, distance: 76.8
click at [48, 150] on div "1 results samir All Guests Clear all Filters" at bounding box center [402, 142] width 748 height 26
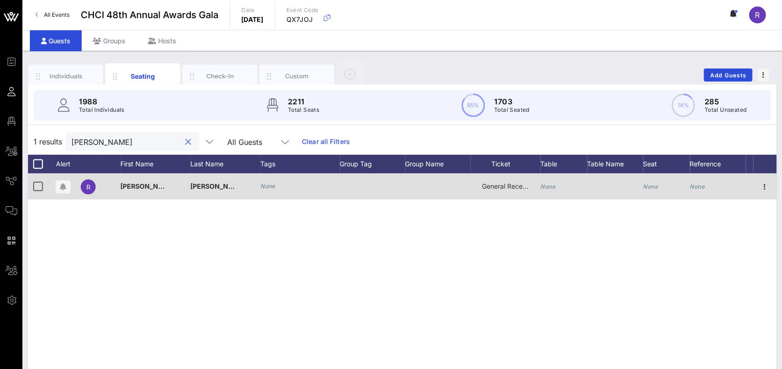
click at [545, 187] on icon "None" at bounding box center [547, 186] width 15 height 7
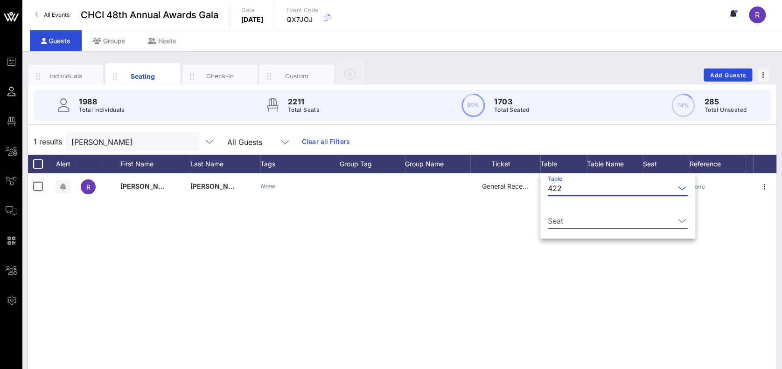
click at [678, 220] on icon at bounding box center [682, 220] width 8 height 11
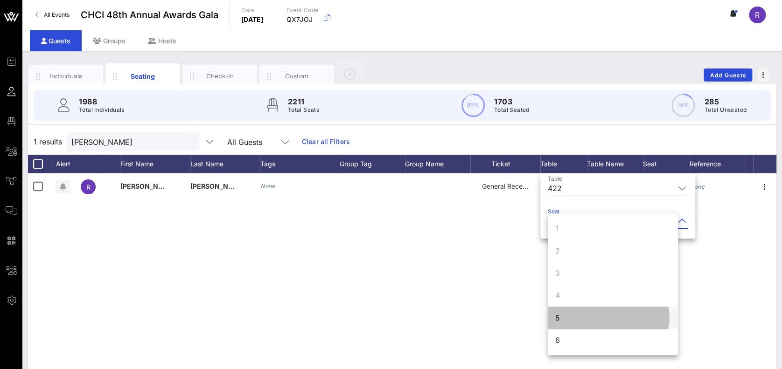
click at [573, 318] on div "5" at bounding box center [613, 318] width 130 height 22
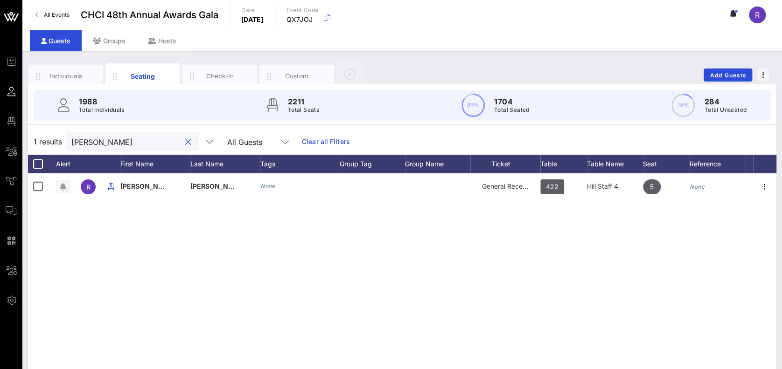
drag, startPoint x: 119, startPoint y: 142, endPoint x: 52, endPoint y: 132, distance: 67.8
click at [52, 132] on div "1 results raymond r All Guests Clear all Filters" at bounding box center [402, 142] width 748 height 26
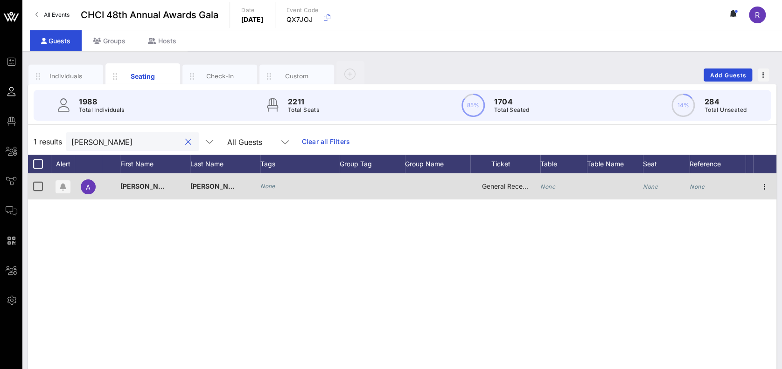
click at [547, 183] on icon "None" at bounding box center [547, 186] width 15 height 7
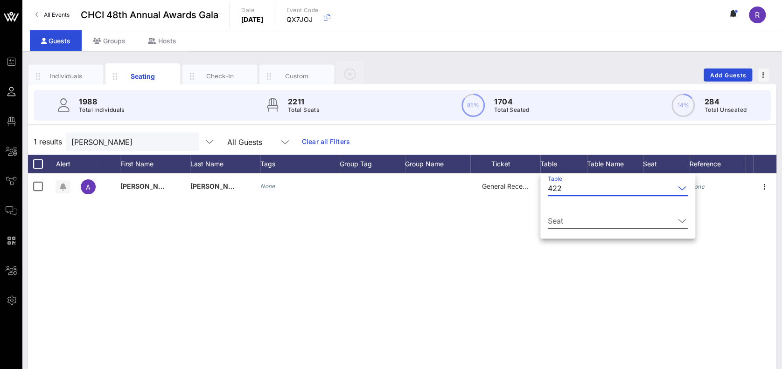
click at [678, 222] on icon at bounding box center [682, 220] width 8 height 11
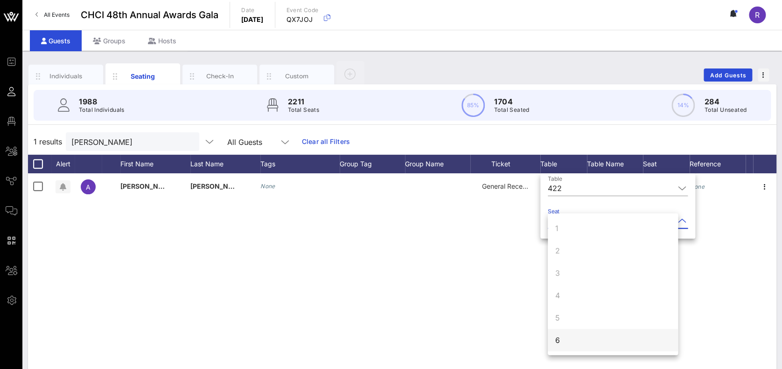
click at [566, 336] on div "6" at bounding box center [613, 340] width 130 height 22
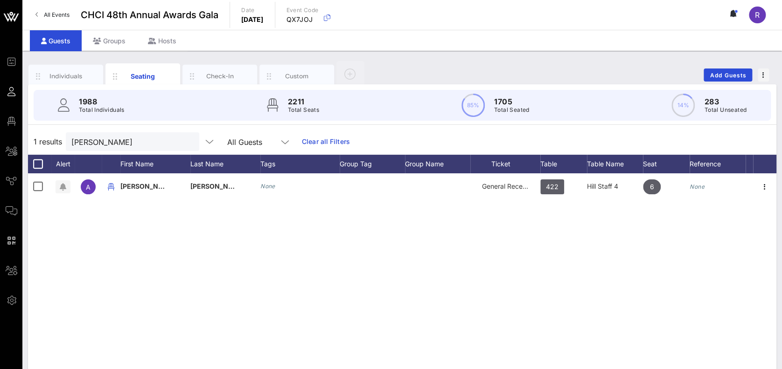
drag, startPoint x: 101, startPoint y: 149, endPoint x: 59, endPoint y: 141, distance: 43.2
click at [59, 141] on div "1 results hicks All Guests Clear all Filters" at bounding box center [402, 142] width 748 height 26
drag, startPoint x: 94, startPoint y: 140, endPoint x: 26, endPoint y: 142, distance: 68.6
click at [26, 142] on div "Individuals Seating Check-In Custom Add Guests 1988 Total Individuals 2211 Tota…" at bounding box center [401, 257] width 759 height 412
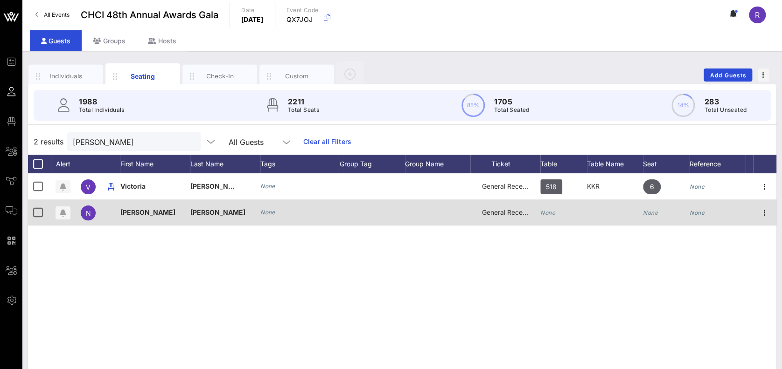
click at [541, 216] on div "None" at bounding box center [547, 213] width 15 height 26
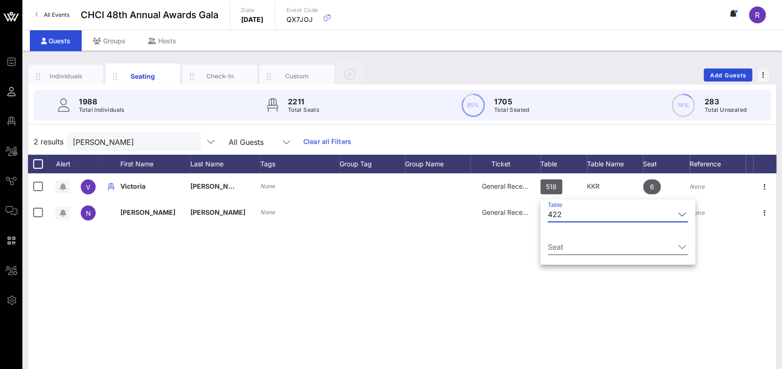
click at [678, 250] on icon at bounding box center [682, 247] width 8 height 11
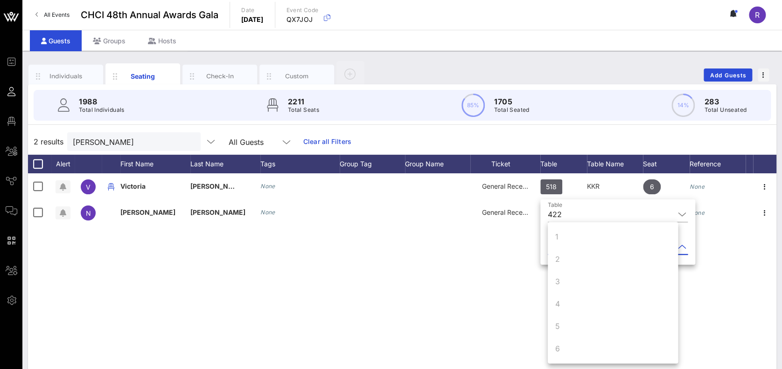
scroll to position [90, 0]
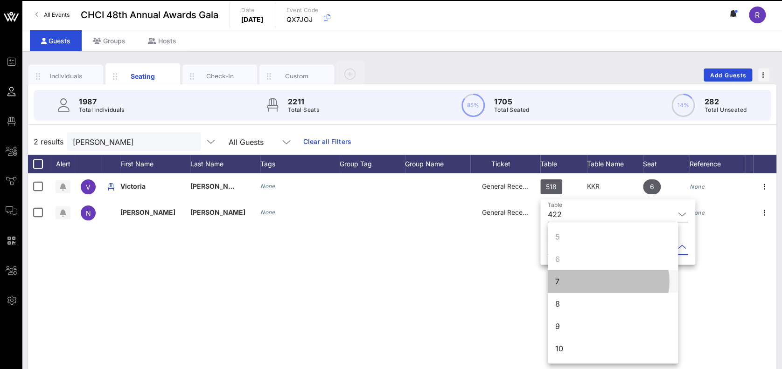
click at [582, 280] on div "7" at bounding box center [613, 281] width 130 height 22
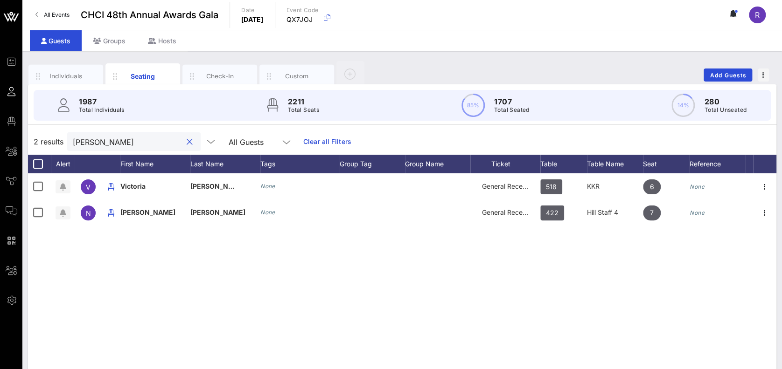
drag, startPoint x: 104, startPoint y: 139, endPoint x: 45, endPoint y: 136, distance: 59.3
click at [45, 136] on div "2 results grajeda All Guests Clear all Filters" at bounding box center [402, 142] width 748 height 26
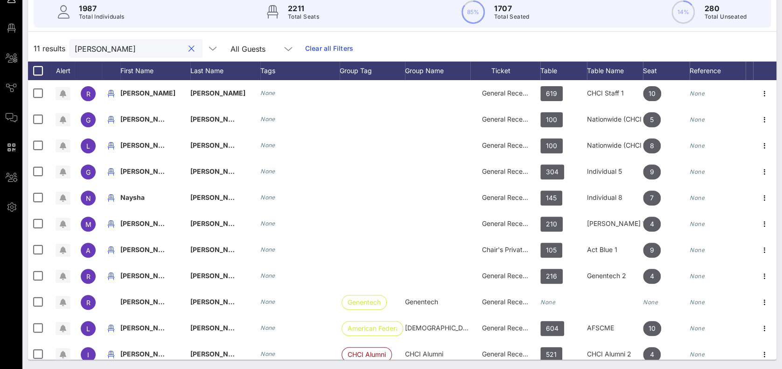
scroll to position [17, 0]
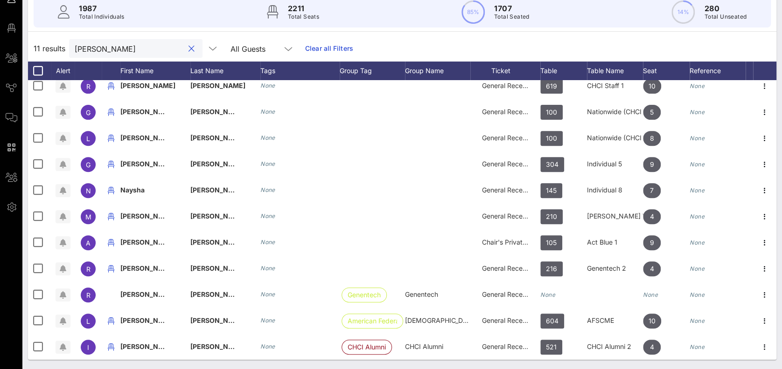
drag, startPoint x: 102, startPoint y: 53, endPoint x: 56, endPoint y: 49, distance: 45.9
click at [56, 49] on div "11 results diaz All Guests Clear all Filters" at bounding box center [402, 48] width 748 height 26
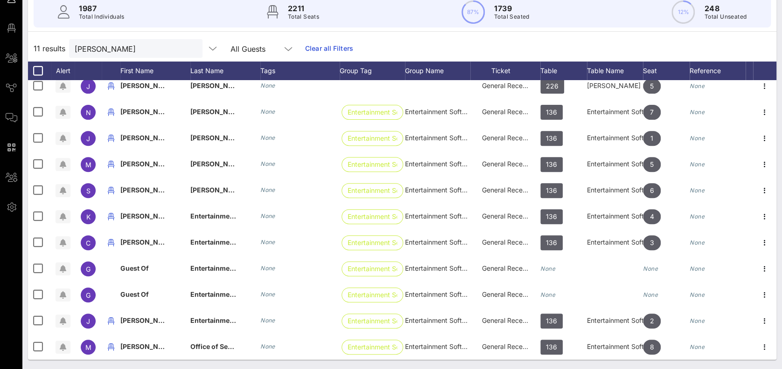
click at [293, 11] on p "2211" at bounding box center [303, 8] width 31 height 11
drag, startPoint x: 139, startPoint y: 46, endPoint x: 29, endPoint y: 53, distance: 110.3
click at [29, 53] on div "11 results barajas All Guests Clear all Filters" at bounding box center [402, 48] width 748 height 26
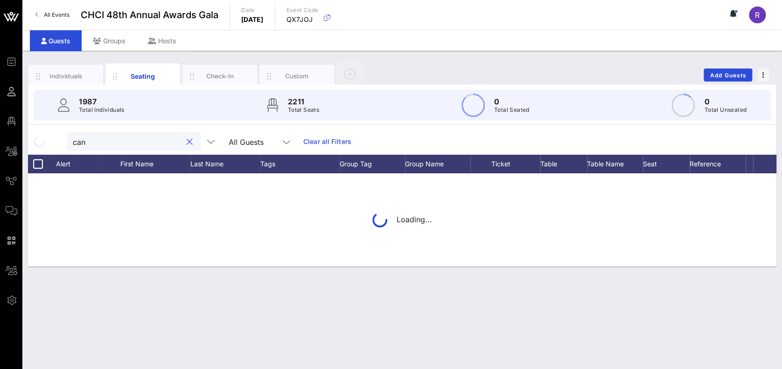
scroll to position [0, 0]
type input "c"
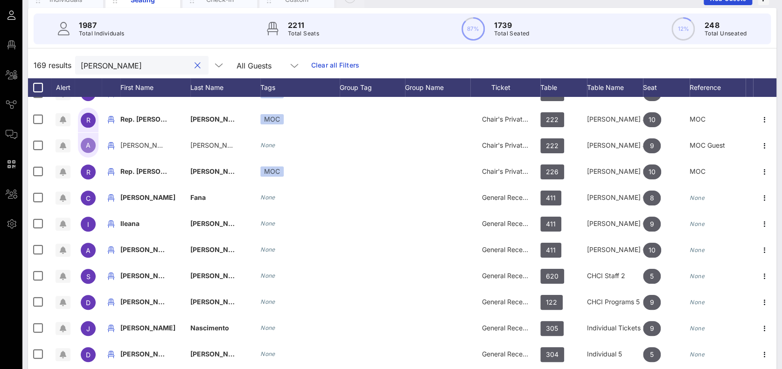
scroll to position [93, 0]
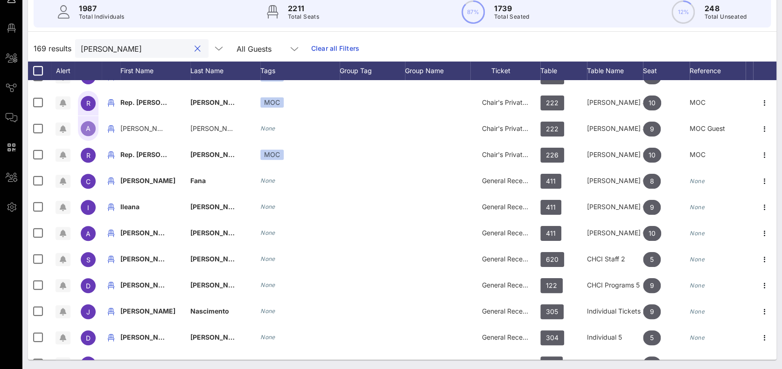
drag, startPoint x: 127, startPoint y: 49, endPoint x: 48, endPoint y: 56, distance: 79.1
click at [48, 56] on div "169 results ana All Guests Clear all Filters" at bounding box center [402, 48] width 748 height 26
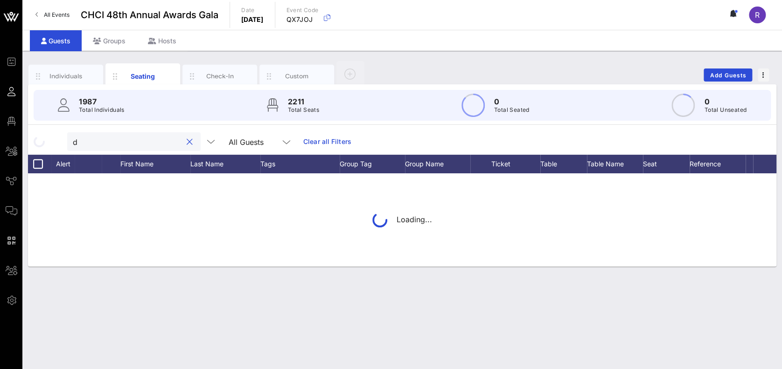
scroll to position [0, 0]
type input "[PERSON_NAME]"
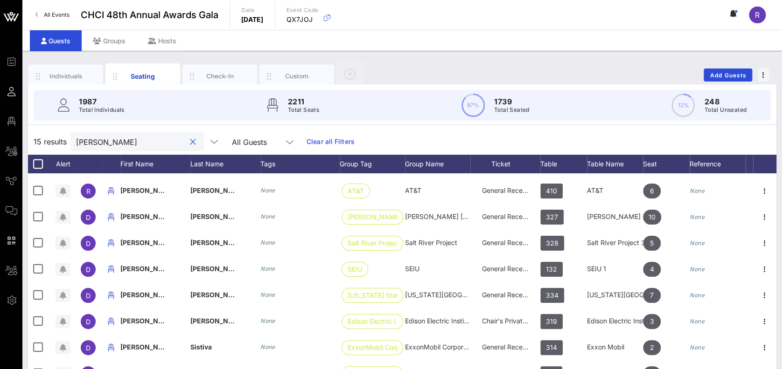
scroll to position [121, 0]
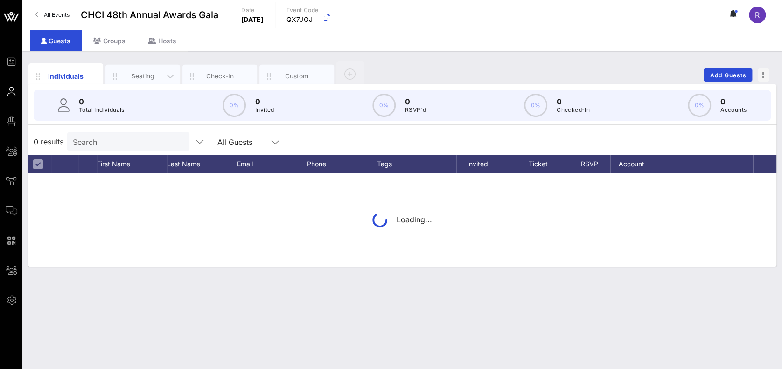
click at [147, 79] on div "Seating" at bounding box center [143, 76] width 42 height 9
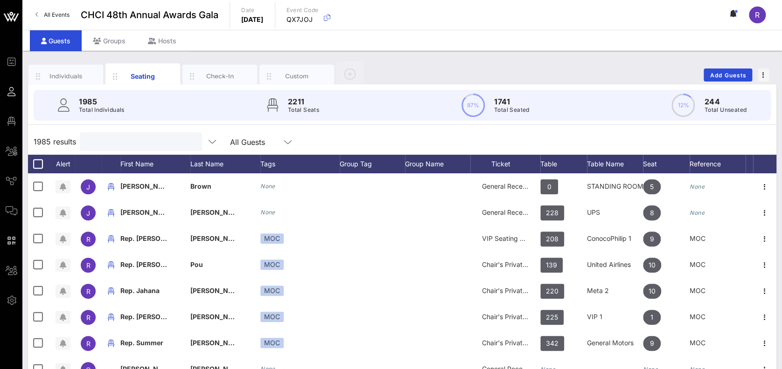
click at [146, 145] on input "text" at bounding box center [139, 142] width 109 height 12
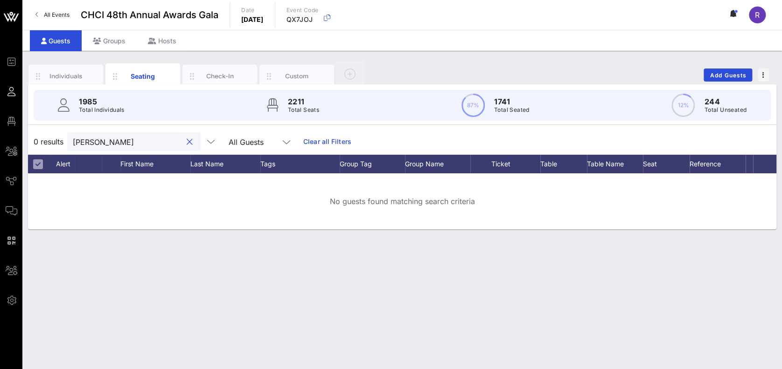
type input "[PERSON_NAME]"
click at [70, 75] on div "Individuals" at bounding box center [66, 76] width 42 height 9
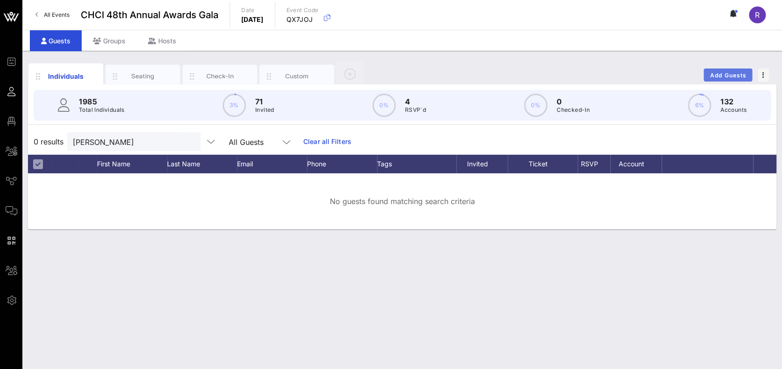
click at [728, 74] on span "Add Guests" at bounding box center [727, 75] width 37 height 7
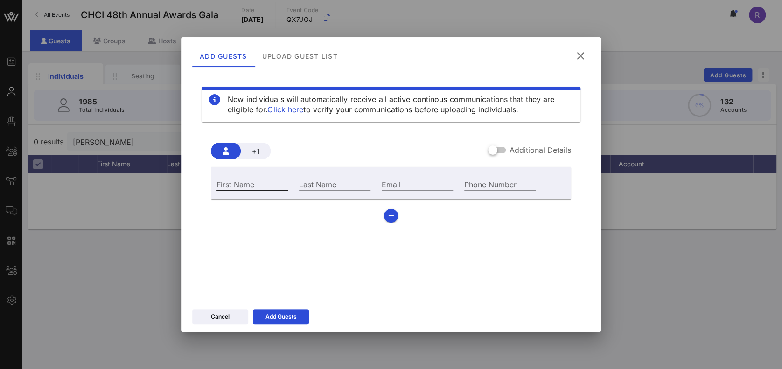
click at [258, 178] on input "First Name" at bounding box center [251, 184] width 71 height 12
type input "[PERSON_NAME]"
type input "[EMAIL_ADDRESS][DOMAIN_NAME]"
click at [281, 311] on button "Add Guests" at bounding box center [281, 317] width 56 height 15
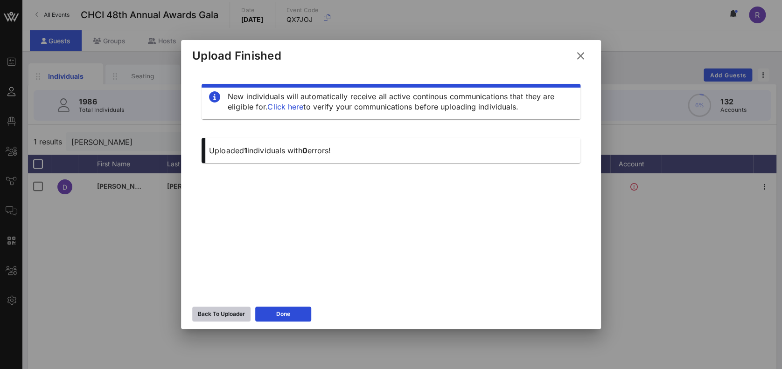
click at [215, 315] on div "Back To Uploader" at bounding box center [221, 314] width 47 height 9
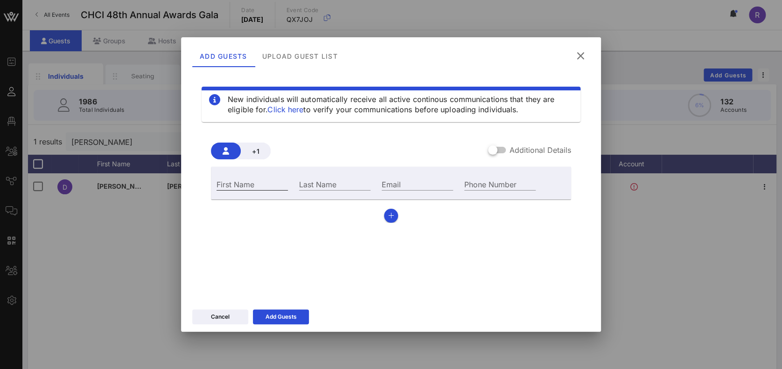
click at [245, 183] on div "First Name" at bounding box center [251, 184] width 71 height 12
type input "[PERSON_NAME]"
click at [400, 183] on input "anate![EMAIL_ADDRESS][DOMAIN_NAME]" at bounding box center [416, 184] width 71 height 12
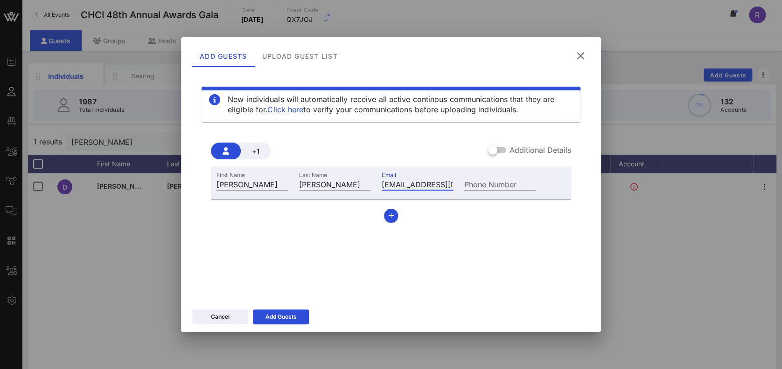
scroll to position [0, 7]
type input "[EMAIL_ADDRESS][DOMAIN_NAME]"
click at [276, 315] on div "Add Guests" at bounding box center [280, 316] width 31 height 9
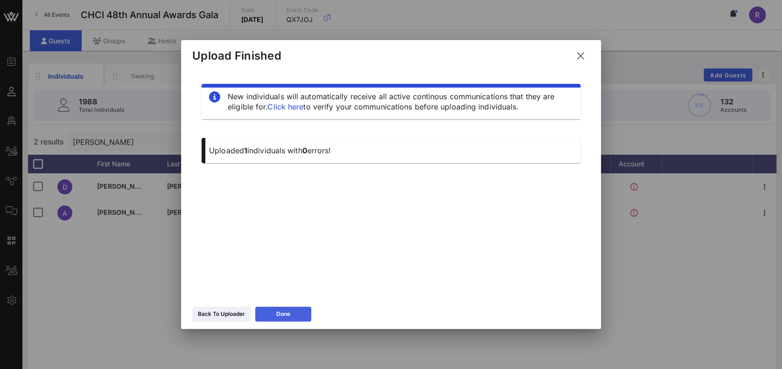
click at [284, 313] on icon at bounding box center [283, 315] width 7 height 6
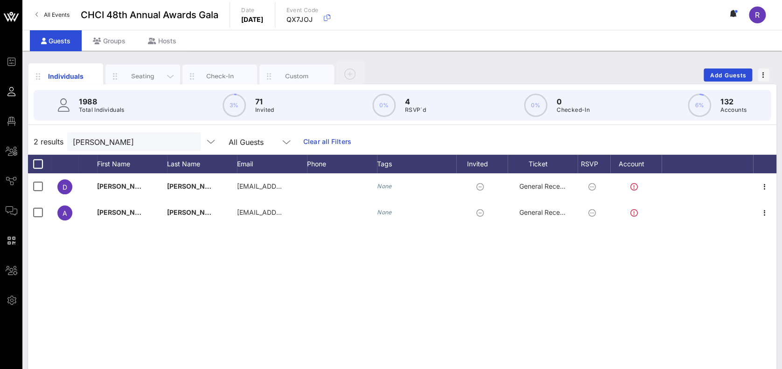
click at [145, 81] on div "Seating" at bounding box center [142, 76] width 75 height 23
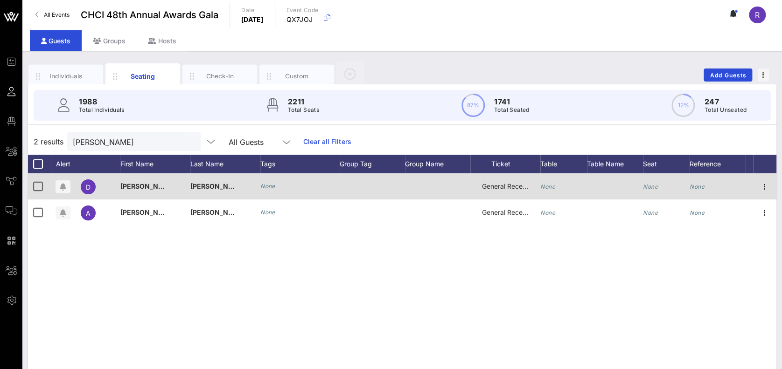
click at [550, 183] on icon "None" at bounding box center [547, 186] width 15 height 7
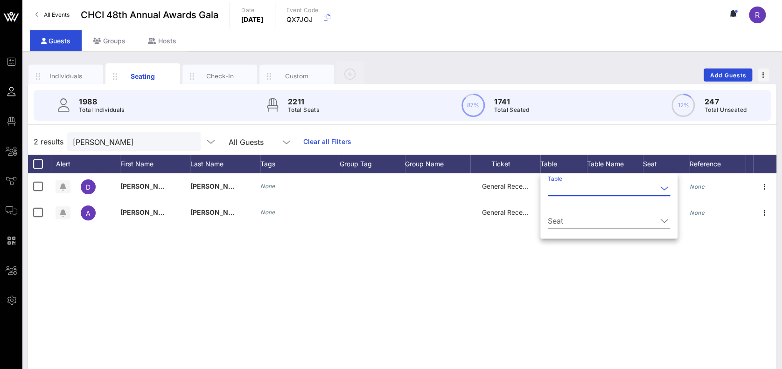
click at [660, 187] on icon at bounding box center [664, 188] width 8 height 11
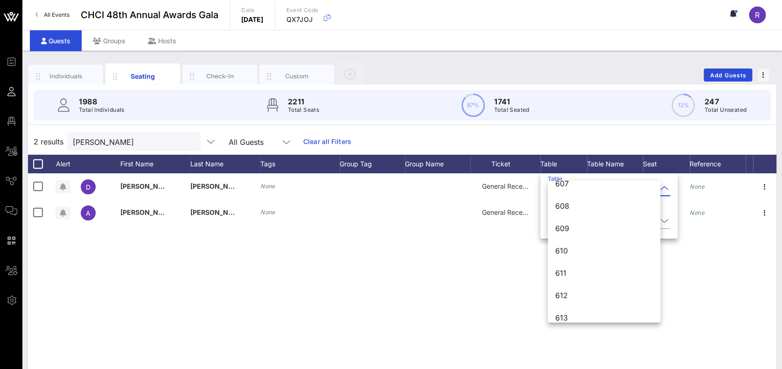
scroll to position [4696, 0]
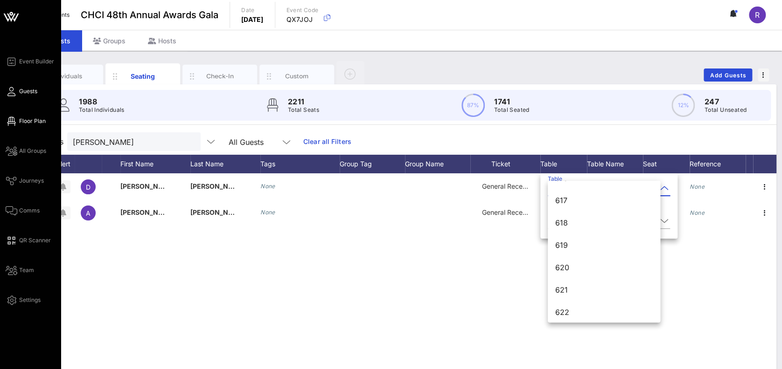
click at [19, 121] on span "Floor Plan" at bounding box center [32, 121] width 27 height 8
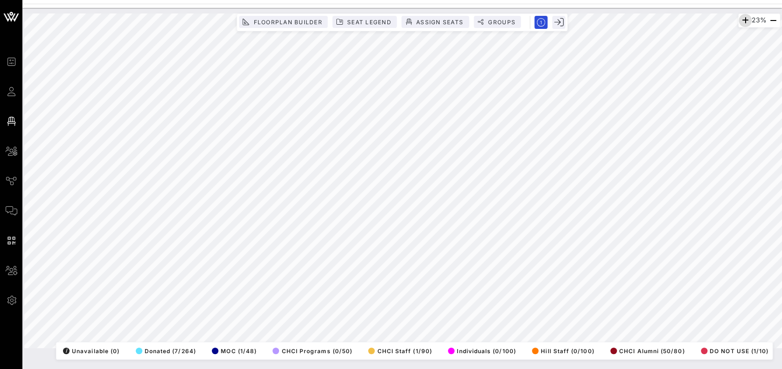
click at [744, 17] on icon "button" at bounding box center [744, 20] width 11 height 11
click at [744, 17] on icon "button" at bounding box center [745, 20] width 11 height 11
click at [744, 17] on icon "button" at bounding box center [744, 20] width 11 height 11
click at [739, 17] on icon "button" at bounding box center [744, 20] width 11 height 11
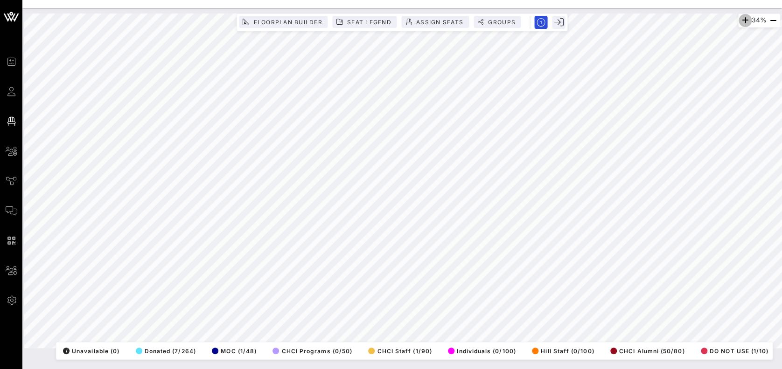
click at [739, 17] on icon "button" at bounding box center [744, 20] width 11 height 11
click at [741, 17] on icon "button" at bounding box center [746, 20] width 11 height 11
click at [740, 17] on icon "button" at bounding box center [745, 20] width 11 height 11
click at [697, 0] on html "Event Builder Guests Floor Plan All Groups Journeys Comms QR Scanner Team Setti…" at bounding box center [391, 184] width 782 height 369
click at [741, 21] on icon "button" at bounding box center [744, 20] width 11 height 11
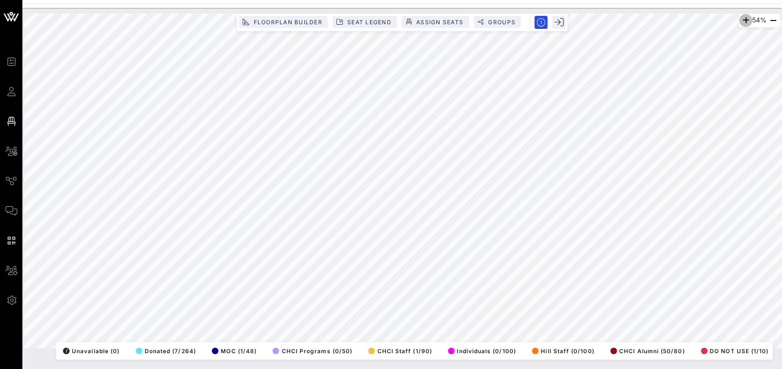
click at [741, 21] on icon "button" at bounding box center [745, 20] width 11 height 11
click at [741, 21] on icon "button" at bounding box center [744, 20] width 11 height 11
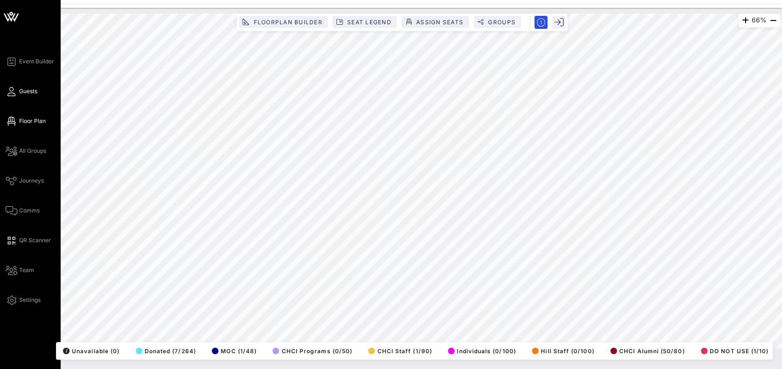
click at [34, 89] on span "Guests" at bounding box center [28, 91] width 18 height 8
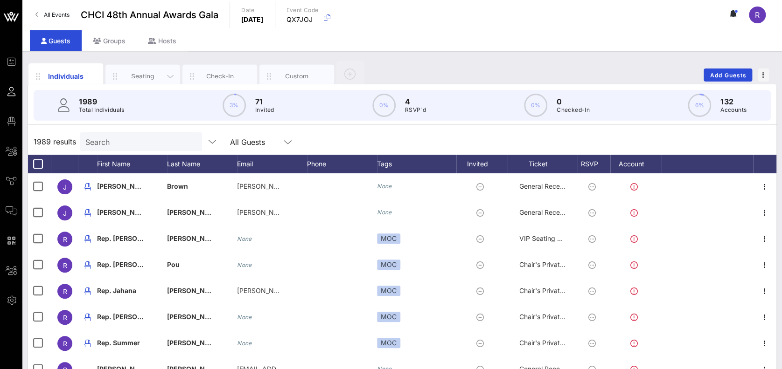
click at [135, 72] on div "Seating" at bounding box center [143, 76] width 42 height 9
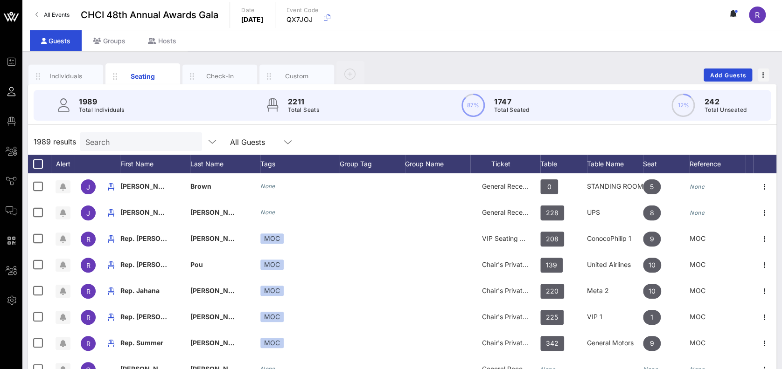
click at [145, 145] on input "Search" at bounding box center [139, 142] width 109 height 12
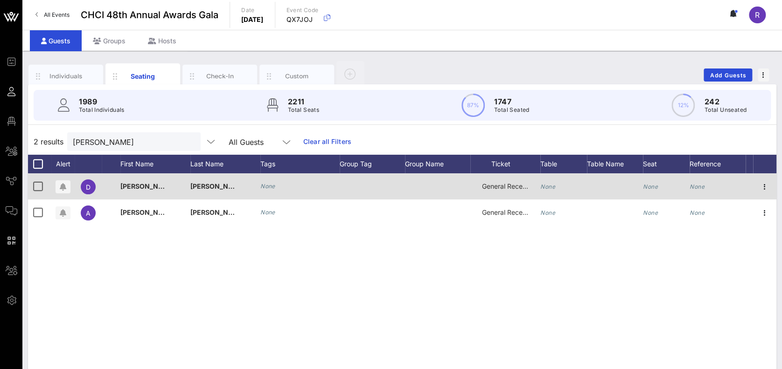
click at [541, 181] on div "None" at bounding box center [547, 186] width 15 height 26
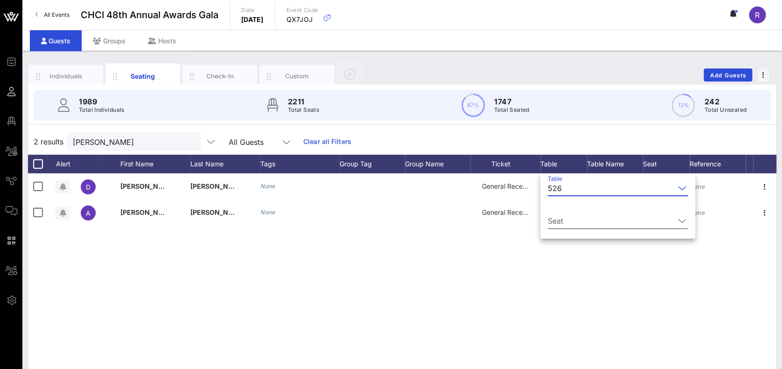
click at [678, 222] on icon at bounding box center [682, 220] width 8 height 11
click at [611, 227] on div "1" at bounding box center [613, 228] width 130 height 22
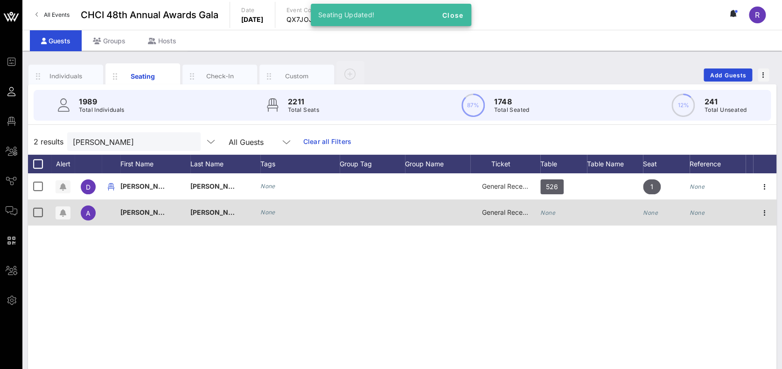
click at [555, 213] on div "None" at bounding box center [563, 218] width 47 height 37
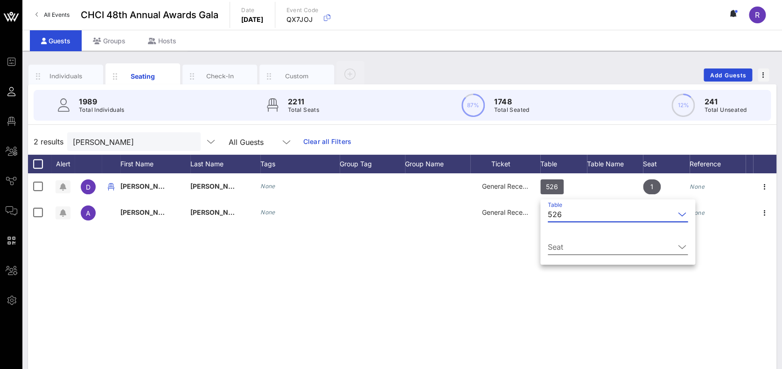
click at [678, 245] on icon at bounding box center [682, 247] width 8 height 11
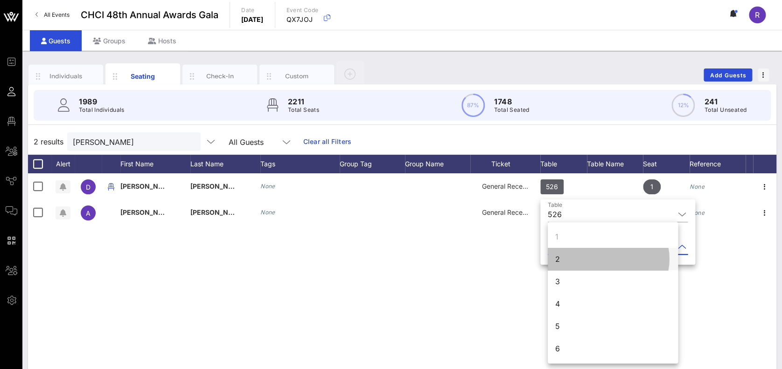
click at [566, 257] on div "2" at bounding box center [613, 259] width 130 height 22
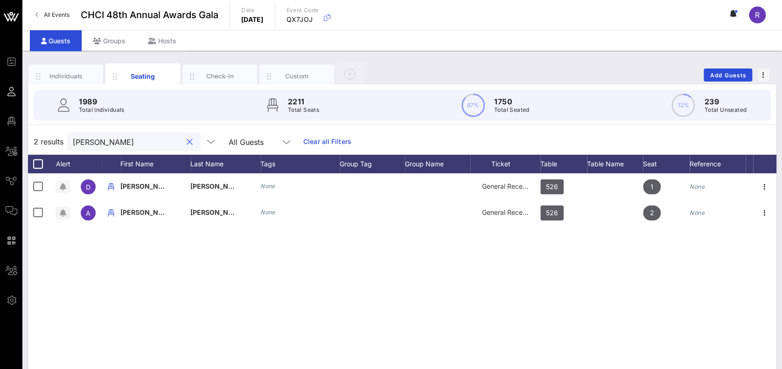
drag, startPoint x: 114, startPoint y: 145, endPoint x: 42, endPoint y: 142, distance: 71.9
click at [42, 142] on div "2 results [PERSON_NAME] All Guests Clear all Filters" at bounding box center [402, 142] width 748 height 26
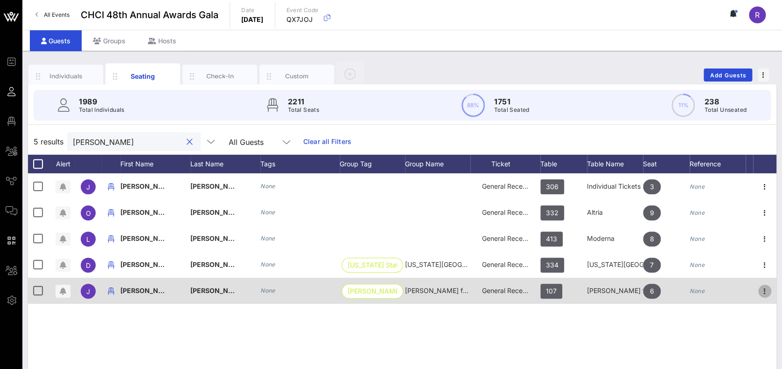
click at [761, 291] on icon "button" at bounding box center [764, 291] width 11 height 11
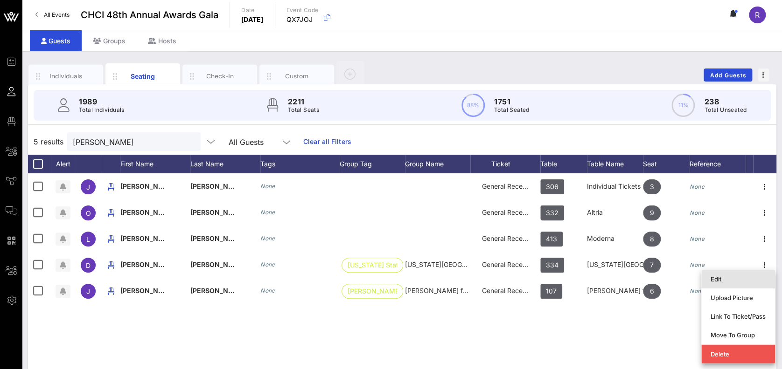
click at [726, 282] on div "Edit" at bounding box center [737, 279] width 55 height 7
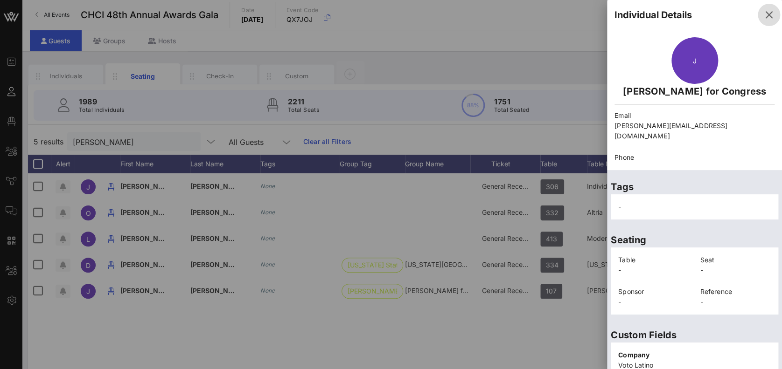
click at [763, 15] on icon "button" at bounding box center [768, 14] width 11 height 11
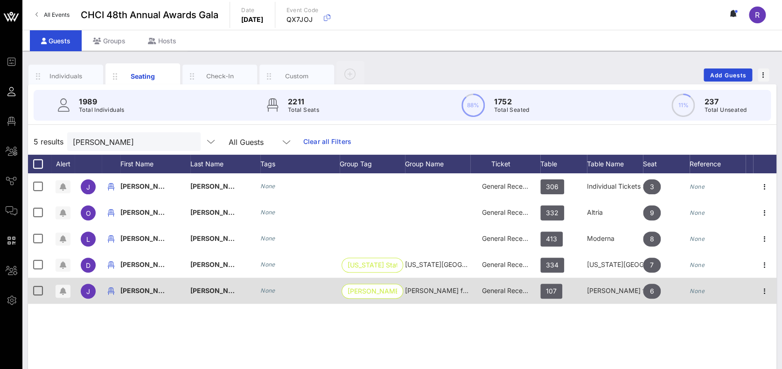
click at [756, 287] on div at bounding box center [764, 291] width 23 height 26
click at [765, 289] on icon "button" at bounding box center [764, 291] width 11 height 11
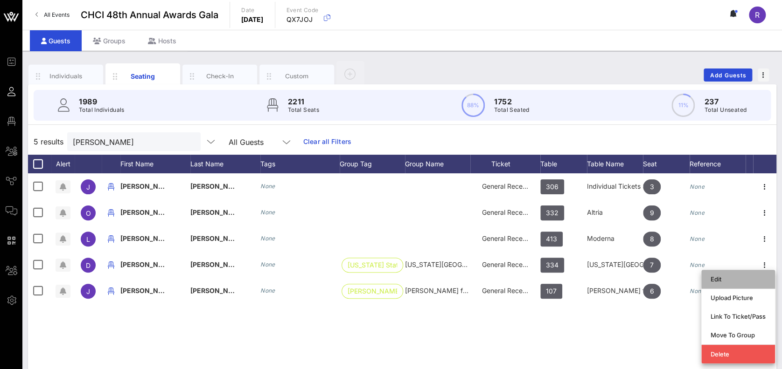
click at [732, 280] on div "Edit" at bounding box center [737, 279] width 55 height 7
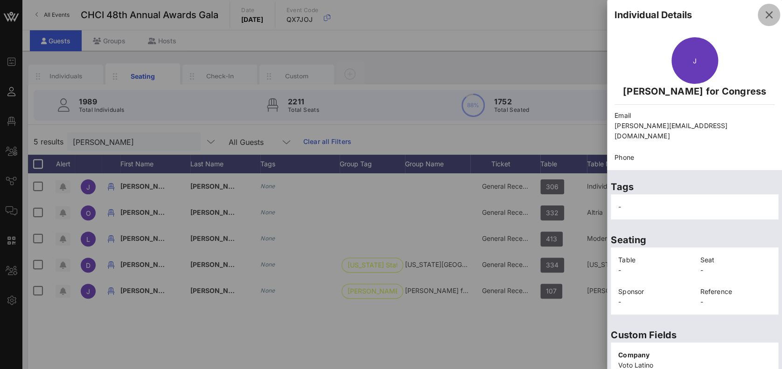
click at [763, 12] on icon "button" at bounding box center [768, 14] width 11 height 11
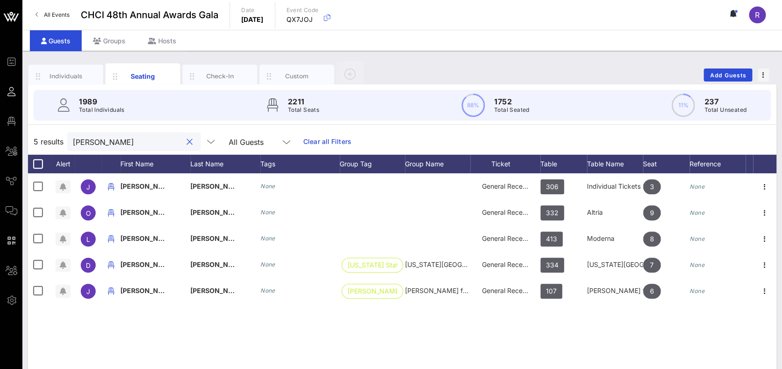
drag, startPoint x: 122, startPoint y: 142, endPoint x: 56, endPoint y: 145, distance: 66.3
click at [56, 145] on div "5 results [PERSON_NAME] All Guests Clear all Filters" at bounding box center [402, 142] width 748 height 26
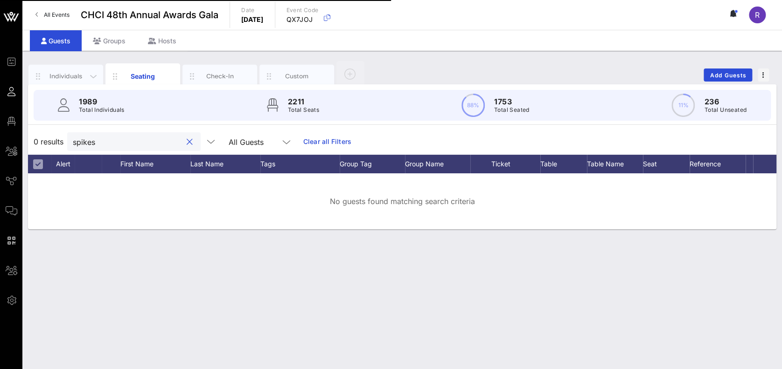
type input "spikes"
click at [76, 75] on div "Individuals" at bounding box center [66, 76] width 42 height 9
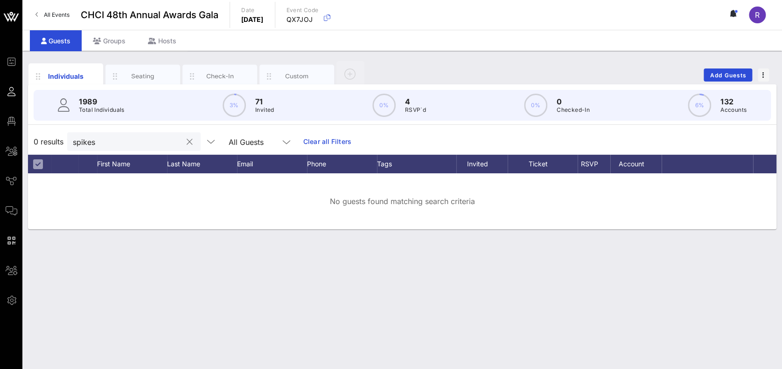
click at [111, 138] on input "spikes" at bounding box center [127, 142] width 109 height 12
click at [722, 72] on span "Add Guests" at bounding box center [727, 75] width 37 height 7
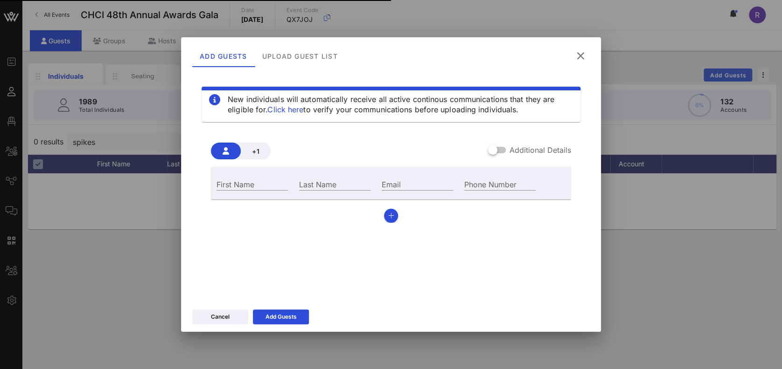
click at [722, 71] on div at bounding box center [391, 184] width 782 height 369
click at [258, 187] on input "First Name" at bounding box center [251, 184] width 71 height 12
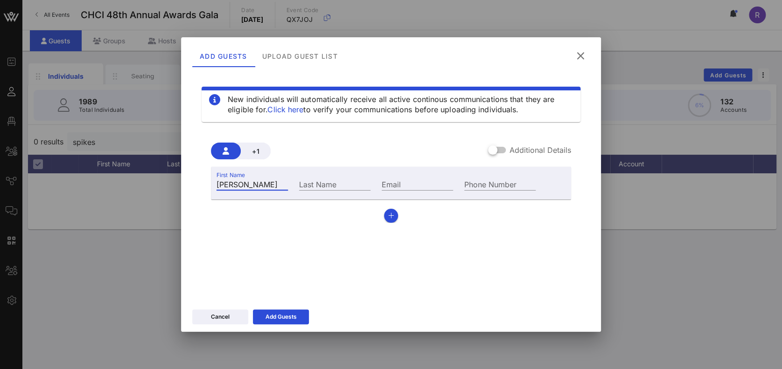
type input "[PERSON_NAME]"
type input "Spikes"
type input "[EMAIL_ADDRESS][DOMAIN_NAME]"
click at [285, 313] on div "Add Guests" at bounding box center [280, 316] width 31 height 9
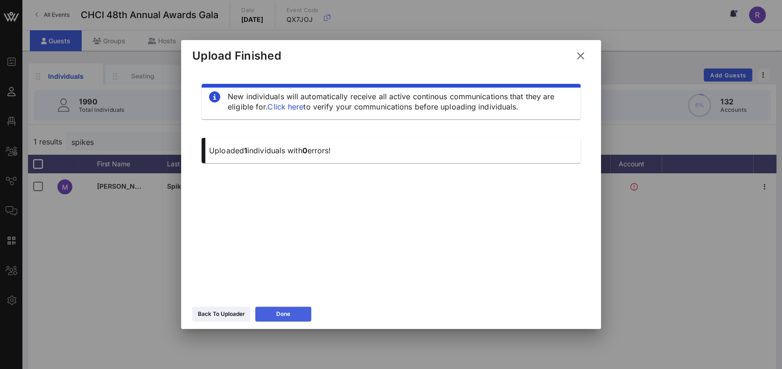
click at [294, 313] on button "Done" at bounding box center [283, 314] width 56 height 15
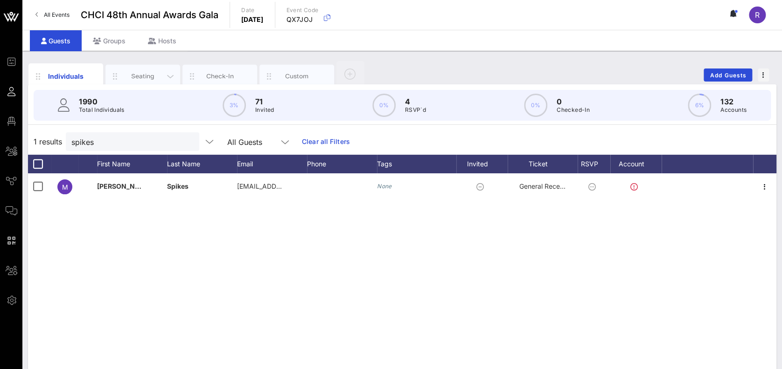
click at [139, 76] on div "Seating" at bounding box center [143, 76] width 42 height 9
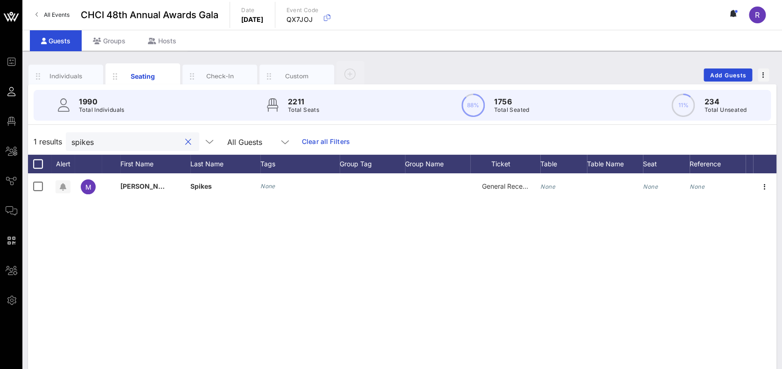
click at [139, 138] on input "spikes" at bounding box center [125, 142] width 109 height 12
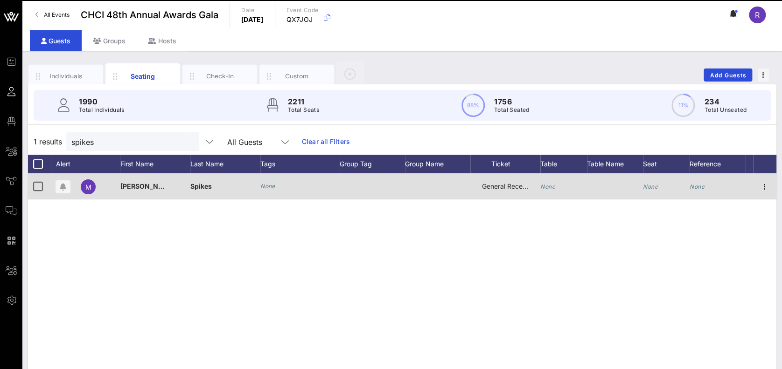
click at [555, 185] on div "None" at bounding box center [563, 191] width 47 height 37
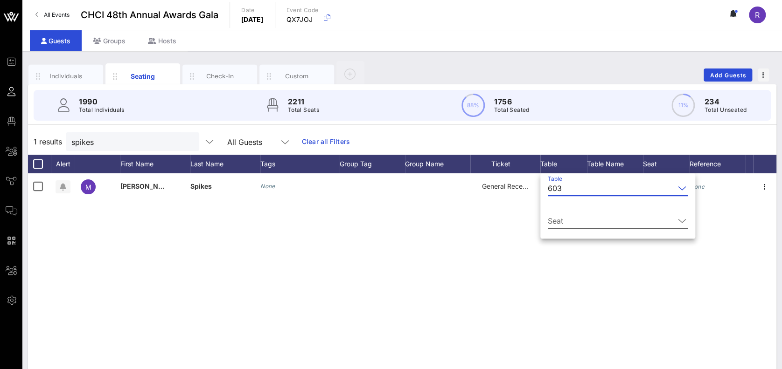
click at [678, 221] on icon at bounding box center [682, 220] width 8 height 11
click at [632, 231] on div "1" at bounding box center [613, 228] width 130 height 22
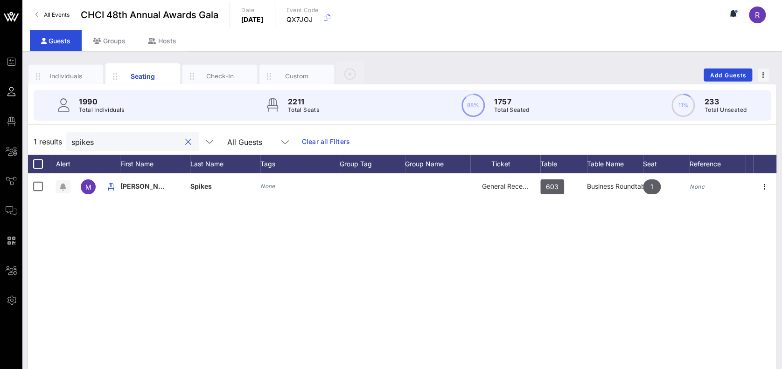
drag, startPoint x: 107, startPoint y: 142, endPoint x: -3, endPoint y: 152, distance: 110.5
click at [0, 152] on html "Event Builder Guests Floor Plan All Groups Journeys Comms QR Scanner Team Setti…" at bounding box center [391, 184] width 782 height 369
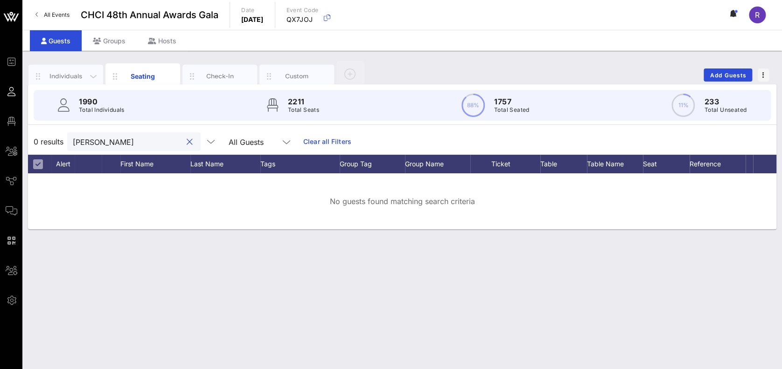
click at [76, 77] on div "Individuals" at bounding box center [66, 76] width 42 height 9
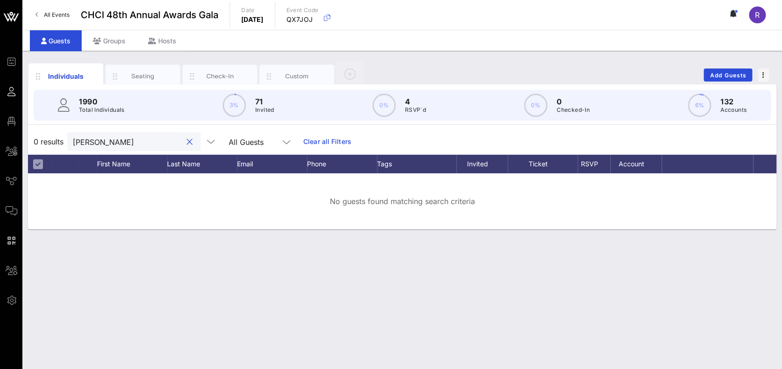
click at [103, 143] on input "[PERSON_NAME]" at bounding box center [127, 142] width 109 height 12
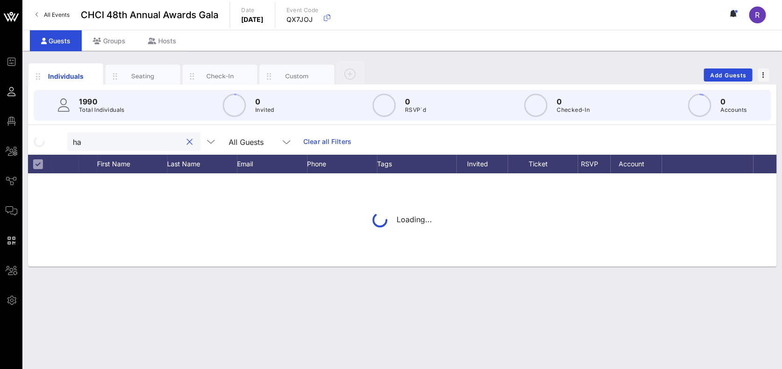
type input "h"
type input "daniella"
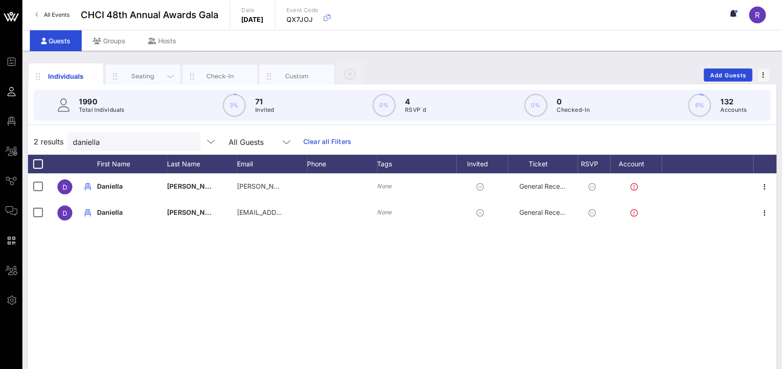
click at [139, 78] on div "Seating" at bounding box center [143, 76] width 42 height 9
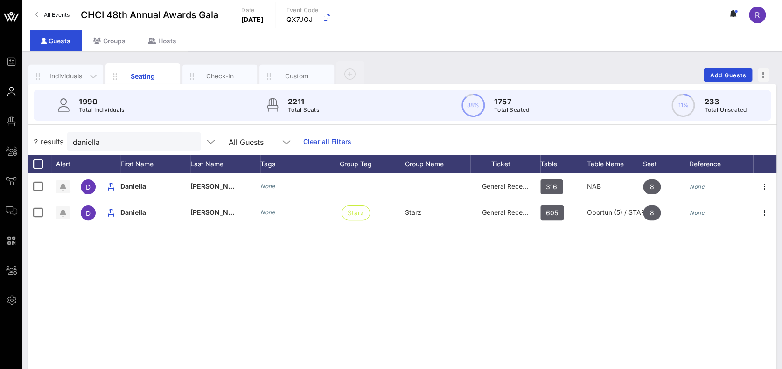
click at [65, 74] on div "Individuals" at bounding box center [66, 76] width 42 height 9
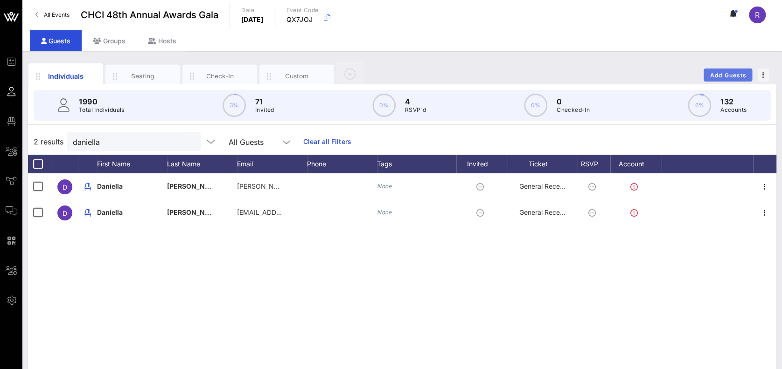
click at [727, 72] on span "Add Guests" at bounding box center [727, 75] width 37 height 7
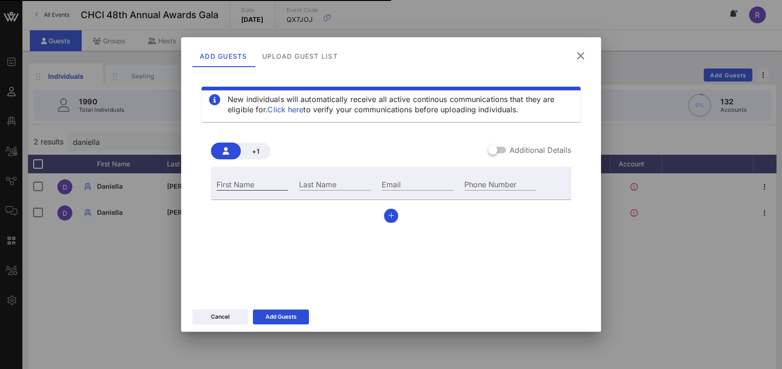
click at [257, 187] on input "First Name" at bounding box center [251, 184] width 71 height 12
type input "Daniella"
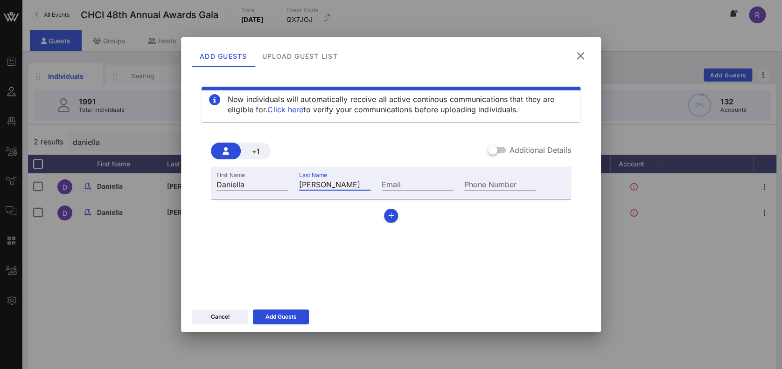
type input "[PERSON_NAME]"
type input "[EMAIL_ADDRESS][DOMAIN_NAME]"
click at [287, 317] on div "Add Guests" at bounding box center [280, 316] width 31 height 9
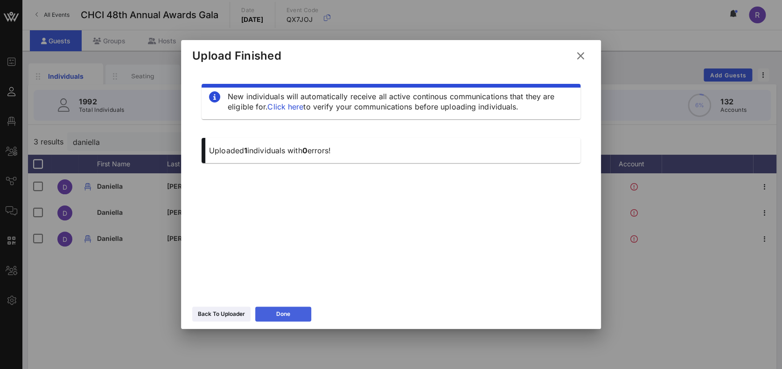
click at [287, 311] on div "Done" at bounding box center [283, 314] width 14 height 9
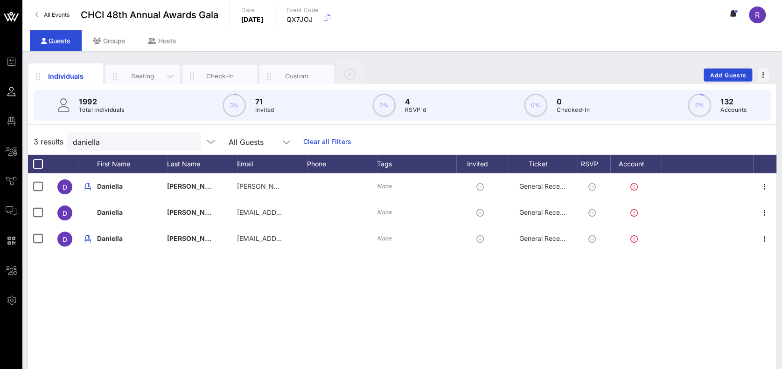
click at [146, 73] on div "Seating" at bounding box center [143, 76] width 42 height 9
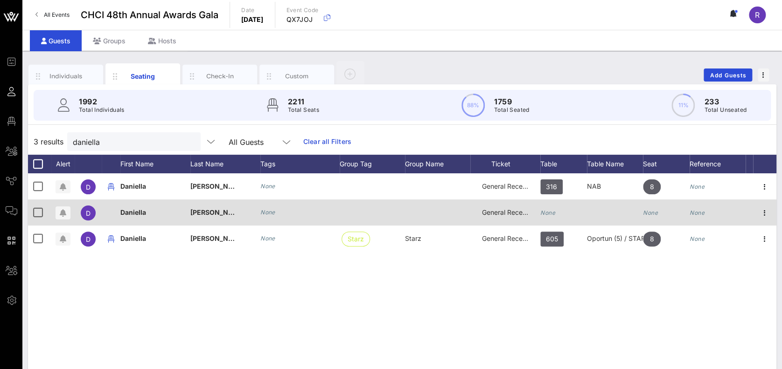
click at [556, 210] on div "None" at bounding box center [563, 218] width 47 height 37
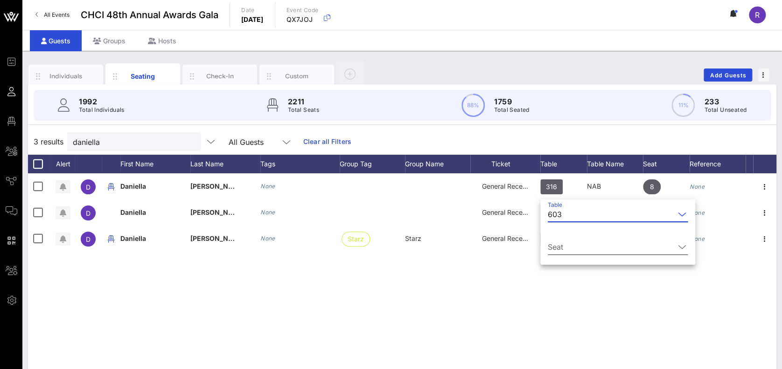
click at [561, 242] on input "Seat" at bounding box center [611, 247] width 127 height 15
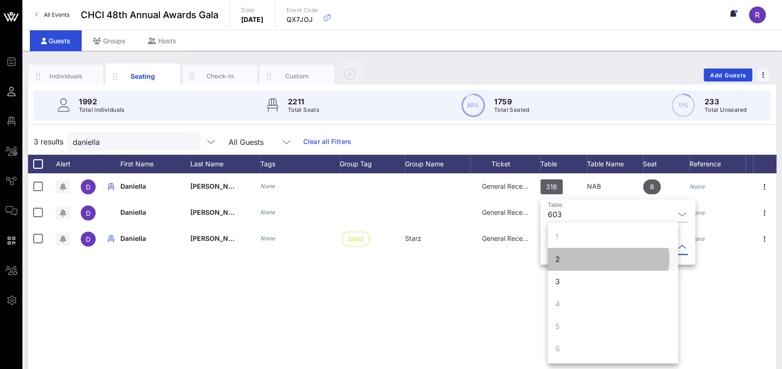
click at [611, 267] on div "2" at bounding box center [613, 259] width 130 height 22
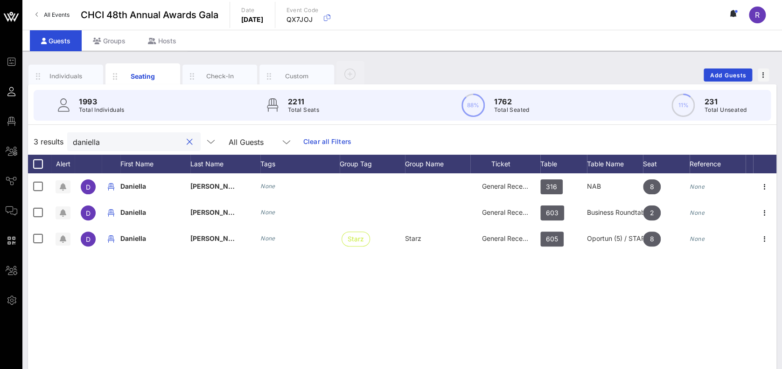
drag, startPoint x: 112, startPoint y: 137, endPoint x: 38, endPoint y: 132, distance: 73.9
click at [38, 132] on div "3 results [PERSON_NAME] All Guests Clear all Filters" at bounding box center [402, 142] width 748 height 26
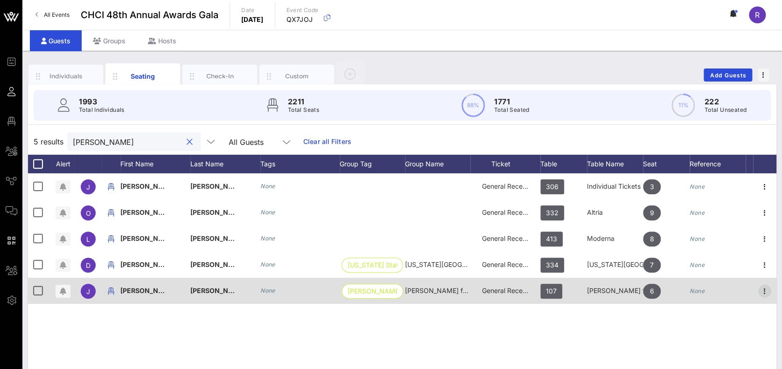
type input "[PERSON_NAME]"
click at [763, 288] on icon "button" at bounding box center [764, 291] width 11 height 11
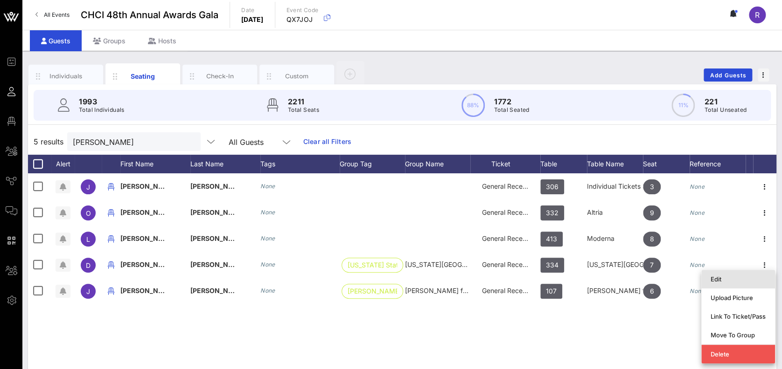
click at [726, 276] on div "Edit" at bounding box center [737, 279] width 55 height 7
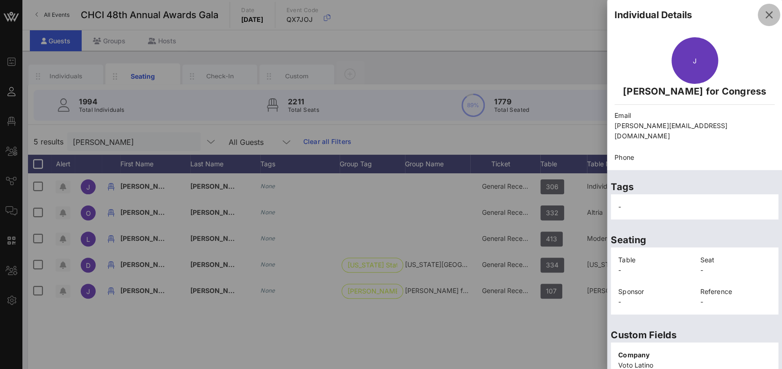
click at [763, 15] on icon "button" at bounding box center [768, 14] width 11 height 11
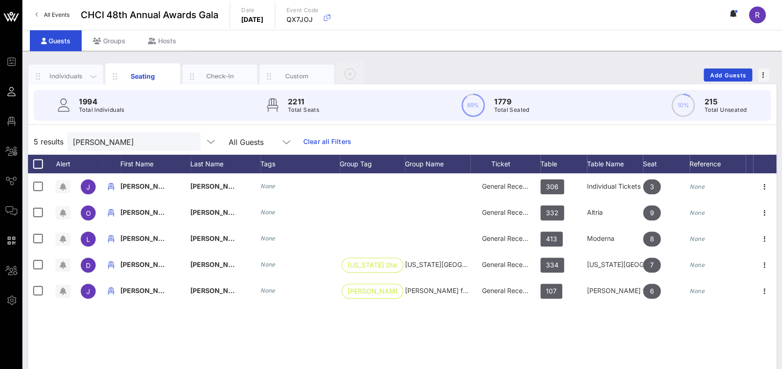
click at [61, 72] on div "Individuals" at bounding box center [66, 76] width 42 height 9
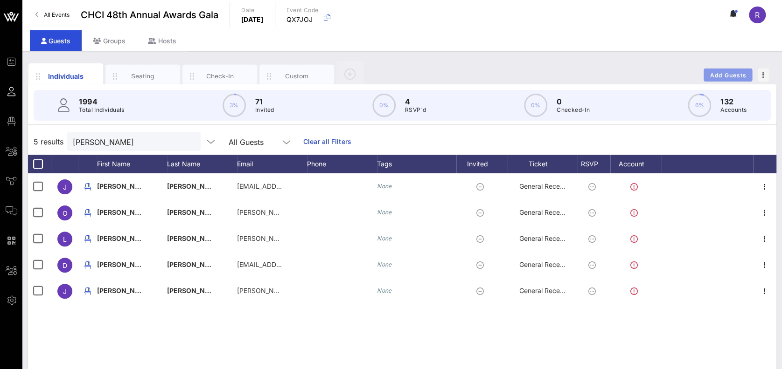
click at [731, 75] on span "Add Guests" at bounding box center [727, 75] width 37 height 7
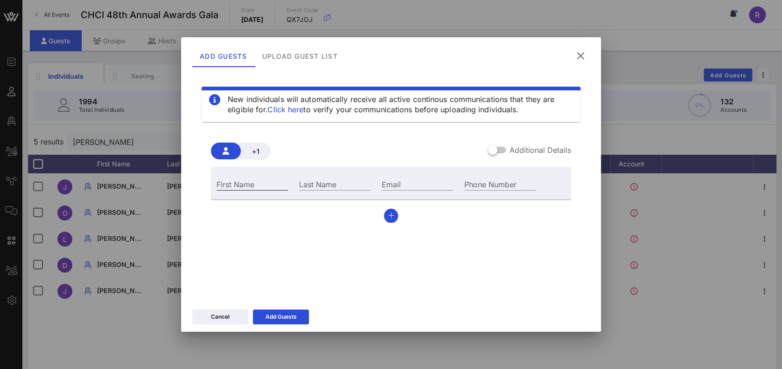
click at [272, 182] on input "First Name" at bounding box center [251, 184] width 71 height 12
type input "[PERSON_NAME]"
type input "[EMAIL_ADDRESS][DOMAIN_NAME]"
click at [284, 312] on button "Add Guests" at bounding box center [281, 317] width 56 height 15
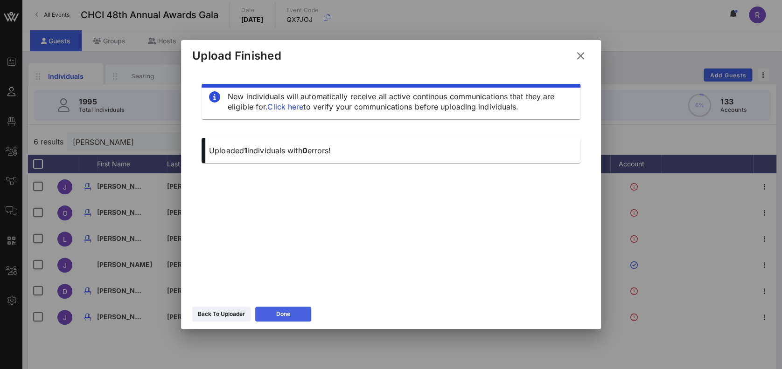
click at [298, 312] on button "Done" at bounding box center [283, 314] width 56 height 15
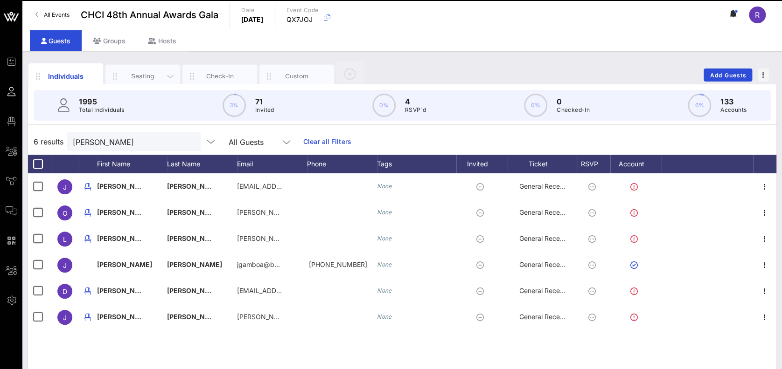
click at [136, 67] on div "Seating" at bounding box center [142, 76] width 75 height 23
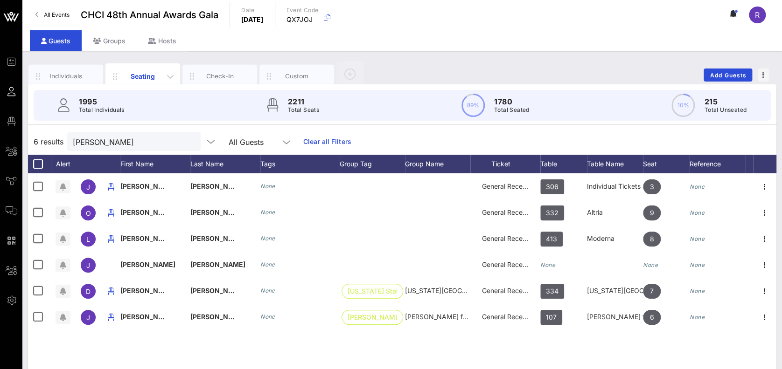
click at [138, 71] on div "Seating" at bounding box center [143, 76] width 42 height 10
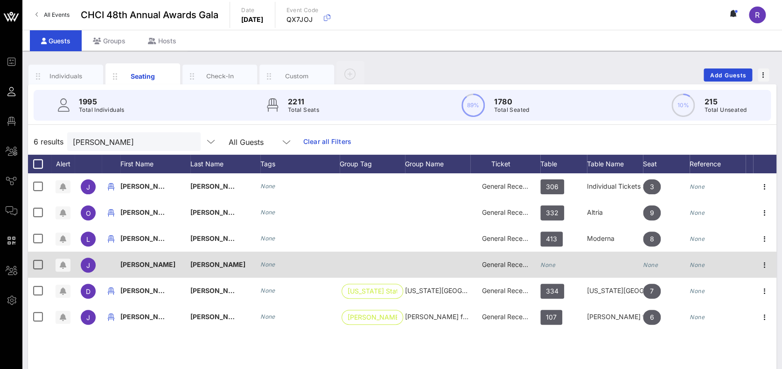
click at [550, 267] on icon "None" at bounding box center [547, 265] width 15 height 7
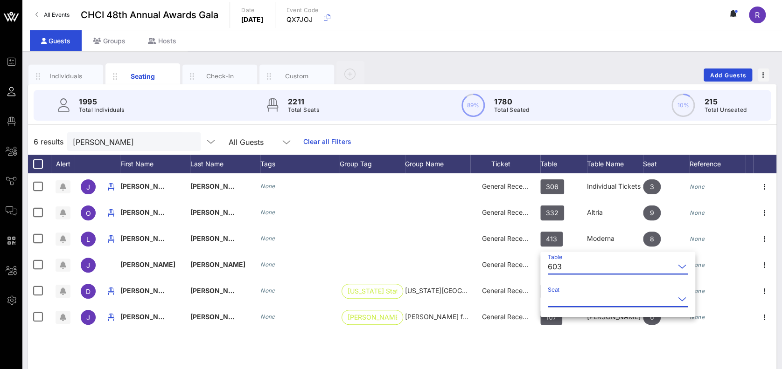
click at [584, 299] on input "Seat" at bounding box center [611, 299] width 127 height 15
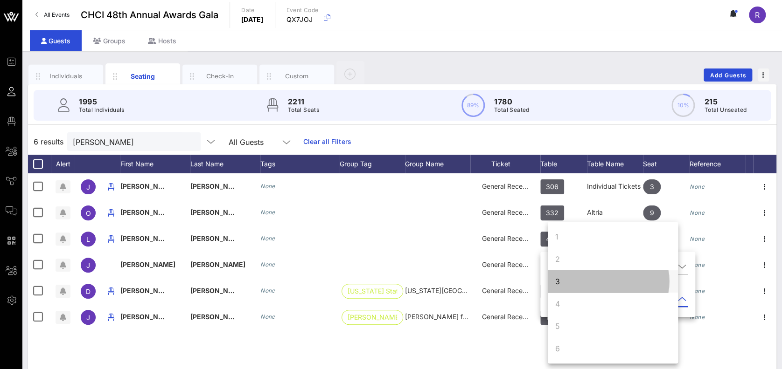
click at [613, 281] on div "3" at bounding box center [613, 281] width 130 height 22
